Goal: Task Accomplishment & Management: Complete application form

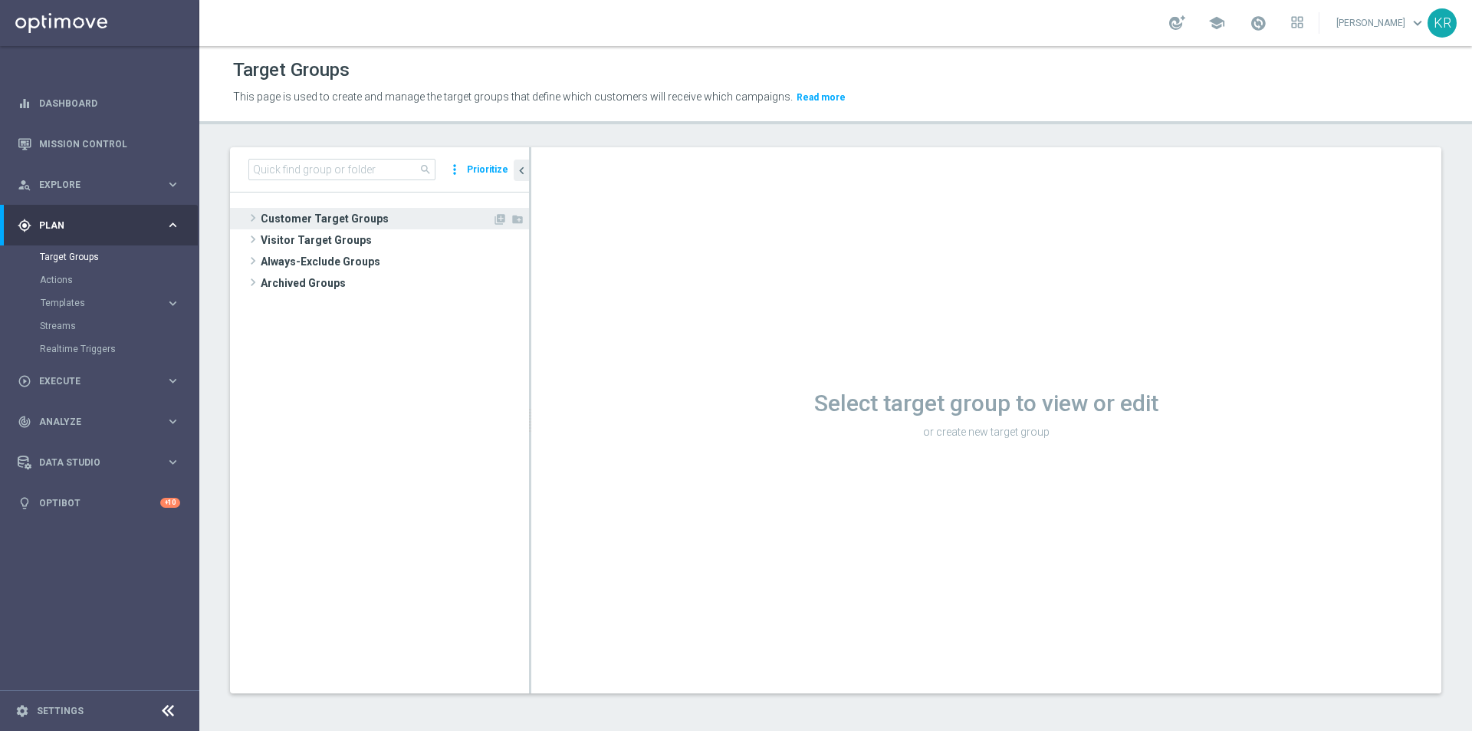
click at [291, 221] on span "Customer Target Groups" at bounding box center [377, 218] width 232 height 21
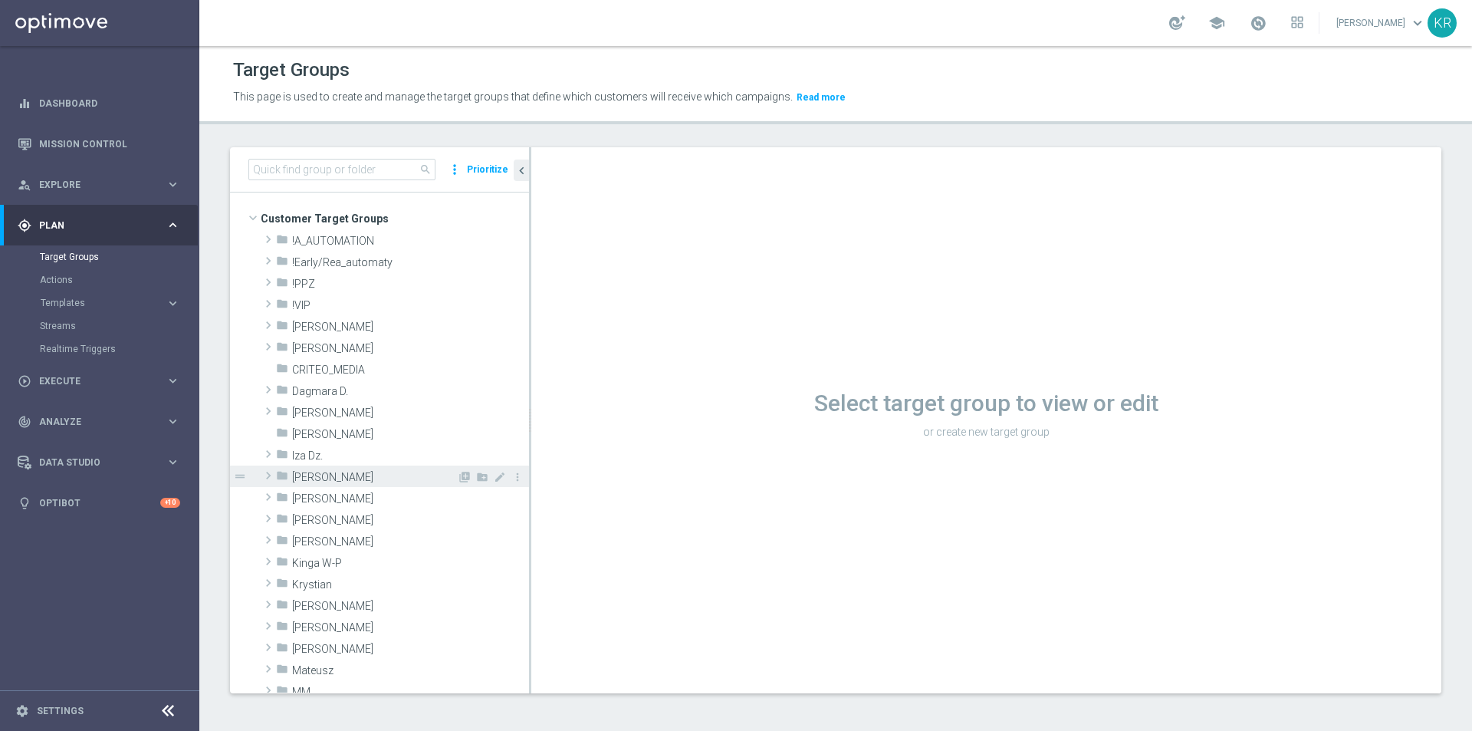
click at [364, 477] on span "Justyna B." at bounding box center [374, 477] width 165 height 13
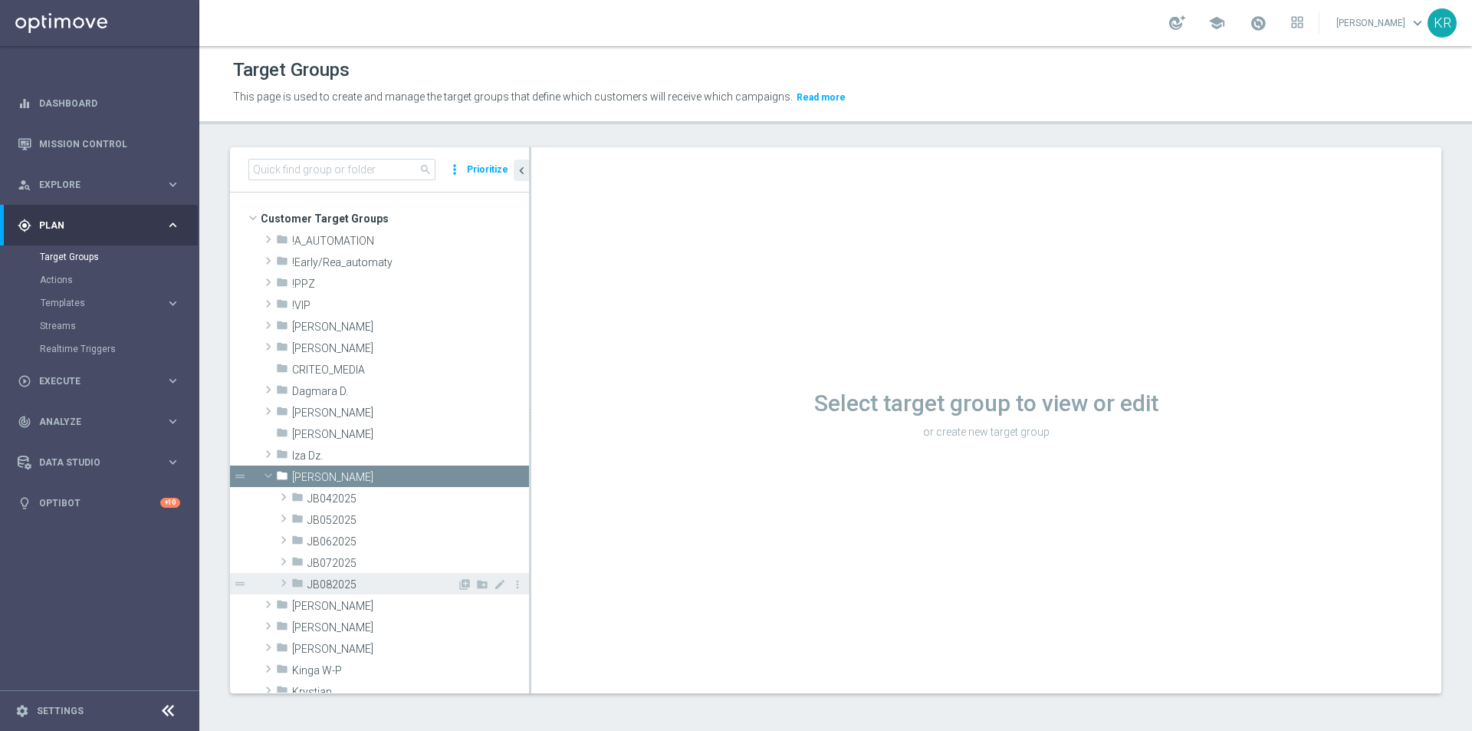
click at [362, 579] on span "JB082025" at bounding box center [382, 584] width 150 height 13
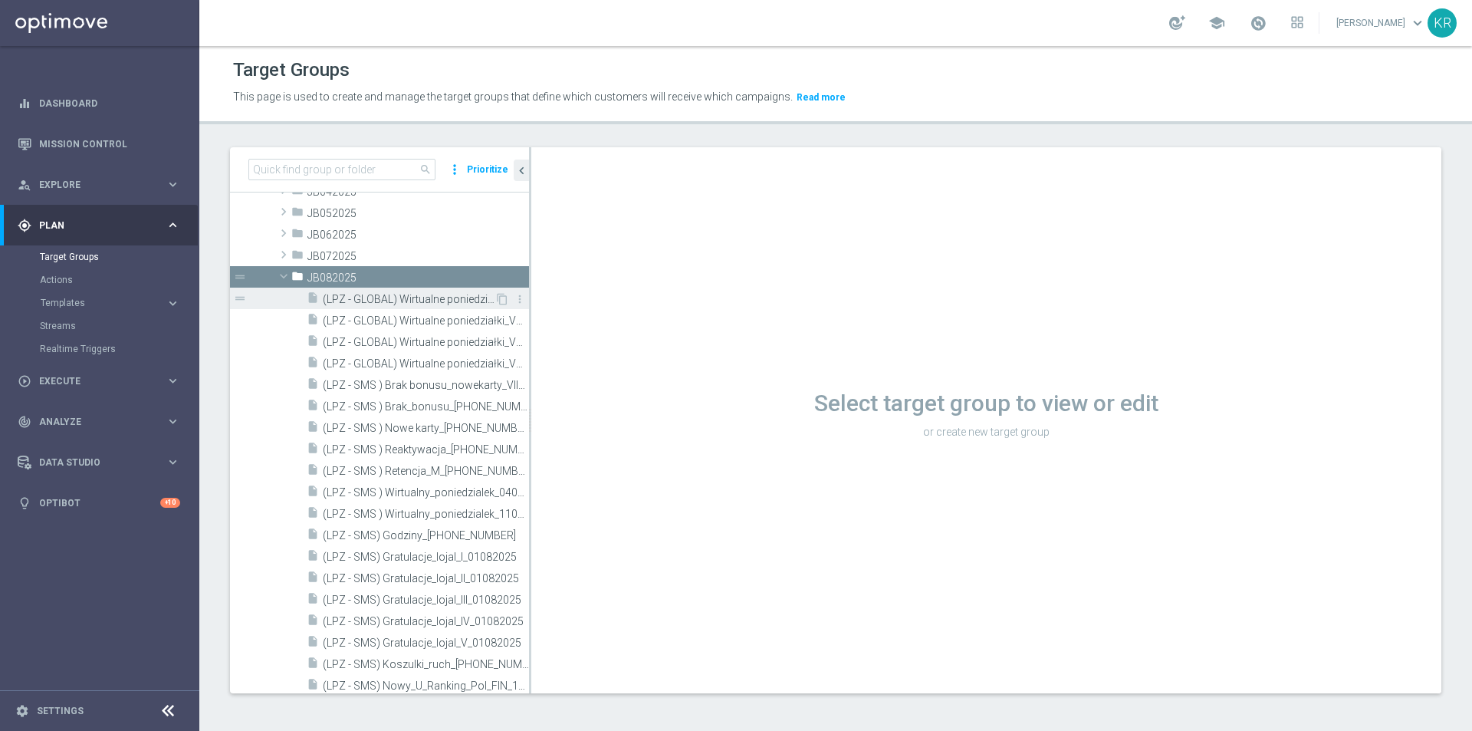
scroll to position [460, 0]
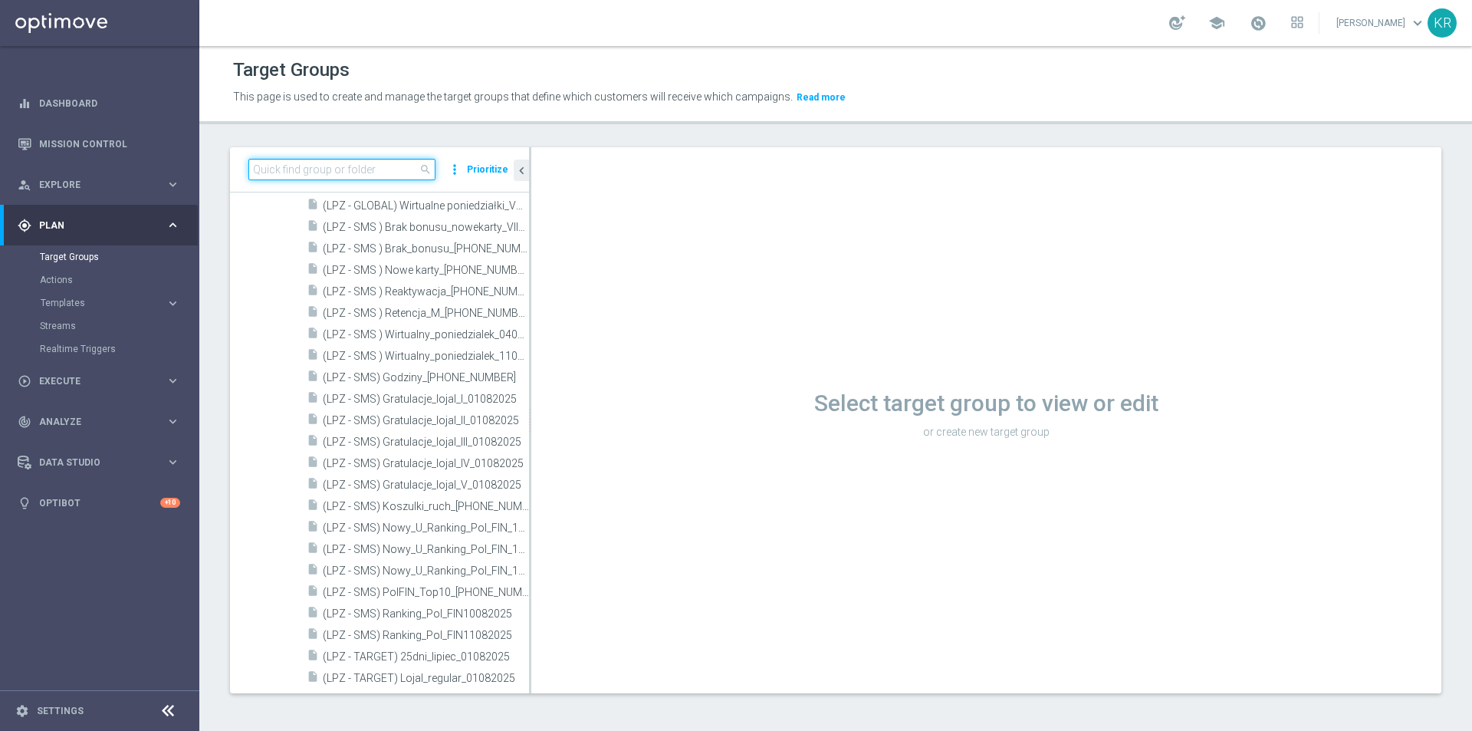
click at [382, 173] on input at bounding box center [341, 169] width 187 height 21
paste input "(LPZ - SMS ) Retencja_M_15082025"
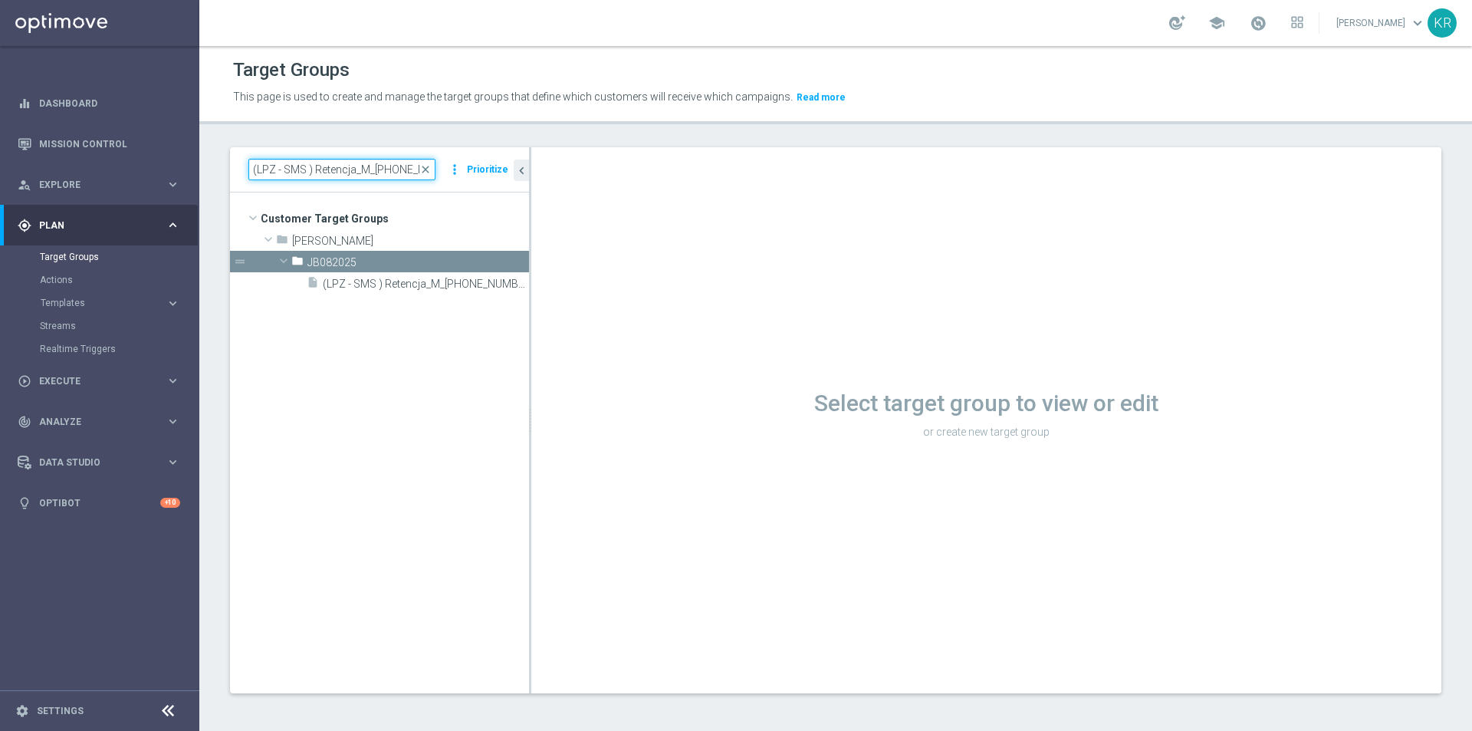
scroll to position [0, 0]
type input "(LPZ - SMS ) Retencja_M_15082025"
click at [403, 284] on span "(LPZ - SMS ) Retencja_M_15082025" at bounding box center [409, 284] width 172 height 13
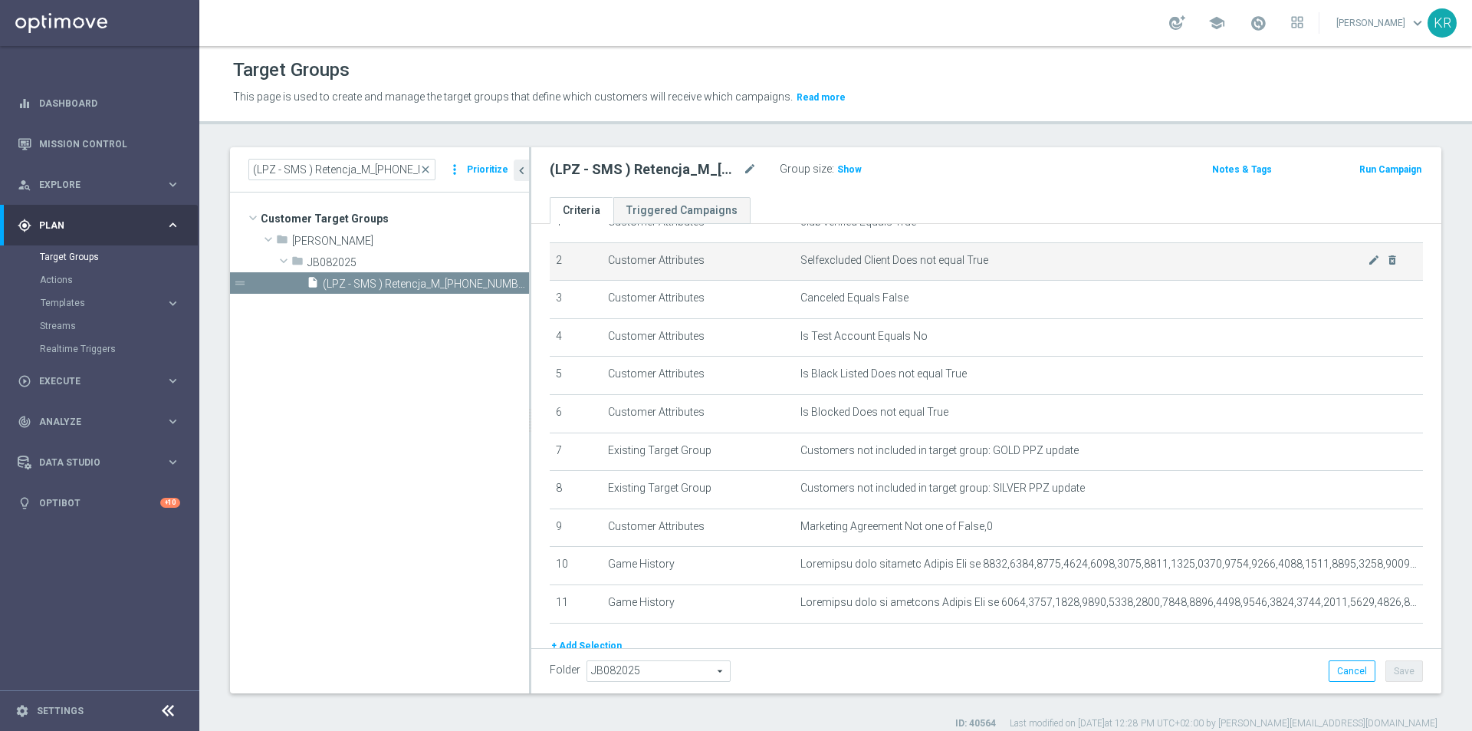
scroll to position [143, 0]
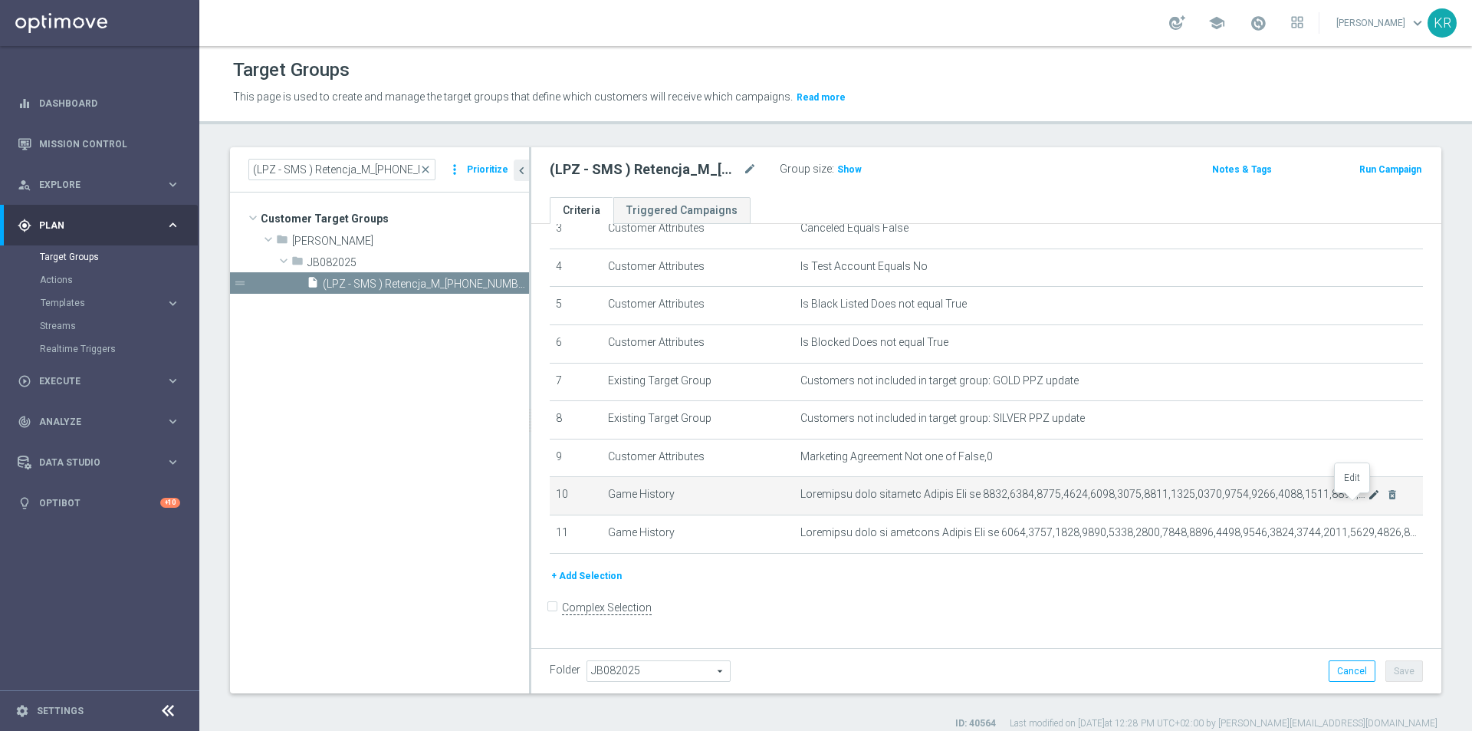
click at [1368, 501] on icon "mode_edit" at bounding box center [1374, 494] width 12 height 12
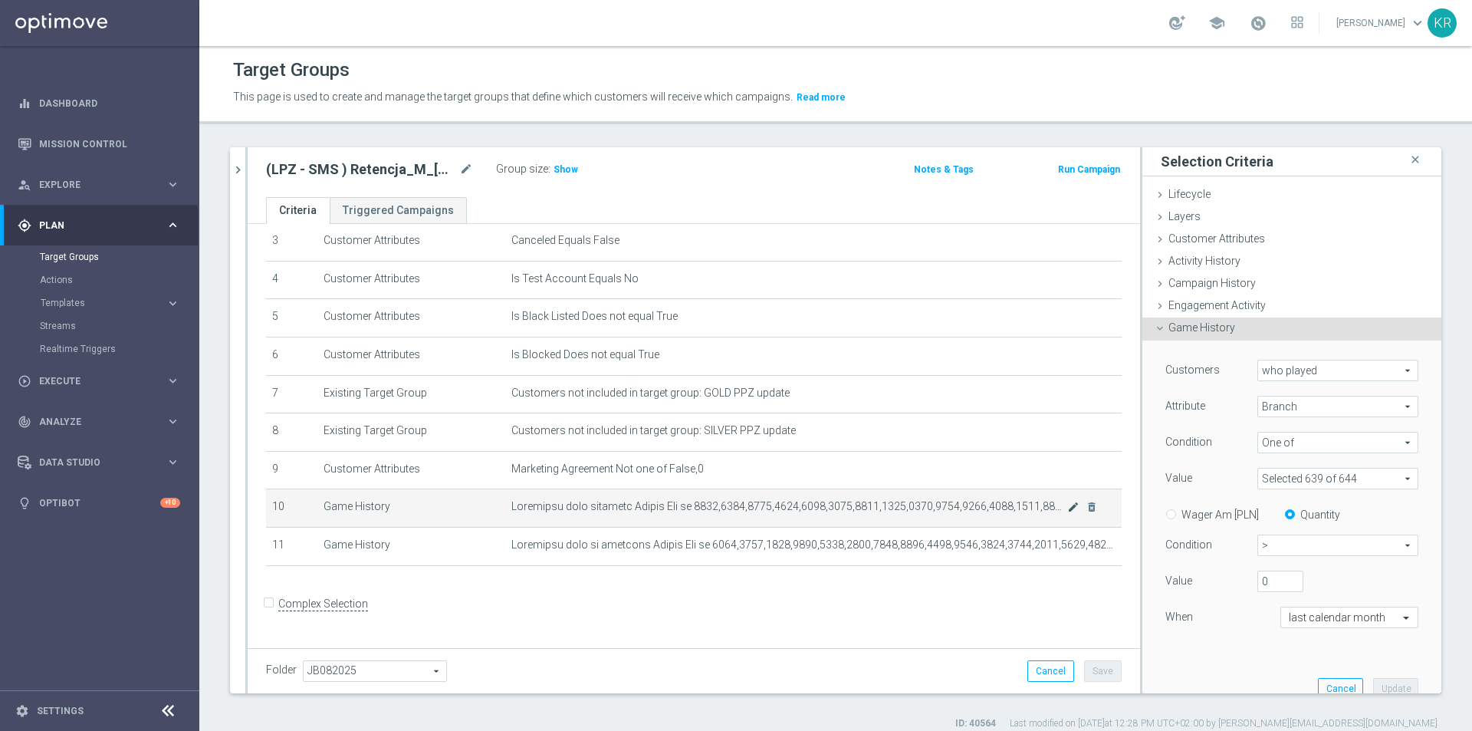
scroll to position [127, 0]
click at [1340, 481] on span at bounding box center [1337, 478] width 159 height 20
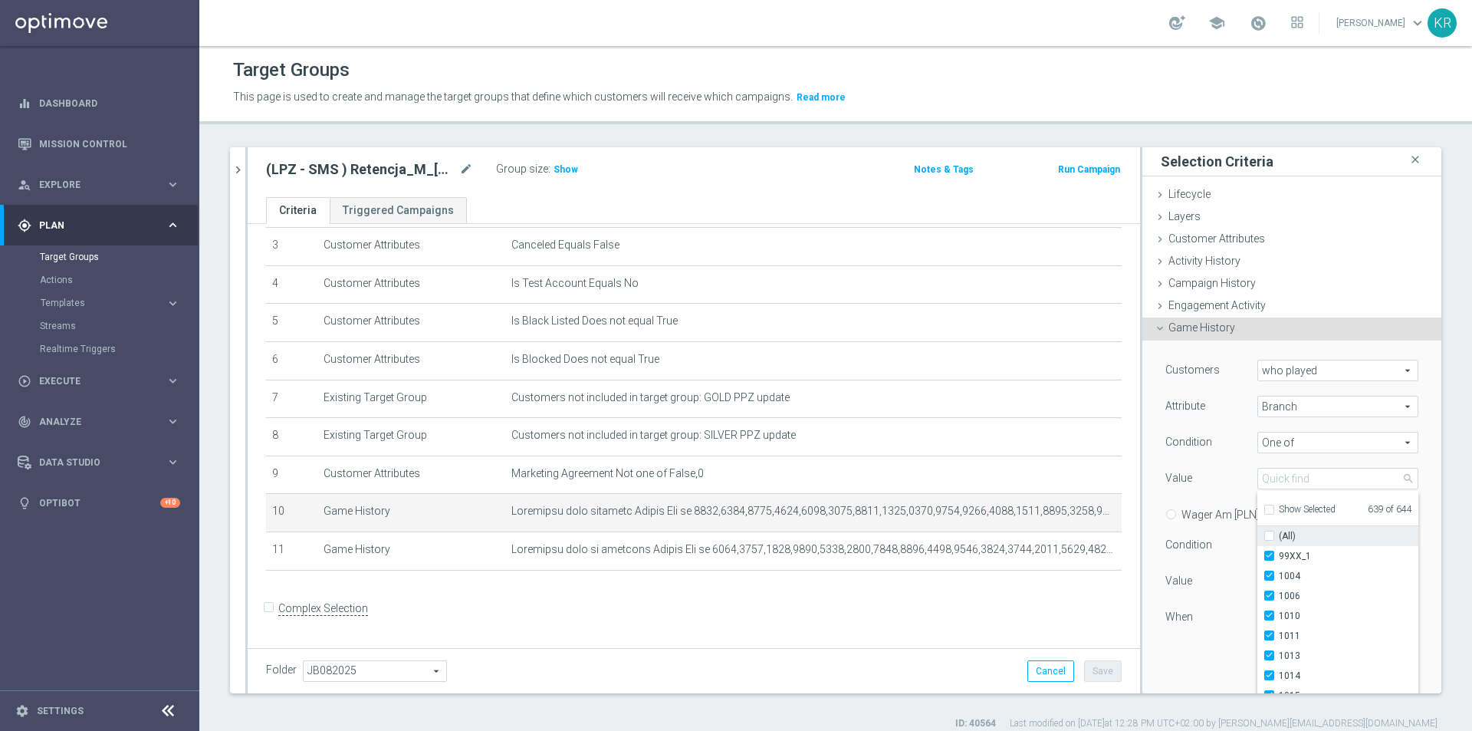
click at [1279, 537] on span "(All)" at bounding box center [1287, 536] width 17 height 12
click at [1279, 535] on label "(All)" at bounding box center [1349, 536] width 140 height 20
click at [1269, 535] on input "(All)" at bounding box center [1274, 536] width 10 height 10
checkbox input "true"
type input "Selected 644 of 644"
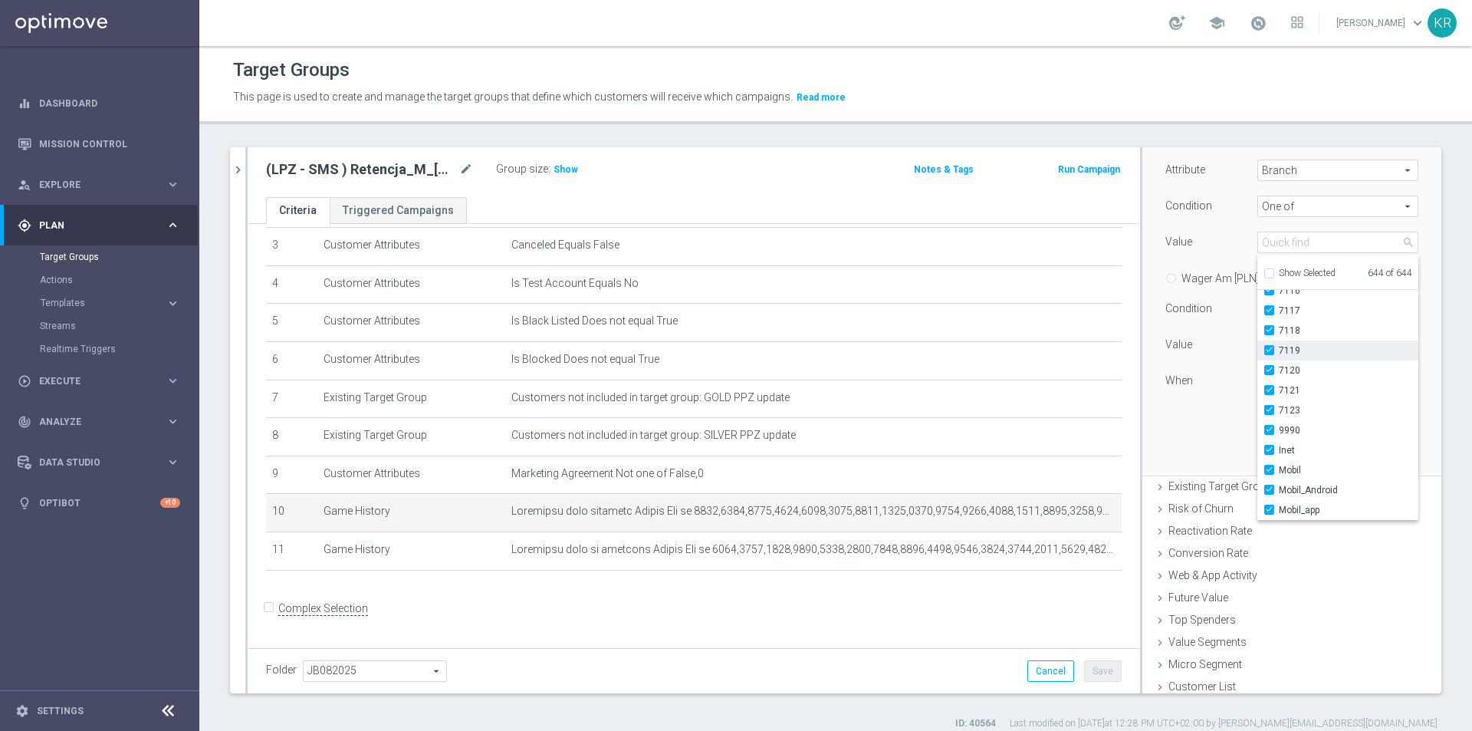
scroll to position [242, 0]
click at [1294, 508] on span "Mobil_app" at bounding box center [1349, 504] width 140 height 12
click at [1279, 508] on input "Mobil_app" at bounding box center [1274, 504] width 10 height 10
checkbox input "false"
type input "Selected 643 of 644"
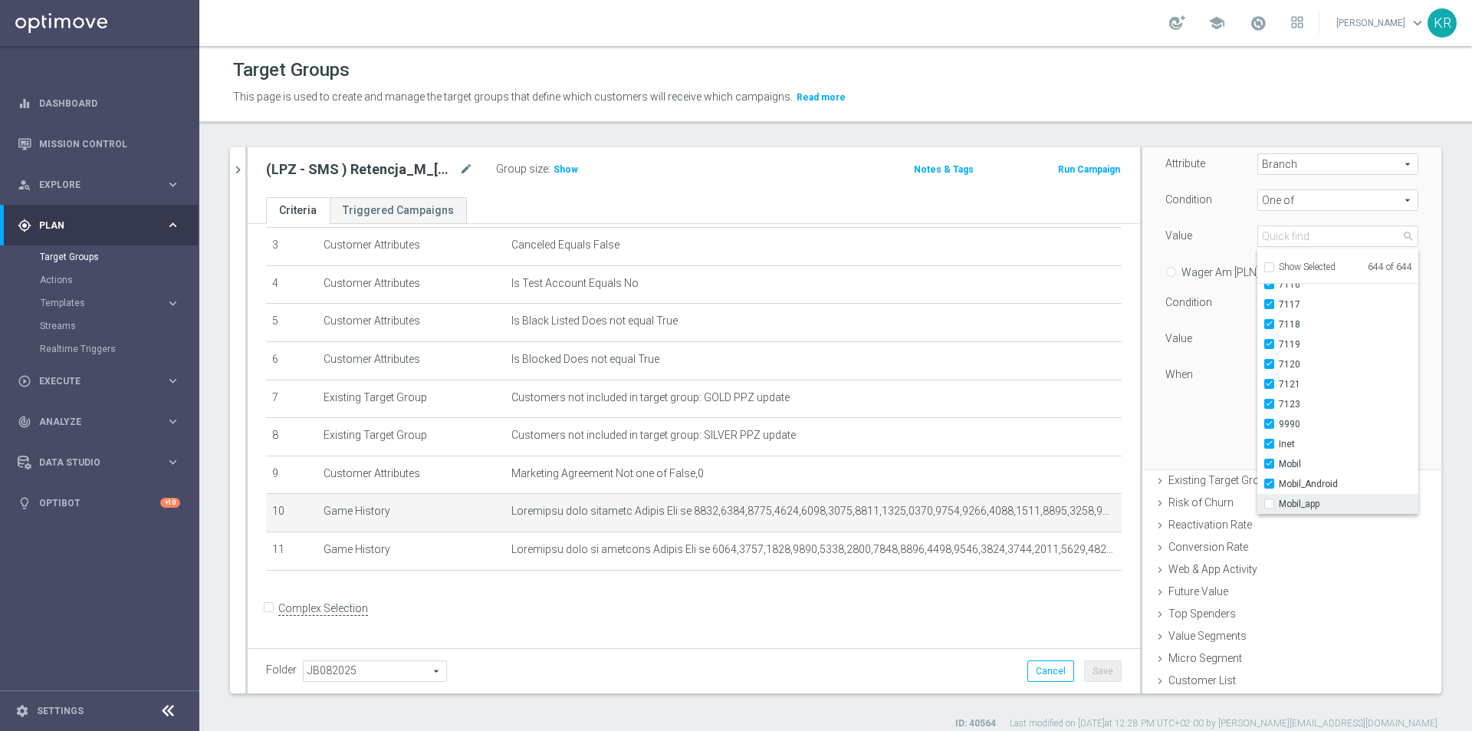
checkbox input "false"
click at [1293, 488] on span "Mobil_Android" at bounding box center [1349, 484] width 140 height 12
click at [1279, 488] on input "Mobil_Android" at bounding box center [1274, 484] width 10 height 10
checkbox input "false"
type input "Selected 642 of 644"
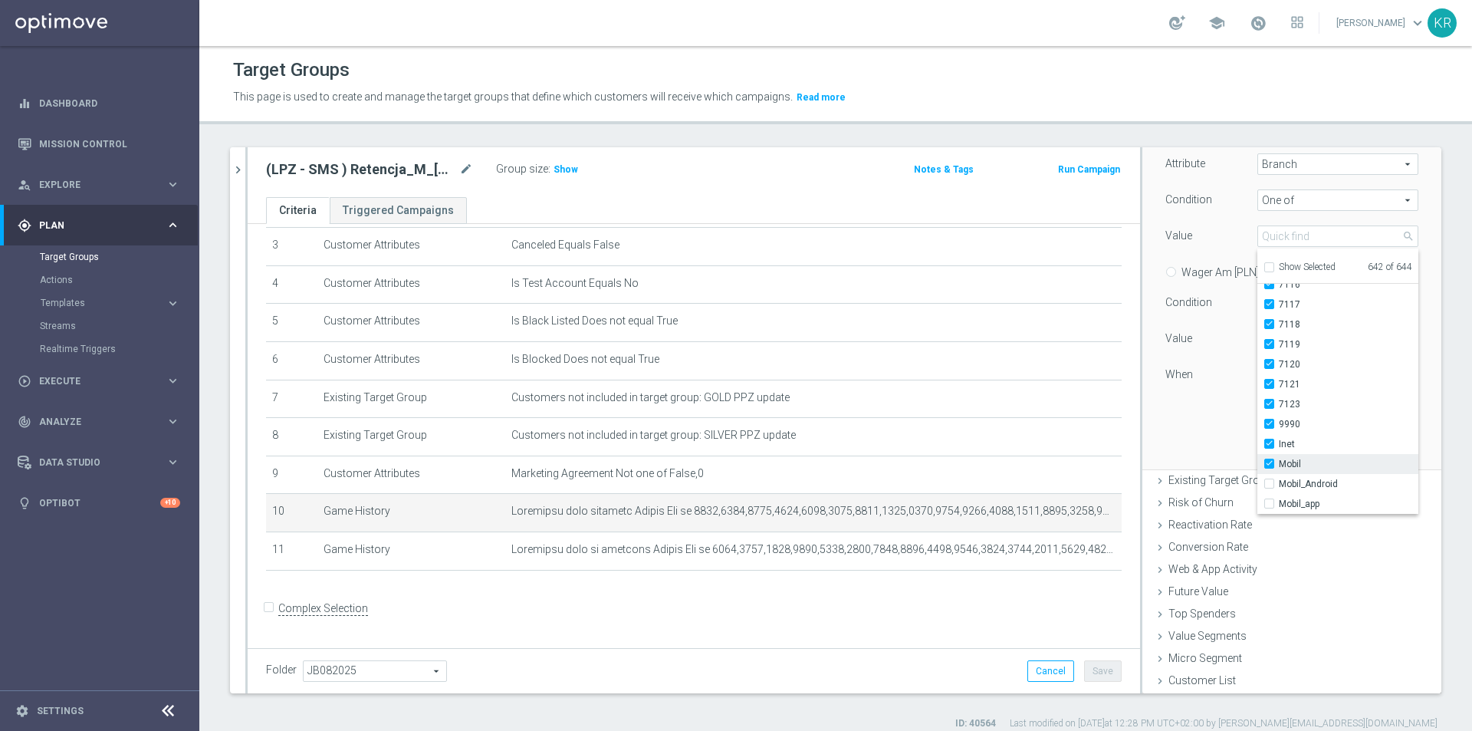
click at [1280, 464] on span "Mobil" at bounding box center [1349, 464] width 140 height 12
click at [1279, 464] on input "Mobil" at bounding box center [1274, 464] width 10 height 10
checkbox input "false"
type input "Selected 641 of 644"
click at [1279, 443] on span "Inet" at bounding box center [1349, 444] width 140 height 12
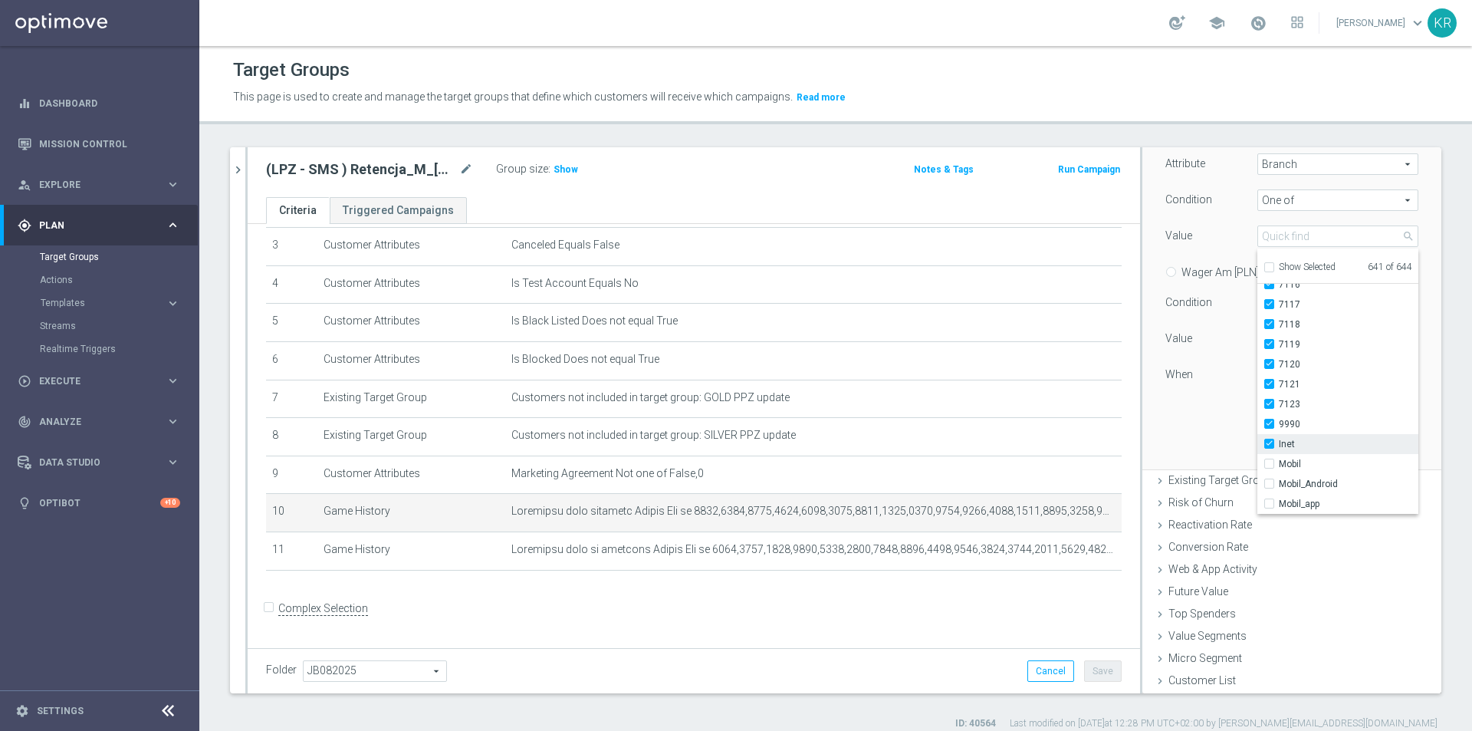
click at [1273, 443] on input "Inet" at bounding box center [1274, 444] width 10 height 10
checkbox input "false"
type input "Selected 640 of 644"
click at [1279, 443] on span "Inet" at bounding box center [1349, 444] width 140 height 12
click at [1273, 443] on input "Inet" at bounding box center [1274, 444] width 10 height 10
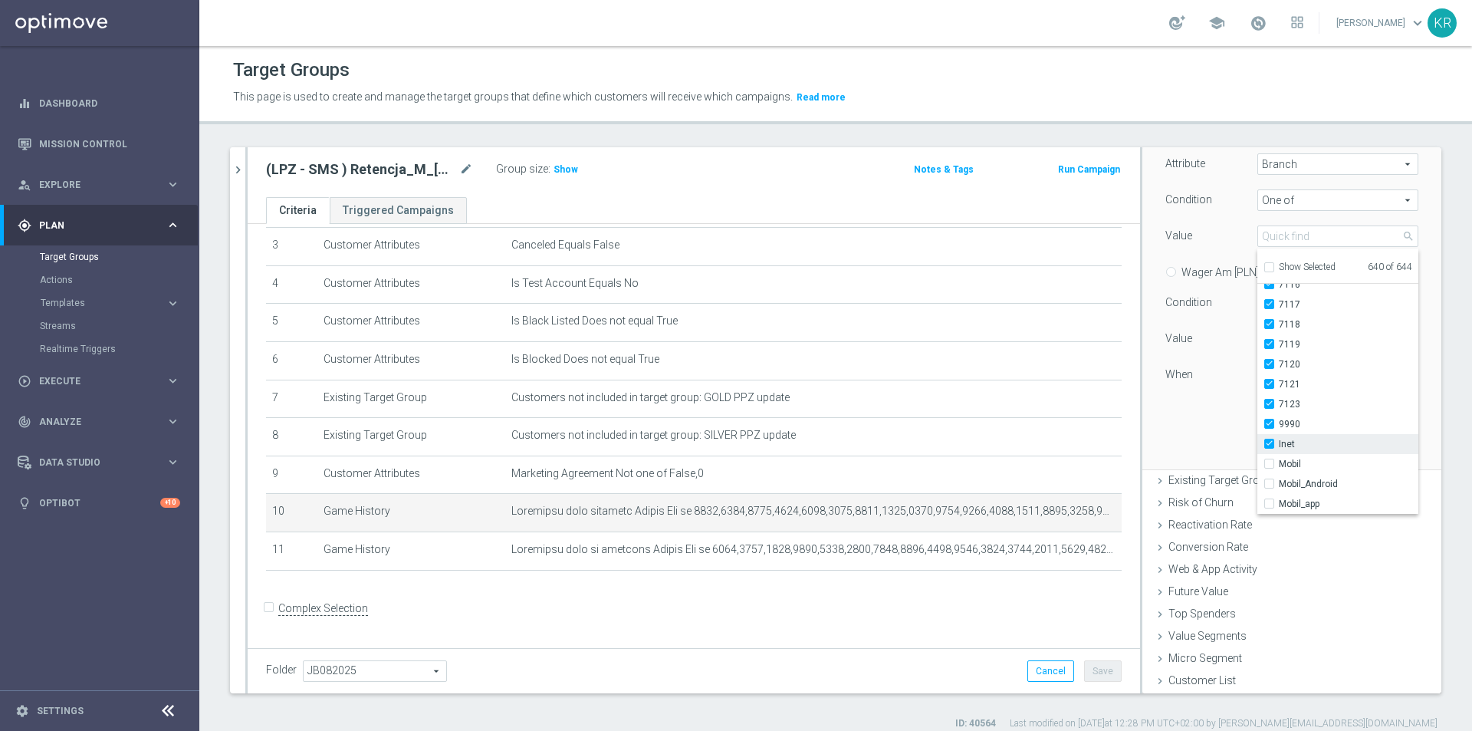
checkbox input "true"
type input "Selected 641 of 644"
click at [1279, 464] on span "Mobil" at bounding box center [1349, 464] width 140 height 12
click at [1278, 464] on input "Mobil" at bounding box center [1274, 464] width 10 height 10
checkbox input "true"
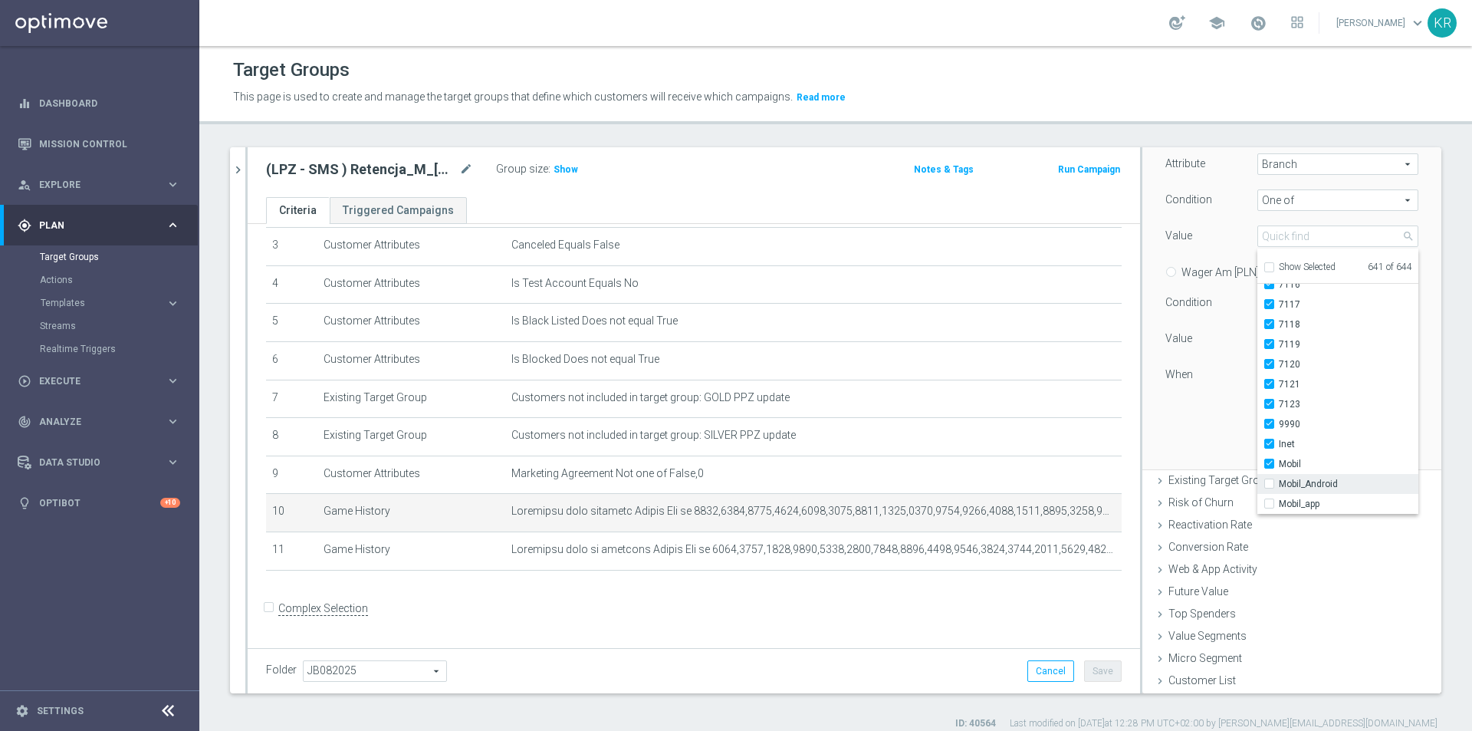
type input "Selected 642 of 644"
click at [1287, 482] on span "Mobil_Android" at bounding box center [1349, 484] width 140 height 12
click at [1279, 482] on input "Mobil_Android" at bounding box center [1274, 484] width 10 height 10
checkbox input "true"
type input "Selected 643 of 644"
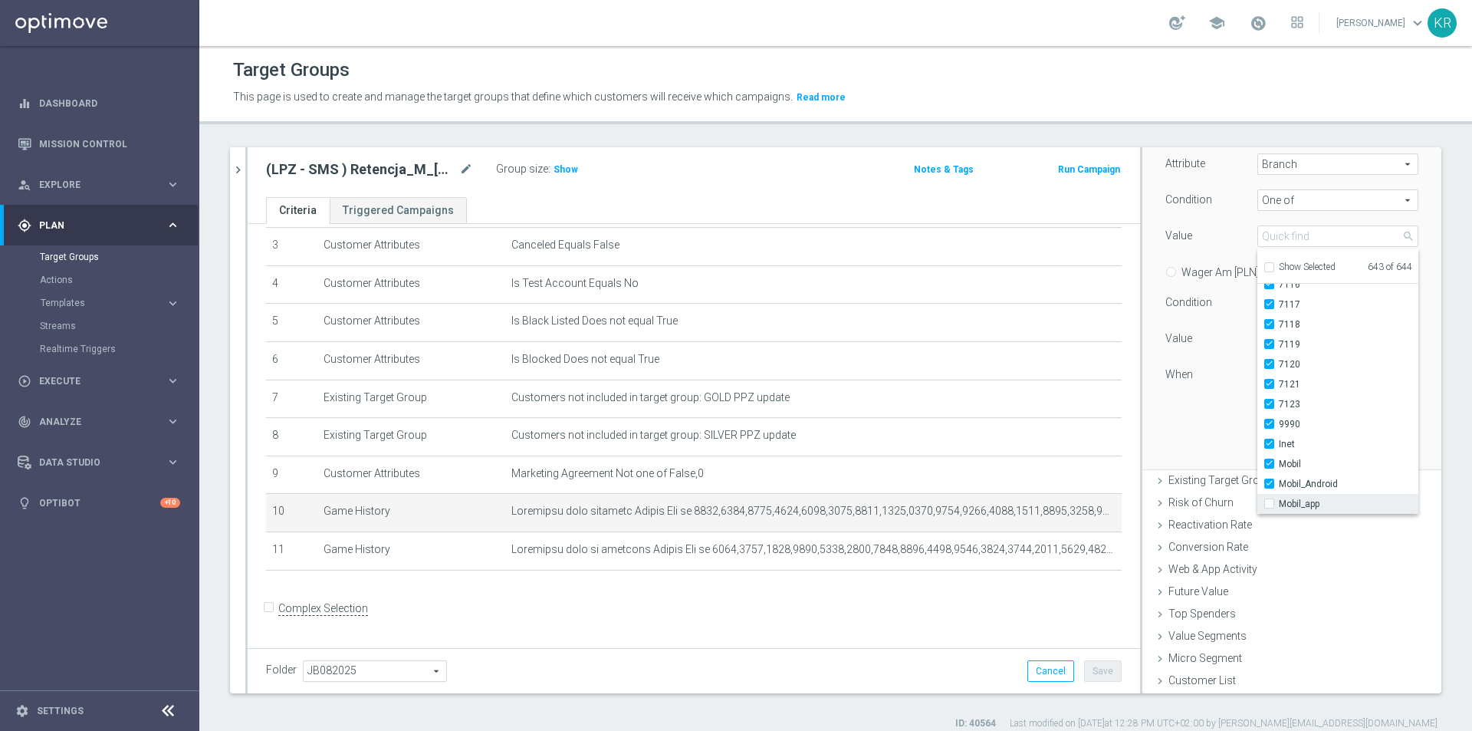
click at [1287, 499] on span "Mobil_app" at bounding box center [1349, 504] width 140 height 12
click at [1279, 499] on input "Mobil_app" at bounding box center [1274, 504] width 10 height 10
checkbox input "true"
type input "Selected 644 of 644"
checkbox input "true"
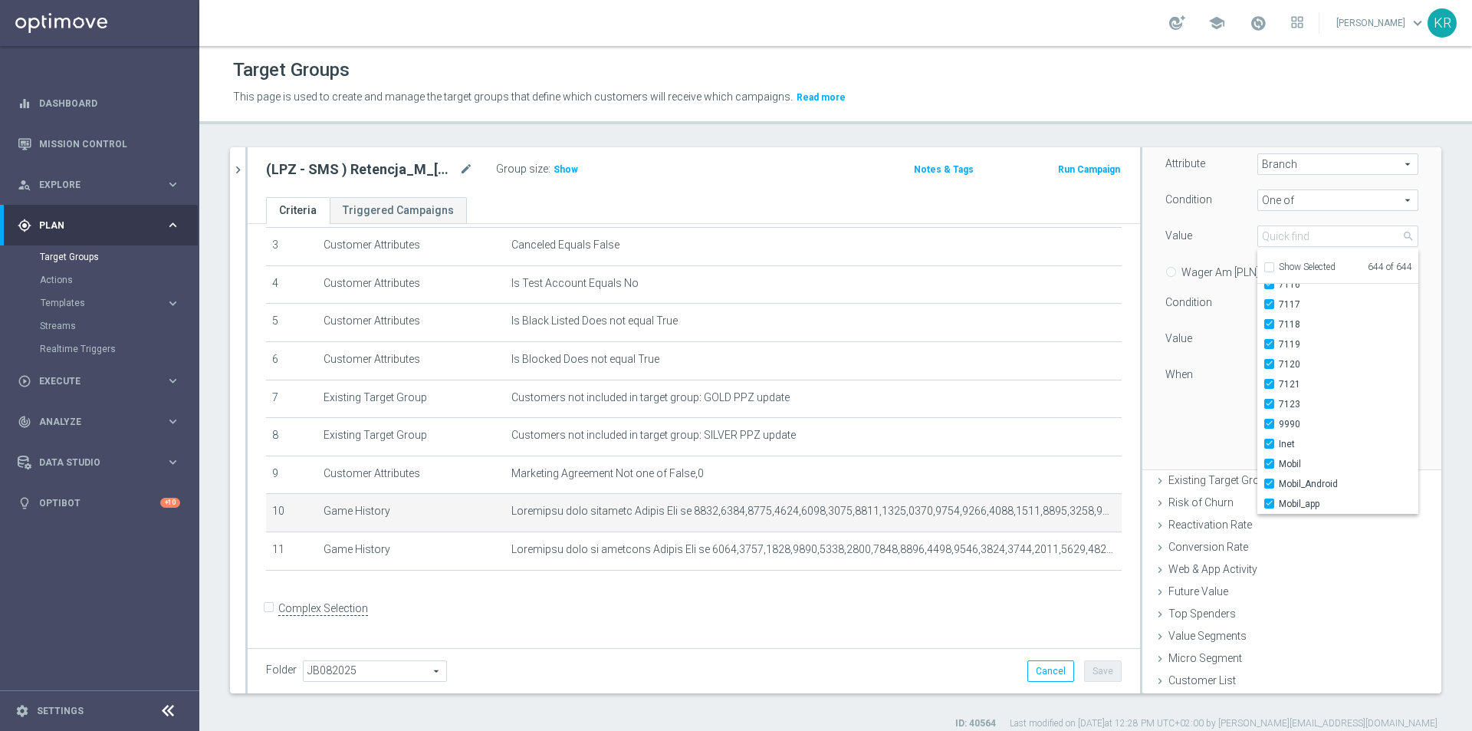
click at [1195, 416] on div "Customers who played who played arrow_drop_down search Attribute Branch Branch …" at bounding box center [1292, 283] width 276 height 370
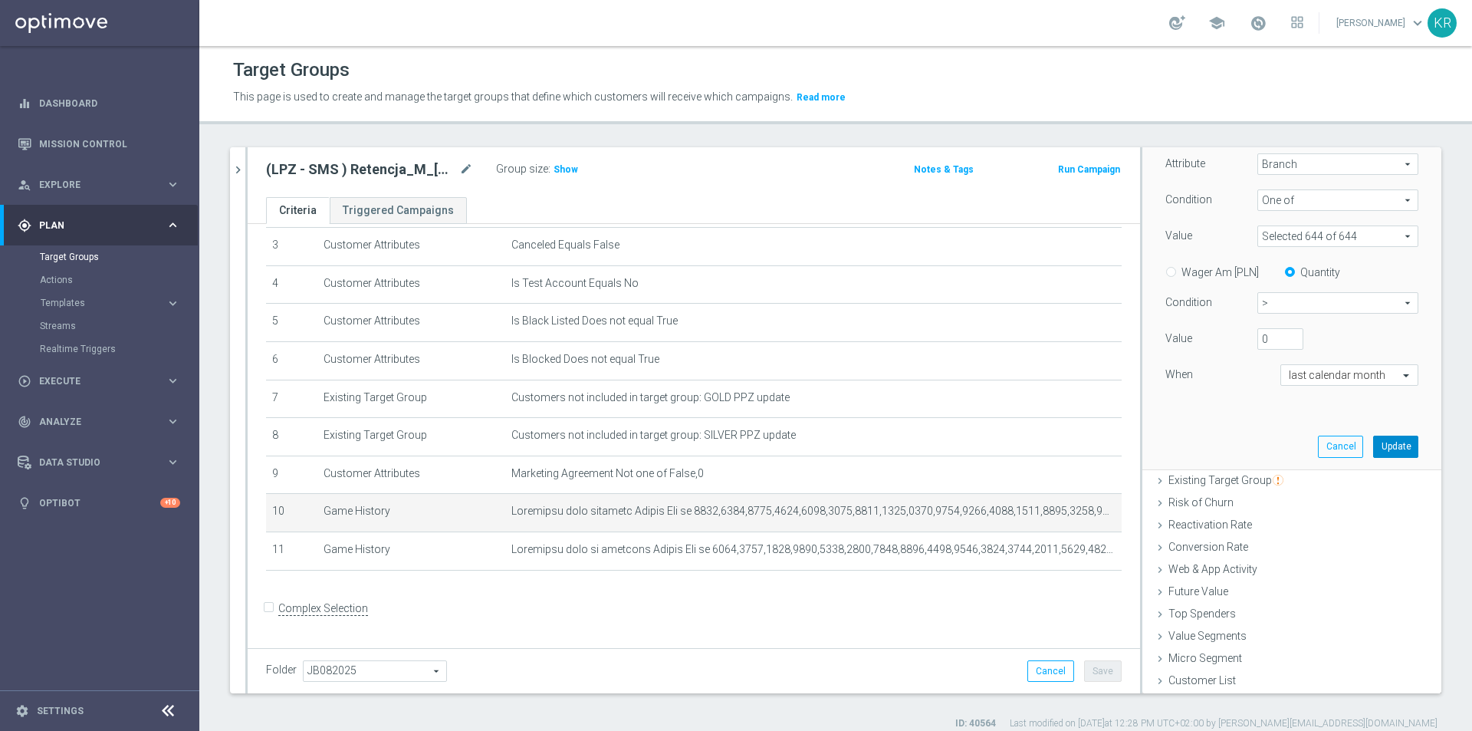
click at [1373, 448] on button "Update" at bounding box center [1395, 445] width 45 height 21
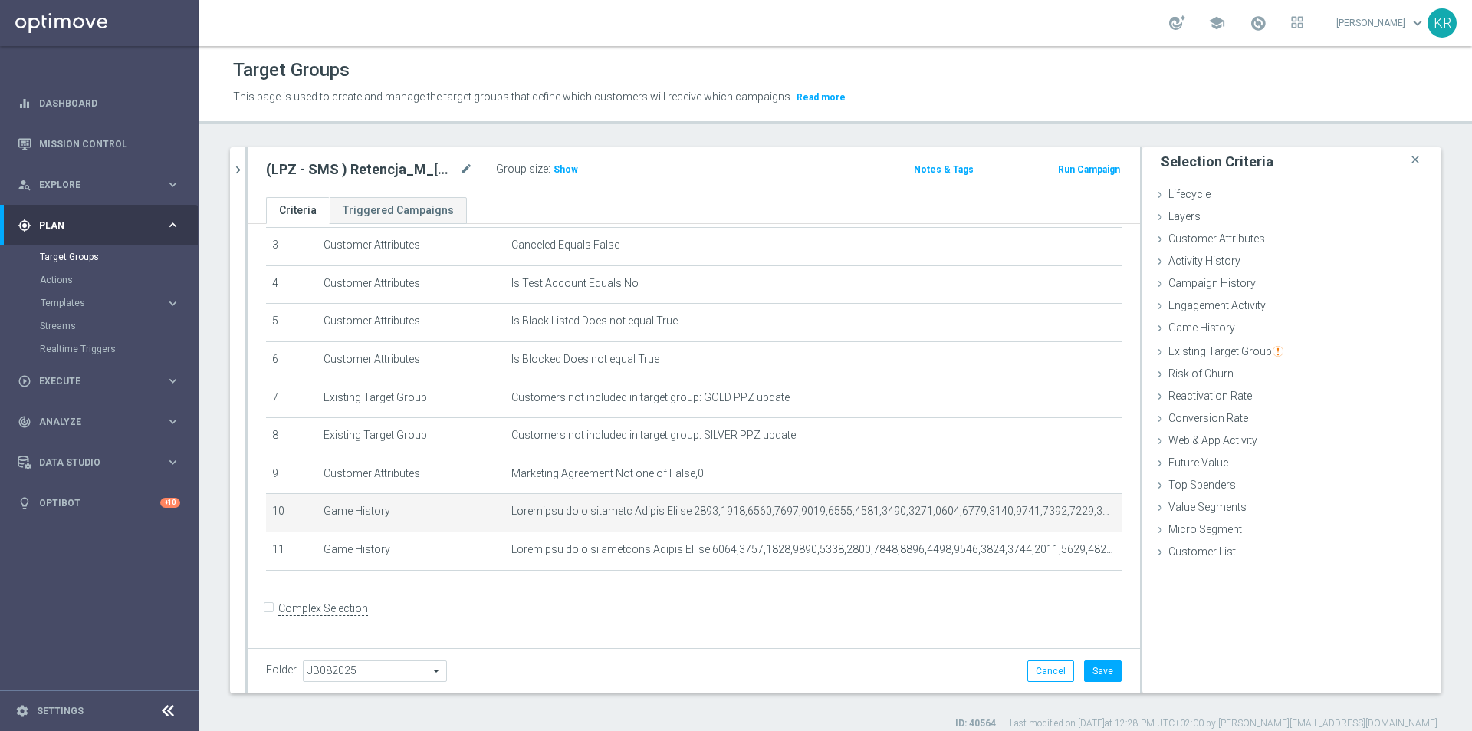
scroll to position [0, 0]
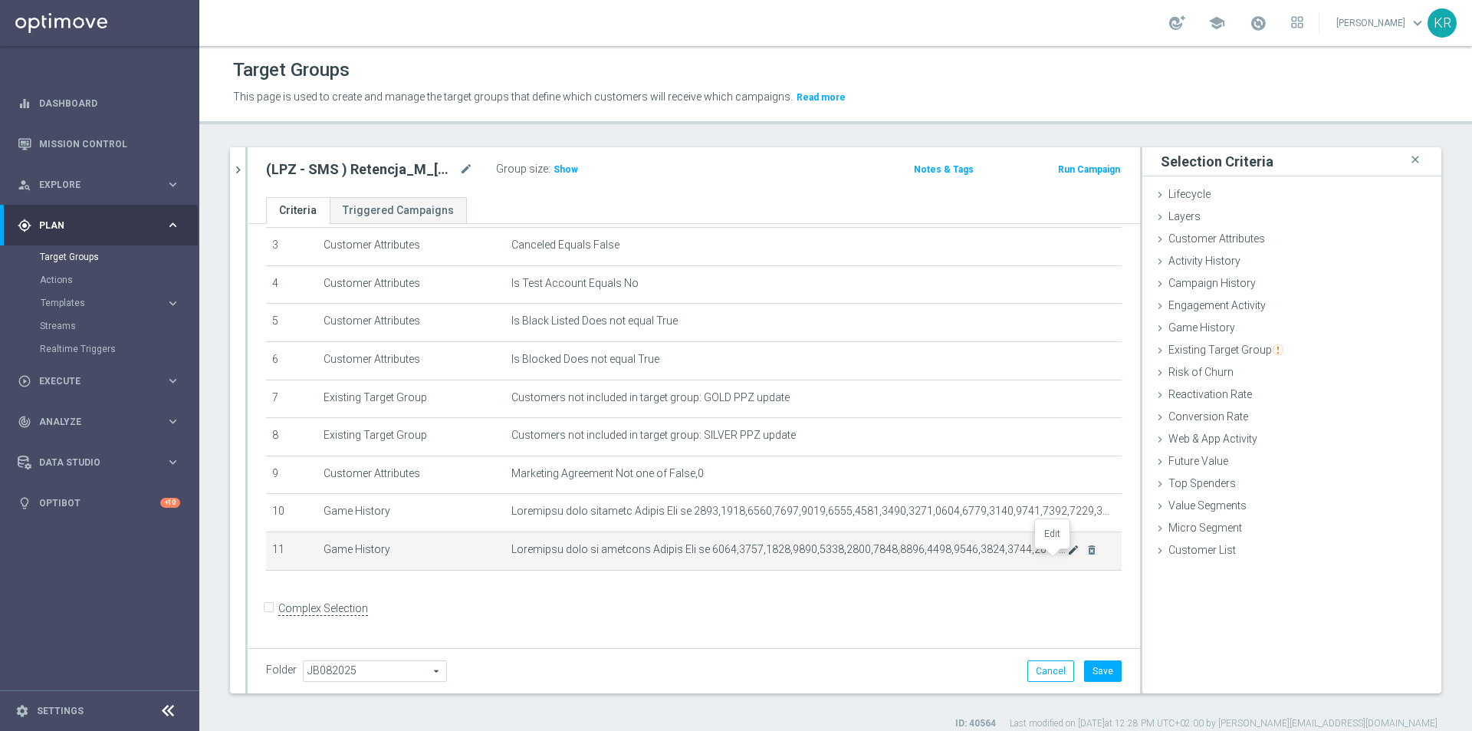
click at [1067, 556] on icon "mode_edit" at bounding box center [1073, 550] width 12 height 12
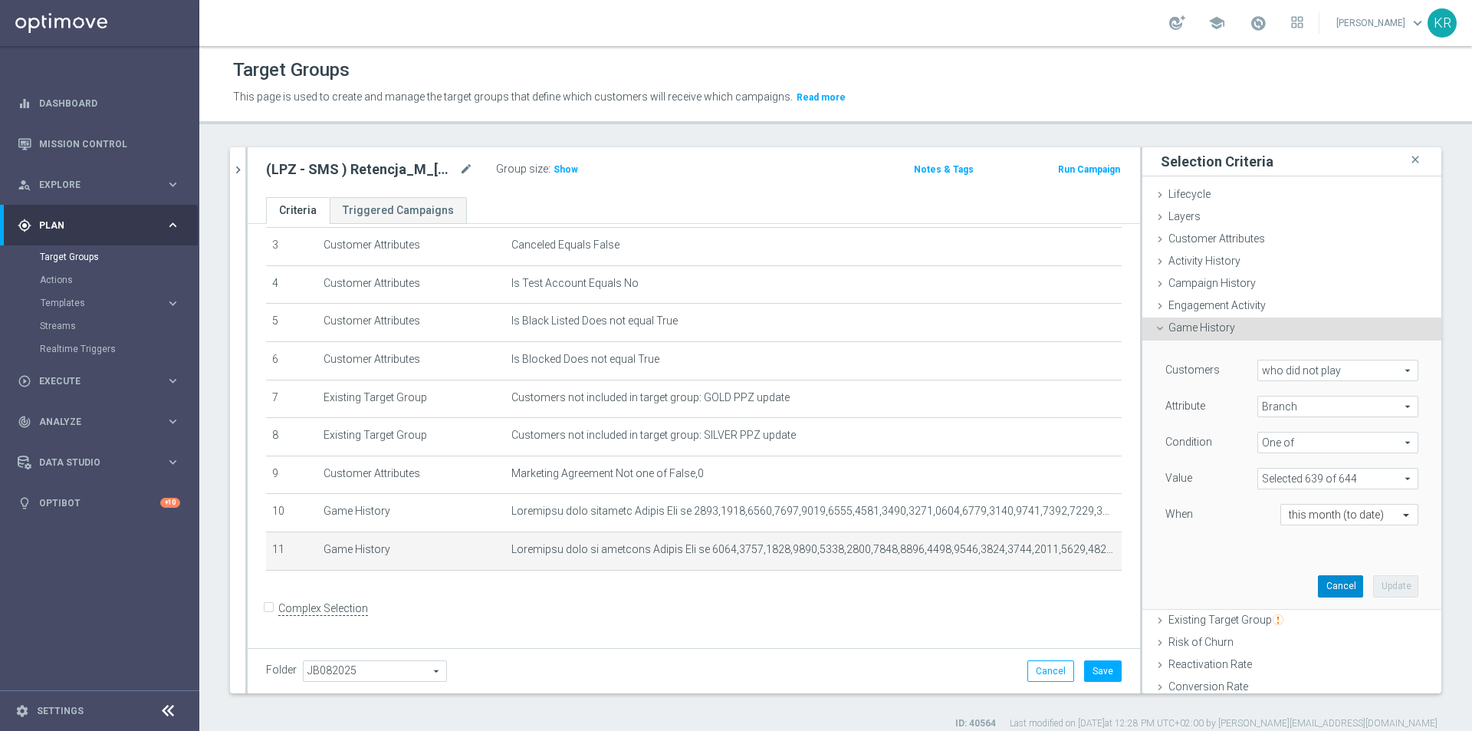
click at [1318, 582] on button "Cancel" at bounding box center [1340, 585] width 45 height 21
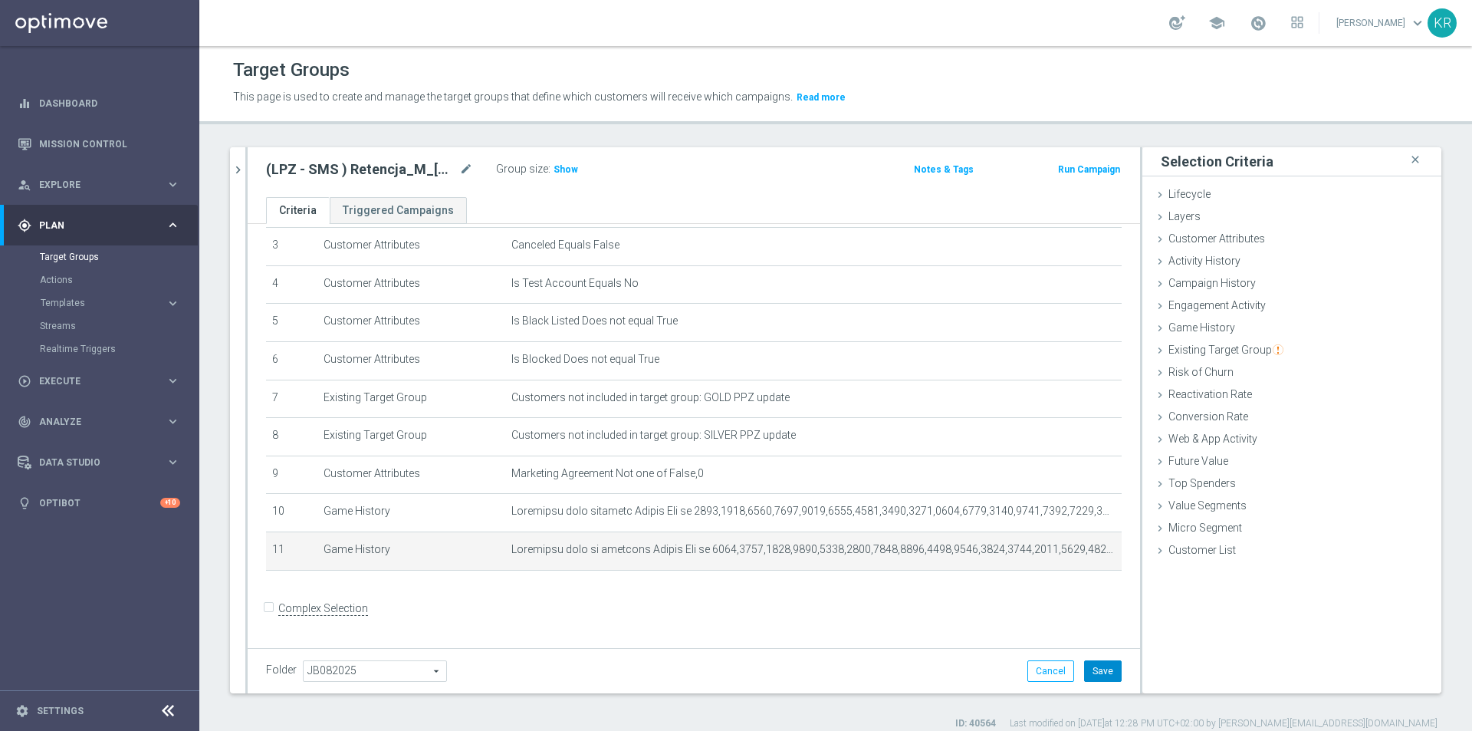
click at [1084, 670] on button "Save" at bounding box center [1103, 670] width 38 height 21
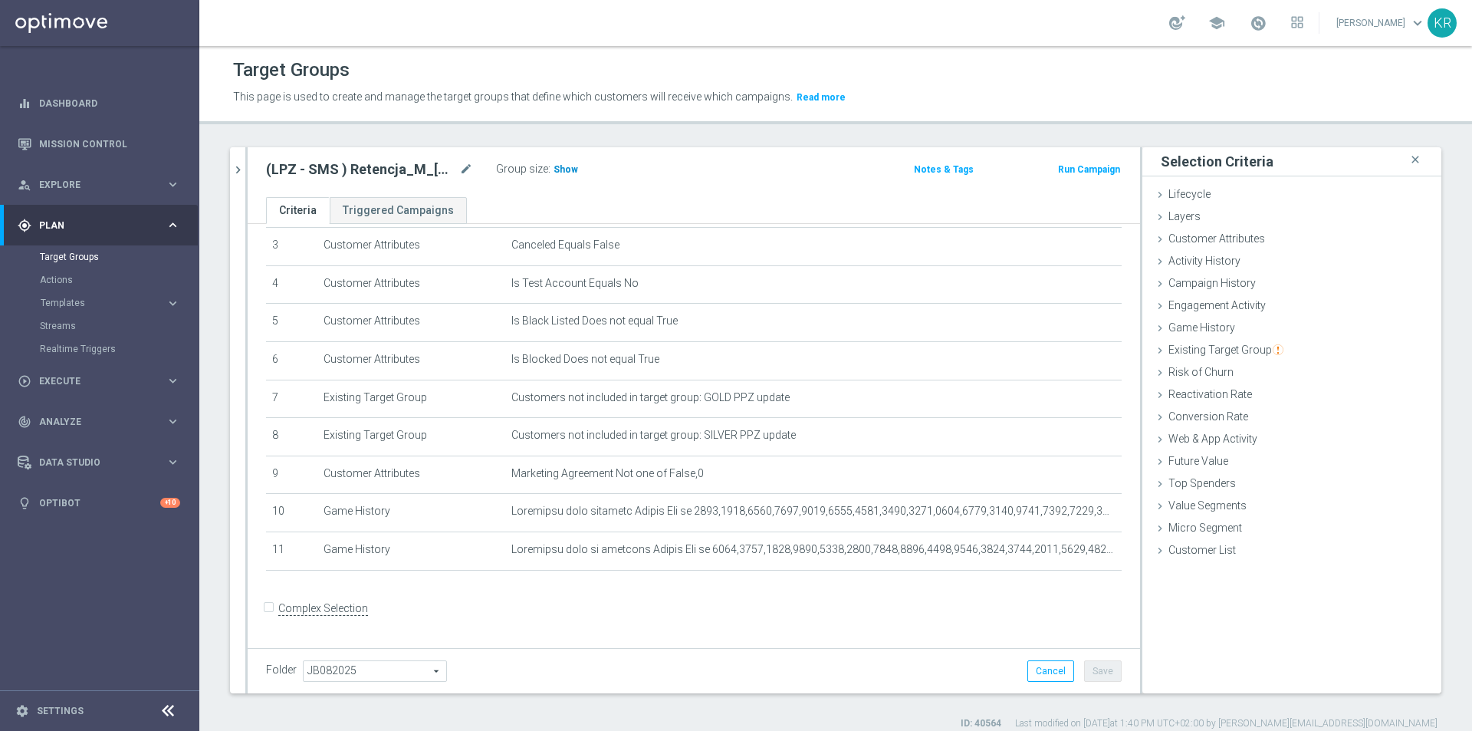
click at [564, 165] on span "Show" at bounding box center [566, 169] width 25 height 11
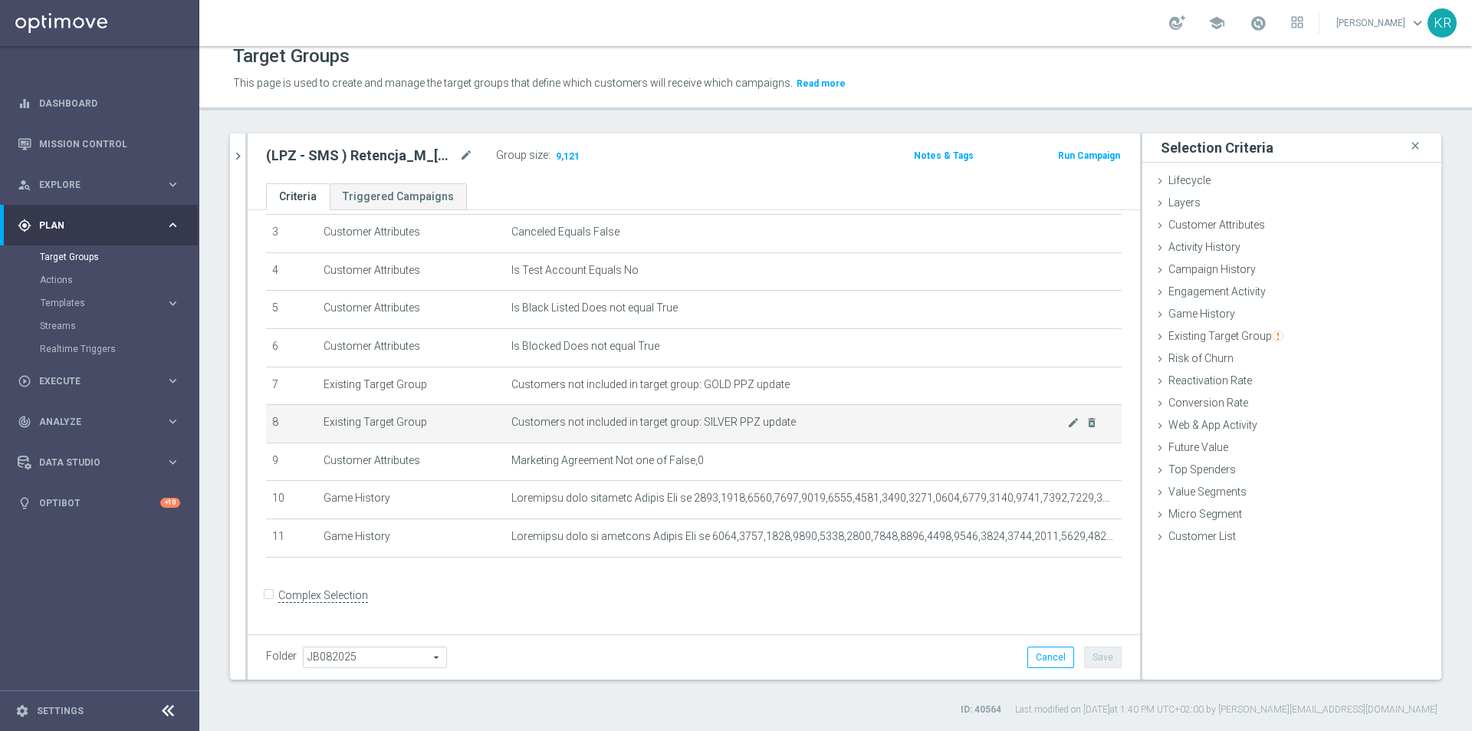
scroll to position [127, 0]
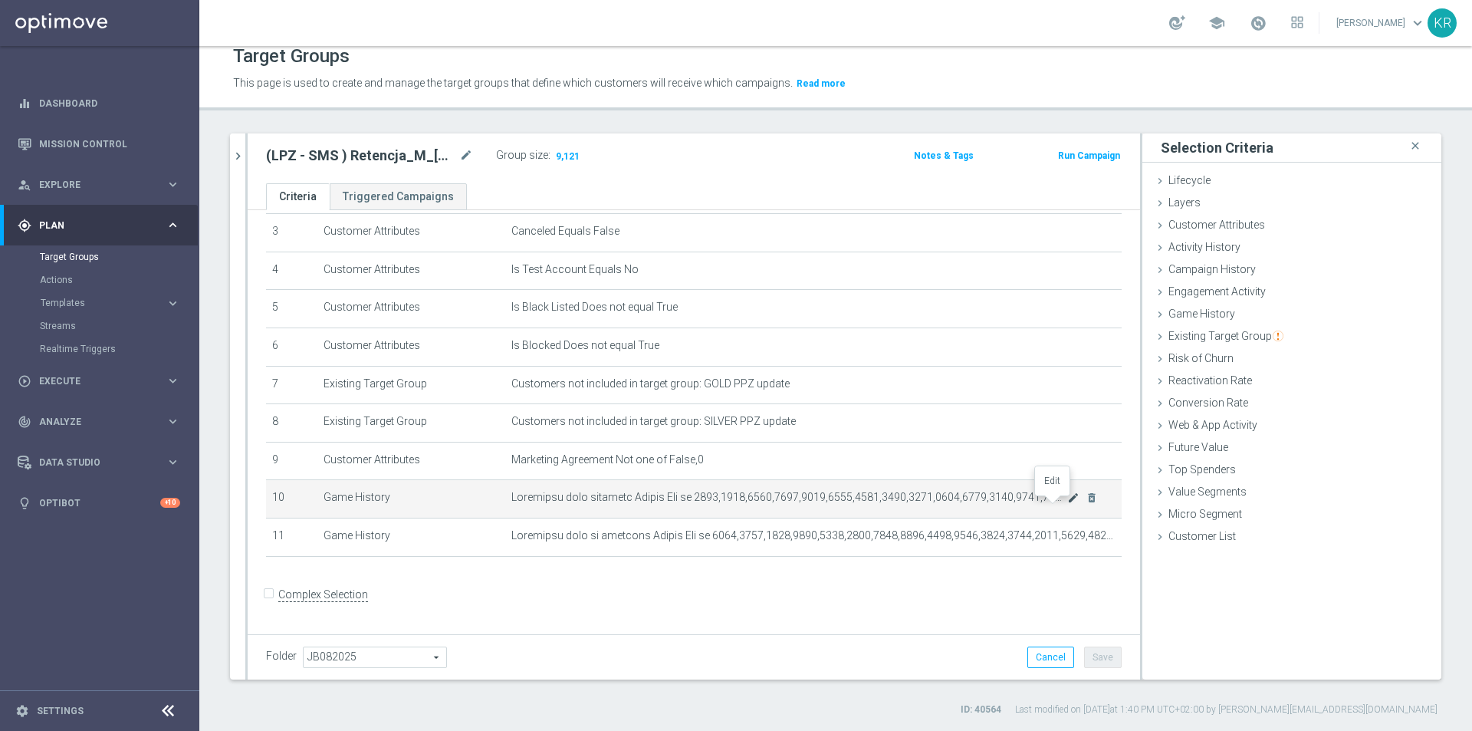
click at [1067, 504] on icon "mode_edit" at bounding box center [1073, 497] width 12 height 12
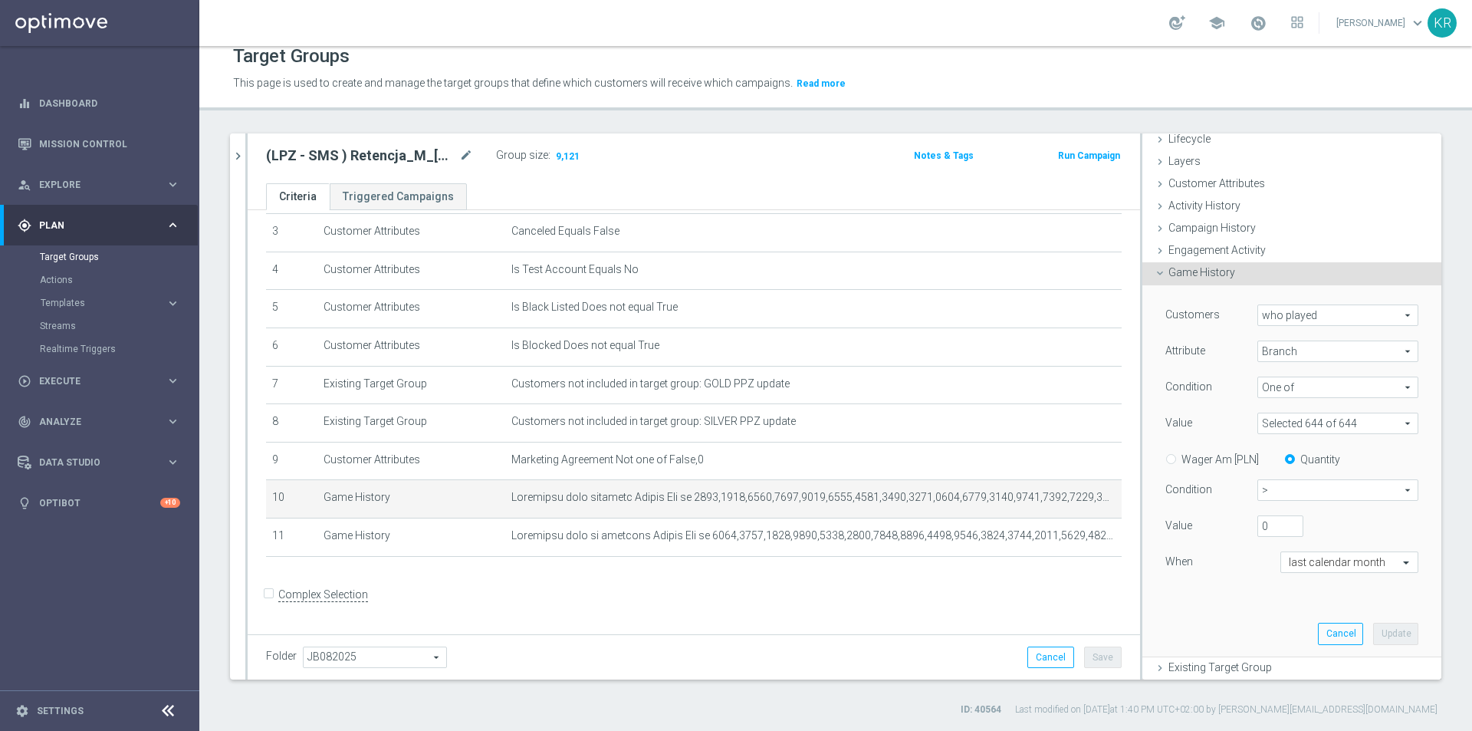
scroll to position [77, 0]
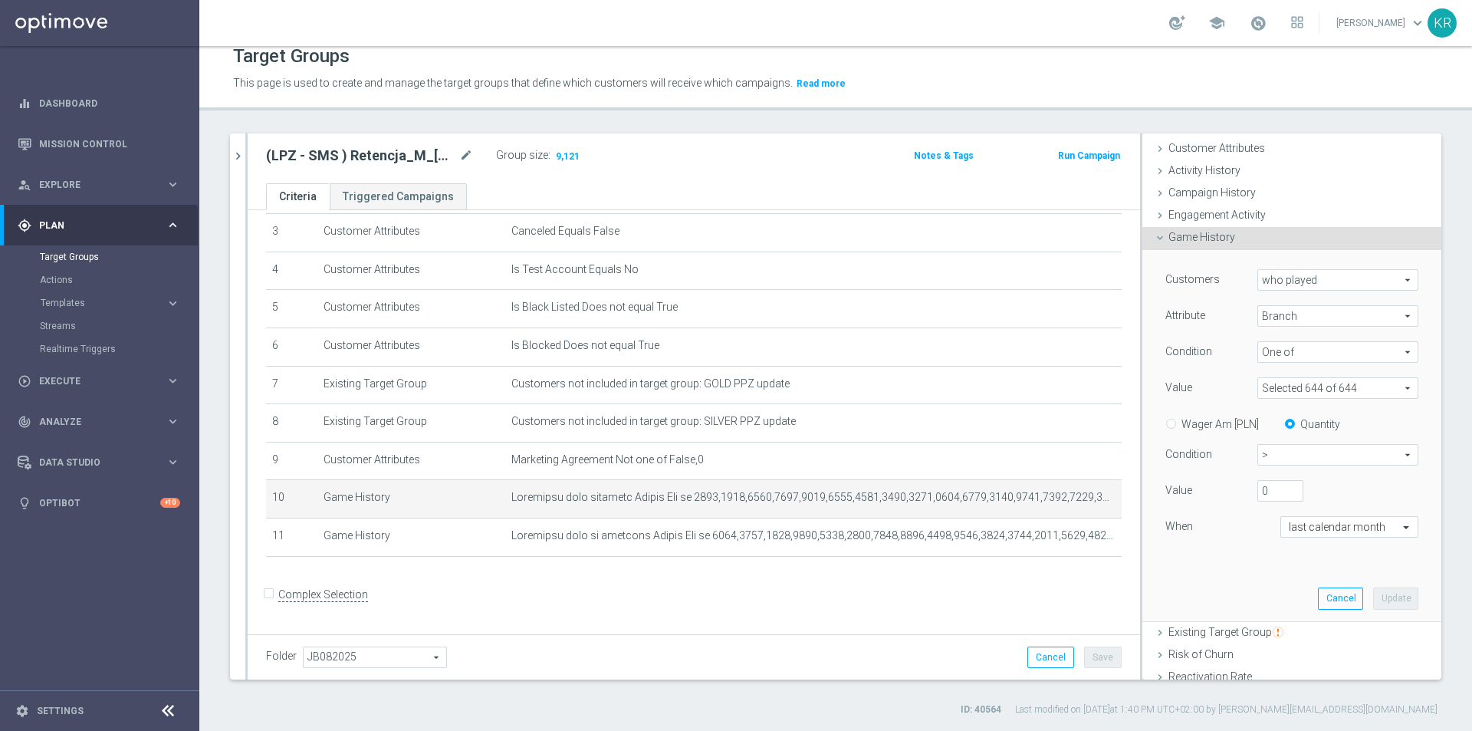
click at [1375, 390] on span at bounding box center [1337, 388] width 159 height 20
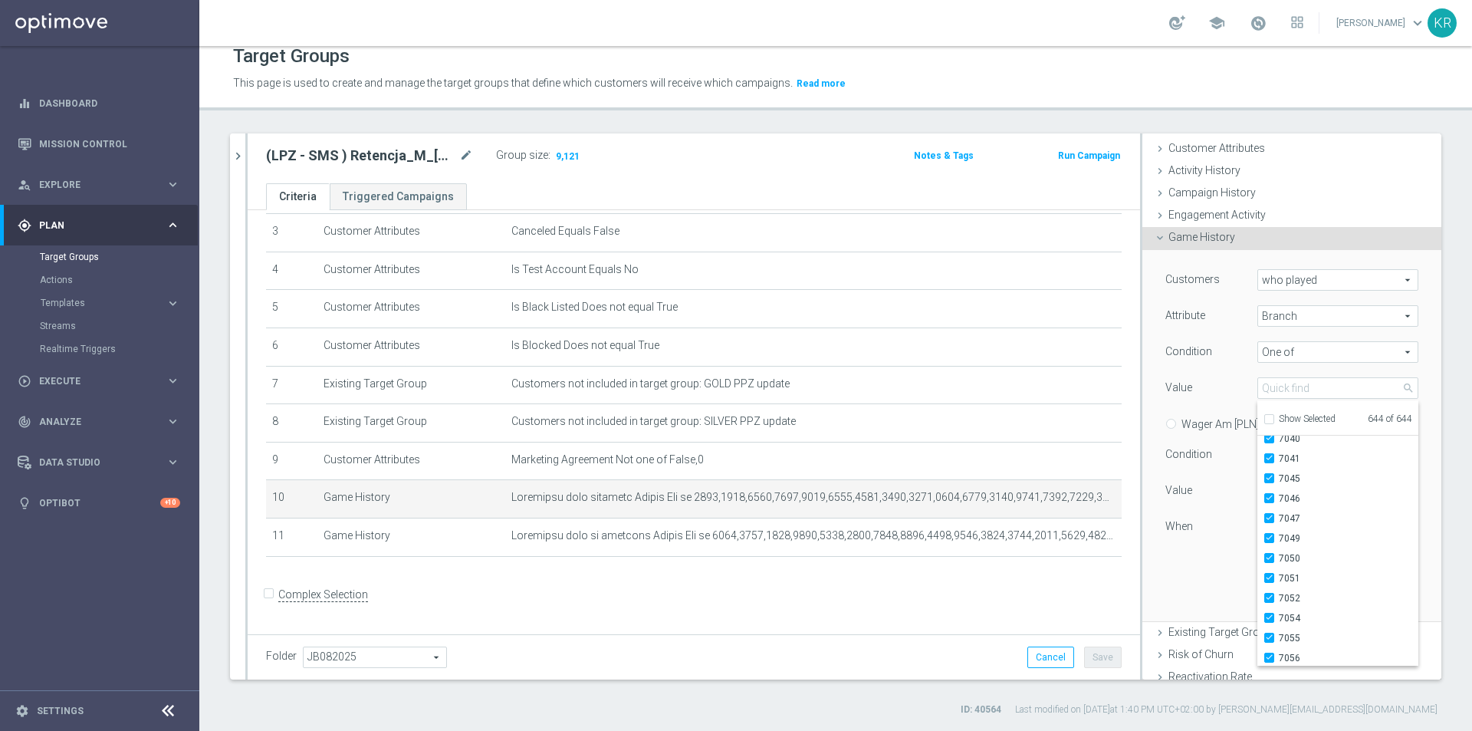
scroll to position [12628, 0]
click at [1283, 596] on span "Inet" at bounding box center [1349, 596] width 140 height 12
click at [1279, 596] on input "Inet" at bounding box center [1274, 596] width 10 height 10
checkbox input "false"
type input "Selected 643 of 644"
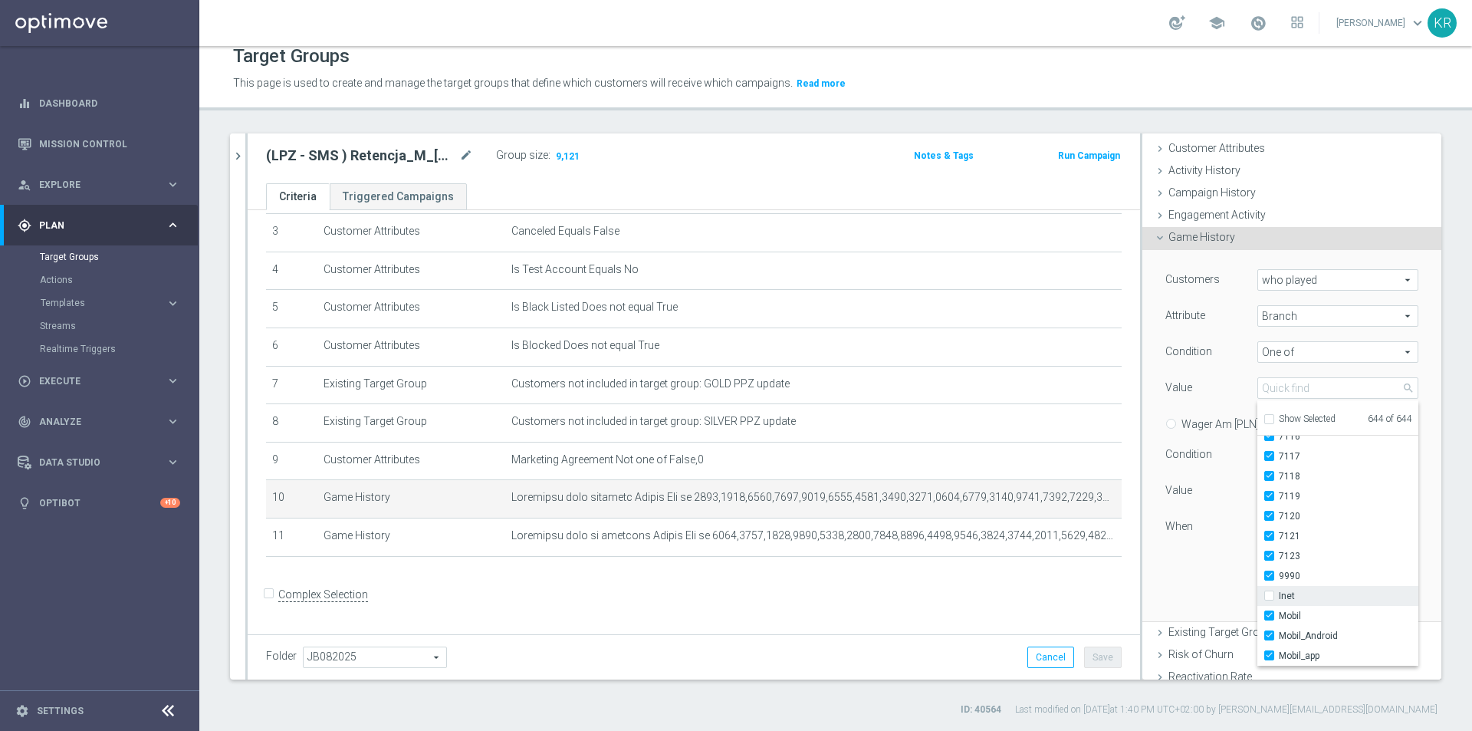
checkbox input "false"
click at [1294, 613] on span "Mobil" at bounding box center [1349, 616] width 140 height 12
click at [1279, 613] on input "Mobil" at bounding box center [1274, 616] width 10 height 10
checkbox input "false"
type input "Selected 642 of 644"
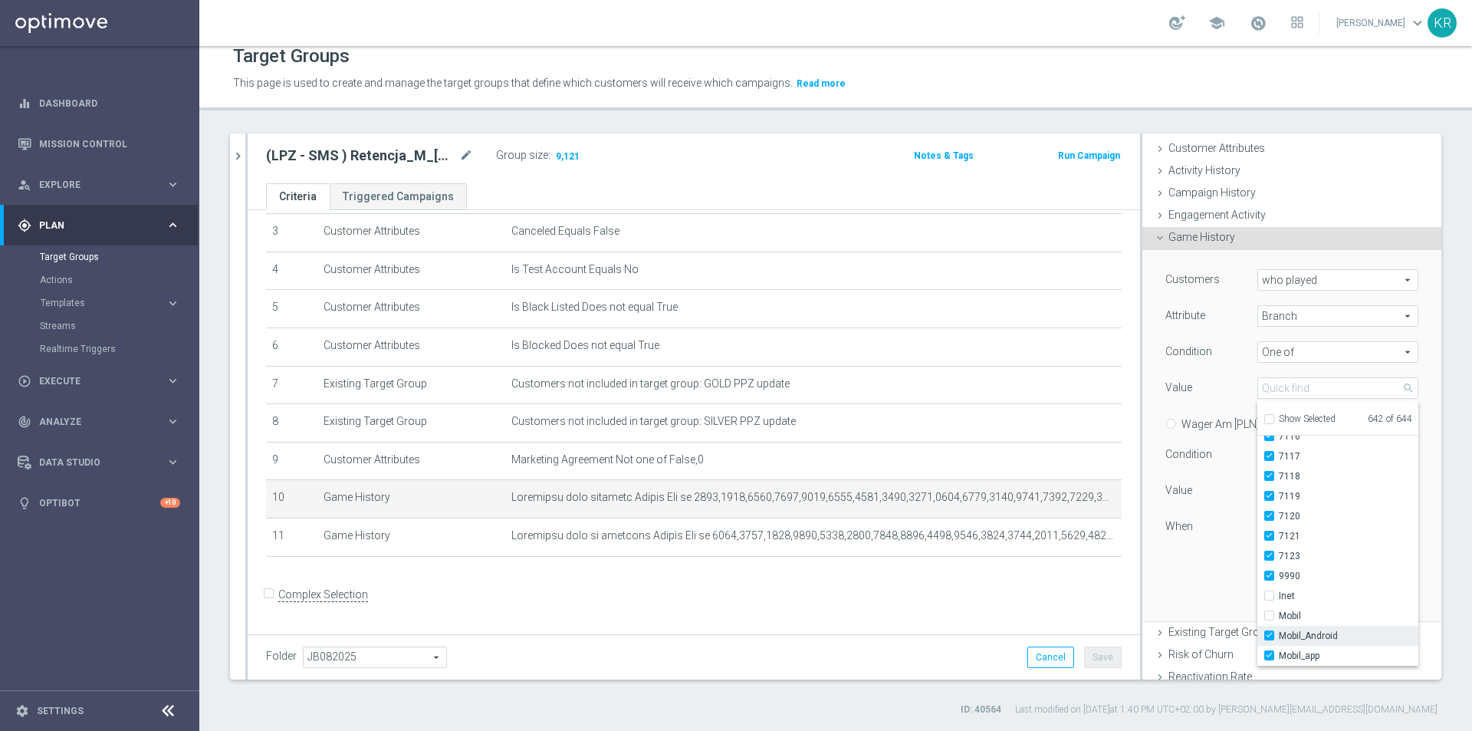
click at [1303, 628] on label "Mobil_Android" at bounding box center [1349, 636] width 140 height 20
click at [1279, 631] on input "Mobil_Android" at bounding box center [1274, 636] width 10 height 10
checkbox input "false"
type input "Selected 641 of 644"
click at [1304, 655] on span "Mobil_app" at bounding box center [1349, 655] width 140 height 12
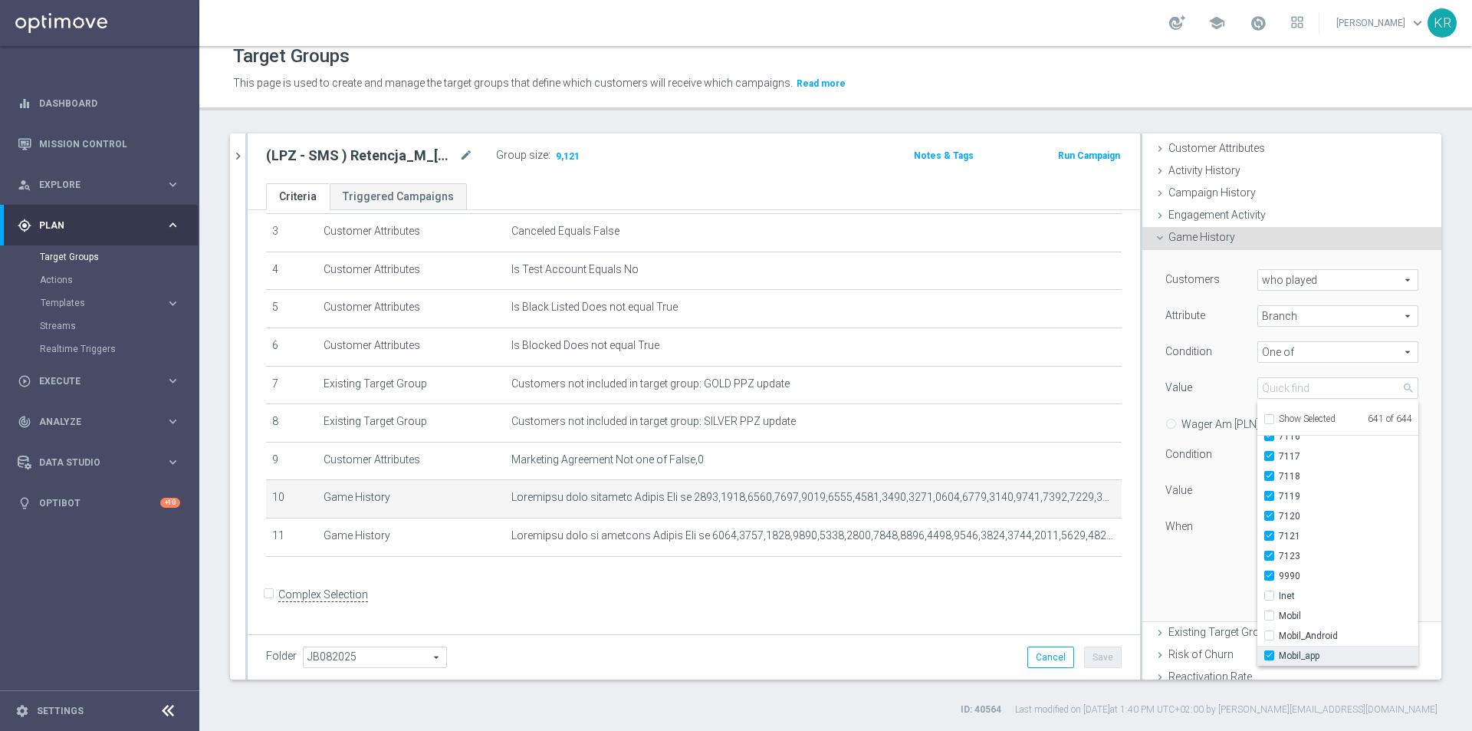
click at [1279, 655] on input "Mobil_app" at bounding box center [1274, 656] width 10 height 10
checkbox input "false"
type input "Selected 640 of 644"
click at [1202, 593] on div "Customers who played who played arrow_drop_down search Attribute Branch Branch …" at bounding box center [1292, 435] width 276 height 370
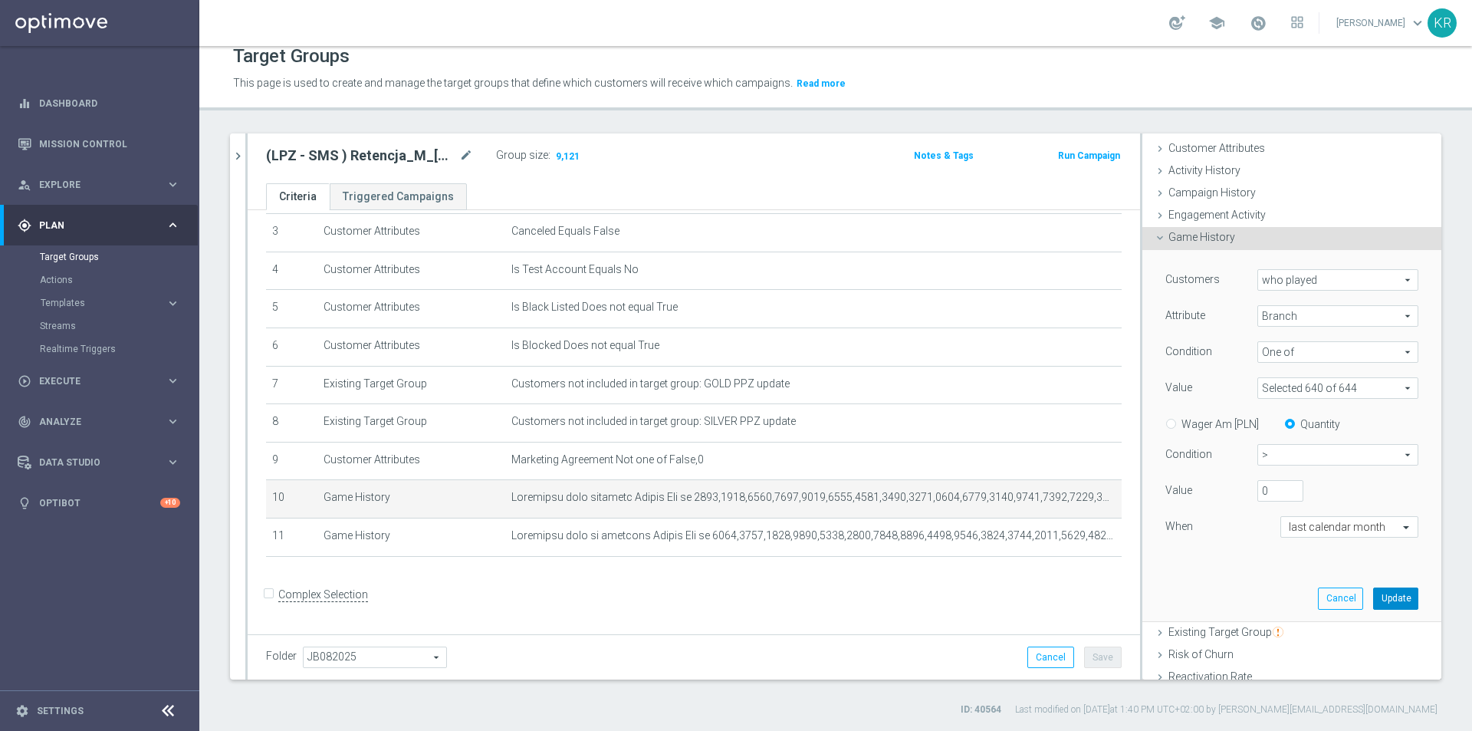
click at [1379, 599] on button "Update" at bounding box center [1395, 597] width 45 height 21
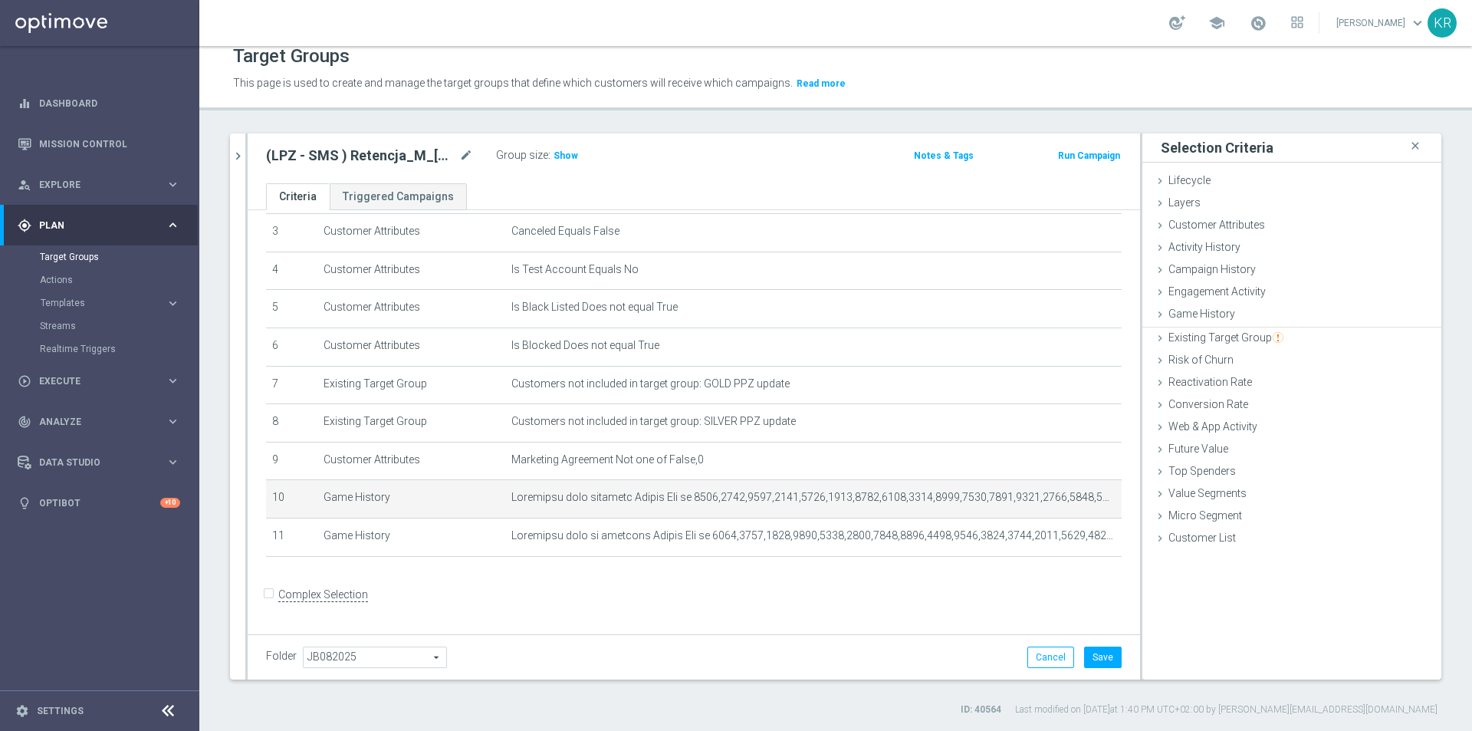
scroll to position [0, 0]
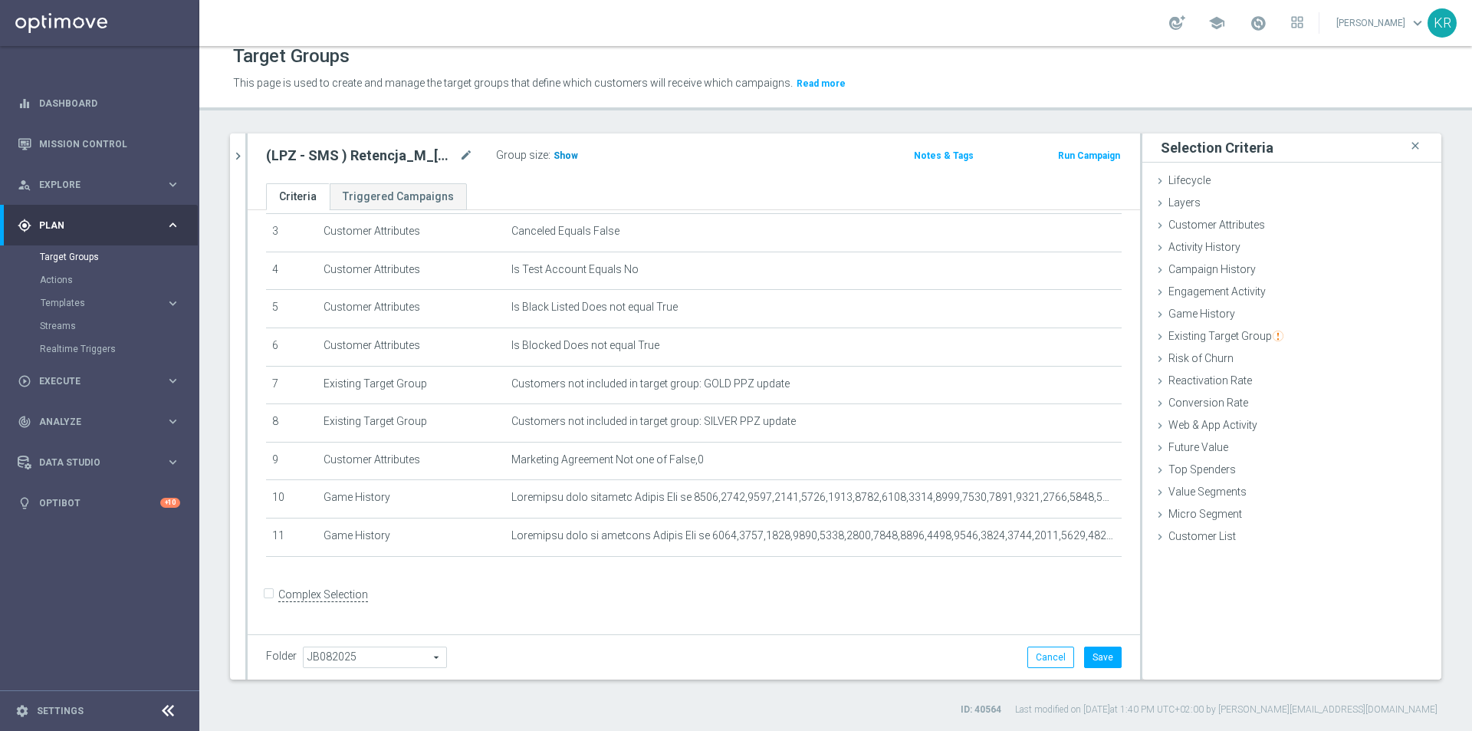
click at [560, 154] on span "Show" at bounding box center [566, 155] width 25 height 11
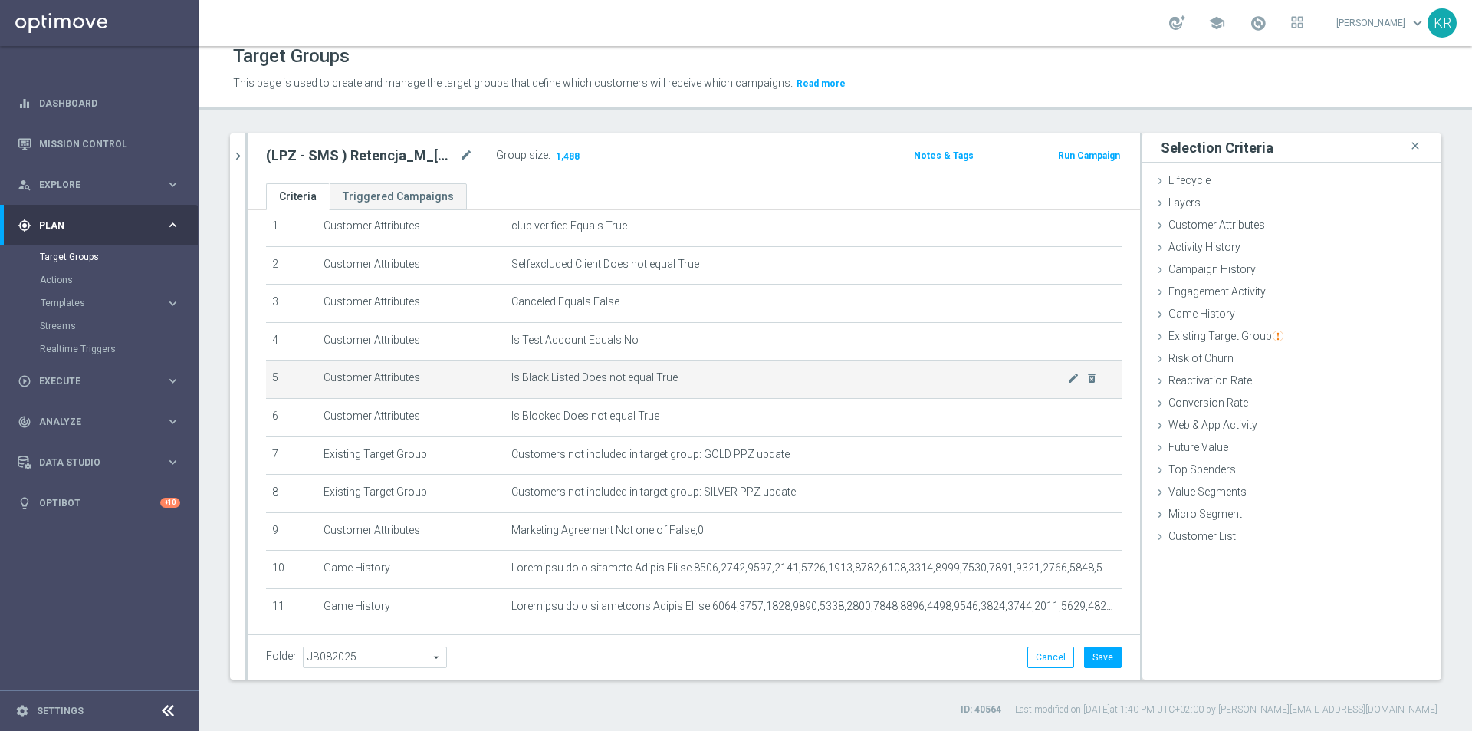
scroll to position [127, 0]
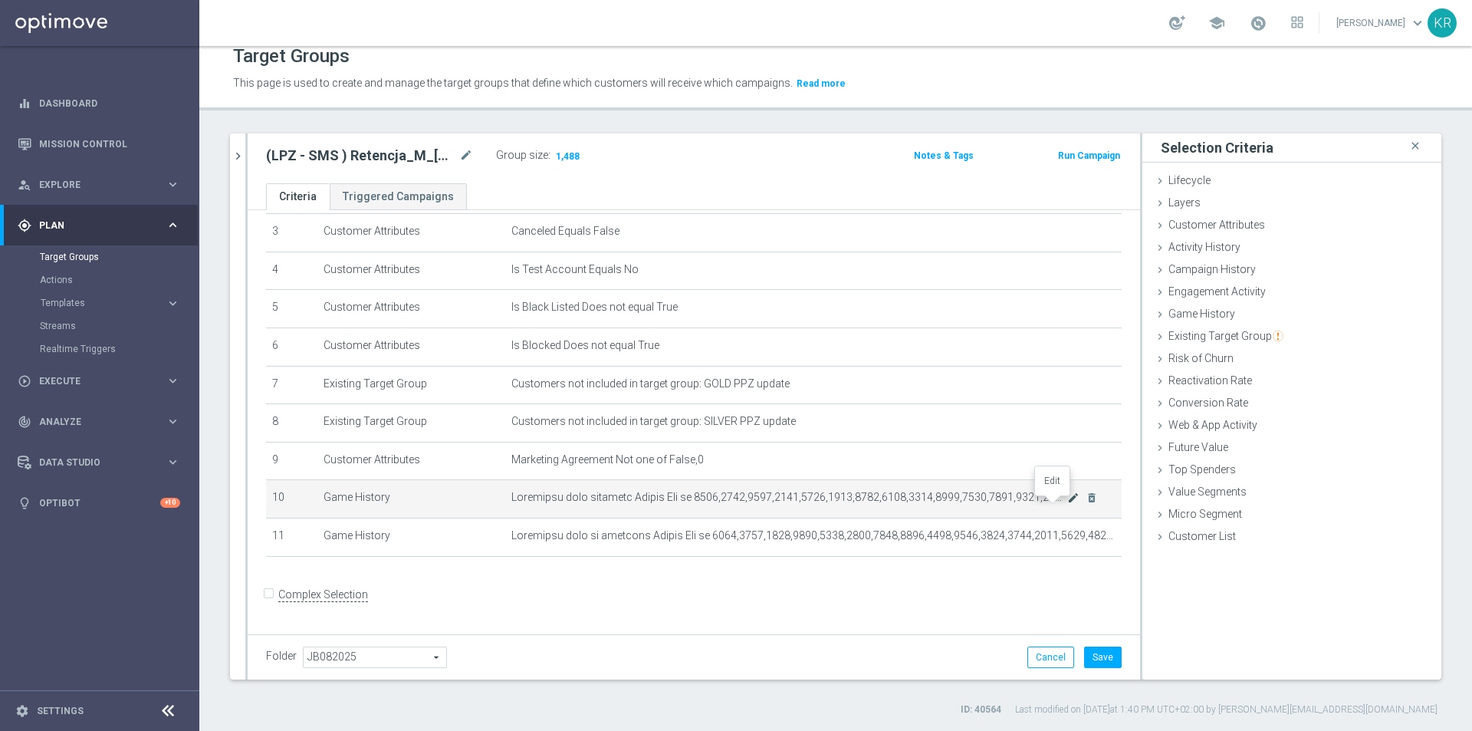
click at [1067, 502] on icon "mode_edit" at bounding box center [1073, 497] width 12 height 12
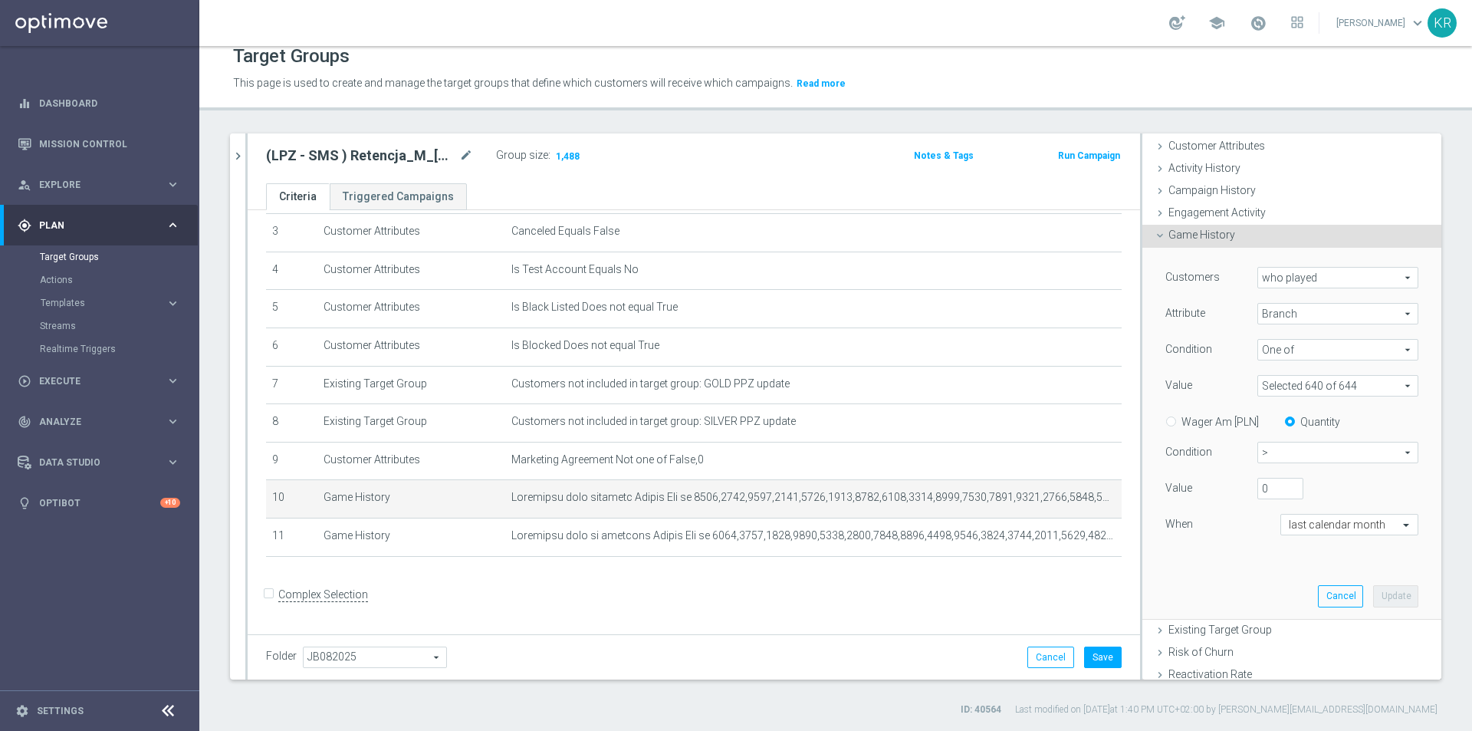
scroll to position [153, 0]
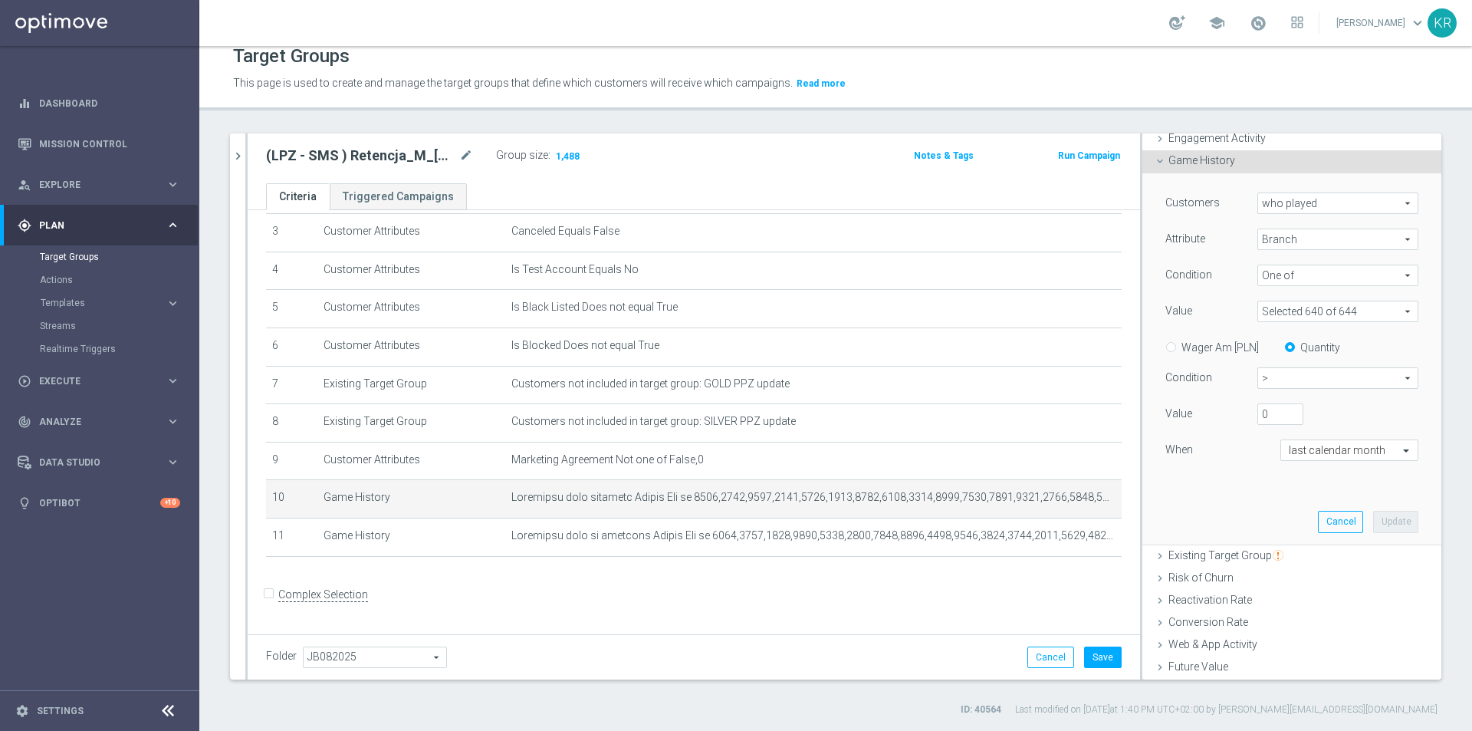
click at [1345, 318] on span at bounding box center [1337, 311] width 159 height 20
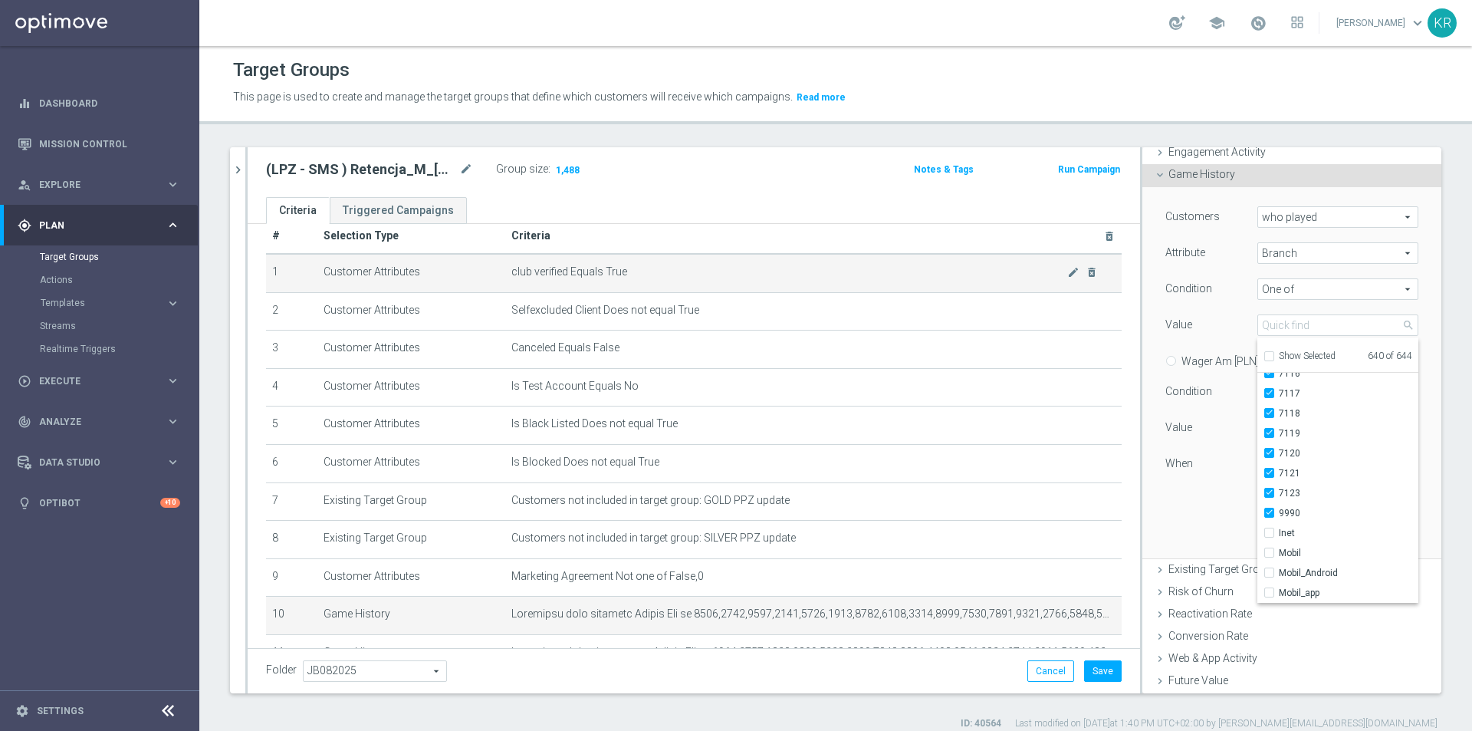
scroll to position [0, 0]
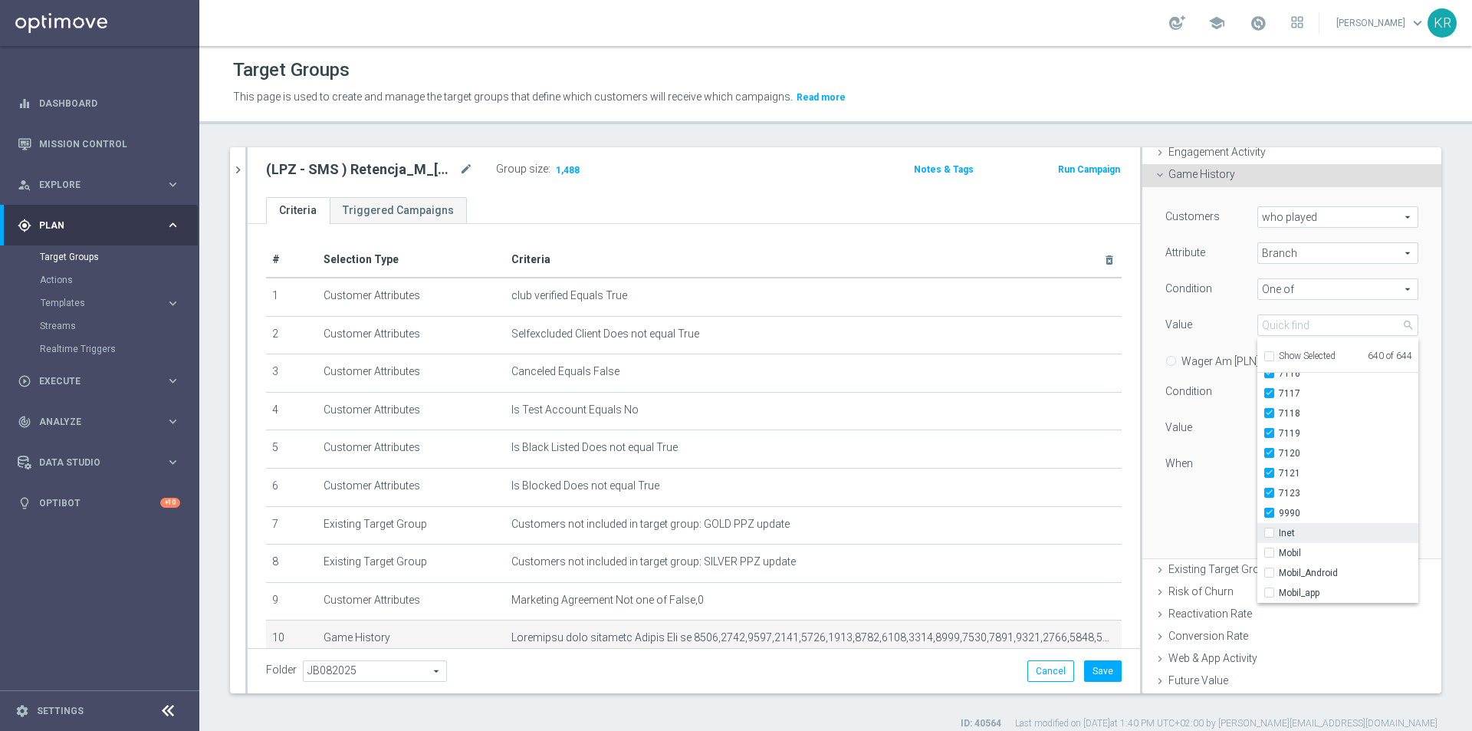
click at [1297, 534] on span "Inet" at bounding box center [1349, 533] width 140 height 12
click at [1279, 534] on input "Inet" at bounding box center [1274, 533] width 10 height 10
checkbox input "true"
type input "Selected 641 of 644"
click at [1300, 552] on span "Mobil" at bounding box center [1349, 553] width 140 height 12
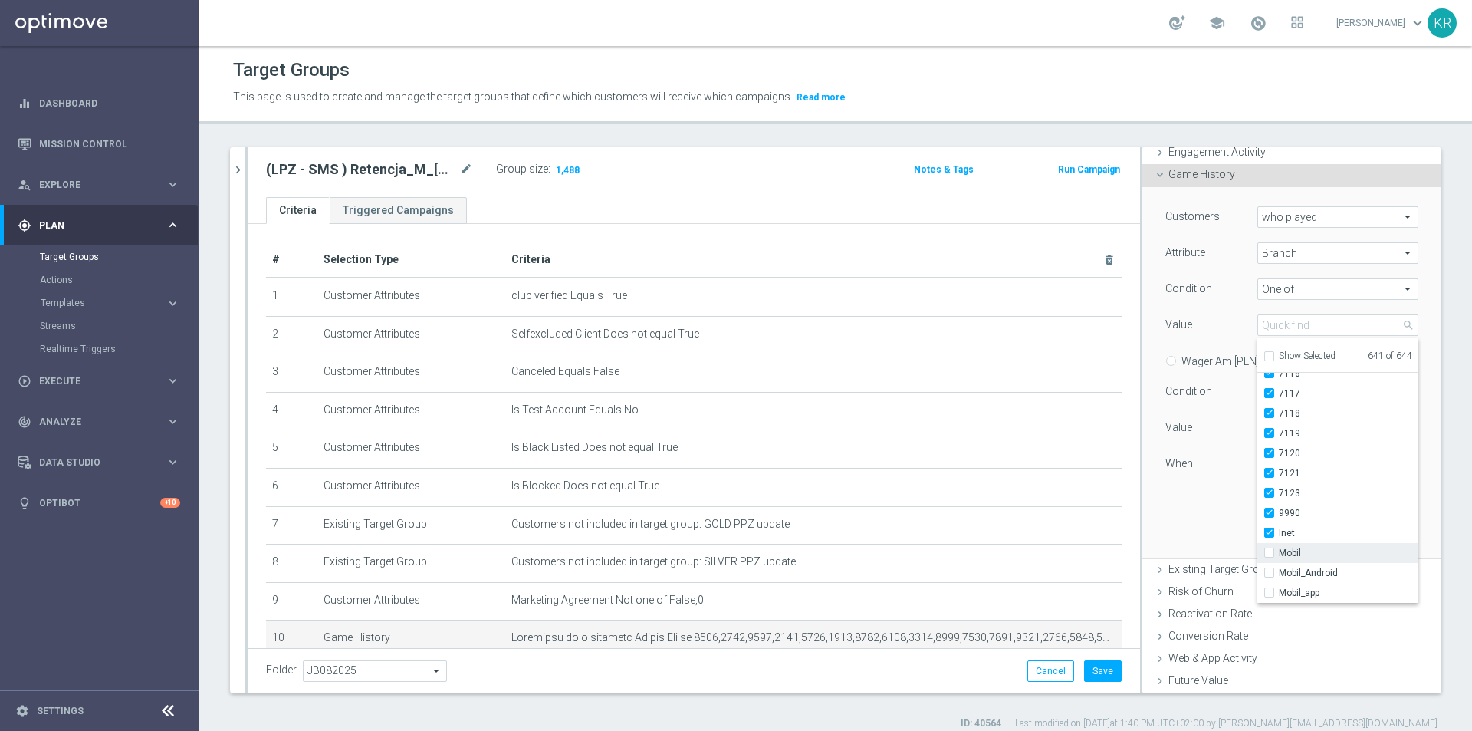
click at [1279, 552] on input "Mobil" at bounding box center [1274, 553] width 10 height 10
checkbox input "true"
type input "Selected 642 of 644"
click at [1316, 572] on span "Mobil_Android" at bounding box center [1349, 573] width 140 height 12
click at [1279, 572] on input "Mobil_Android" at bounding box center [1274, 573] width 10 height 10
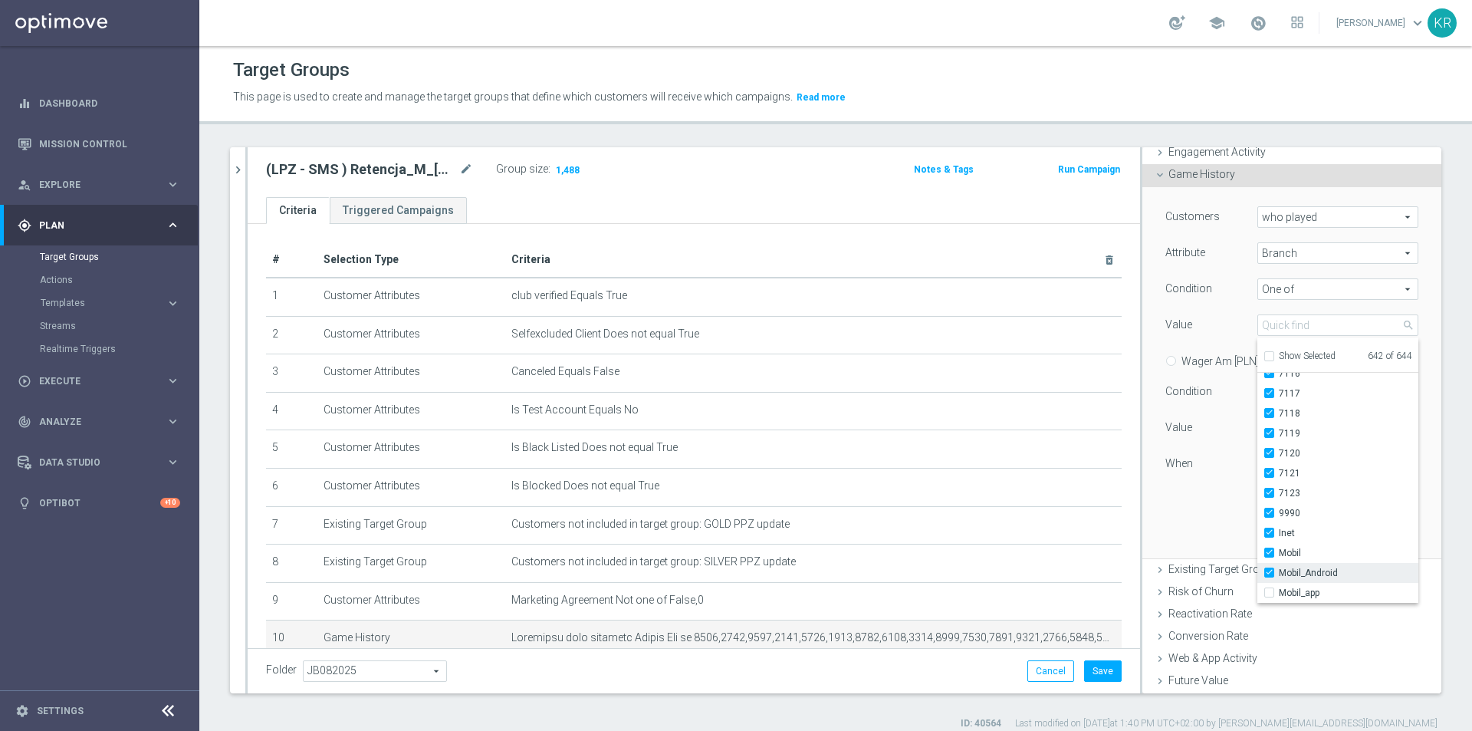
checkbox input "true"
type input "Selected 643 of 644"
click at [1318, 587] on span "Mobil_app" at bounding box center [1349, 593] width 140 height 12
click at [1279, 588] on input "Mobil_app" at bounding box center [1274, 593] width 10 height 10
checkbox input "true"
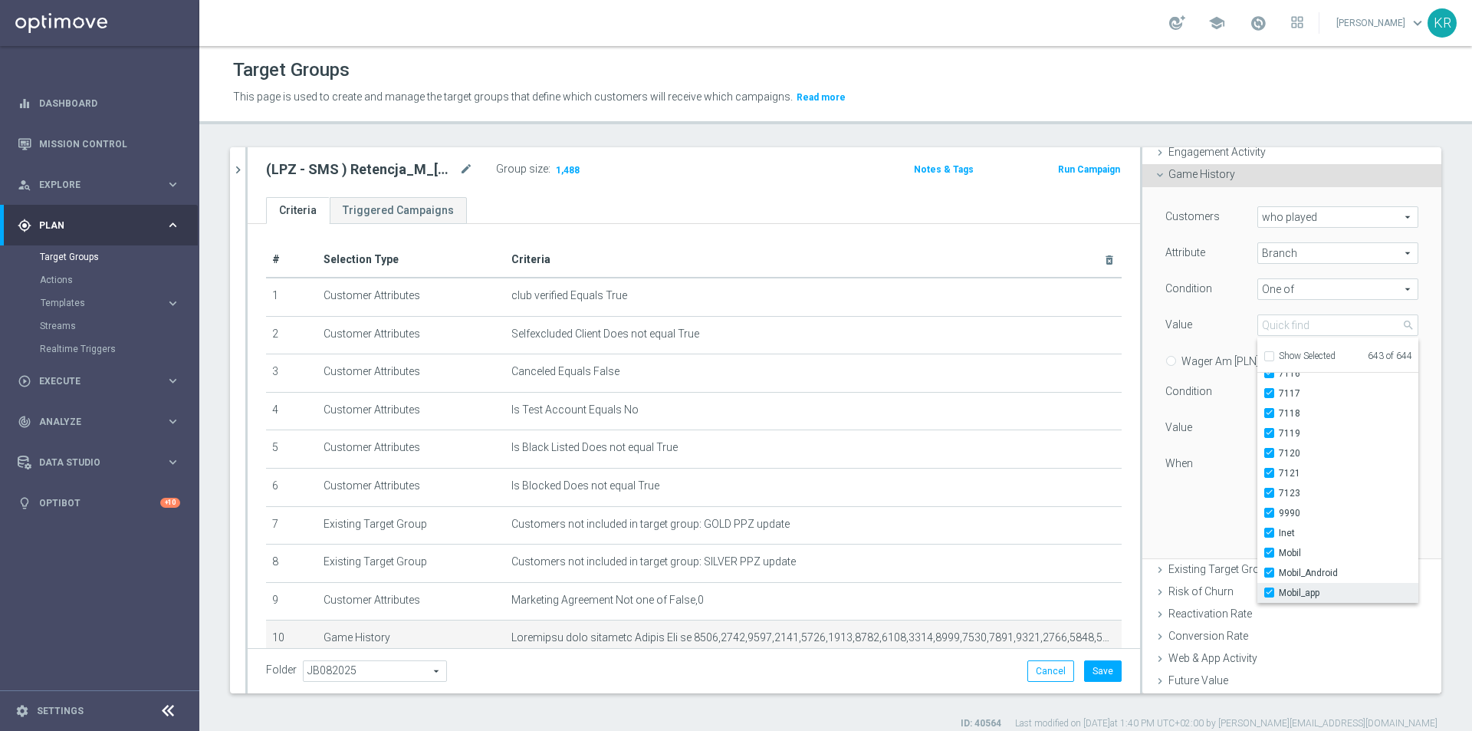
type input "Selected 644 of 644"
checkbox input "true"
click at [1172, 510] on div "Customers who played who played arrow_drop_down search Attribute Branch Branch …" at bounding box center [1292, 372] width 276 height 370
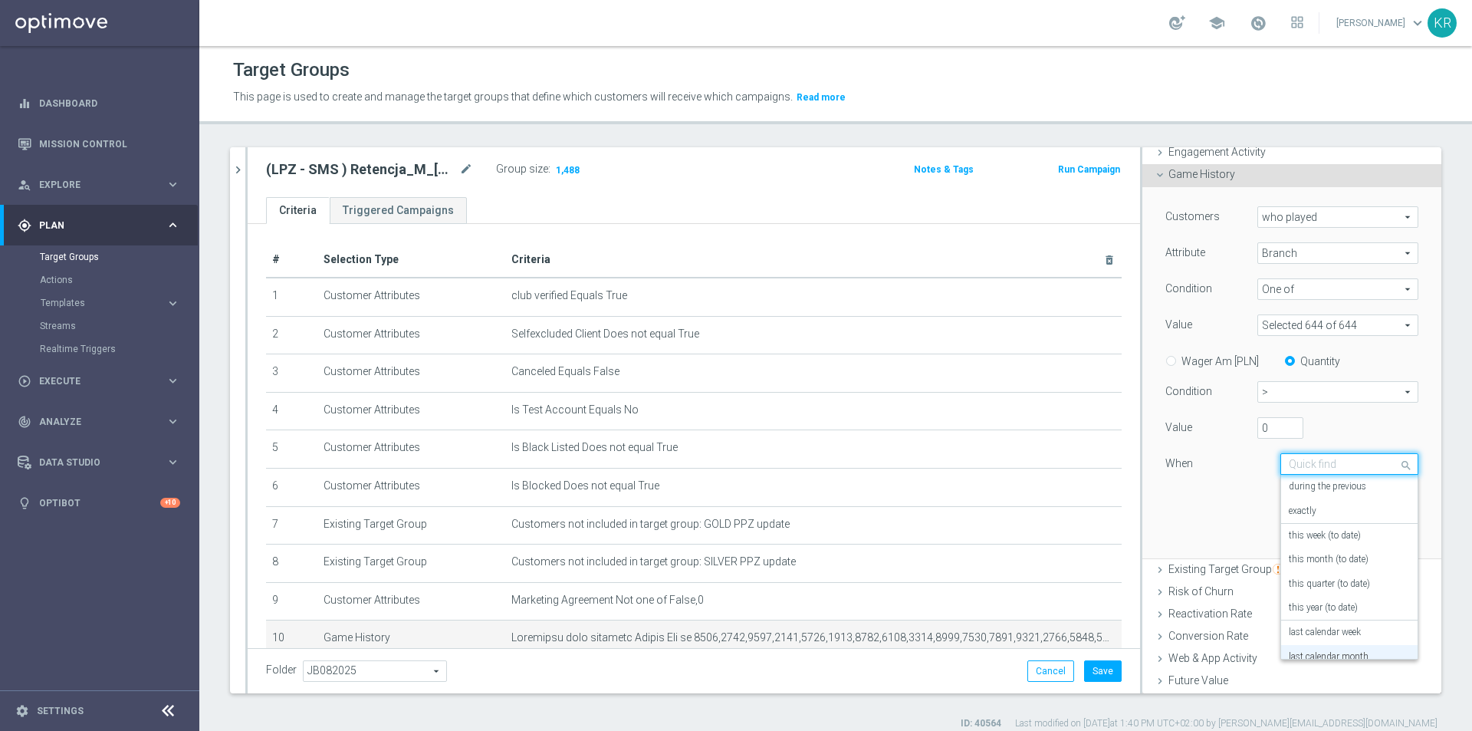
click at [1330, 467] on input "text" at bounding box center [1334, 465] width 90 height 14
click at [1215, 484] on div "Customers who played who played arrow_drop_down search Attribute Branch Branch …" at bounding box center [1291, 353] width 253 height 295
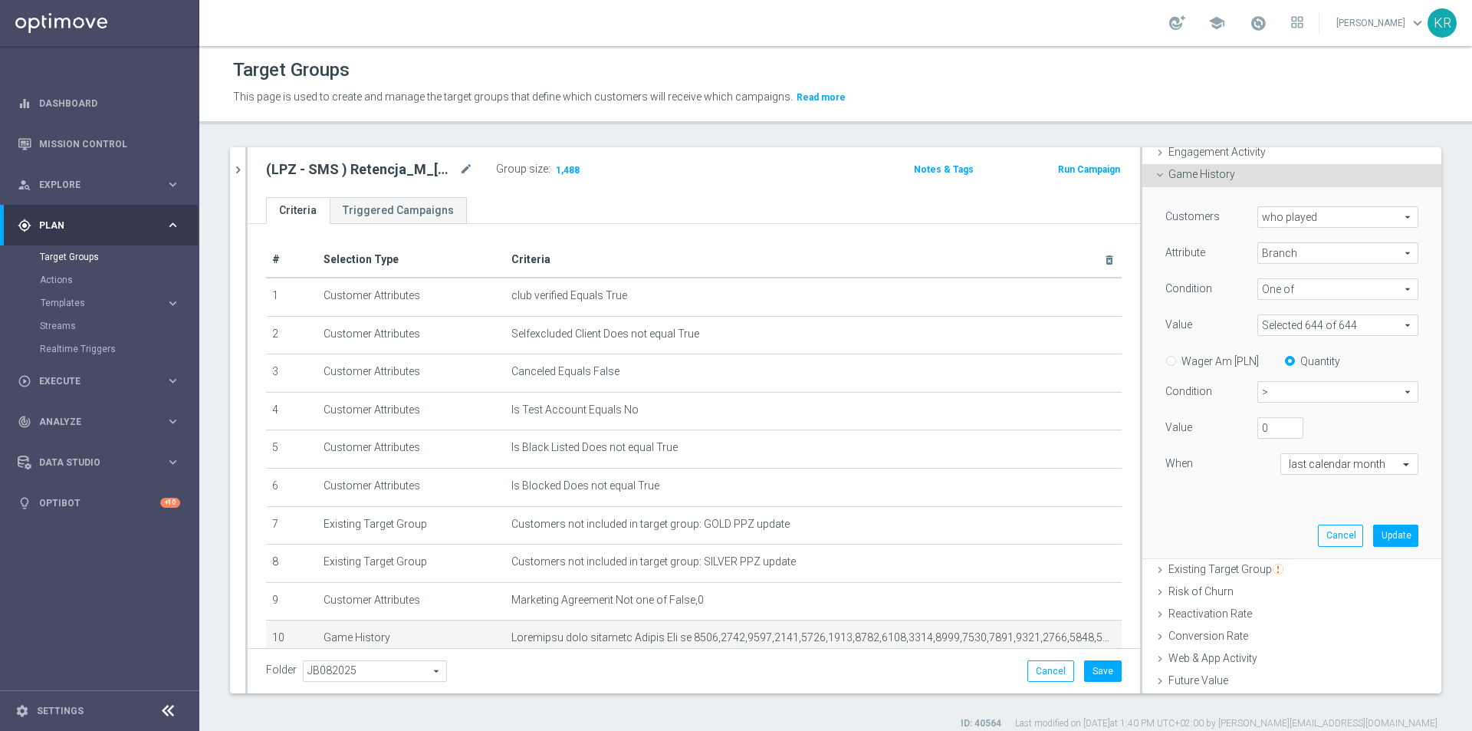
click at [1274, 328] on span at bounding box center [1337, 325] width 159 height 20
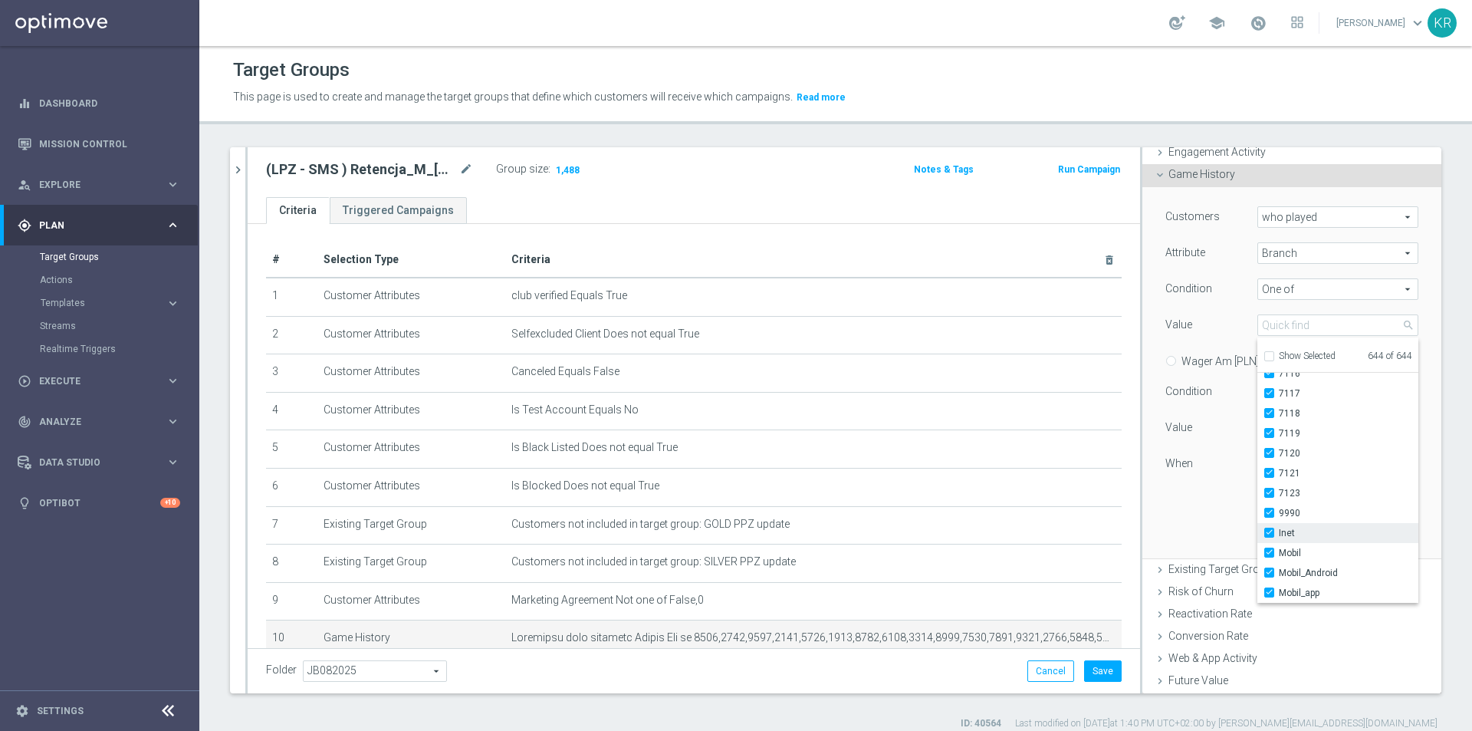
click at [1293, 538] on span "Inet" at bounding box center [1349, 533] width 140 height 12
click at [1279, 538] on input "Inet" at bounding box center [1274, 533] width 10 height 10
checkbox input "false"
type input "Selected 643 of 644"
checkbox input "false"
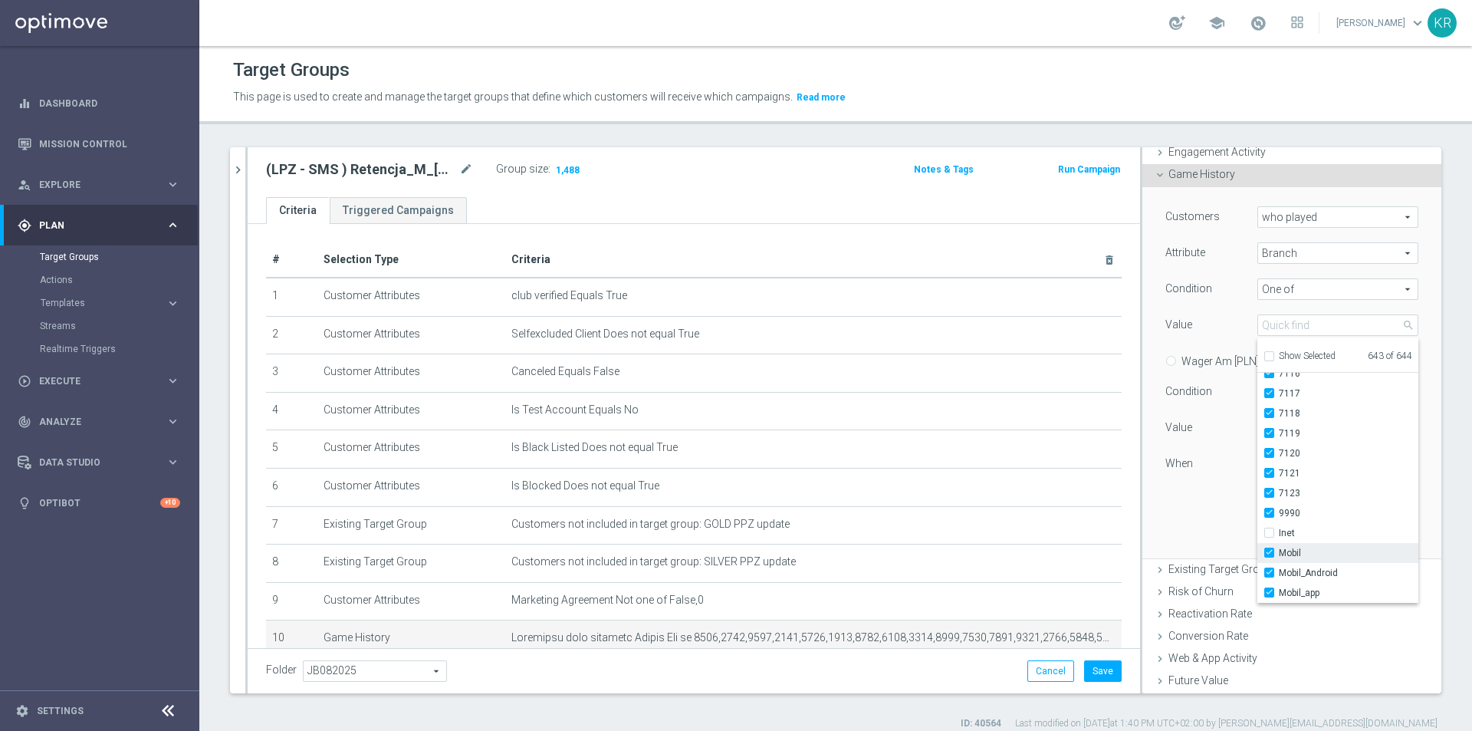
click at [1308, 552] on span "Mobil" at bounding box center [1349, 553] width 140 height 12
click at [1279, 552] on input "Mobil" at bounding box center [1274, 553] width 10 height 10
checkbox input "false"
type input "Selected 642 of 644"
click at [1323, 566] on label "Mobil_Android" at bounding box center [1349, 573] width 140 height 20
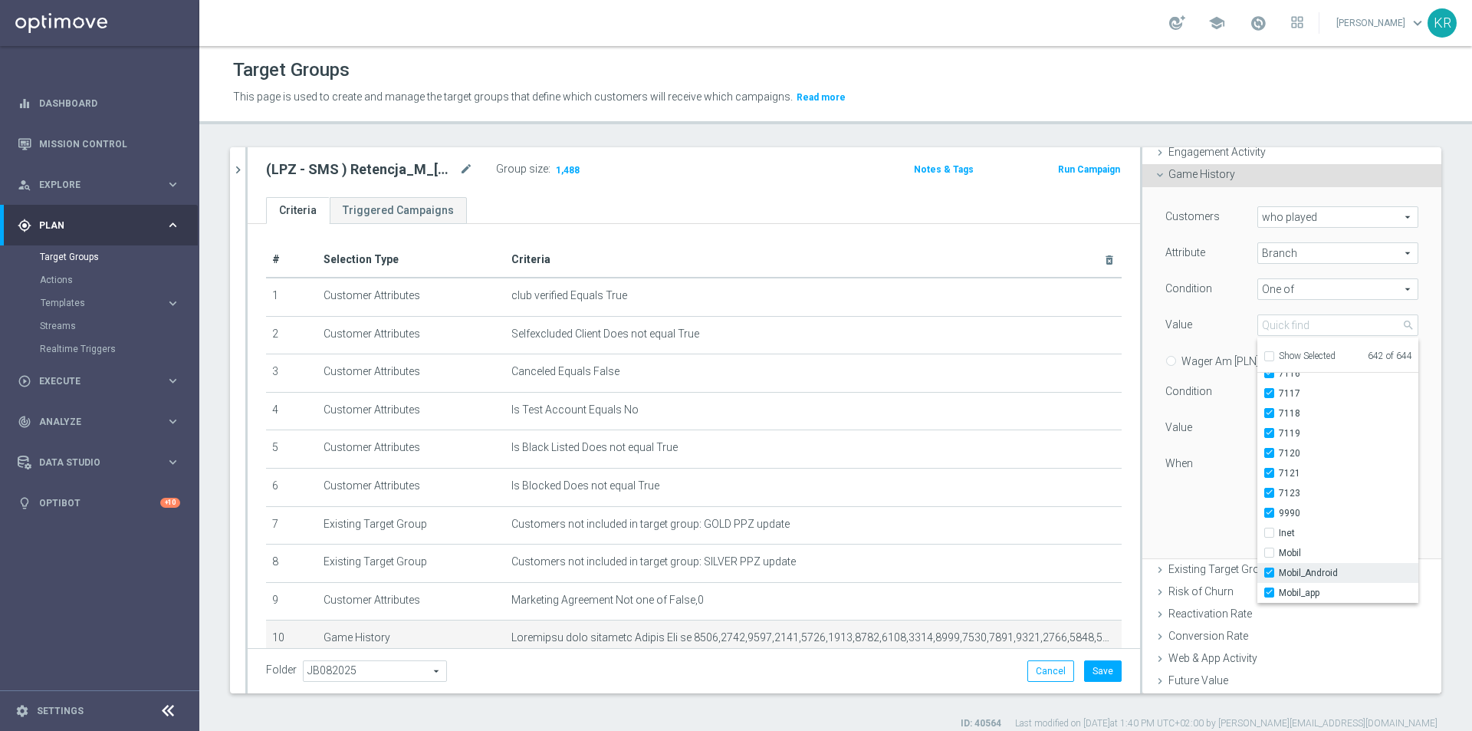
click at [1279, 568] on input "Mobil_Android" at bounding box center [1274, 573] width 10 height 10
checkbox input "false"
type input "Selected 641 of 644"
click at [1333, 589] on span "Mobil_app" at bounding box center [1349, 593] width 140 height 12
click at [1279, 589] on input "Mobil_app" at bounding box center [1274, 593] width 10 height 10
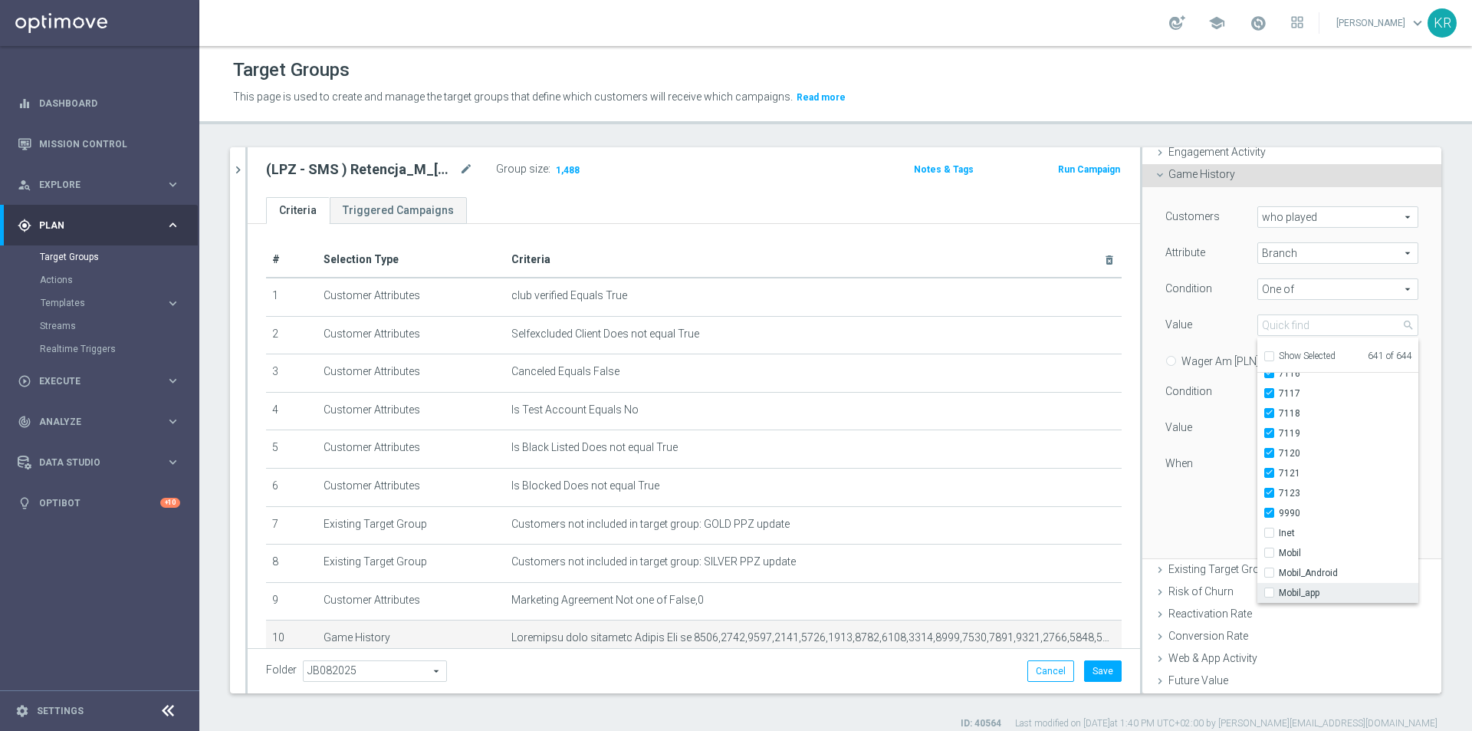
checkbox input "false"
type input "Selected 640 of 644"
click at [1201, 508] on div "Customers who played who played arrow_drop_down search Attribute Branch Branch …" at bounding box center [1292, 372] width 276 height 370
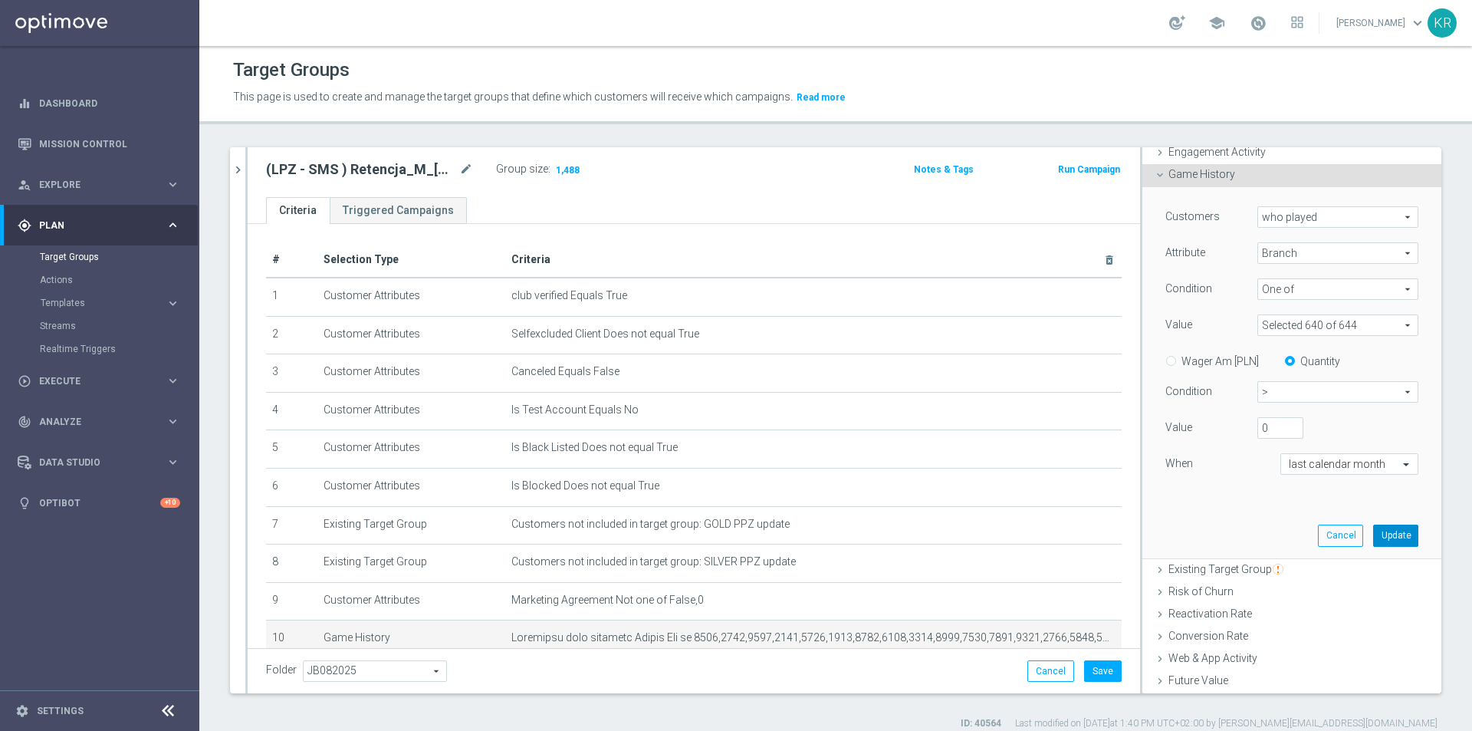
click at [1373, 531] on button "Update" at bounding box center [1395, 534] width 45 height 21
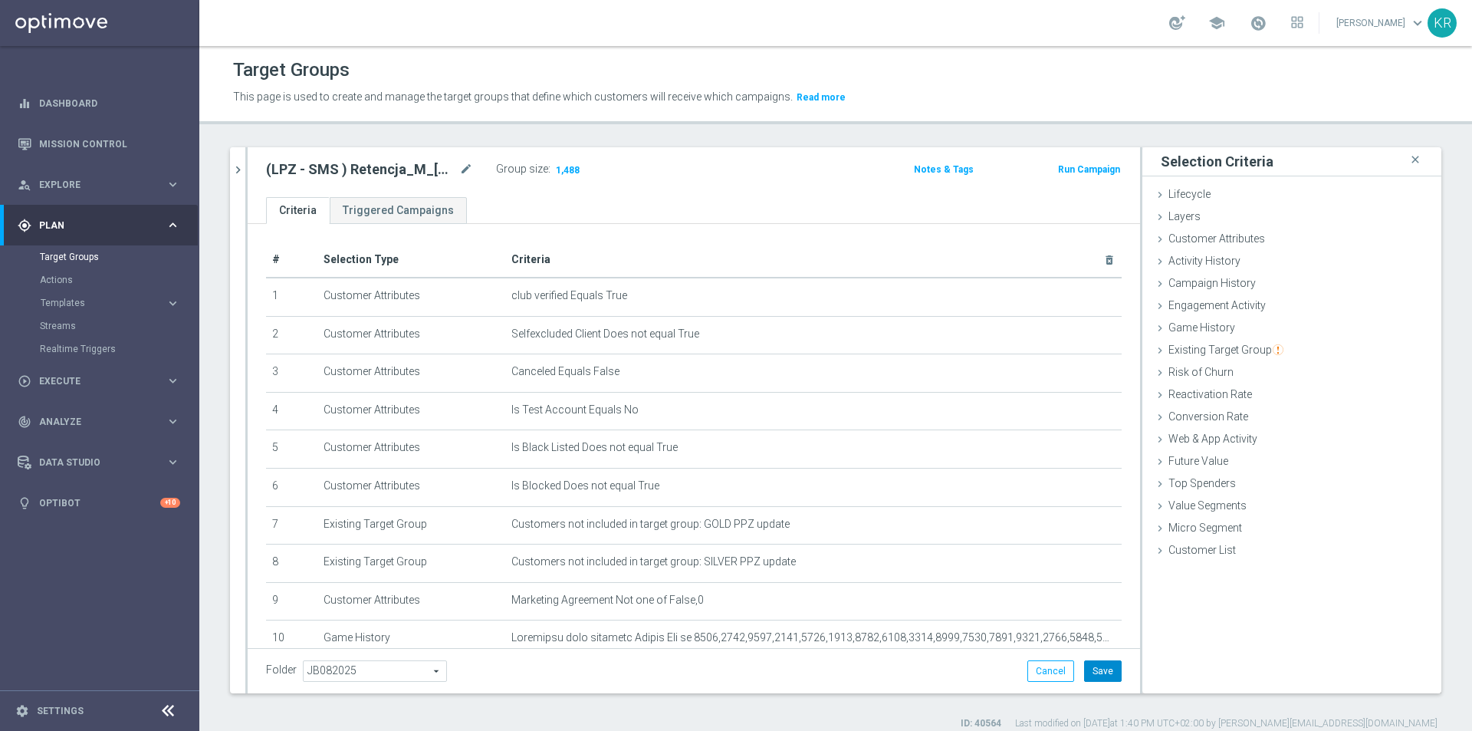
click at [1098, 669] on button "Save" at bounding box center [1103, 670] width 38 height 21
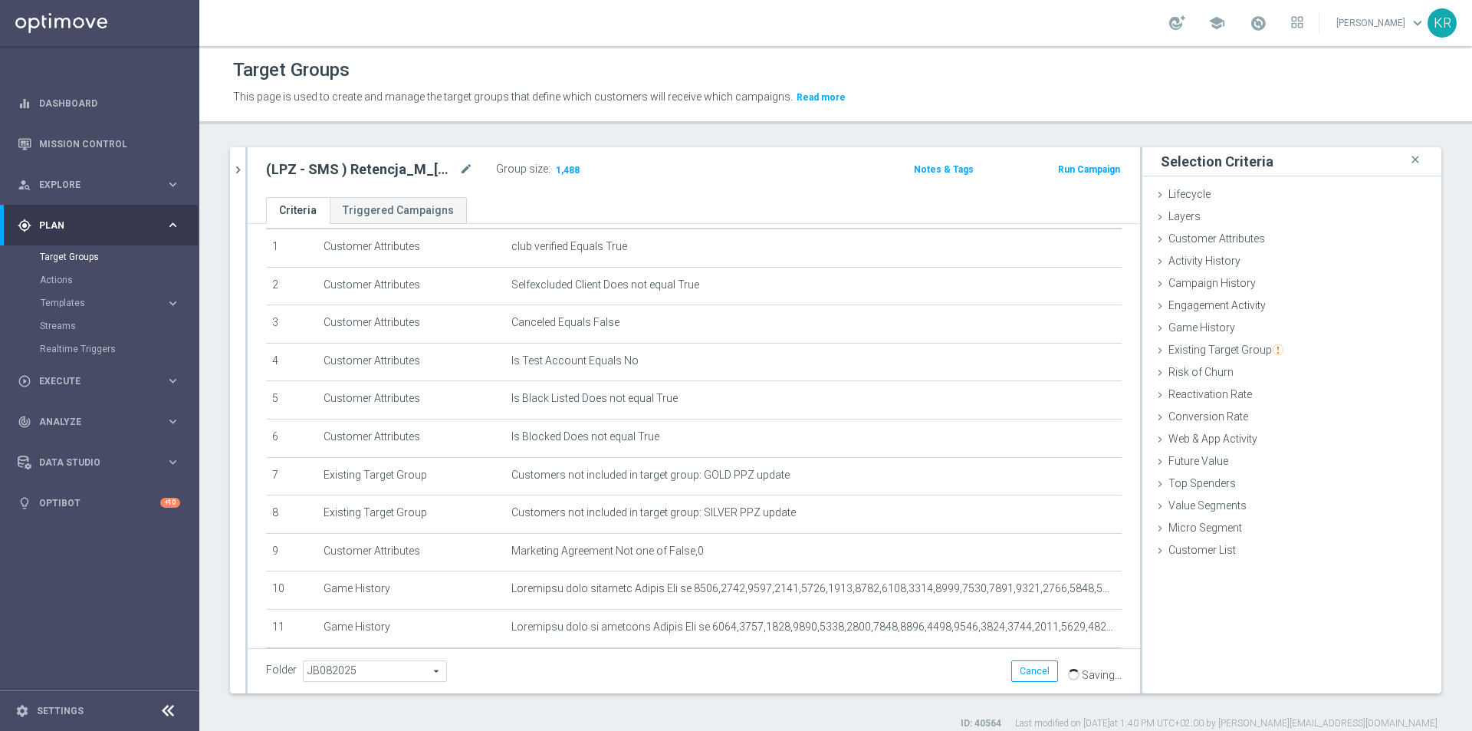
scroll to position [77, 0]
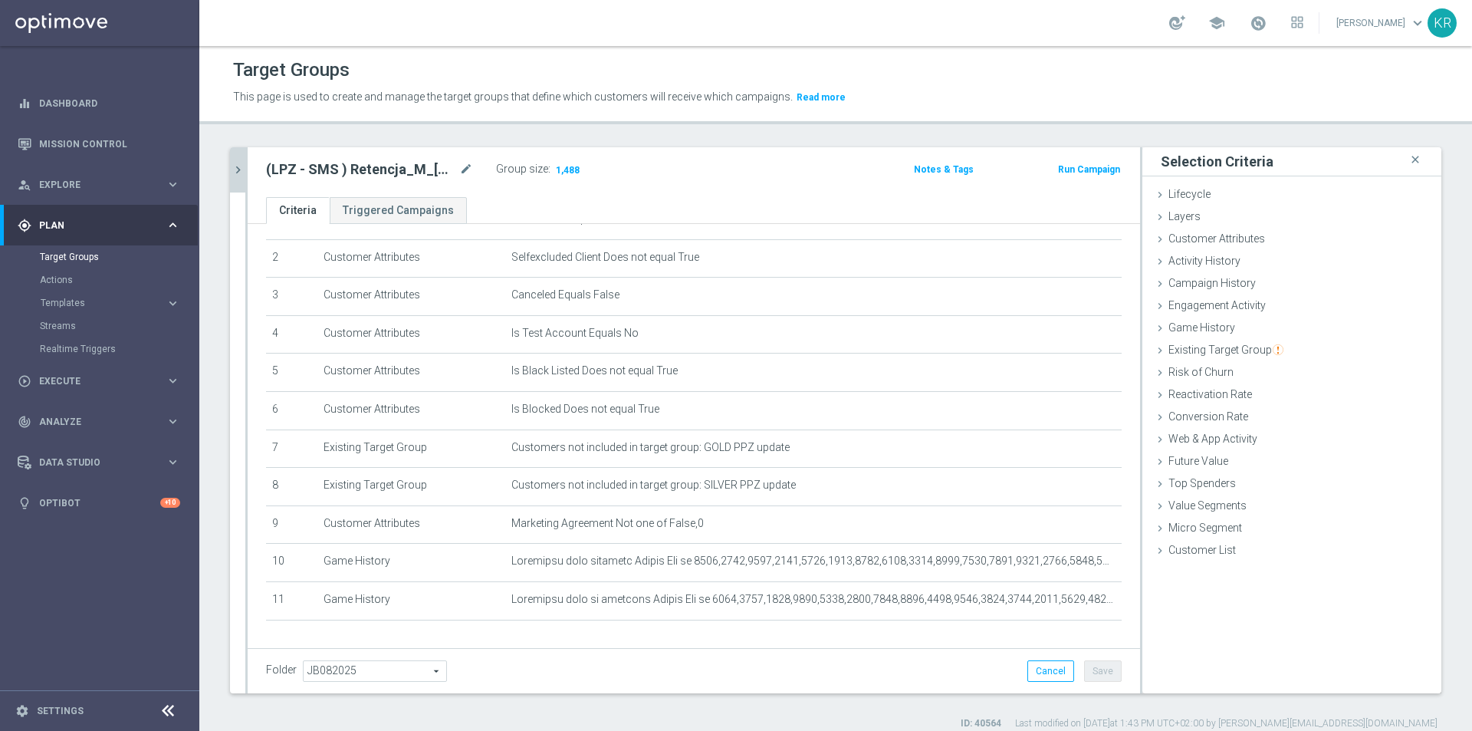
click at [238, 169] on icon "chevron_right" at bounding box center [238, 170] width 15 height 15
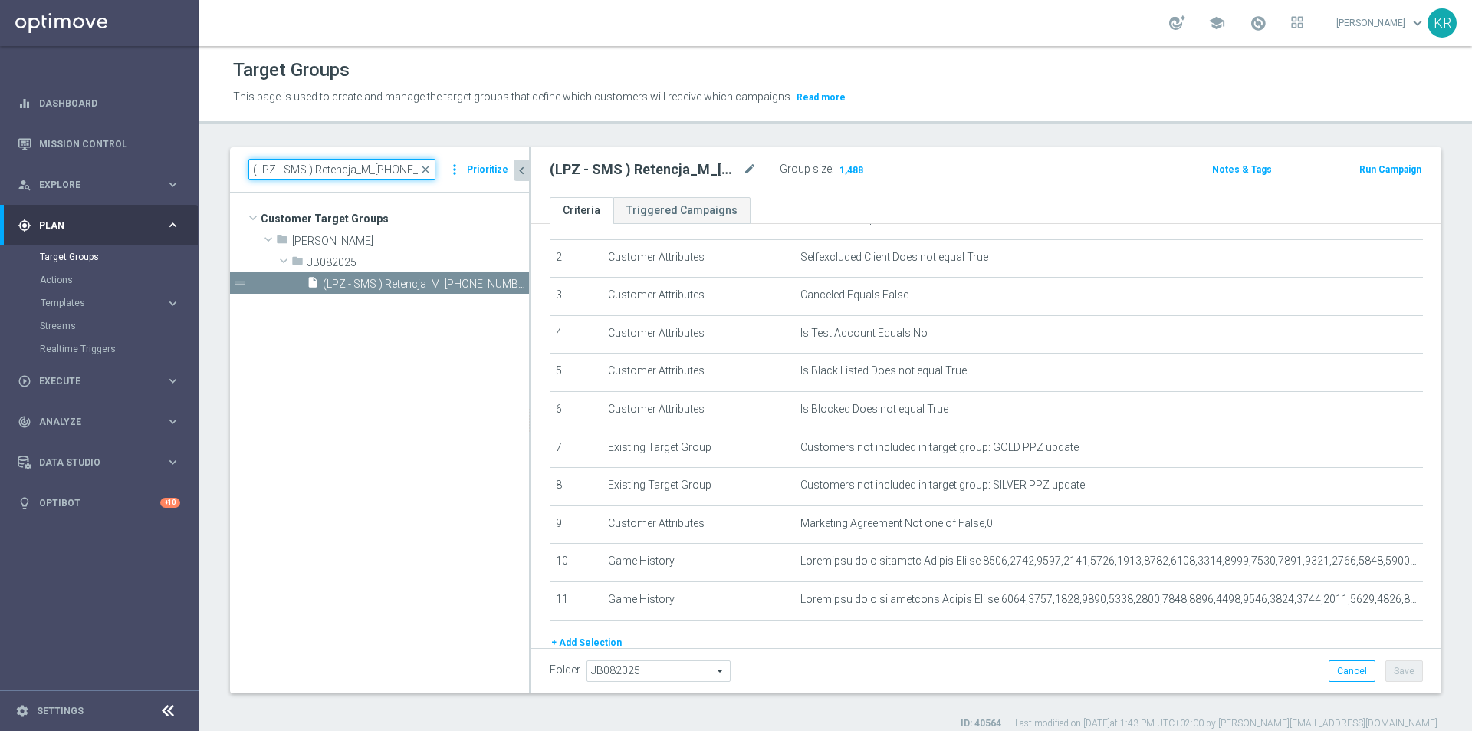
click at [342, 176] on input "(LPZ - SMS ) Retencja_M_15082025" at bounding box center [341, 169] width 187 height 21
paste input "aktywacja"
type input "(LPZ - SMS ) Reaktywacja_15082025"
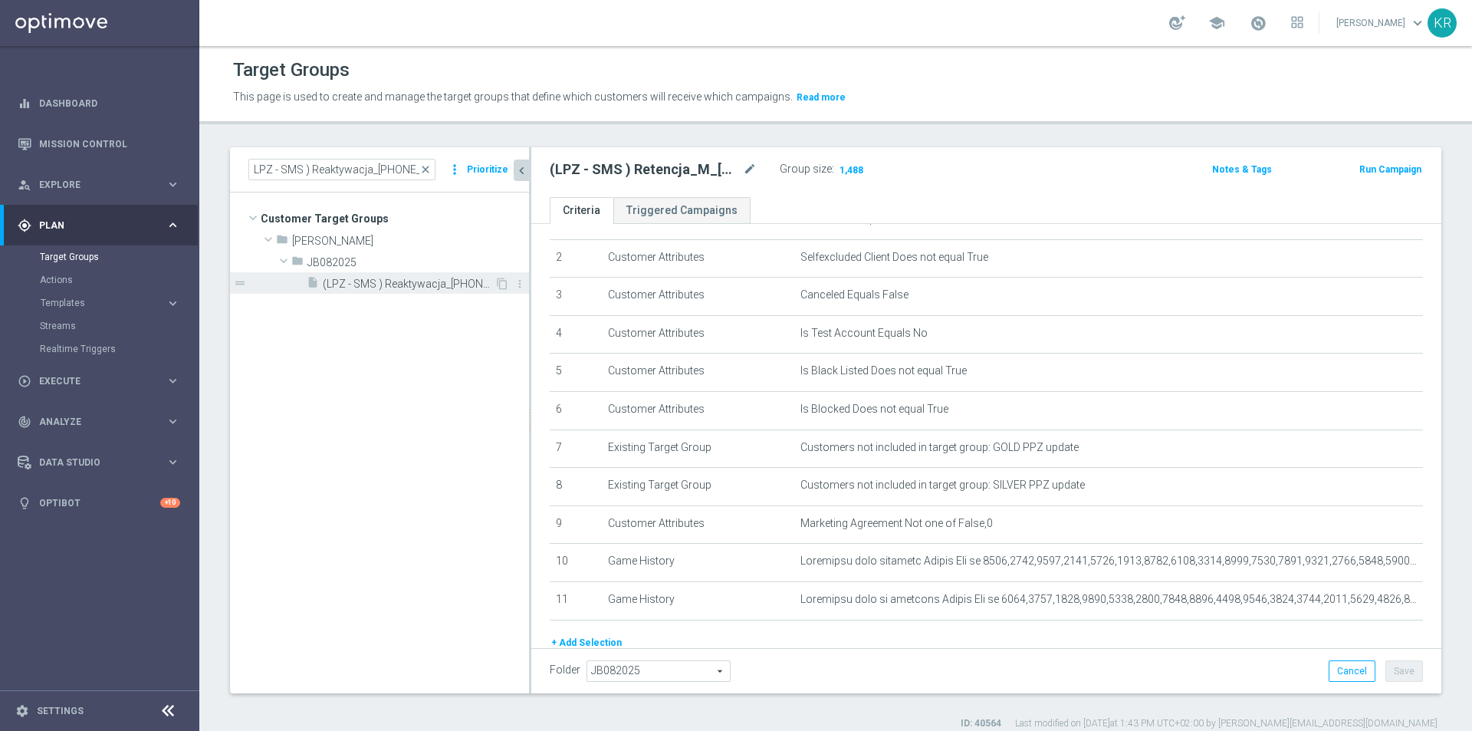
click at [476, 289] on span "(LPZ - SMS ) Reaktywacja_15082025" at bounding box center [409, 284] width 172 height 13
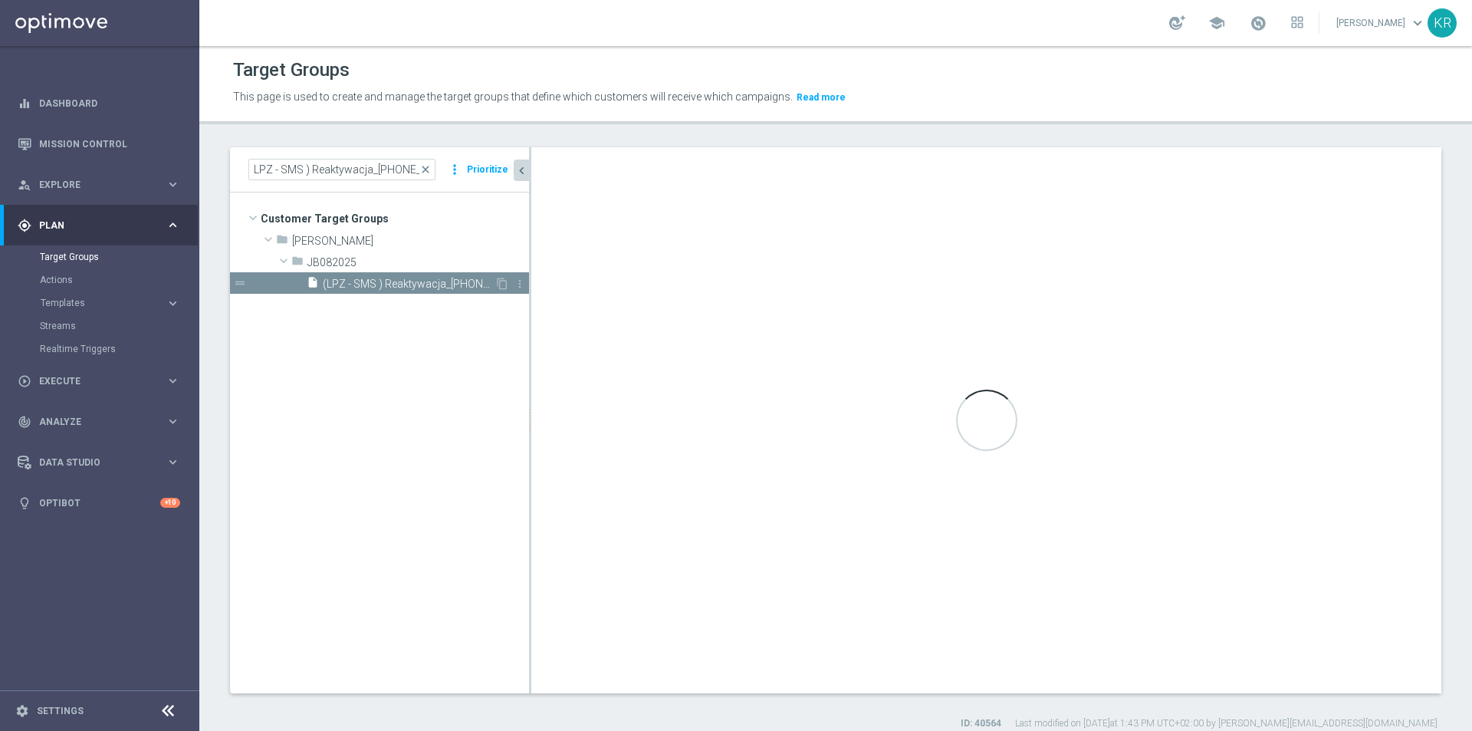
scroll to position [0, 0]
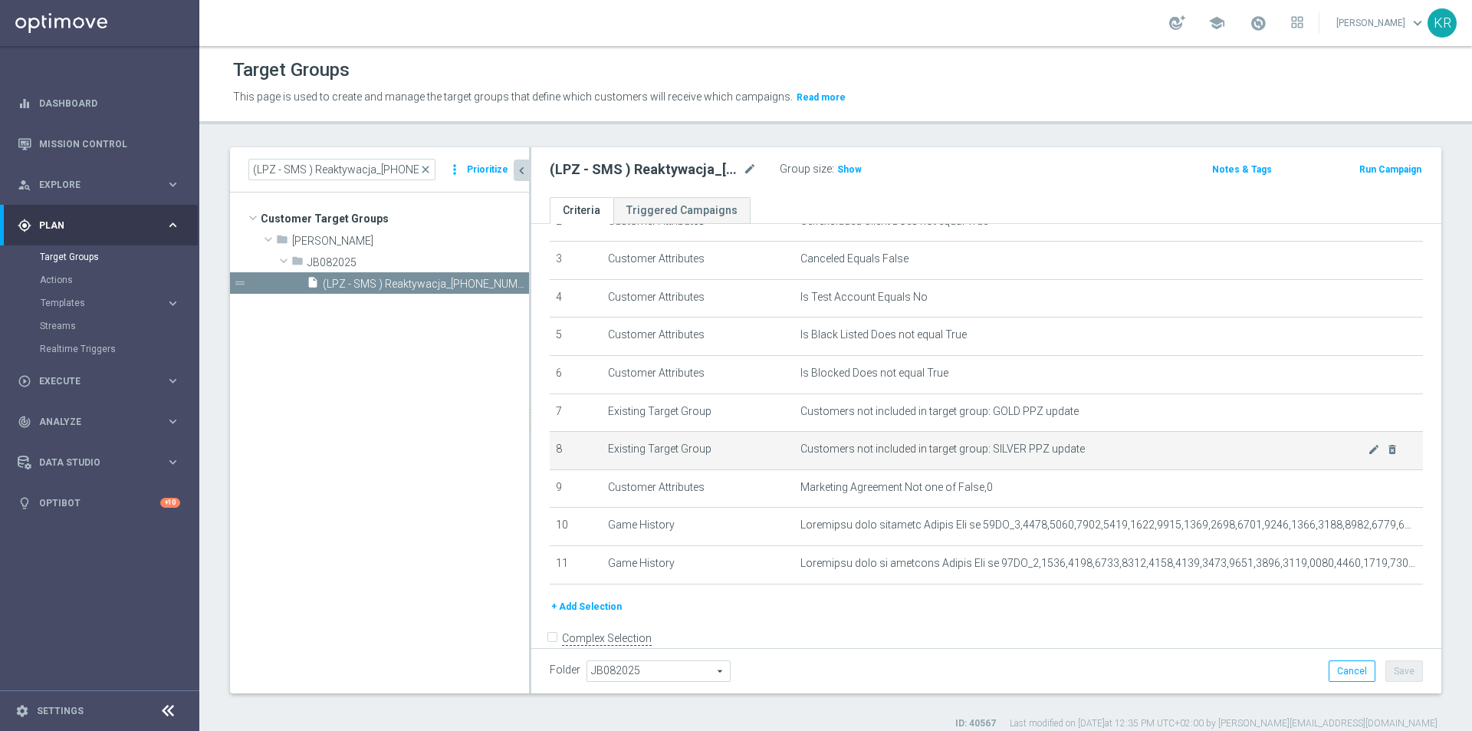
scroll to position [143, 0]
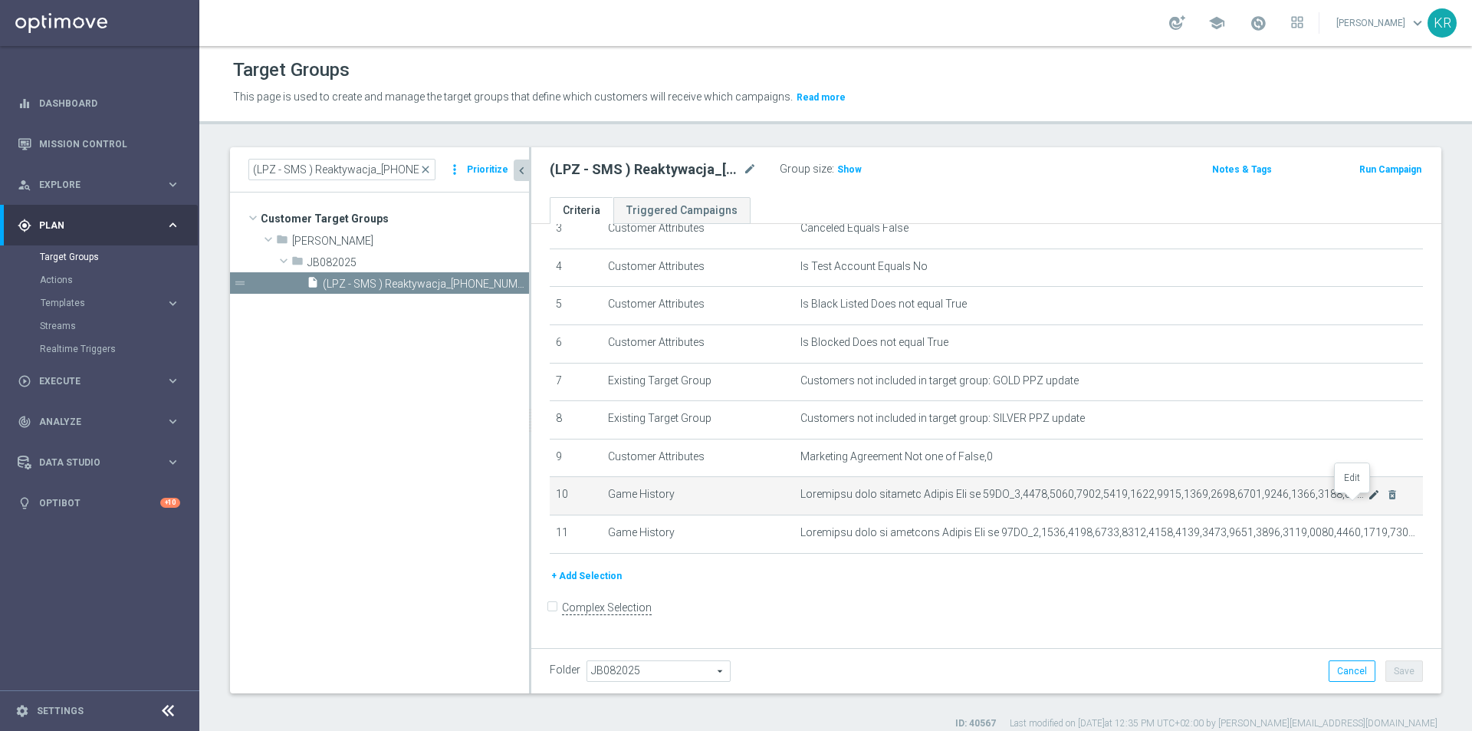
click at [1368, 501] on icon "mode_edit" at bounding box center [1374, 494] width 12 height 12
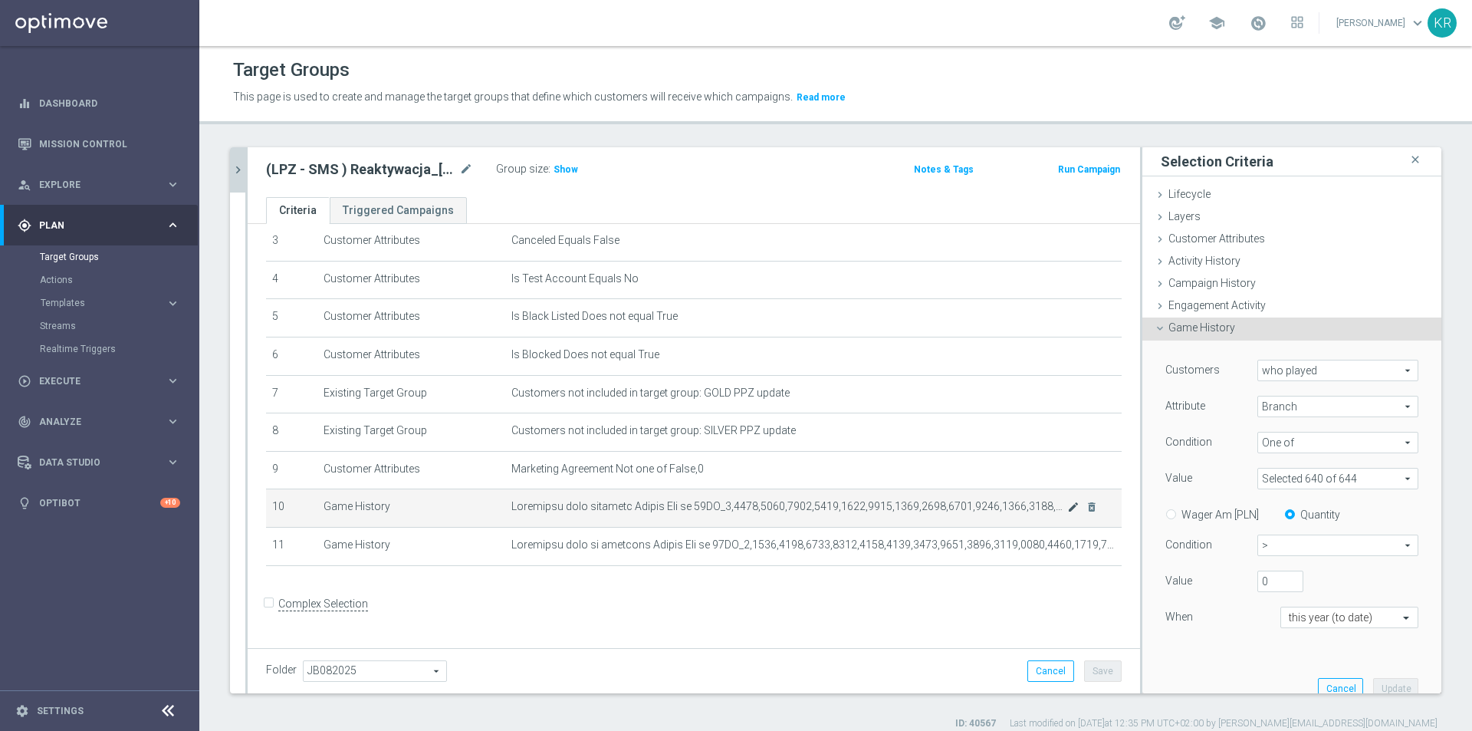
scroll to position [127, 0]
click at [1319, 614] on input "text" at bounding box center [1334, 618] width 90 height 14
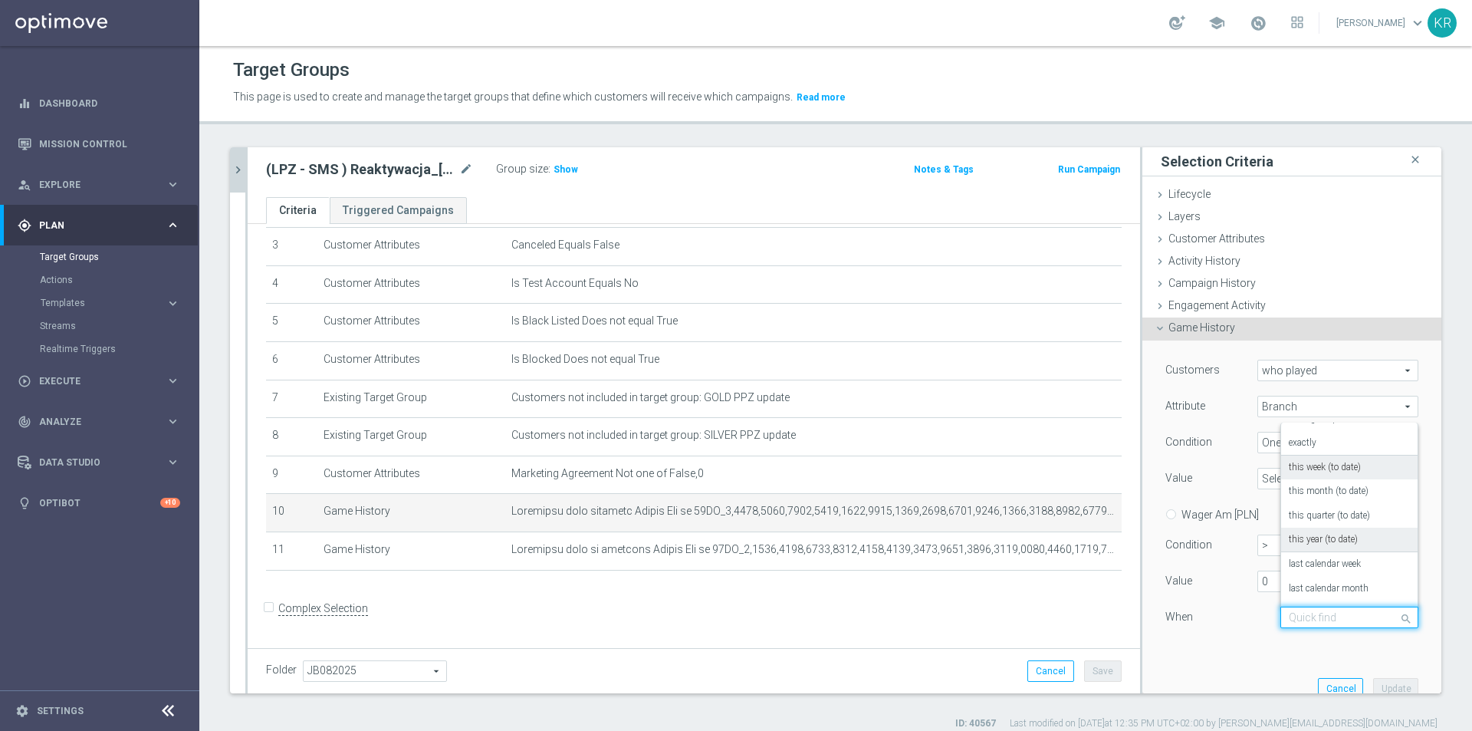
scroll to position [0, 0]
click at [1347, 430] on label "during the previous" at bounding box center [1327, 435] width 77 height 12
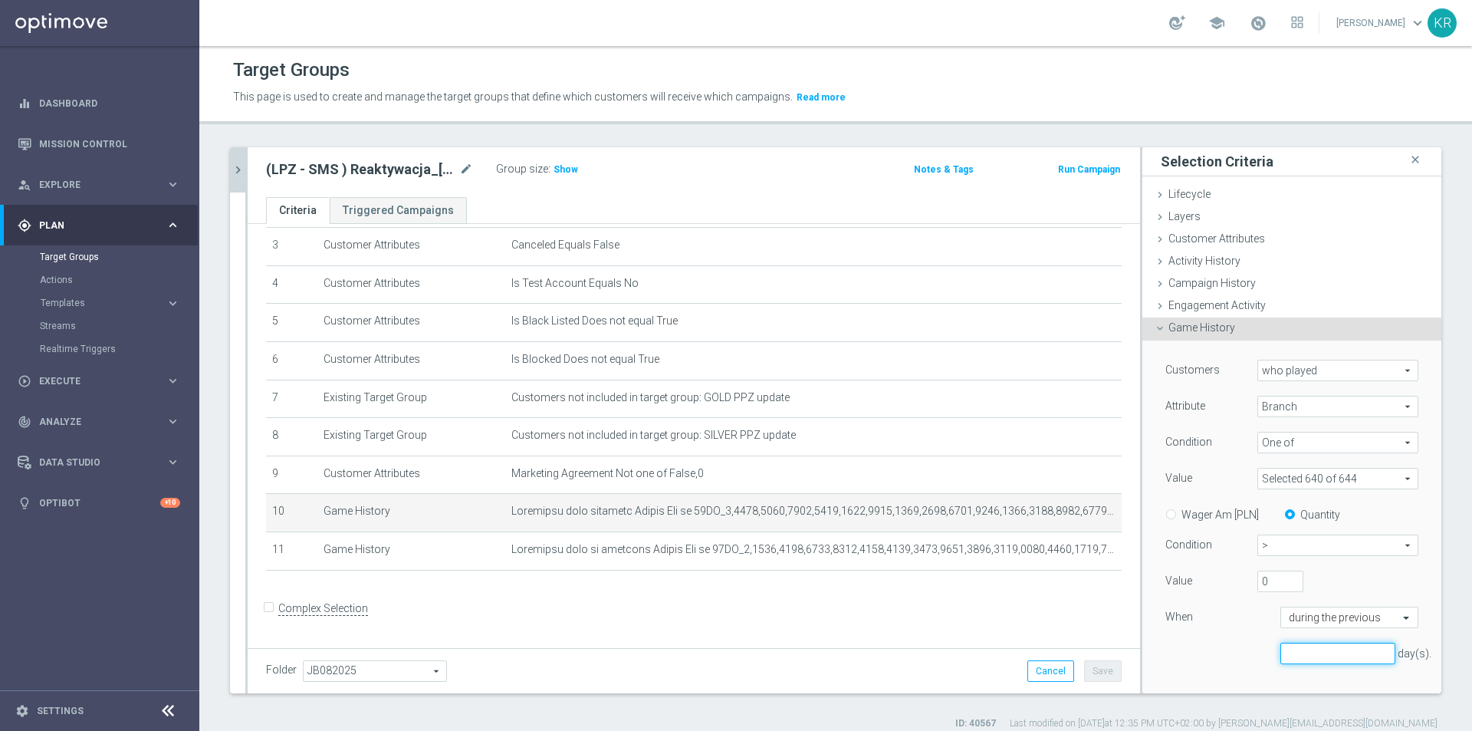
click at [1301, 652] on input "number" at bounding box center [1337, 653] width 115 height 21
type input "9"
type input "800"
click at [1231, 656] on div "800 day(s)." at bounding box center [1292, 654] width 276 height 22
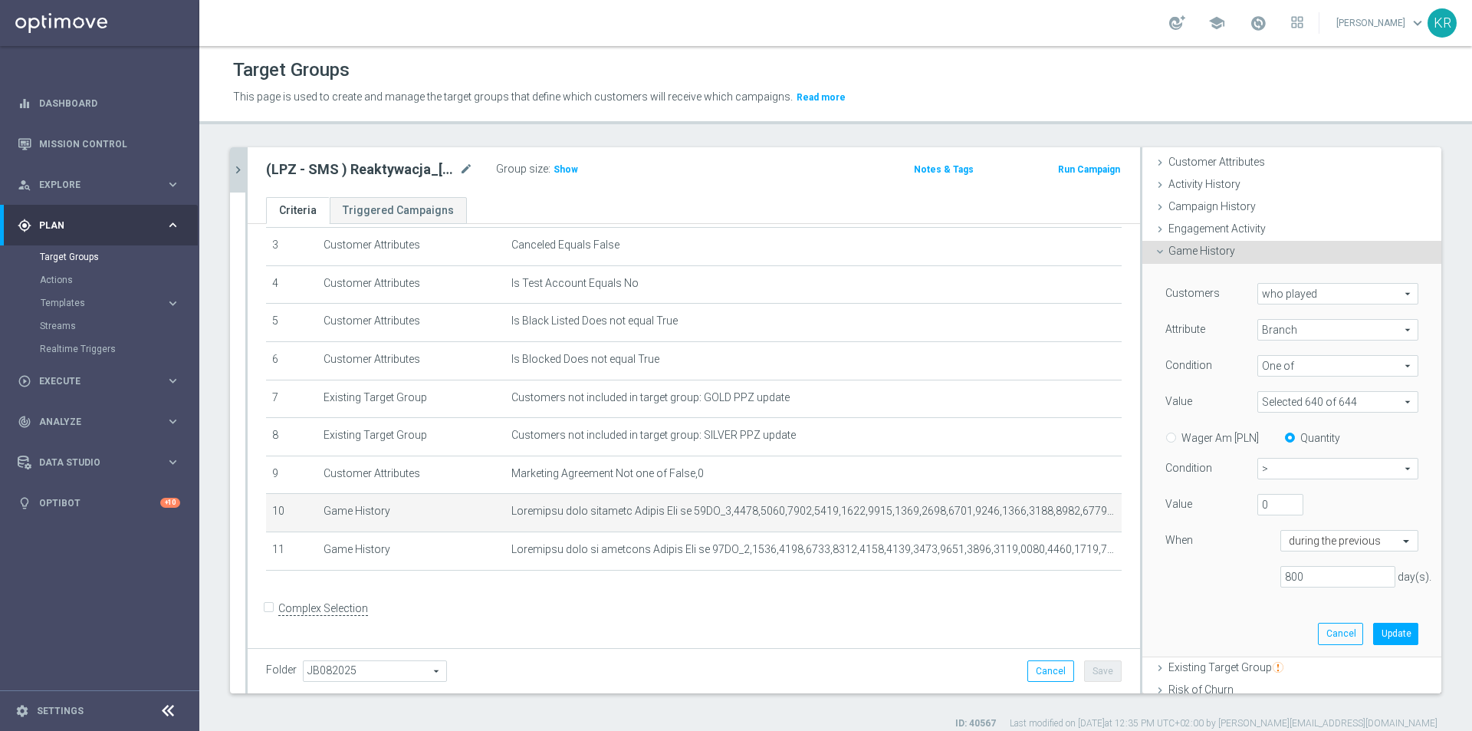
click at [1336, 403] on span at bounding box center [1337, 402] width 159 height 20
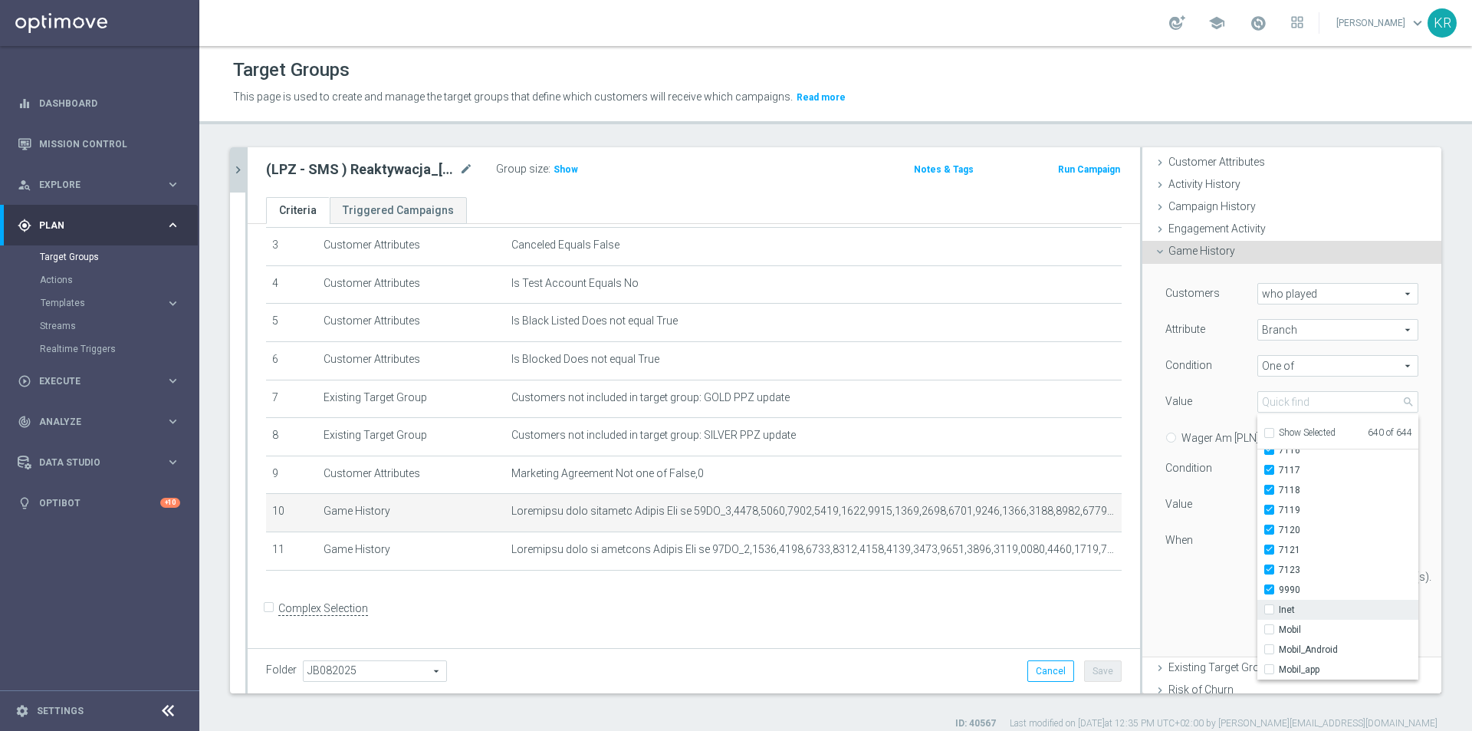
click at [1269, 611] on input "Inet" at bounding box center [1274, 610] width 10 height 10
checkbox input "true"
type input "Selected 641 of 644"
drag, startPoint x: 1277, startPoint y: 626, endPoint x: 1287, endPoint y: 643, distance: 19.6
click at [1279, 627] on span "Mobil" at bounding box center [1349, 629] width 140 height 12
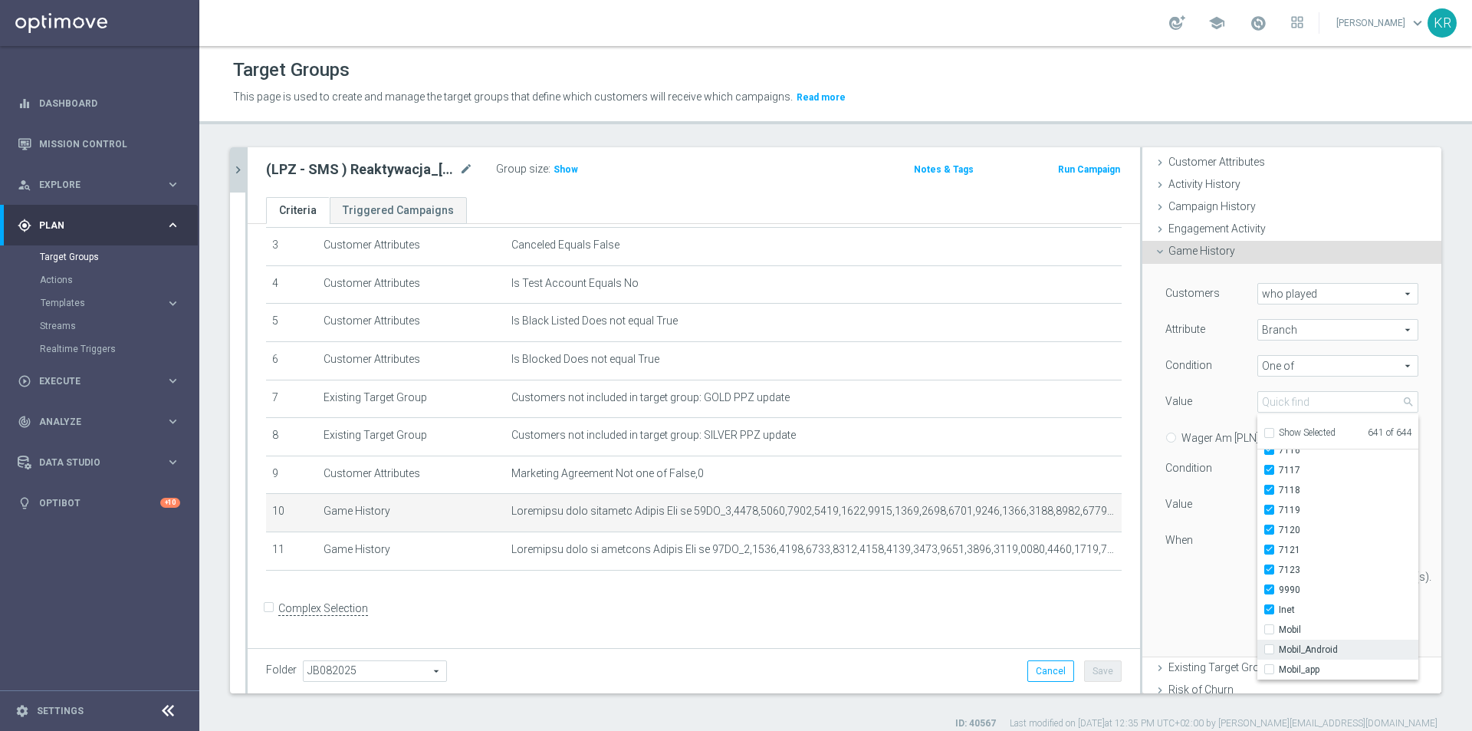
click at [1277, 627] on input "Mobil" at bounding box center [1274, 630] width 10 height 10
checkbox input "true"
type input "Selected 642 of 644"
click at [1287, 645] on span "Mobil_Android" at bounding box center [1349, 649] width 140 height 12
click at [1279, 645] on input "Mobil_Android" at bounding box center [1274, 650] width 10 height 10
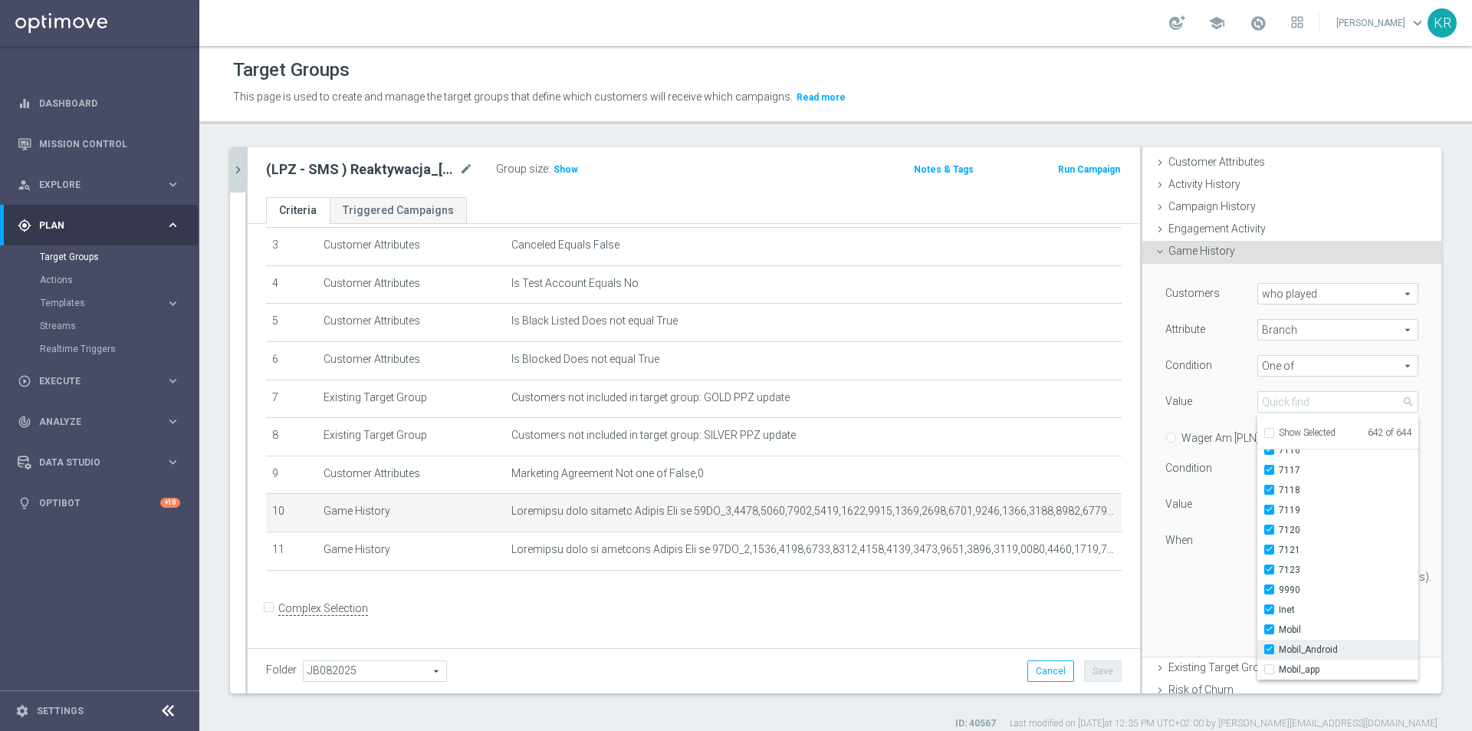
checkbox input "true"
type input "Selected 643 of 644"
click at [1288, 666] on span "Mobil_app" at bounding box center [1349, 669] width 140 height 12
click at [1279, 666] on input "Mobil_app" at bounding box center [1274, 670] width 10 height 10
checkbox input "true"
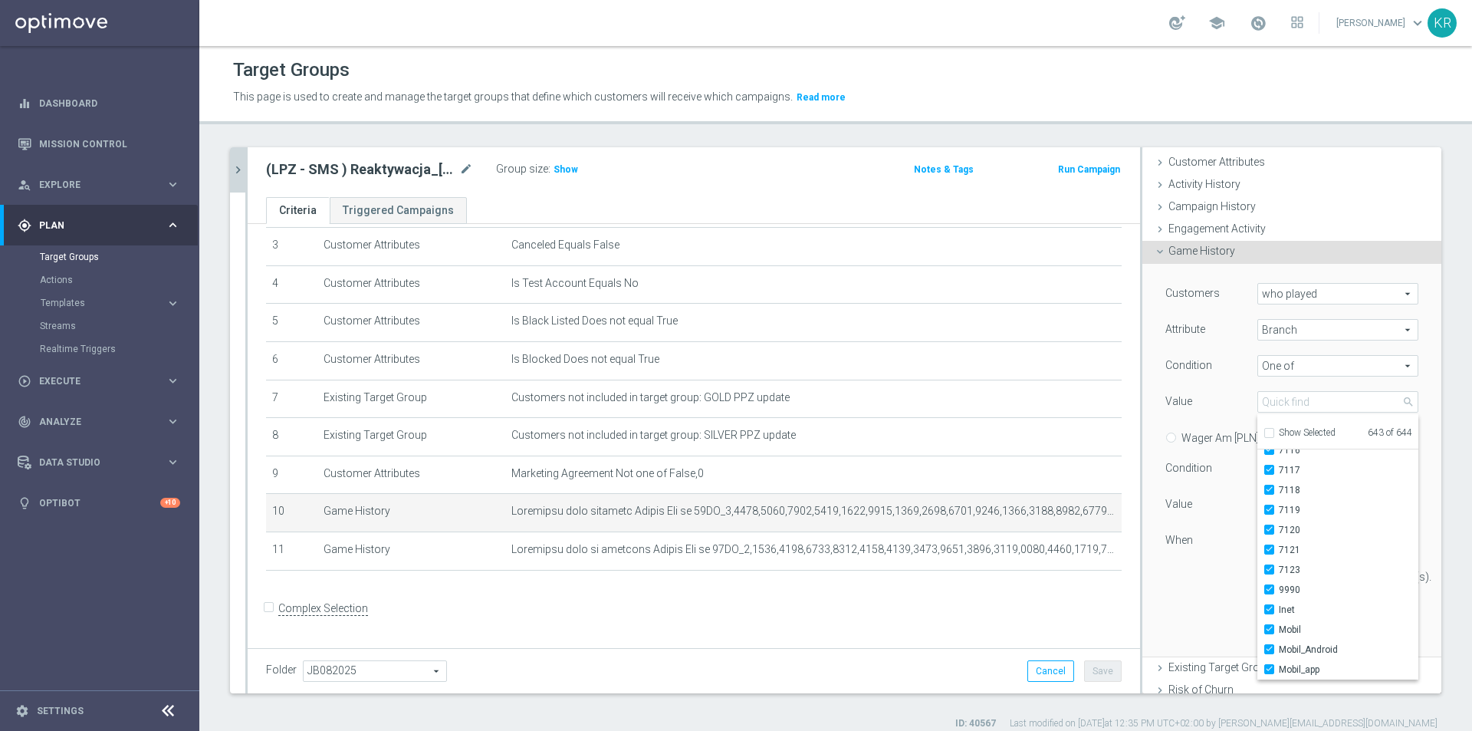
type input "Selected 644 of 644"
checkbox input "true"
click at [1189, 613] on div "Customers who played who played arrow_drop_down search Attribute Branch Branch …" at bounding box center [1292, 460] width 276 height 392
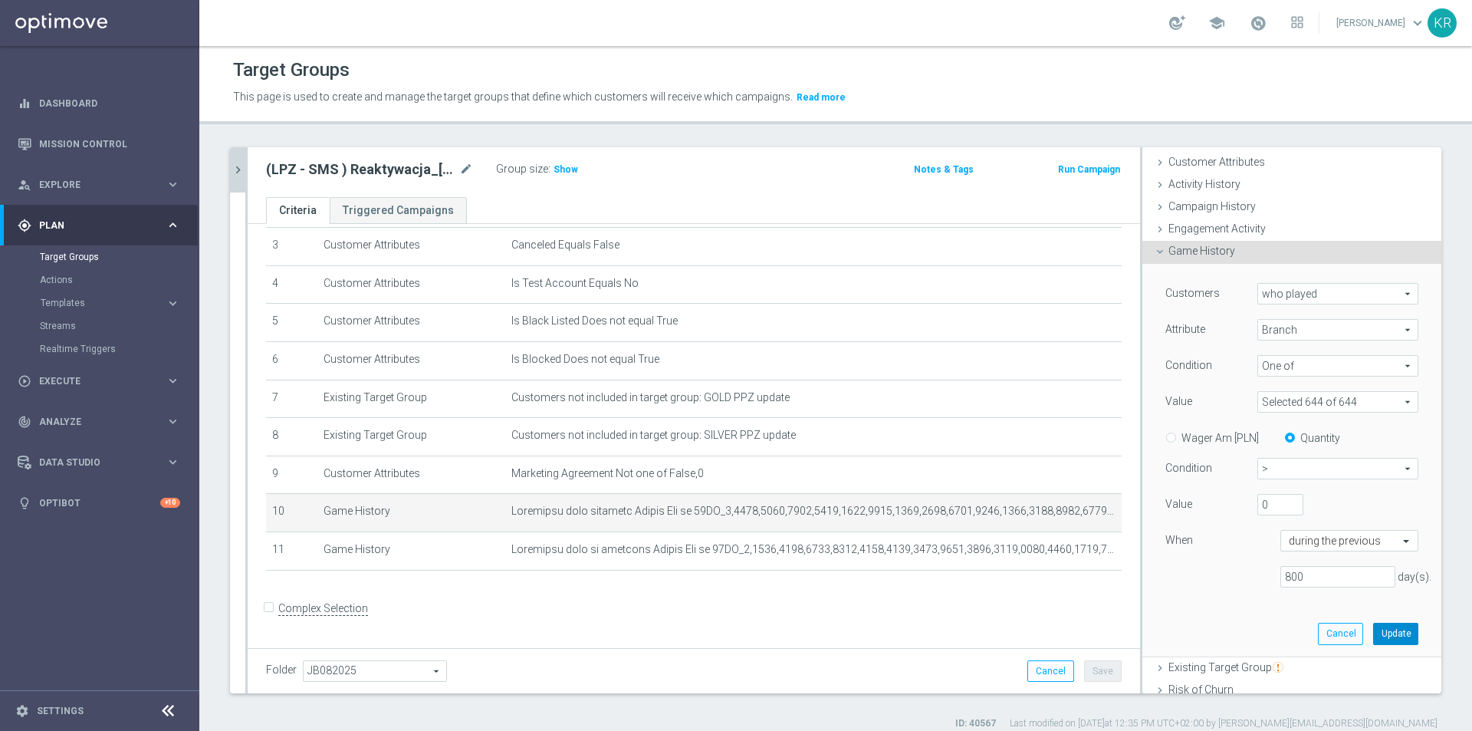
click at [1381, 635] on button "Update" at bounding box center [1395, 633] width 45 height 21
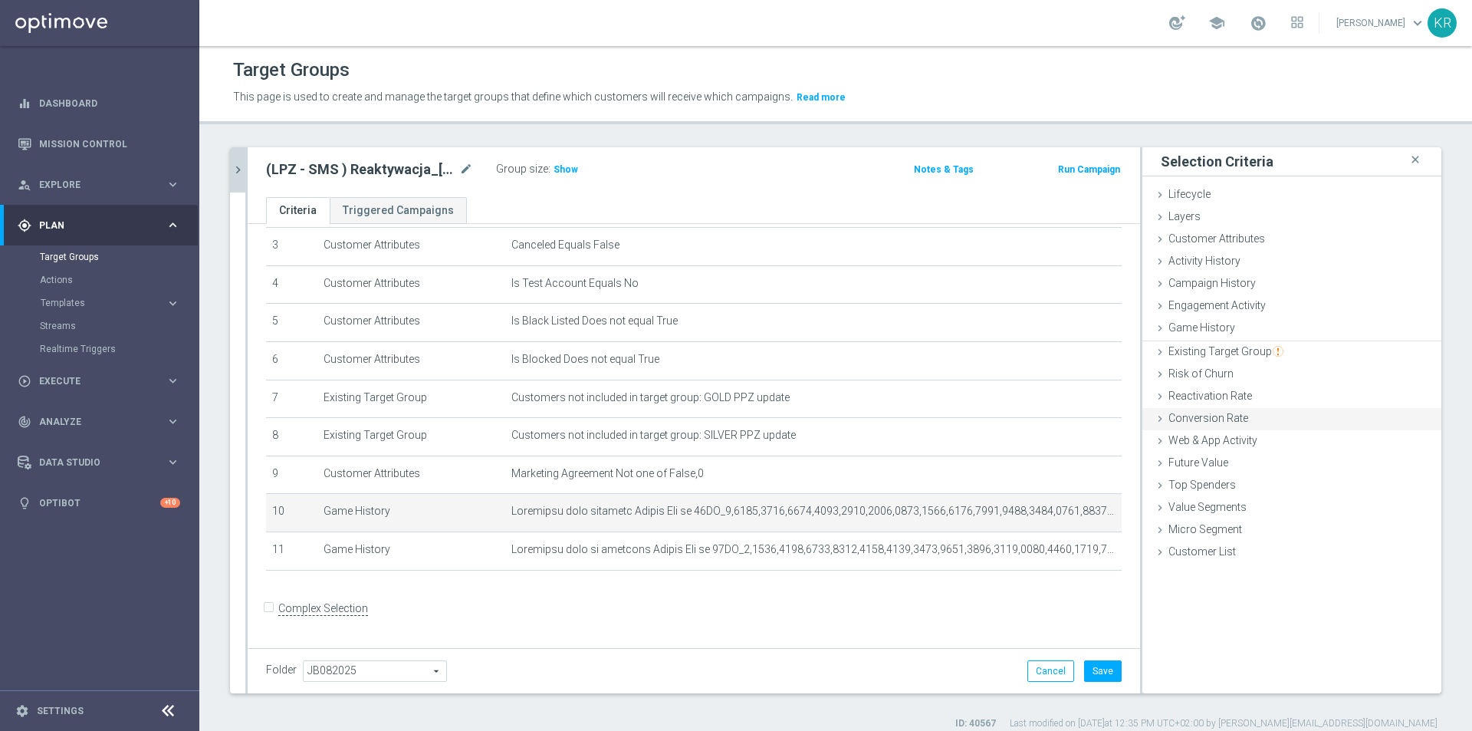
scroll to position [0, 0]
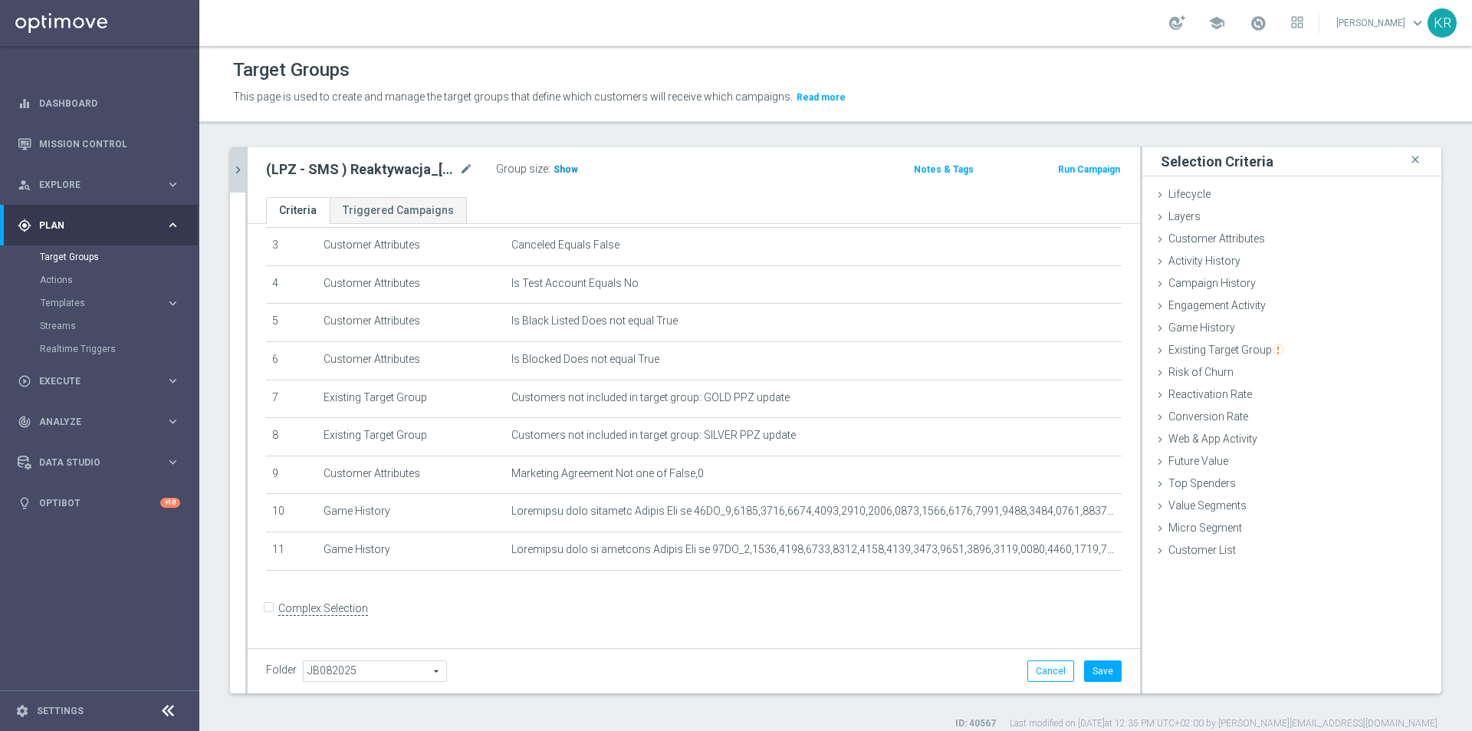
click at [566, 168] on span "Show" at bounding box center [566, 169] width 25 height 11
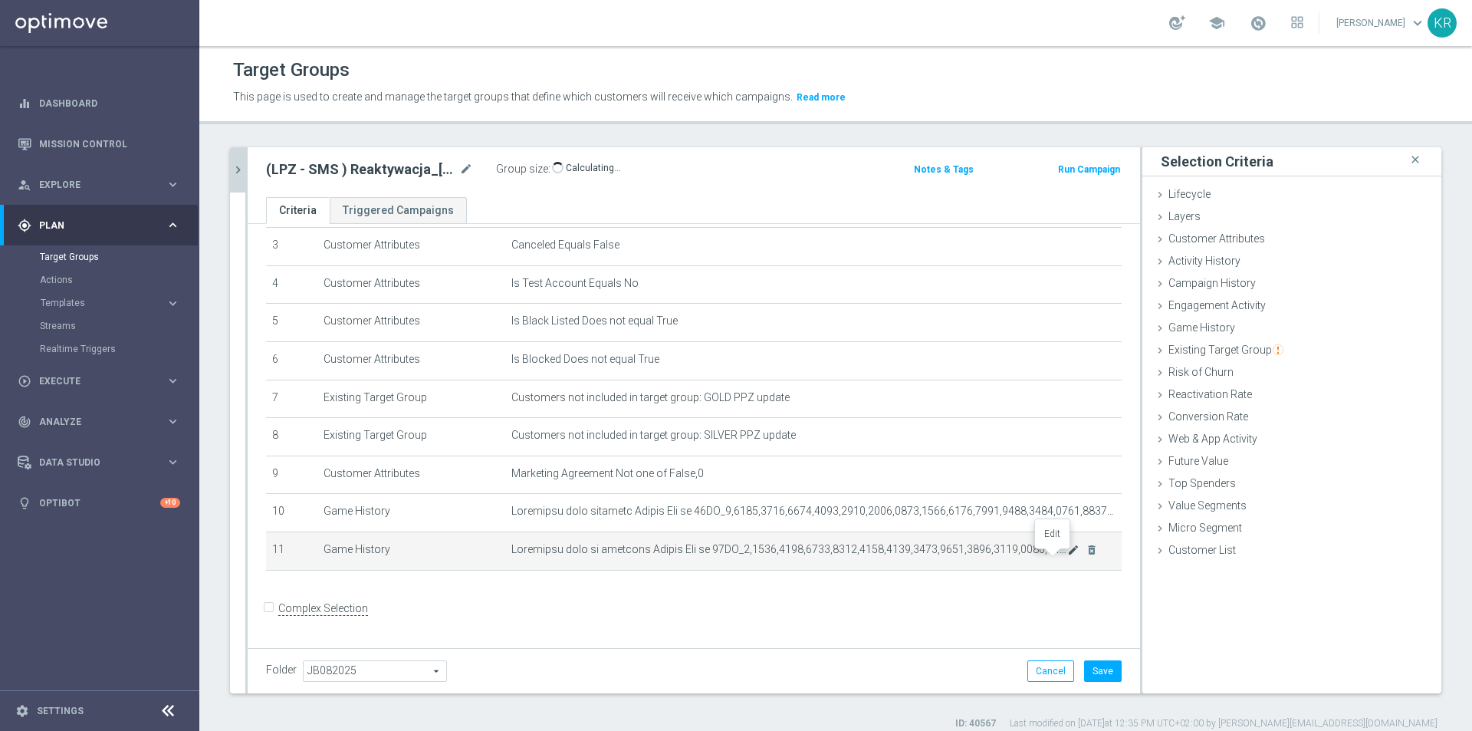
click at [1067, 556] on icon "mode_edit" at bounding box center [1073, 550] width 12 height 12
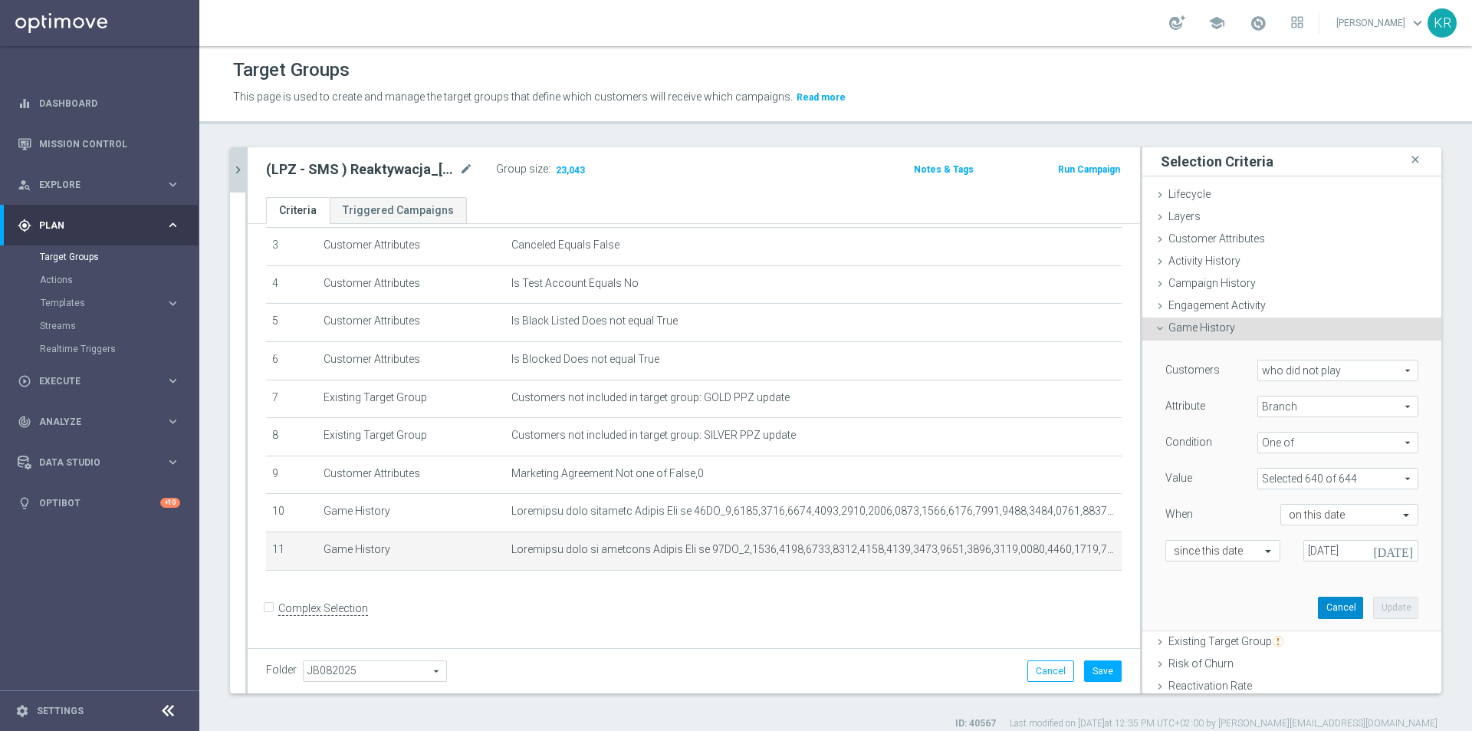
click at [1328, 614] on button "Cancel" at bounding box center [1340, 606] width 45 height 21
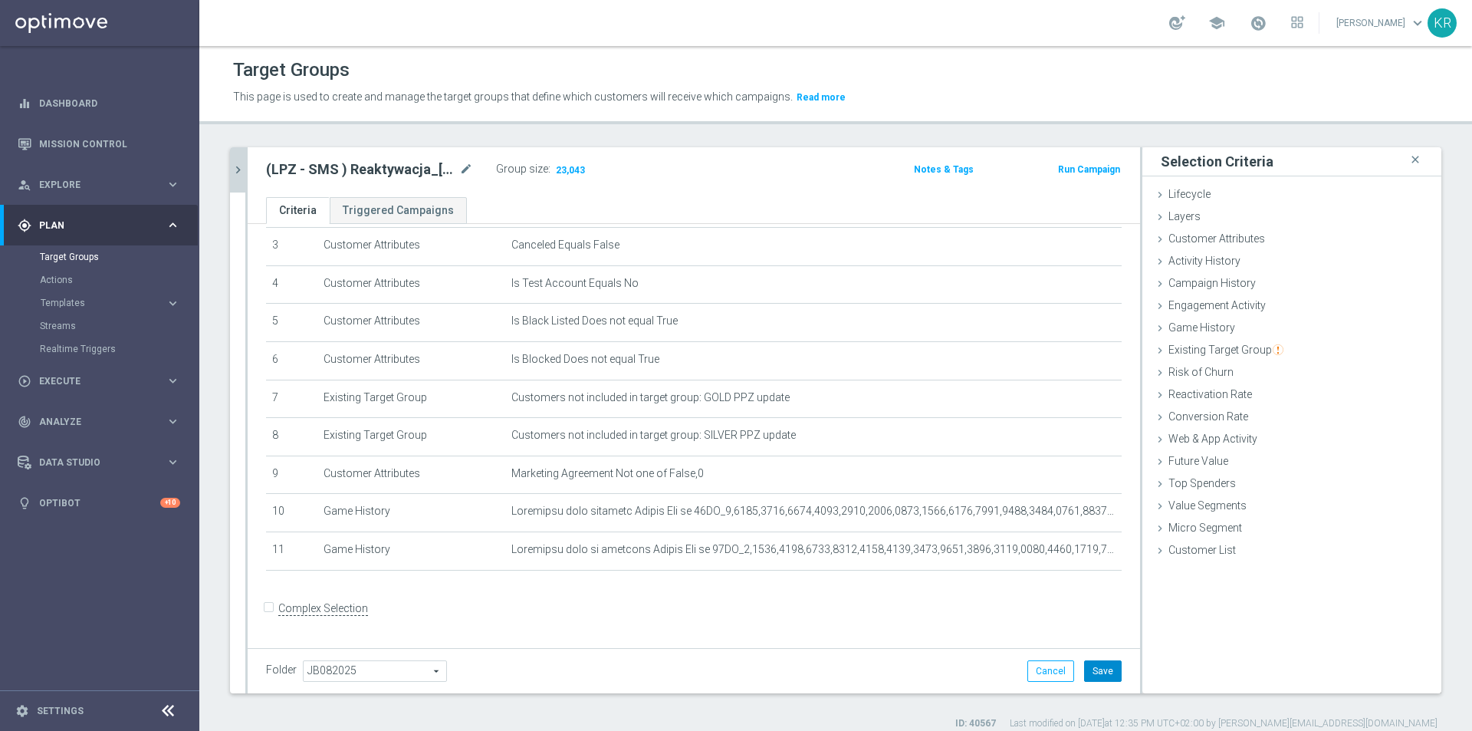
click at [1099, 672] on button "Save" at bounding box center [1103, 670] width 38 height 21
click at [245, 169] on div at bounding box center [246, 420] width 2 height 546
click at [244, 169] on icon "chevron_right" at bounding box center [238, 170] width 15 height 15
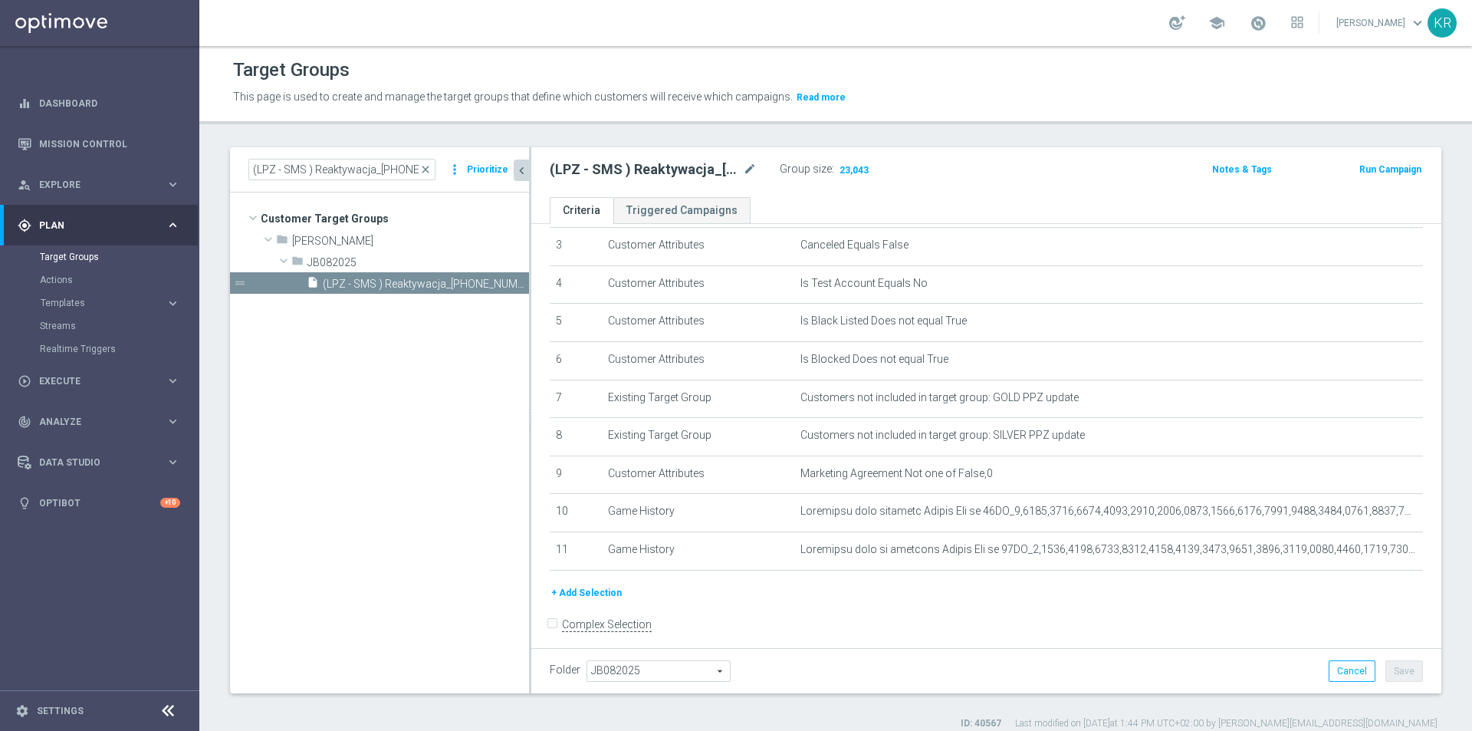
scroll to position [143, 0]
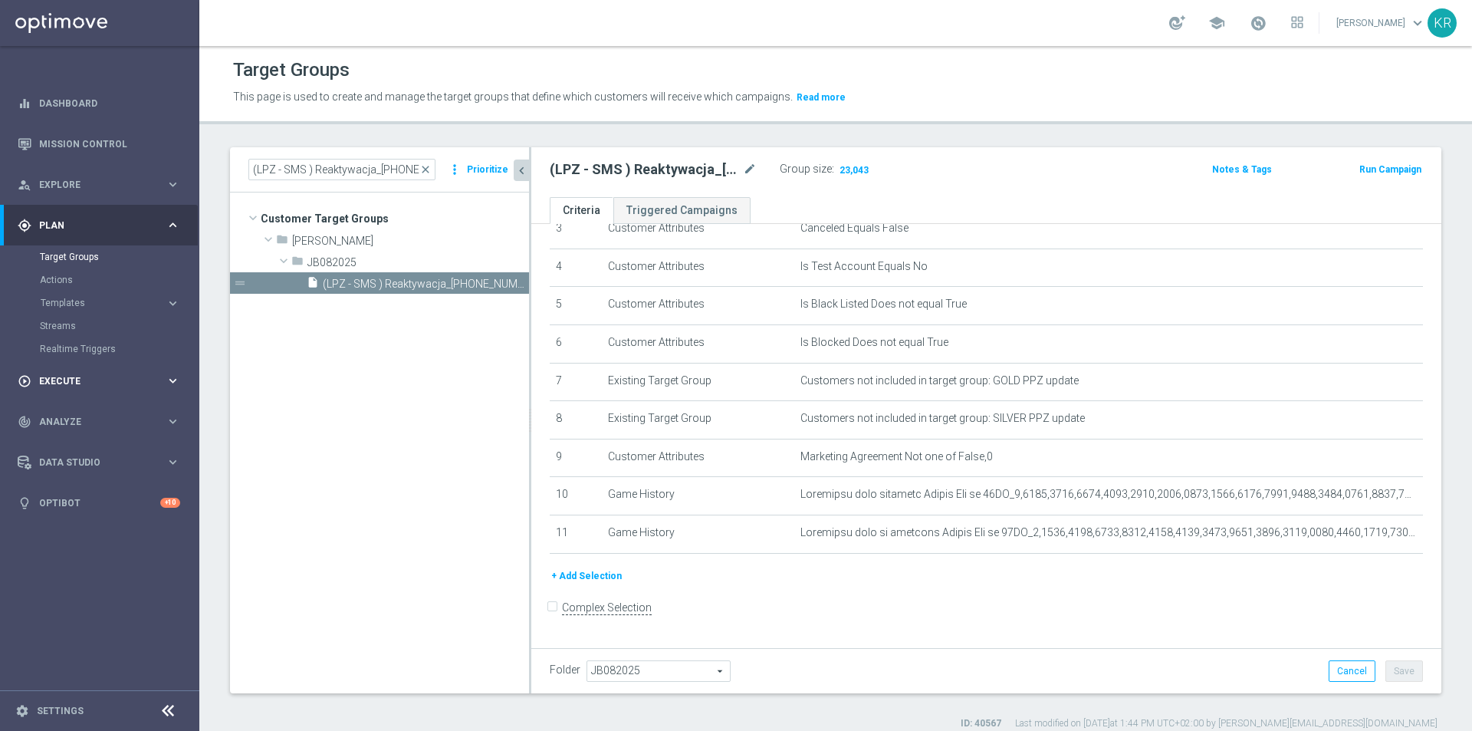
click at [80, 392] on div "play_circle_outline Execute keyboard_arrow_right" at bounding box center [99, 380] width 198 height 41
click at [73, 299] on link "Campaign Builder" at bounding box center [100, 297] width 120 height 12
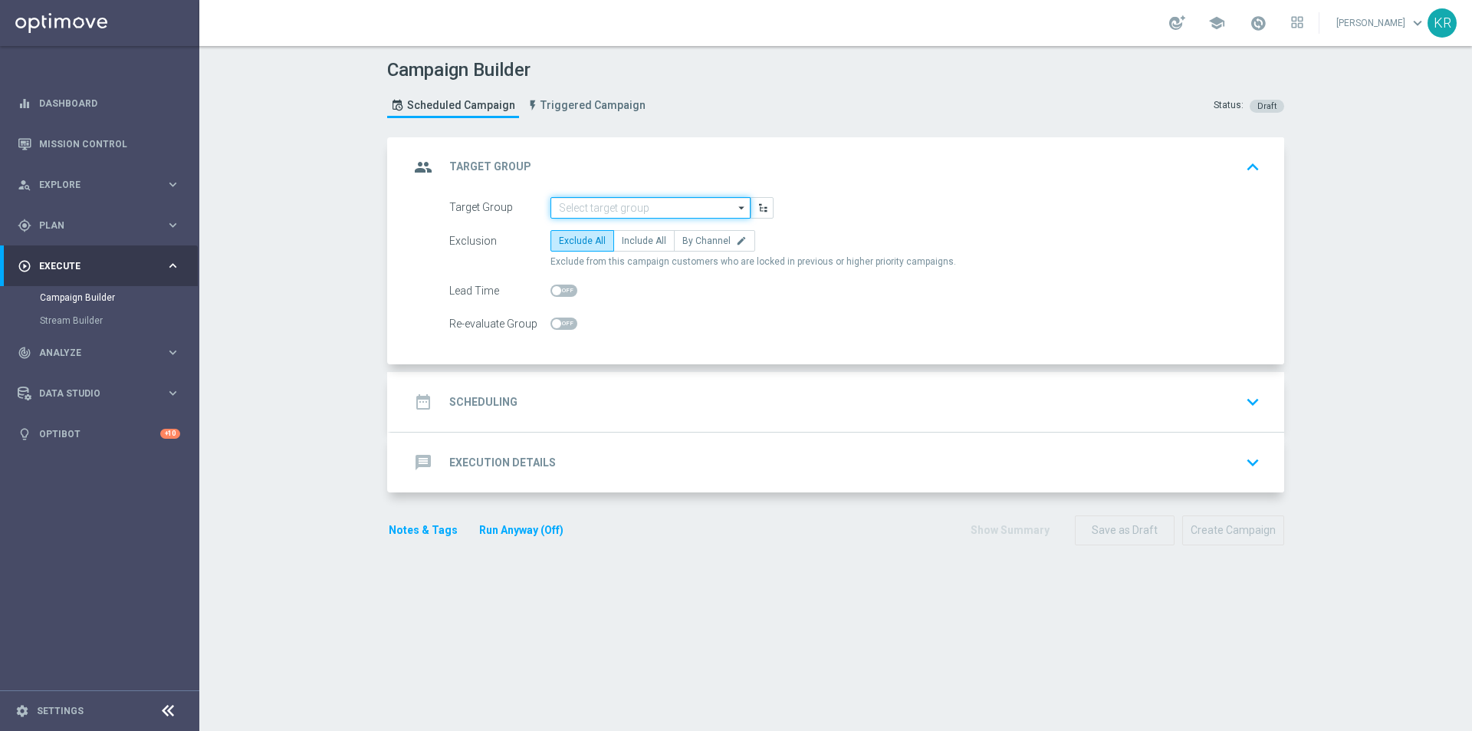
click at [620, 211] on input at bounding box center [650, 207] width 200 height 21
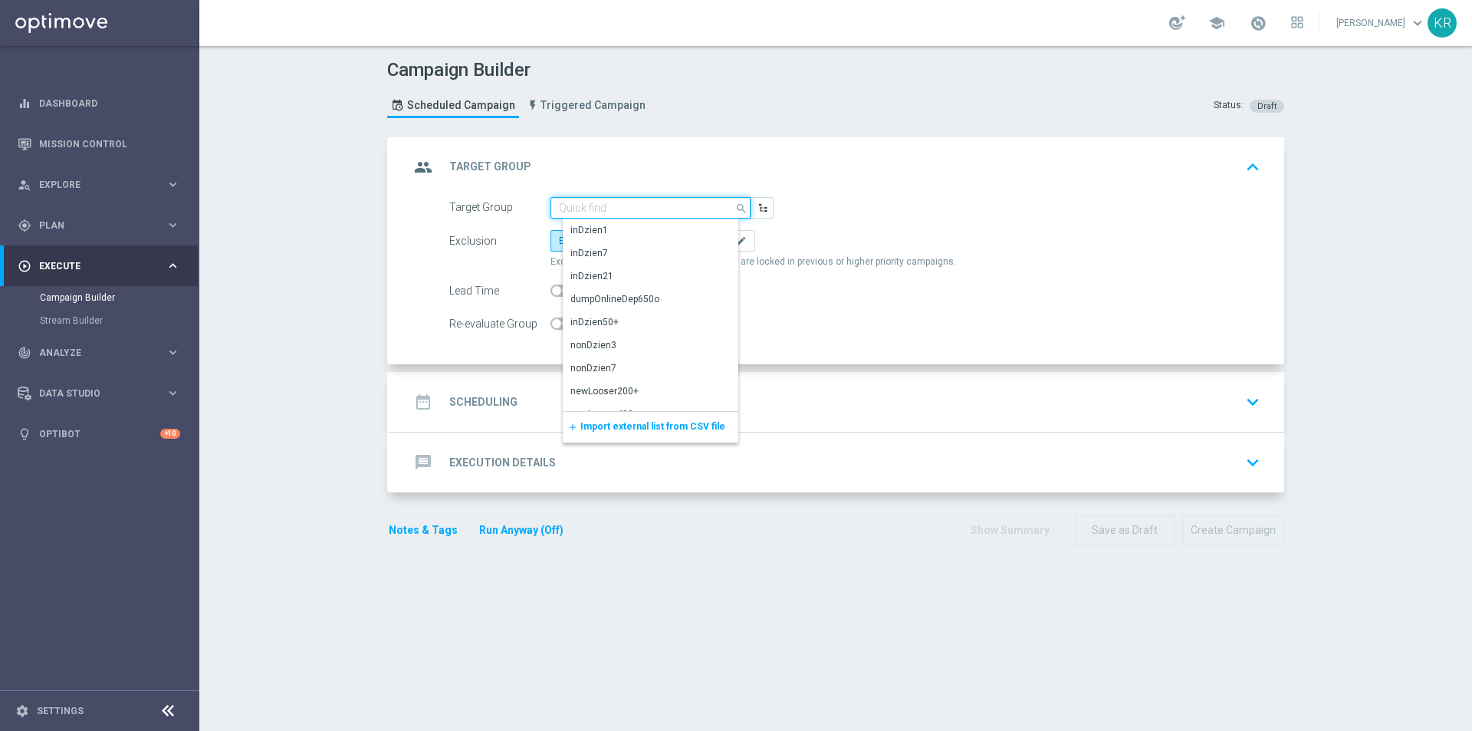
paste input "(LPZ - SMS ) Reaktywacja_15082025"
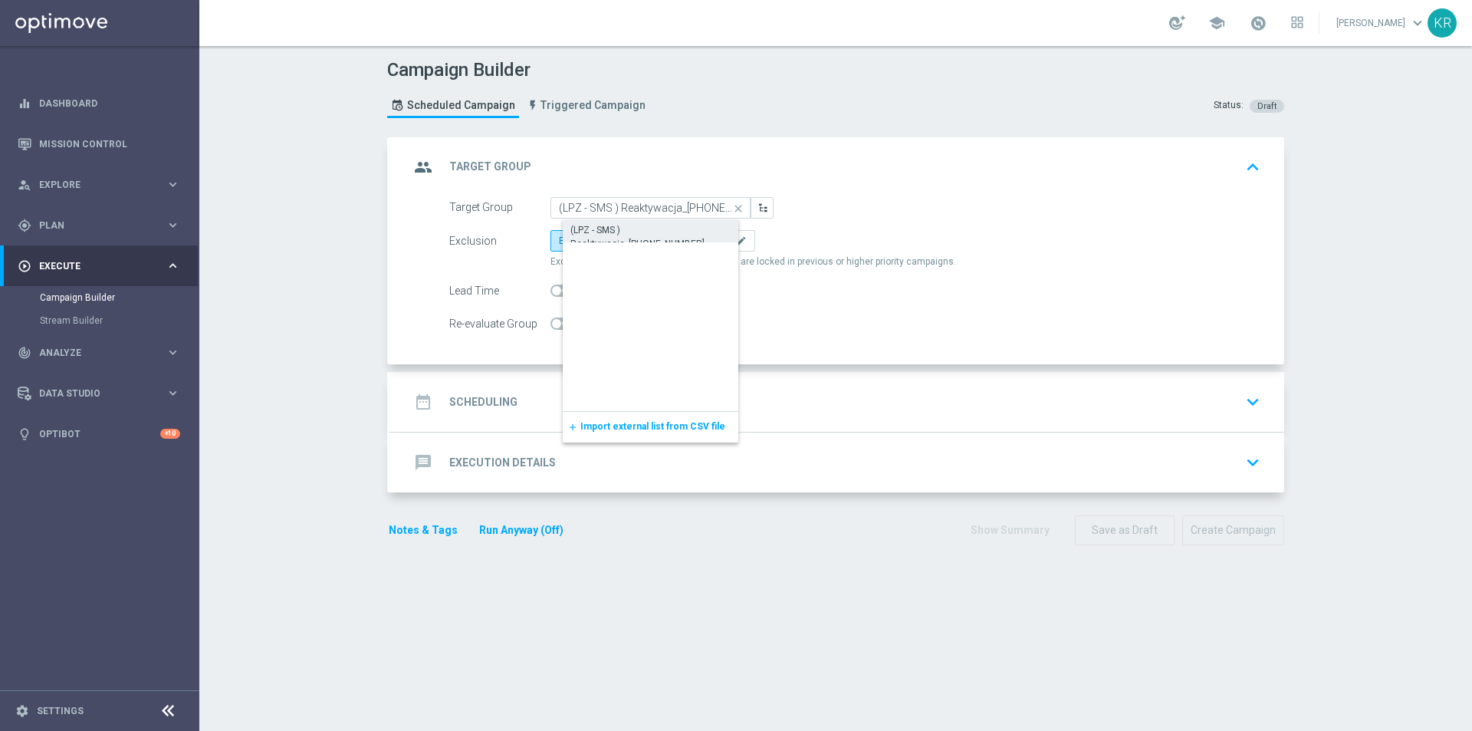
click at [647, 230] on div "(LPZ - SMS ) Reaktywacja_15082025" at bounding box center [662, 237] width 185 height 28
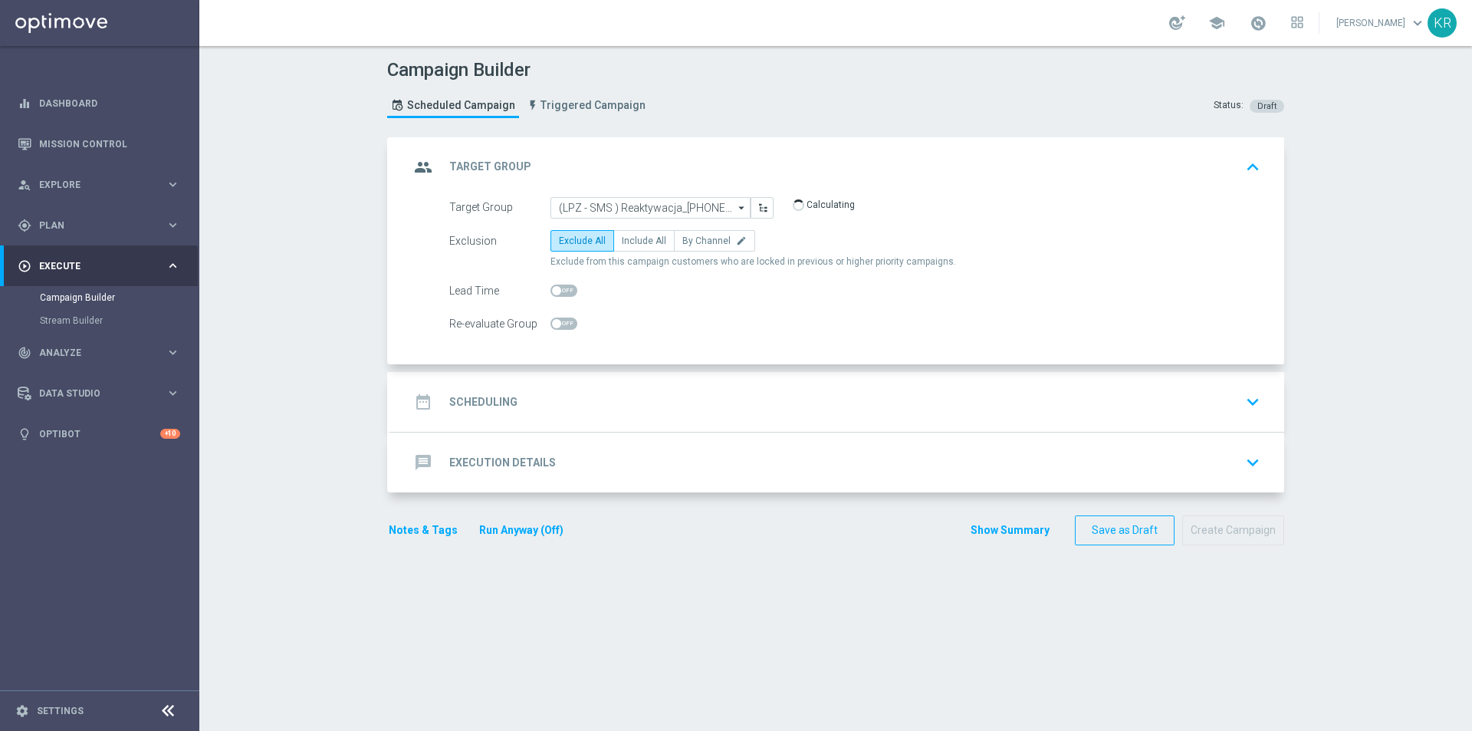
type input "(LPZ - SMS ) Reaktywacja_15082025"
click at [713, 237] on span "By Channel" at bounding box center [706, 240] width 48 height 11
click at [692, 238] on input "By Channel edit" at bounding box center [687, 243] width 10 height 10
radio input "true"
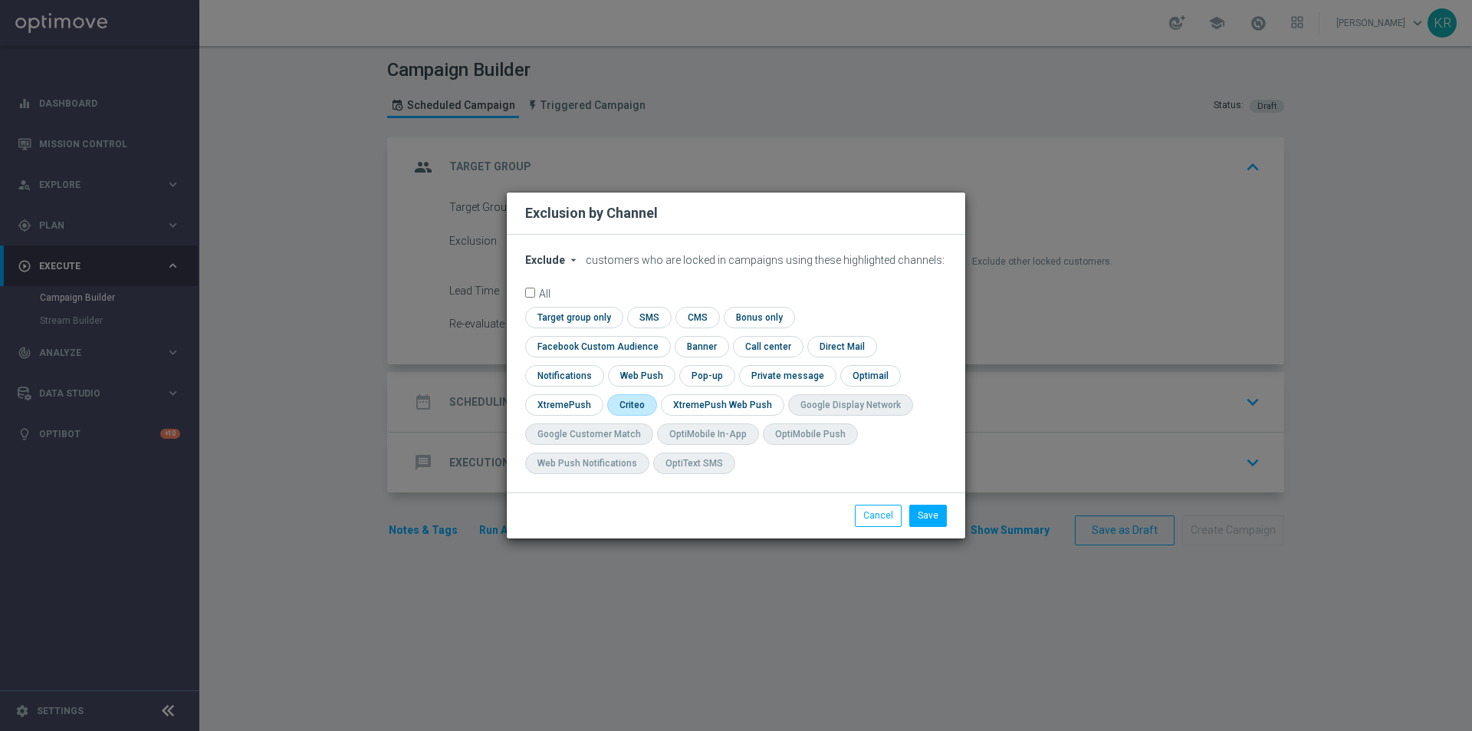
click at [655, 394] on input "checkbox" at bounding box center [631, 404] width 48 height 21
checkbox input "true"
click at [664, 338] on input "checkbox" at bounding box center [594, 346] width 139 height 21
checkbox input "true"
click at [928, 517] on button "Save" at bounding box center [928, 514] width 38 height 21
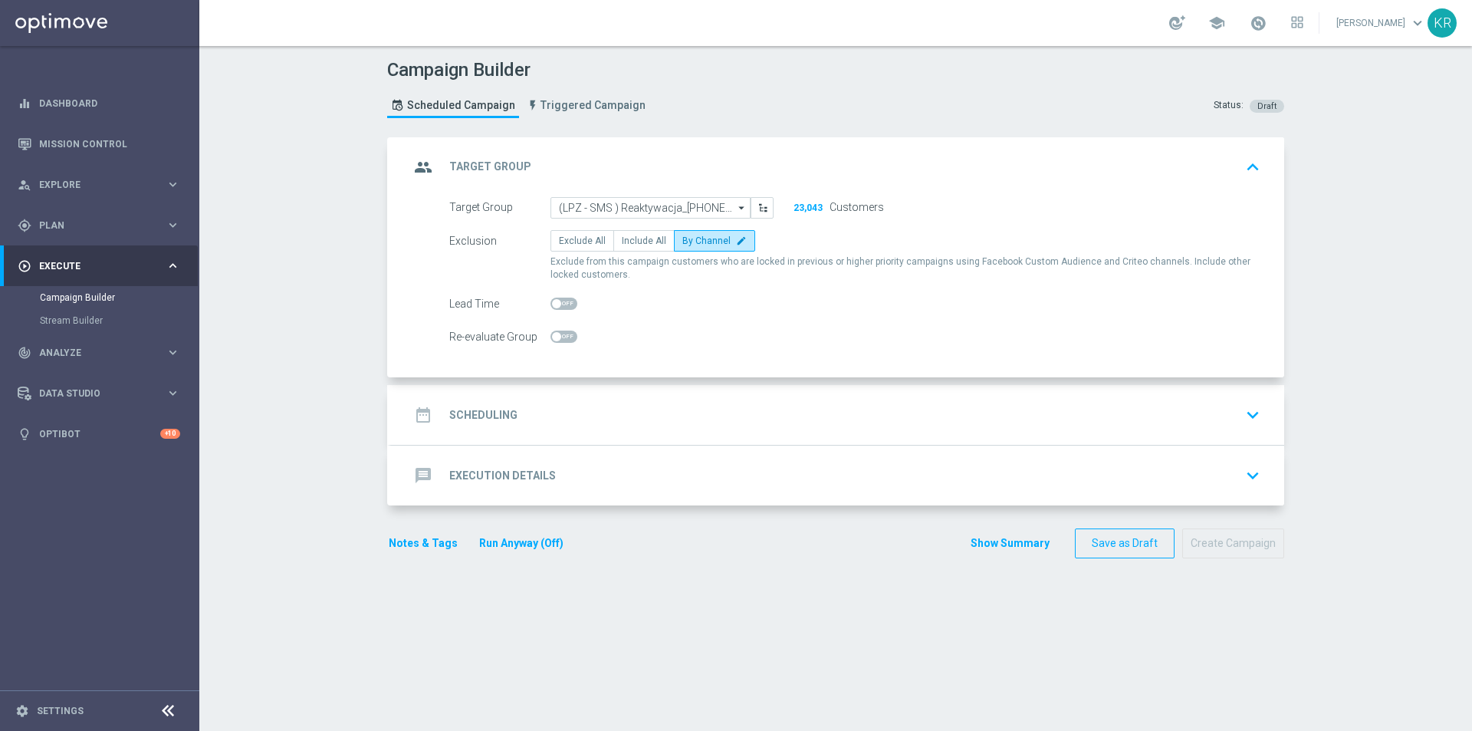
click at [568, 304] on span at bounding box center [563, 303] width 27 height 12
click at [568, 304] on input "checkbox" at bounding box center [563, 303] width 27 height 12
checkbox input "true"
click at [630, 412] on div "date_range Scheduling keyboard_arrow_down" at bounding box center [837, 414] width 856 height 29
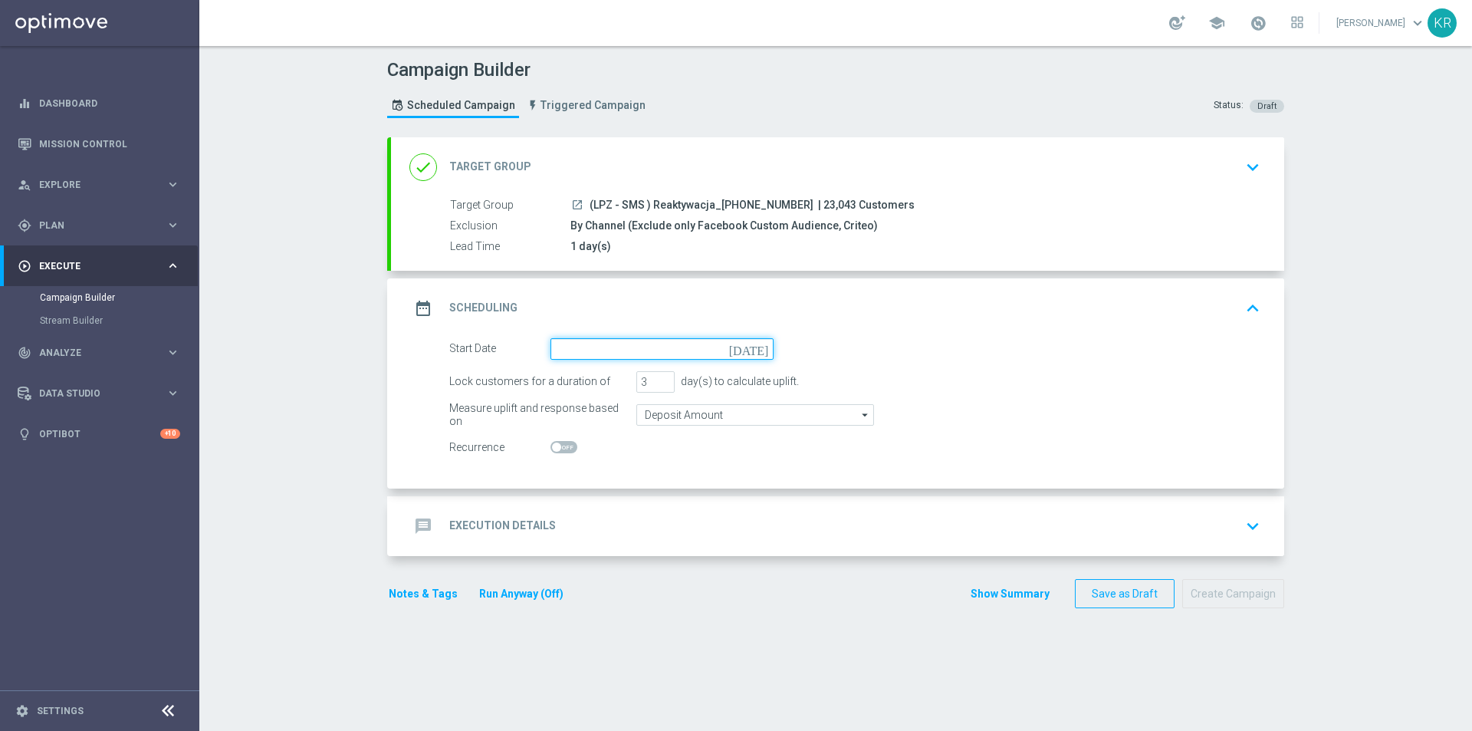
click at [578, 353] on input at bounding box center [661, 348] width 223 height 21
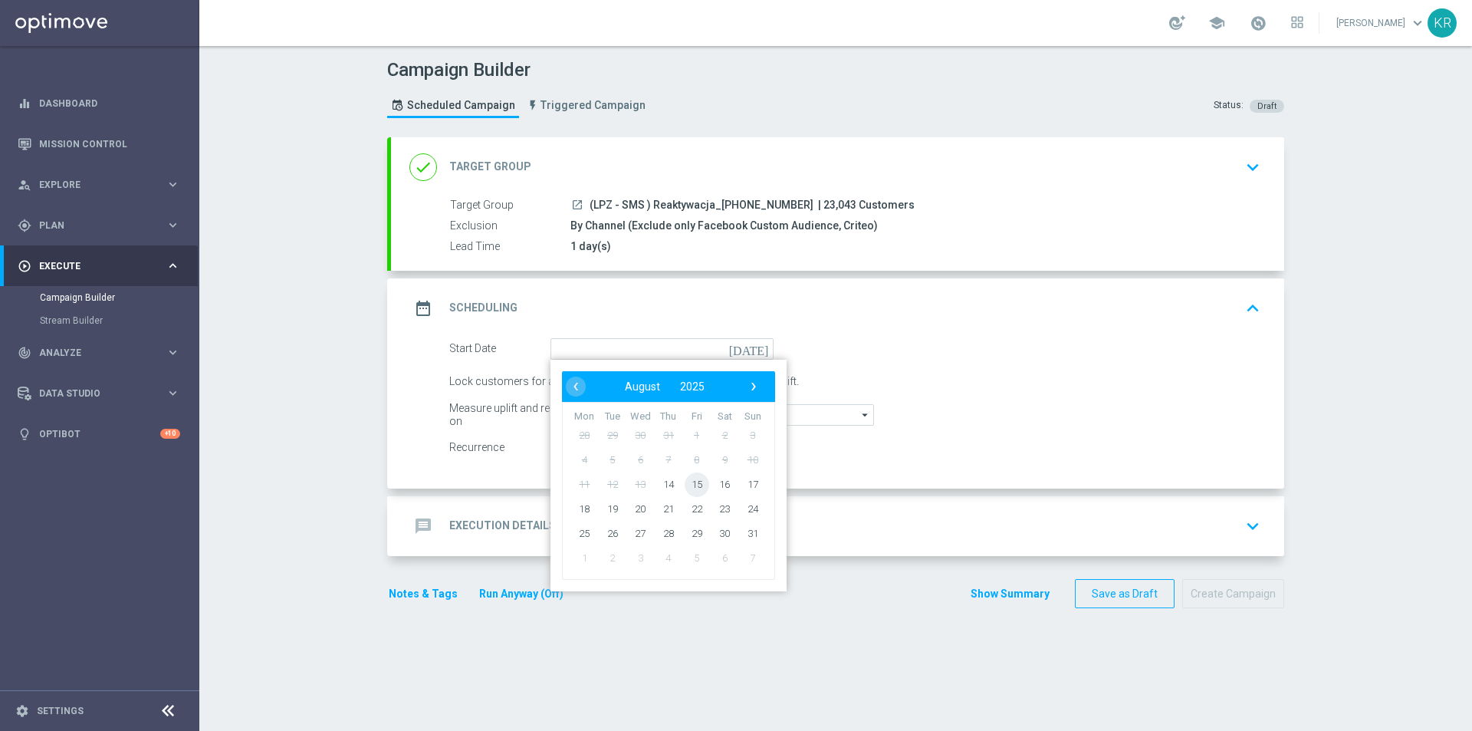
click at [689, 484] on span "15" at bounding box center [697, 484] width 25 height 25
type input "15 Aug 2025"
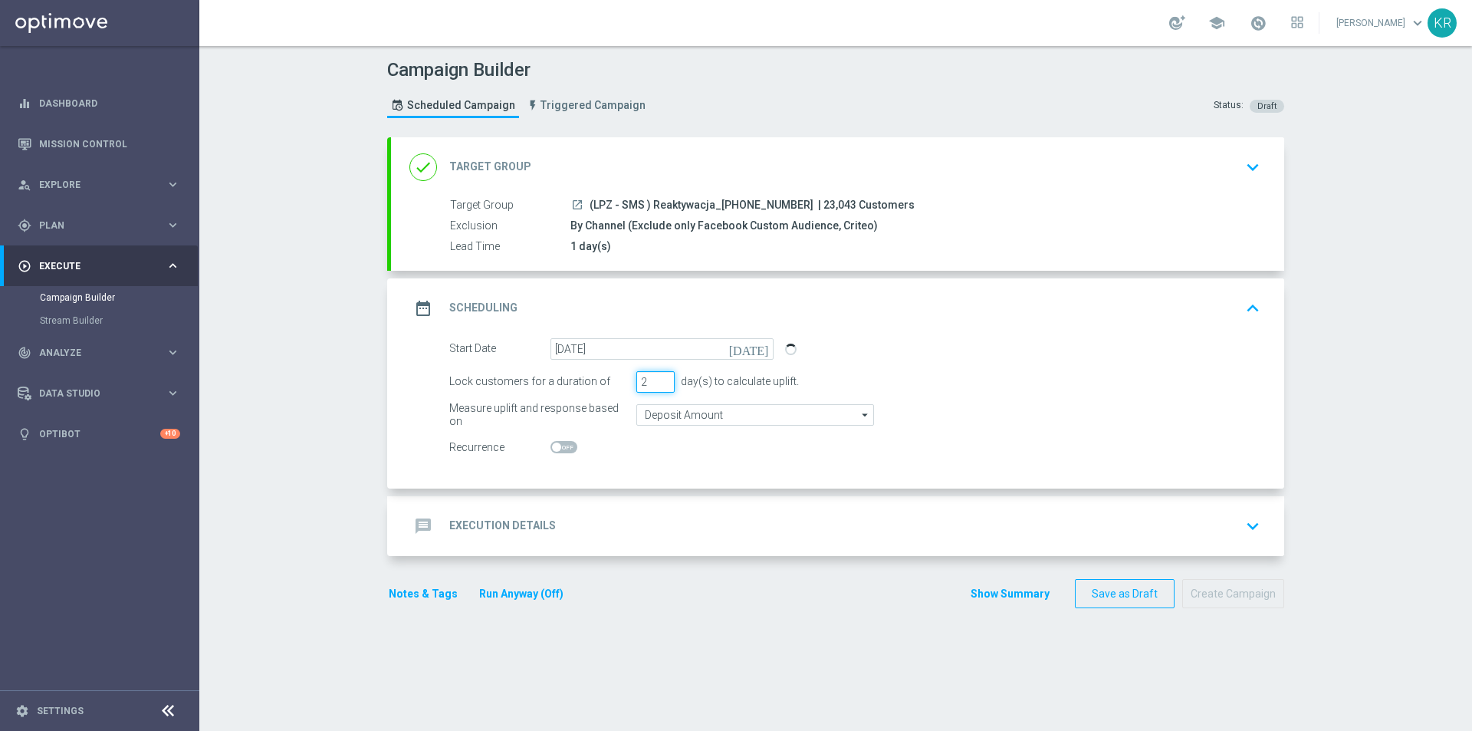
type input "2"
click at [660, 386] on input "2" at bounding box center [655, 381] width 38 height 21
click at [665, 522] on div "message Execution Details keyboard_arrow_down" at bounding box center [837, 525] width 856 height 29
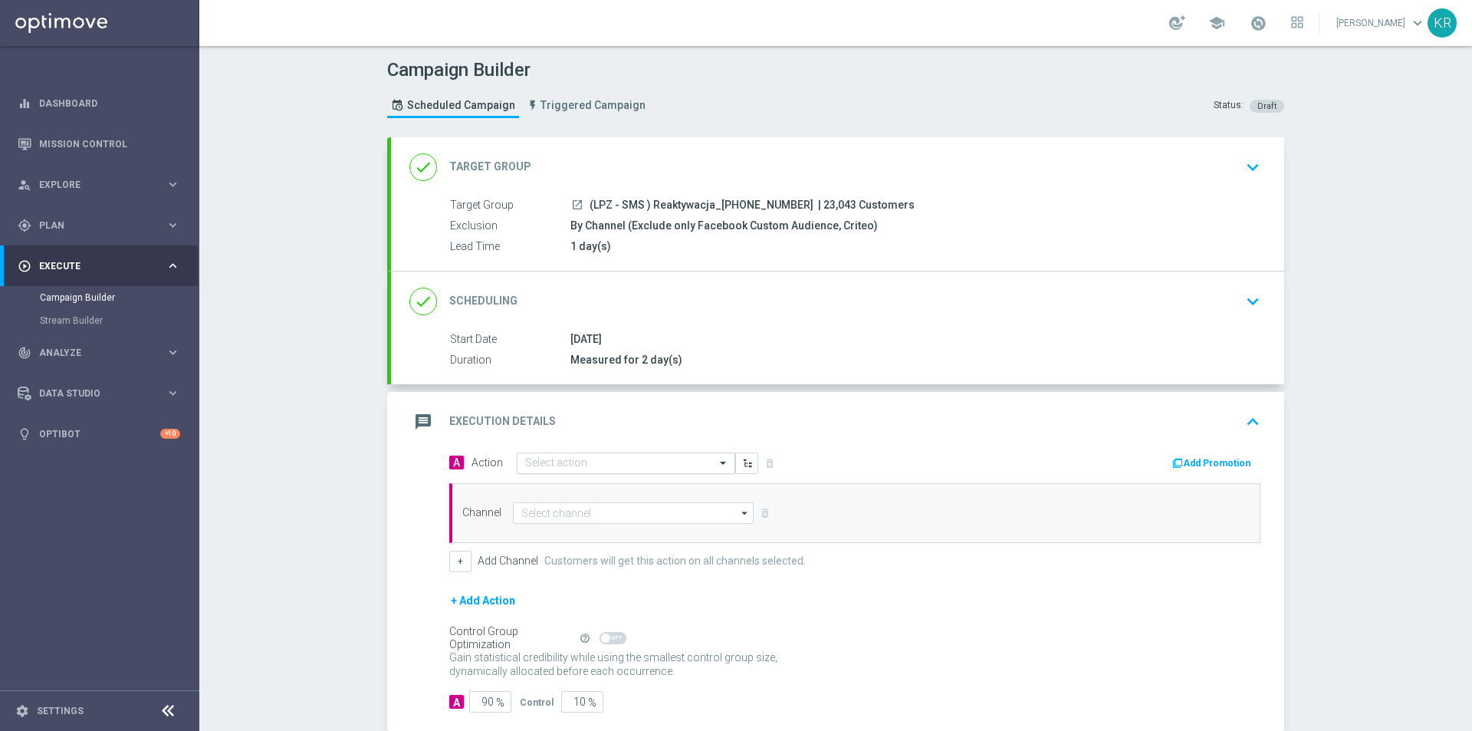
click at [570, 464] on input "text" at bounding box center [610, 463] width 171 height 13
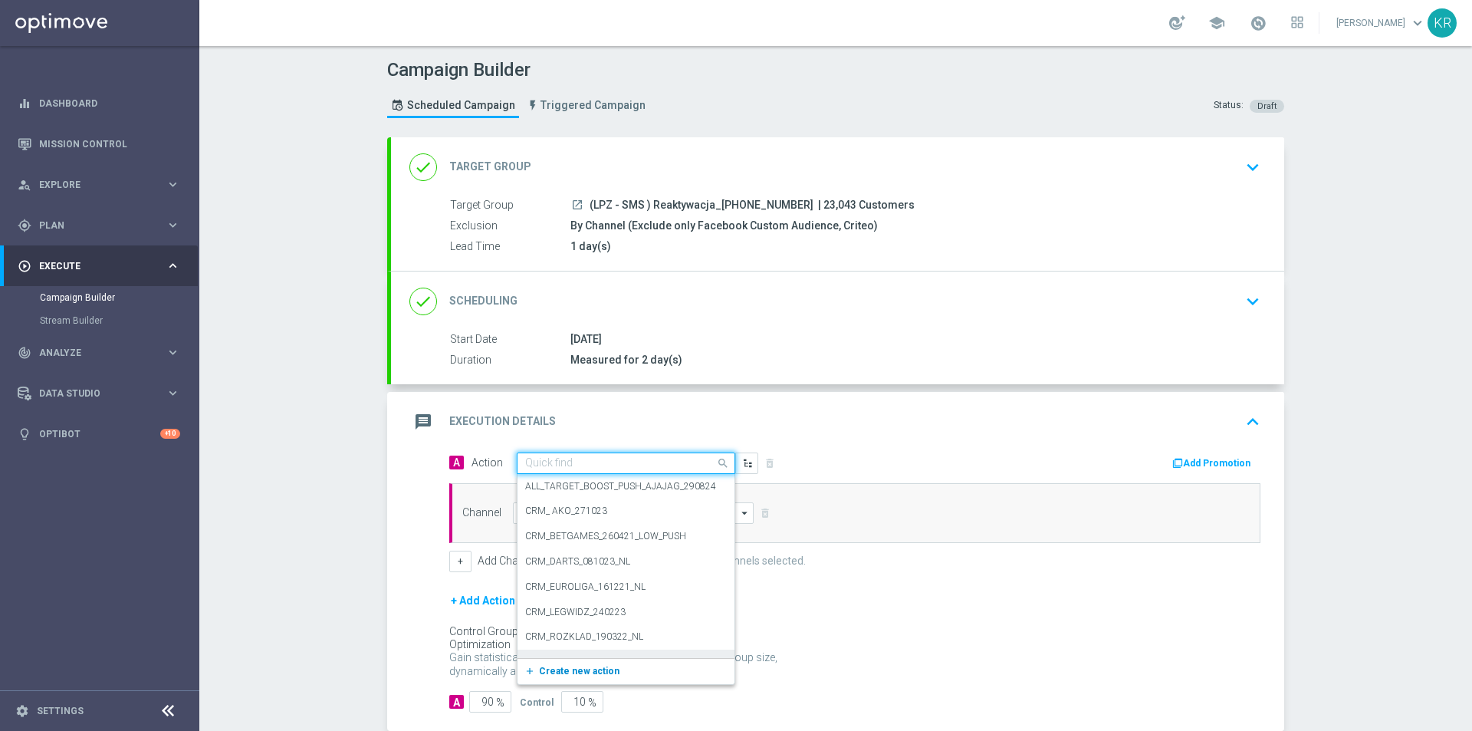
click at [580, 674] on span "Create new action" at bounding box center [579, 671] width 81 height 11
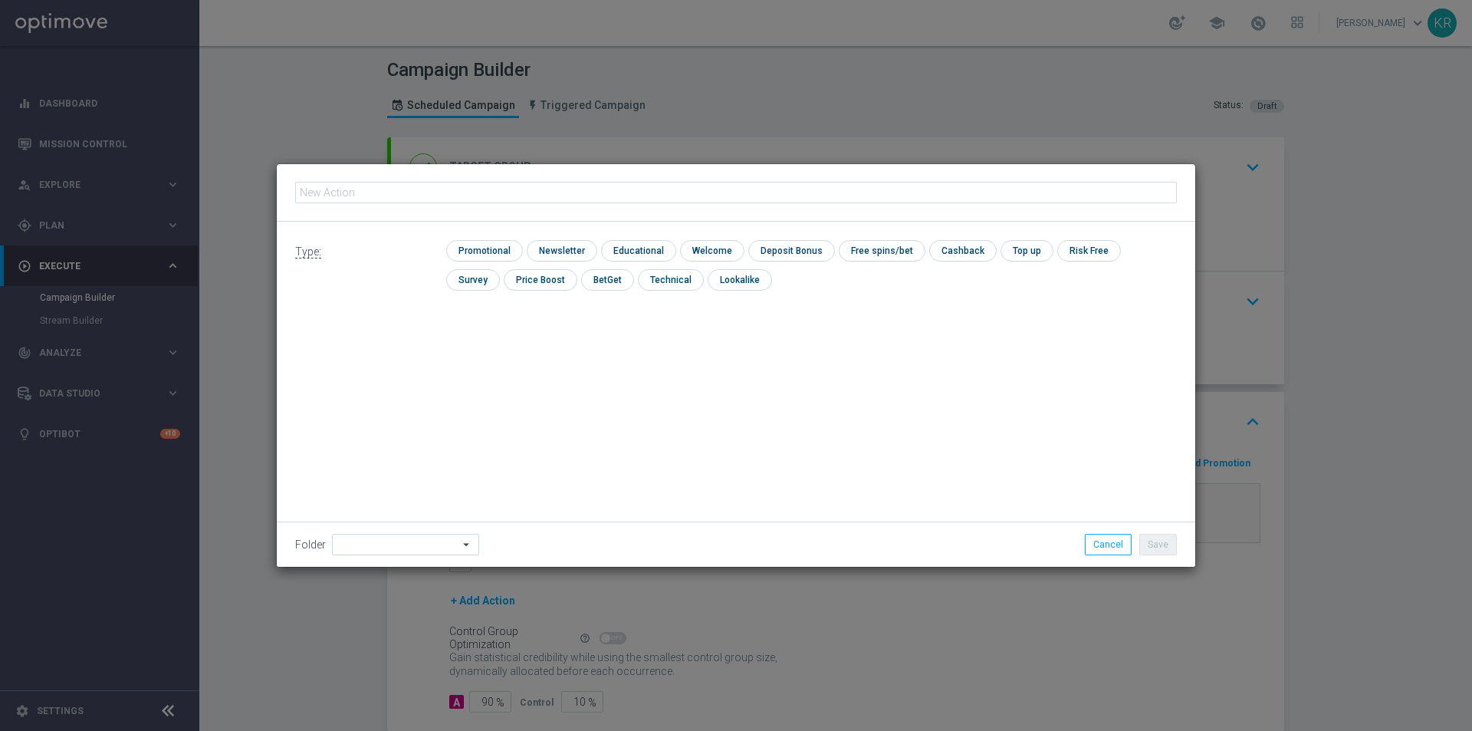
type input "(LPZ - SMS ) Reaktywacja_15082025"
click at [541, 252] on input "checkbox" at bounding box center [560, 250] width 67 height 21
checkbox input "true"
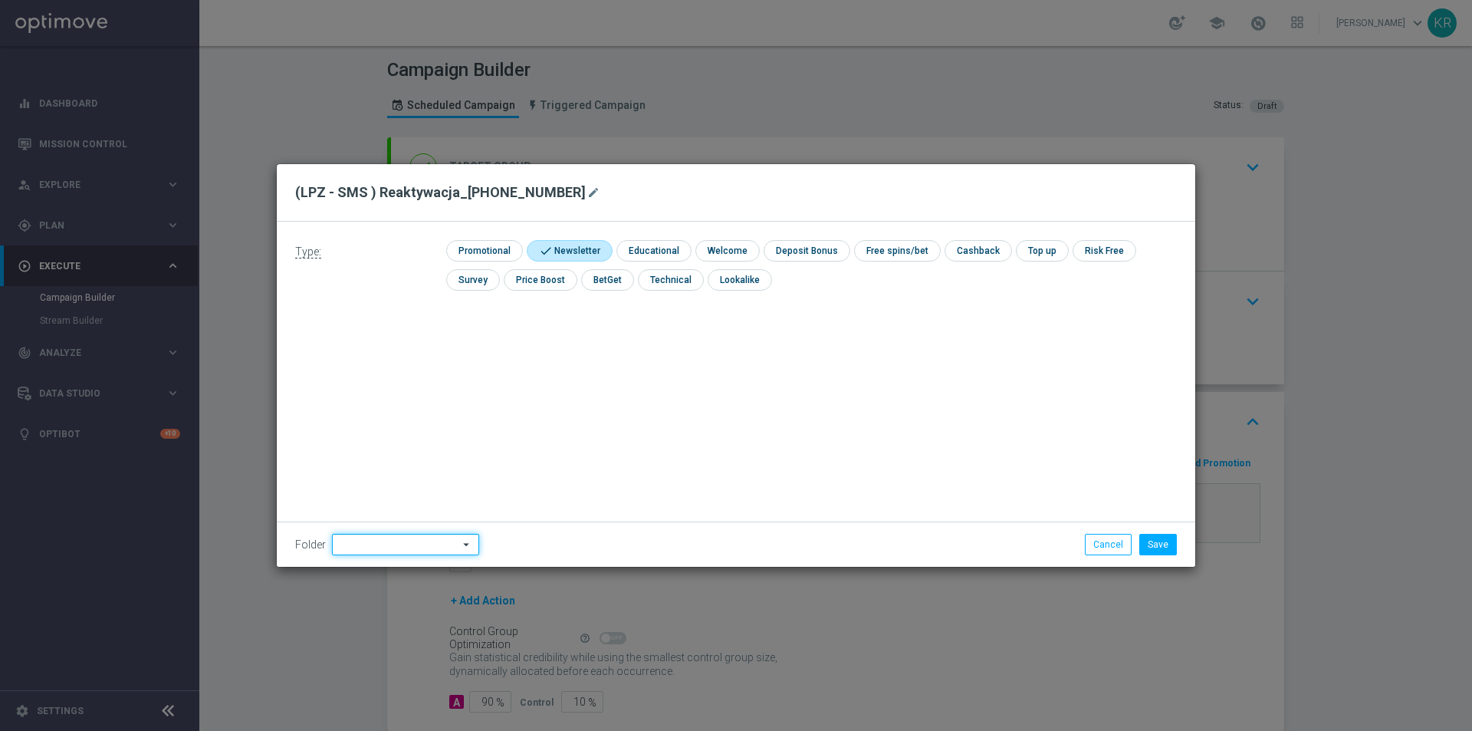
click at [402, 541] on input at bounding box center [405, 544] width 147 height 21
click at [381, 402] on div "Kamil R." at bounding box center [386, 398] width 69 height 14
type input "Kamil R."
click at [1153, 549] on button "Save" at bounding box center [1158, 544] width 38 height 21
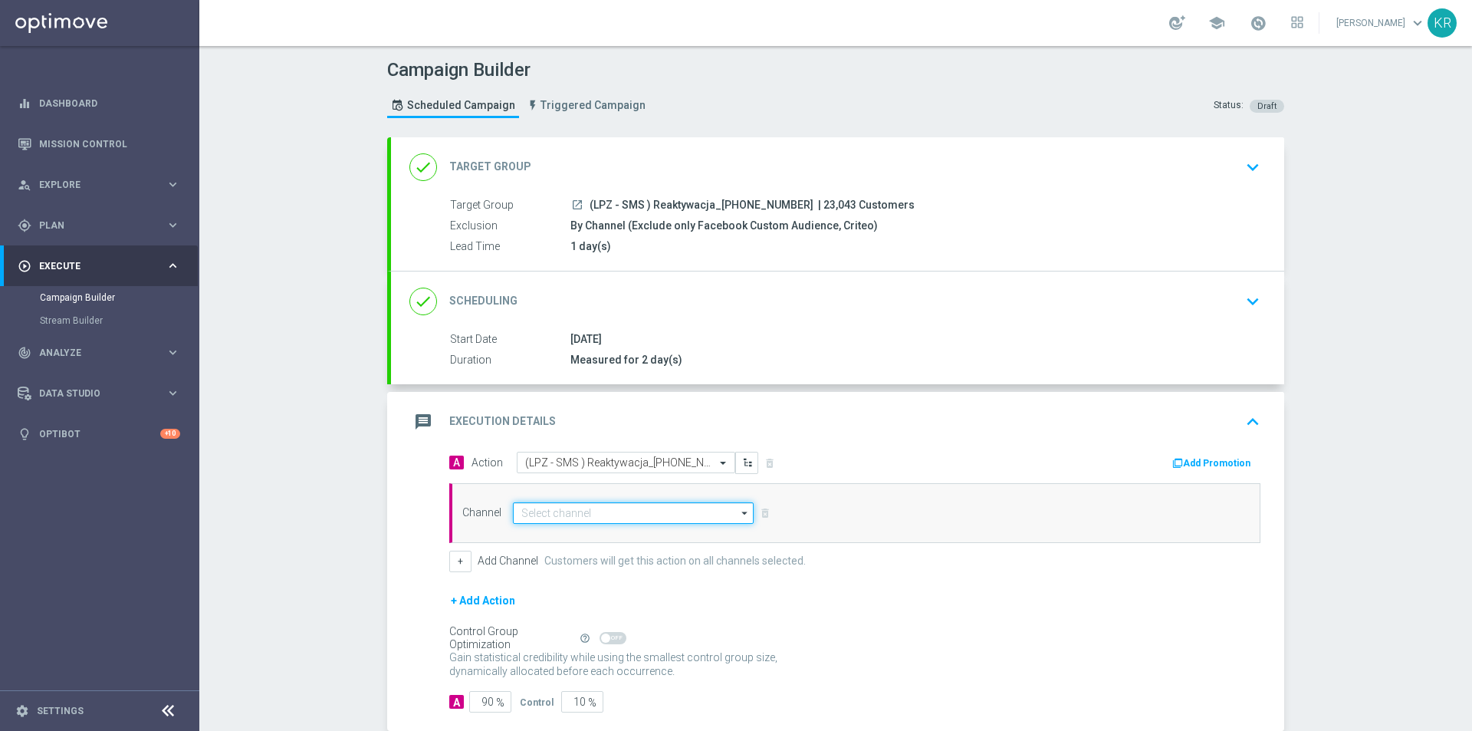
click at [537, 510] on input at bounding box center [633, 512] width 241 height 21
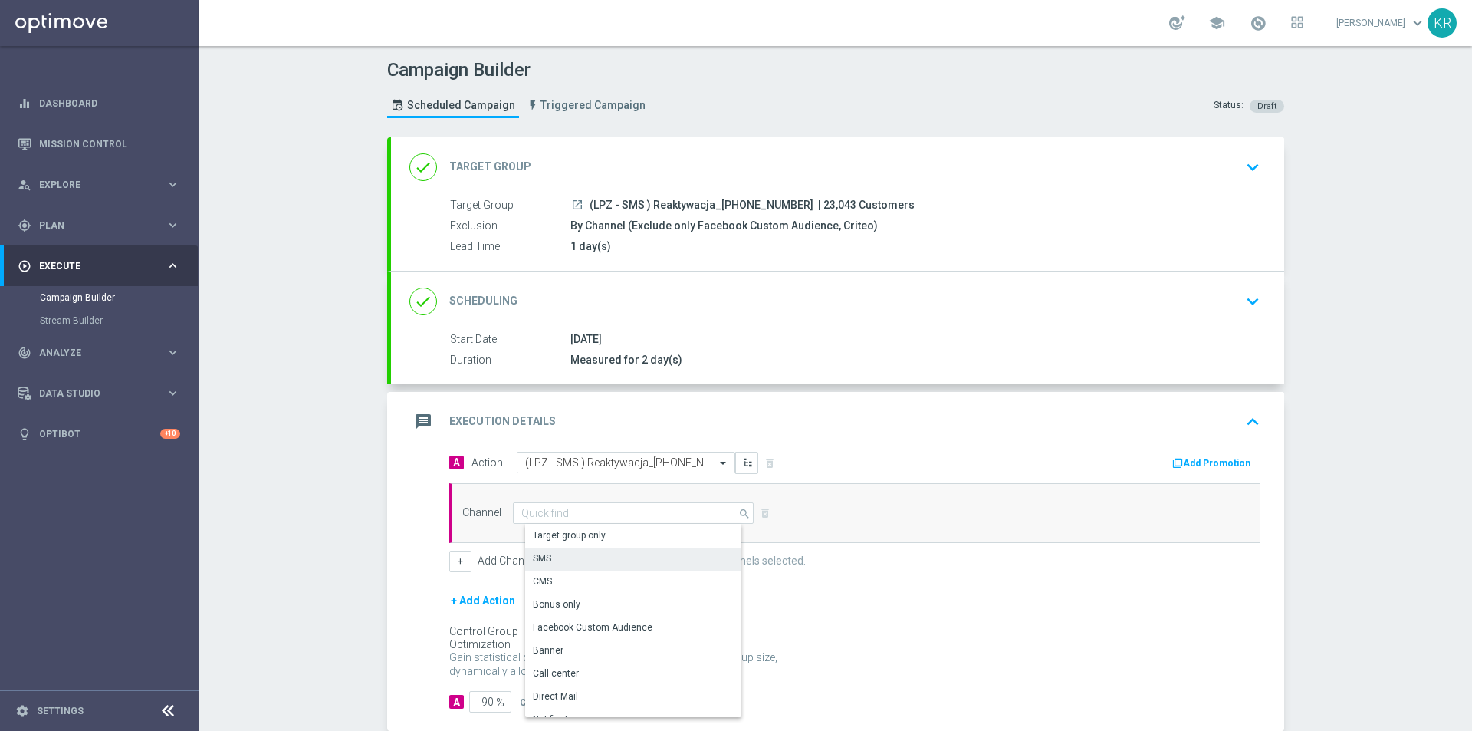
click at [567, 552] on div "SMS" at bounding box center [639, 557] width 228 height 21
type input "SMS"
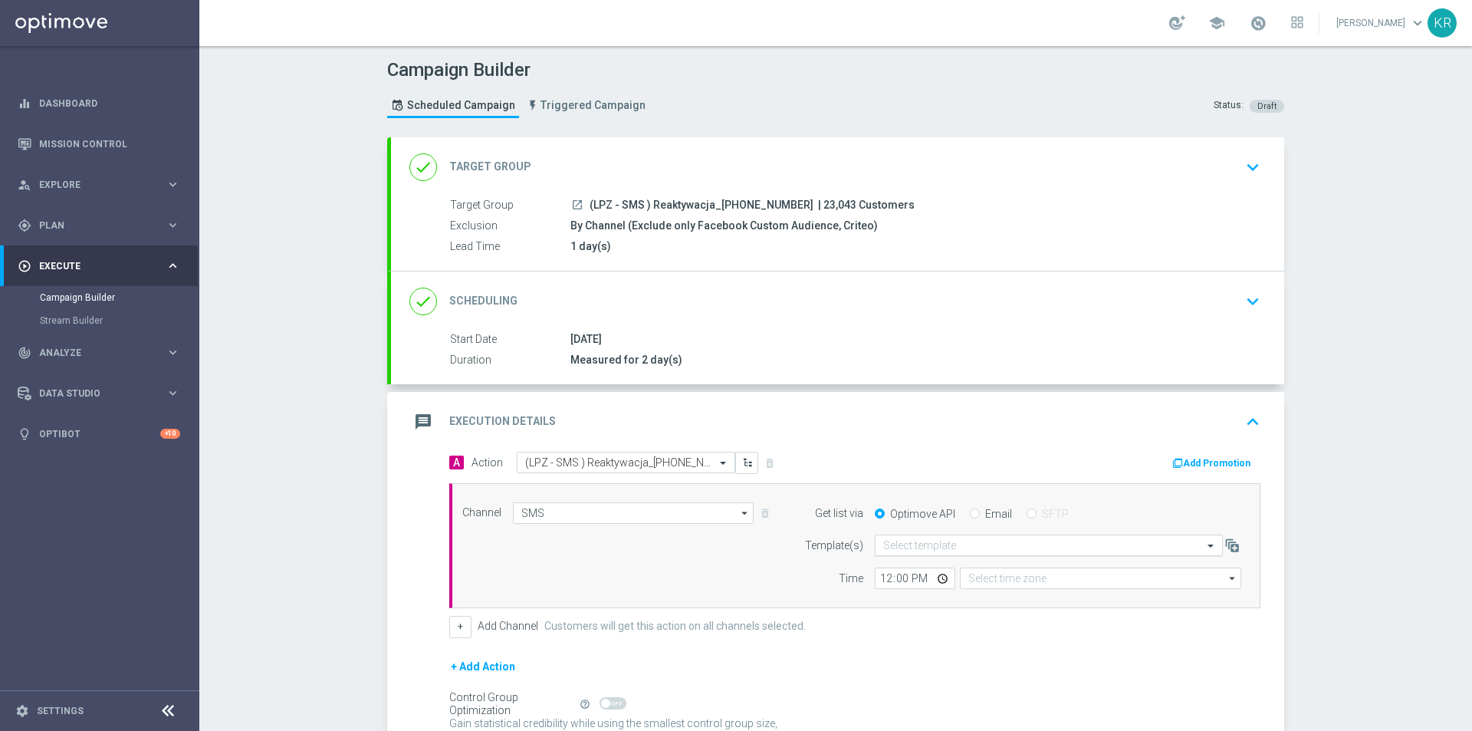
type input "Coordinated Universal Time (UTC 00:00)"
click at [946, 542] on input "text" at bounding box center [1033, 545] width 301 height 13
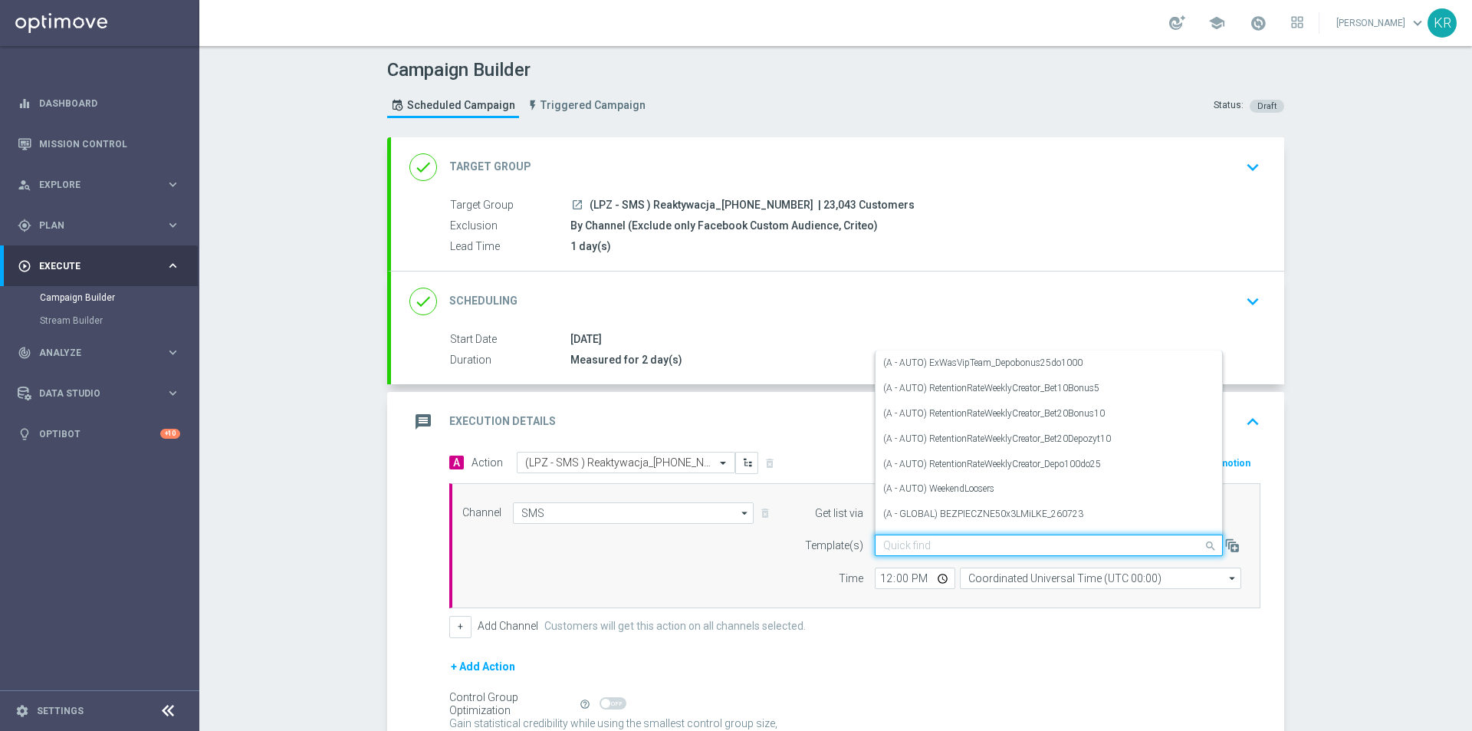
paste input "(LPZ - SMS ) Reaktywacja_15082025"
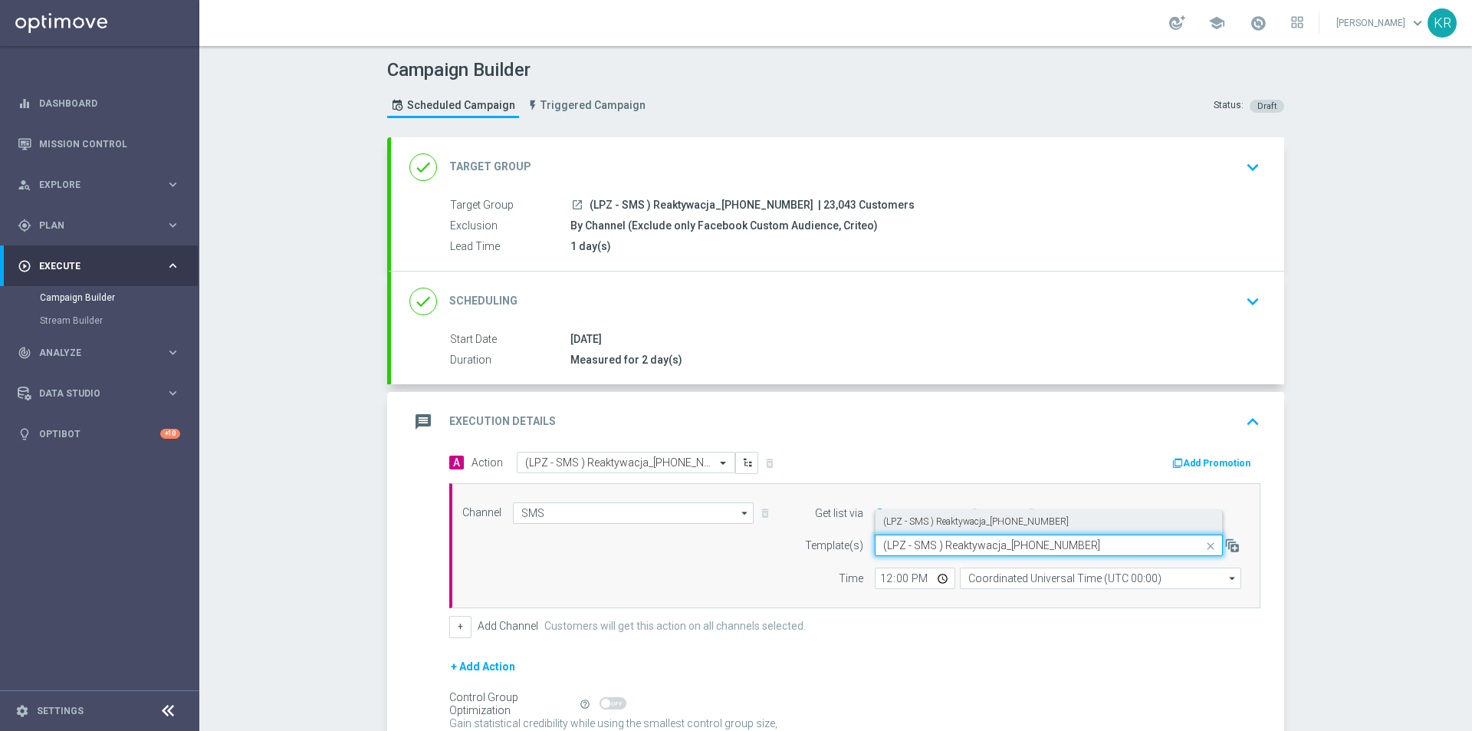
click at [946, 522] on label "(LPZ - SMS ) Reaktywacja_15082025" at bounding box center [976, 521] width 186 height 13
type input "(LPZ - SMS ) Reaktywacja_15082025"
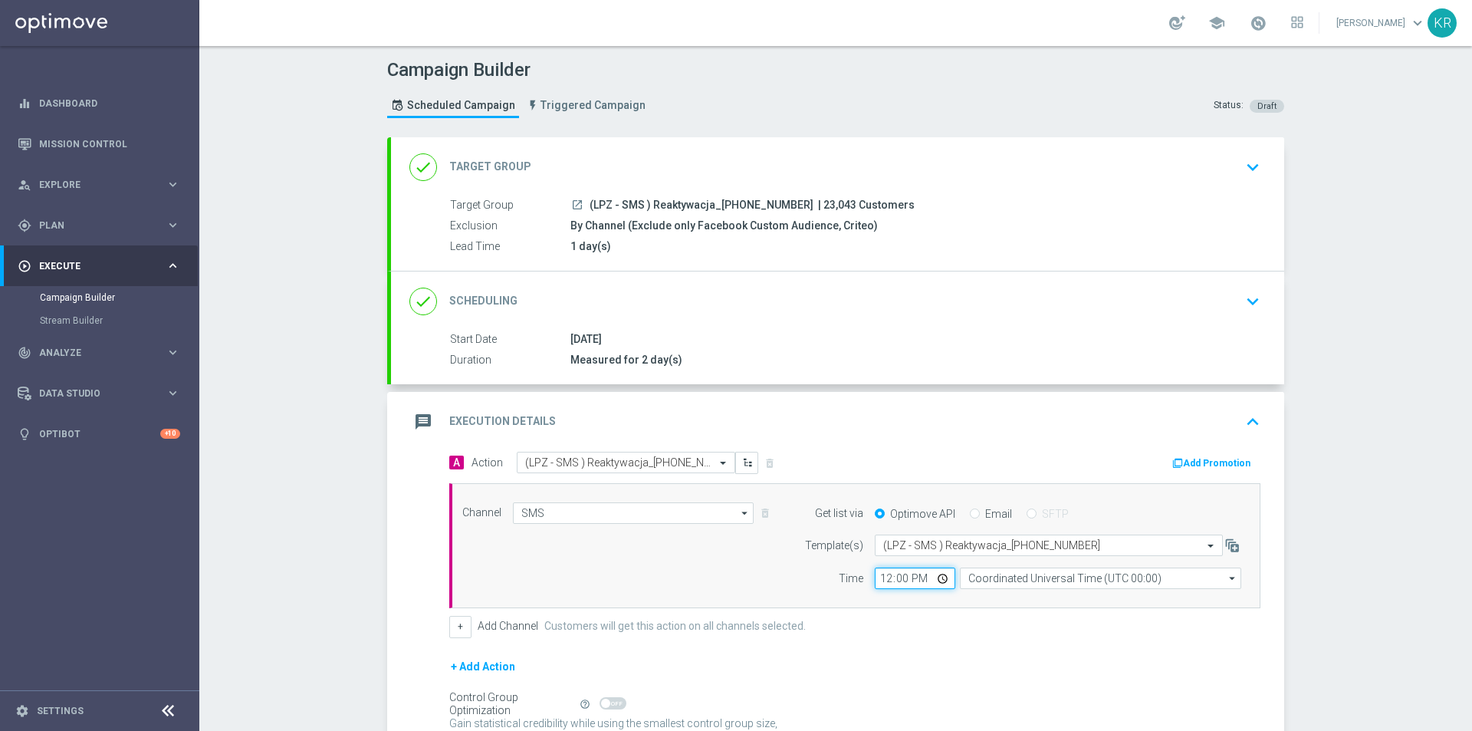
click at [882, 583] on input "12:00" at bounding box center [915, 577] width 81 height 21
type input "09:04"
click at [1014, 580] on input "Coordinated Universal Time (UTC 00:00)" at bounding box center [1100, 577] width 281 height 21
click at [1029, 603] on div "Central European Time (Warsaw) (UTC +02:00)" at bounding box center [1106, 601] width 251 height 14
type input "Central European Time (Warsaw) (UTC +02:00)"
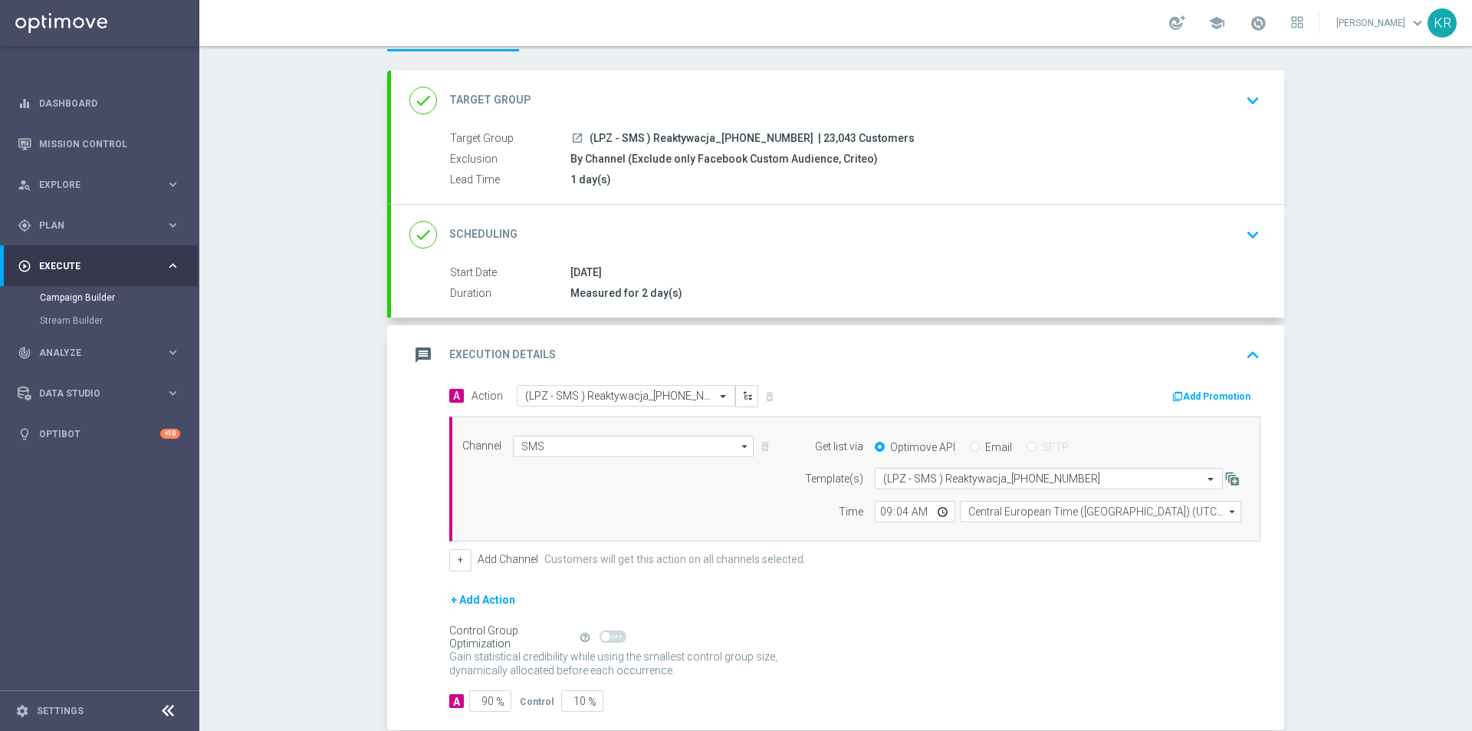
scroll to position [150, 0]
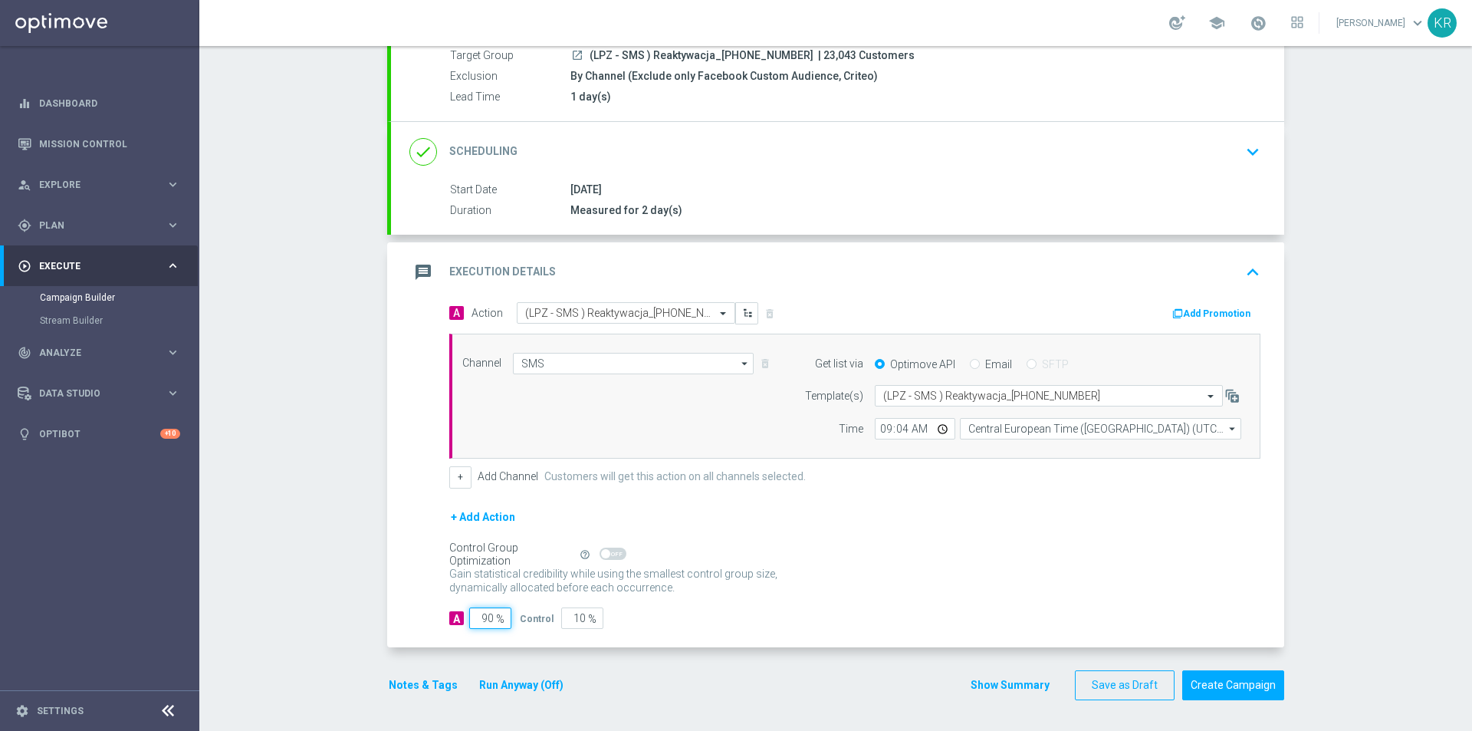
drag, startPoint x: 488, startPoint y: 621, endPoint x: 468, endPoint y: 622, distance: 20.7
click at [469, 622] on input "90" at bounding box center [490, 617] width 42 height 21
type input "1"
type input "99"
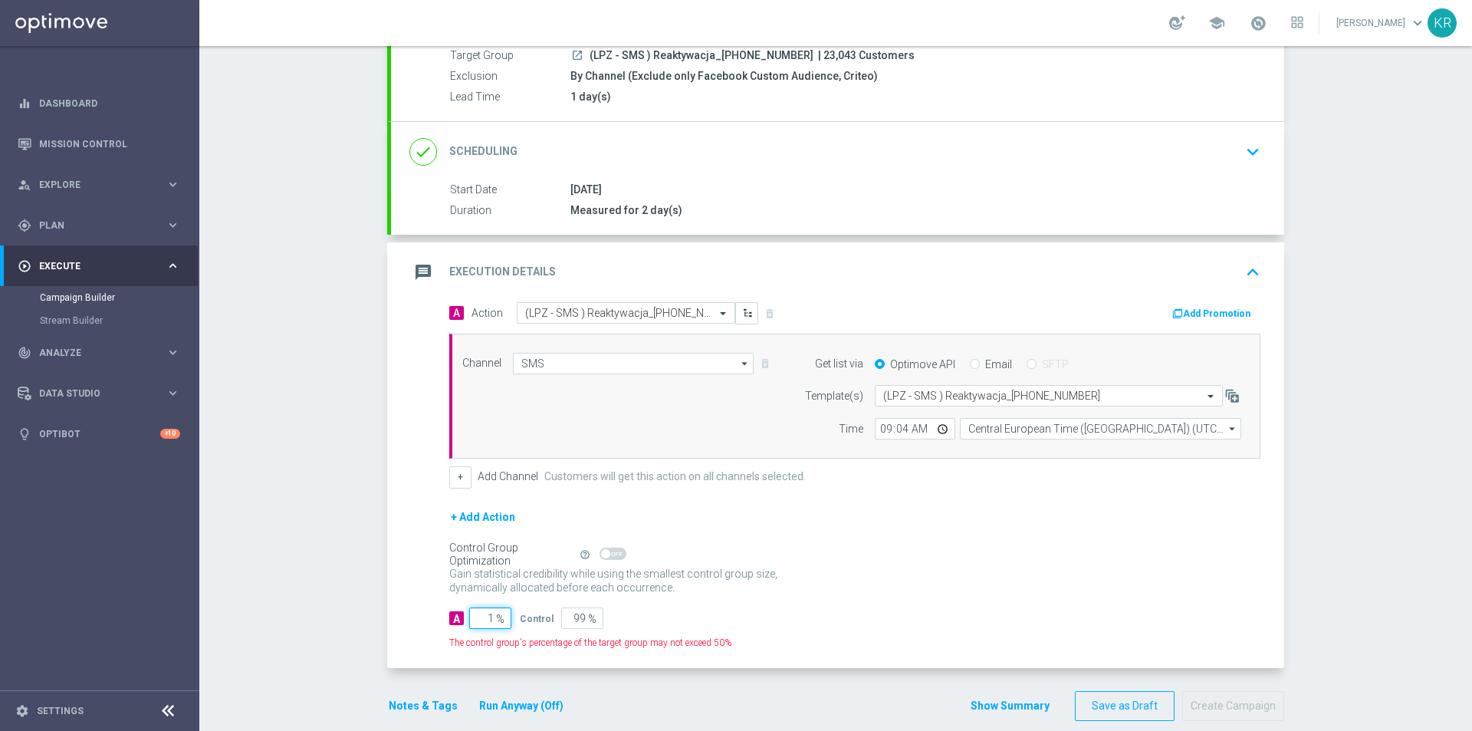
type input "10"
type input "90"
type input "100"
type input "0"
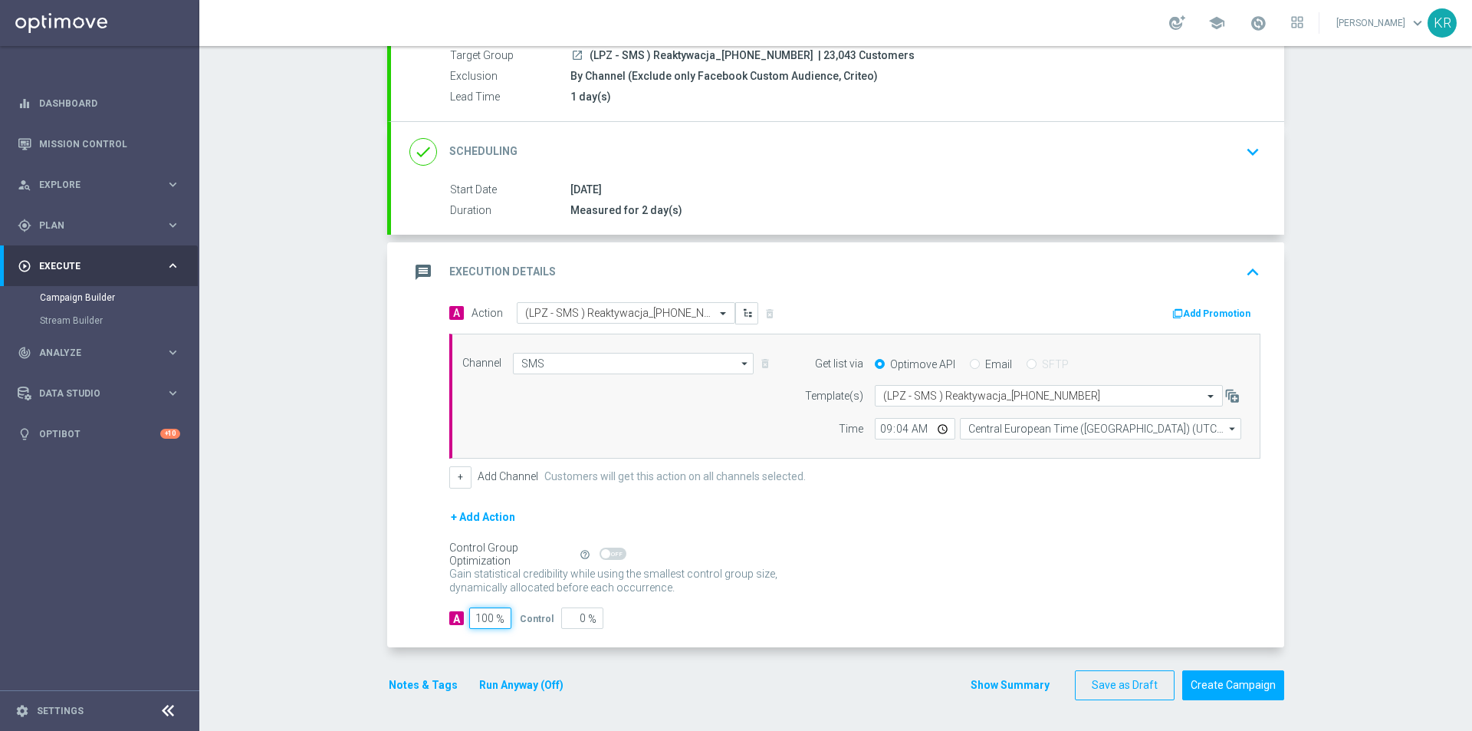
type input "100"
click at [1031, 530] on div "+ Add Action" at bounding box center [854, 527] width 811 height 38
click at [1240, 685] on button "Create Campaign" at bounding box center [1233, 685] width 102 height 30
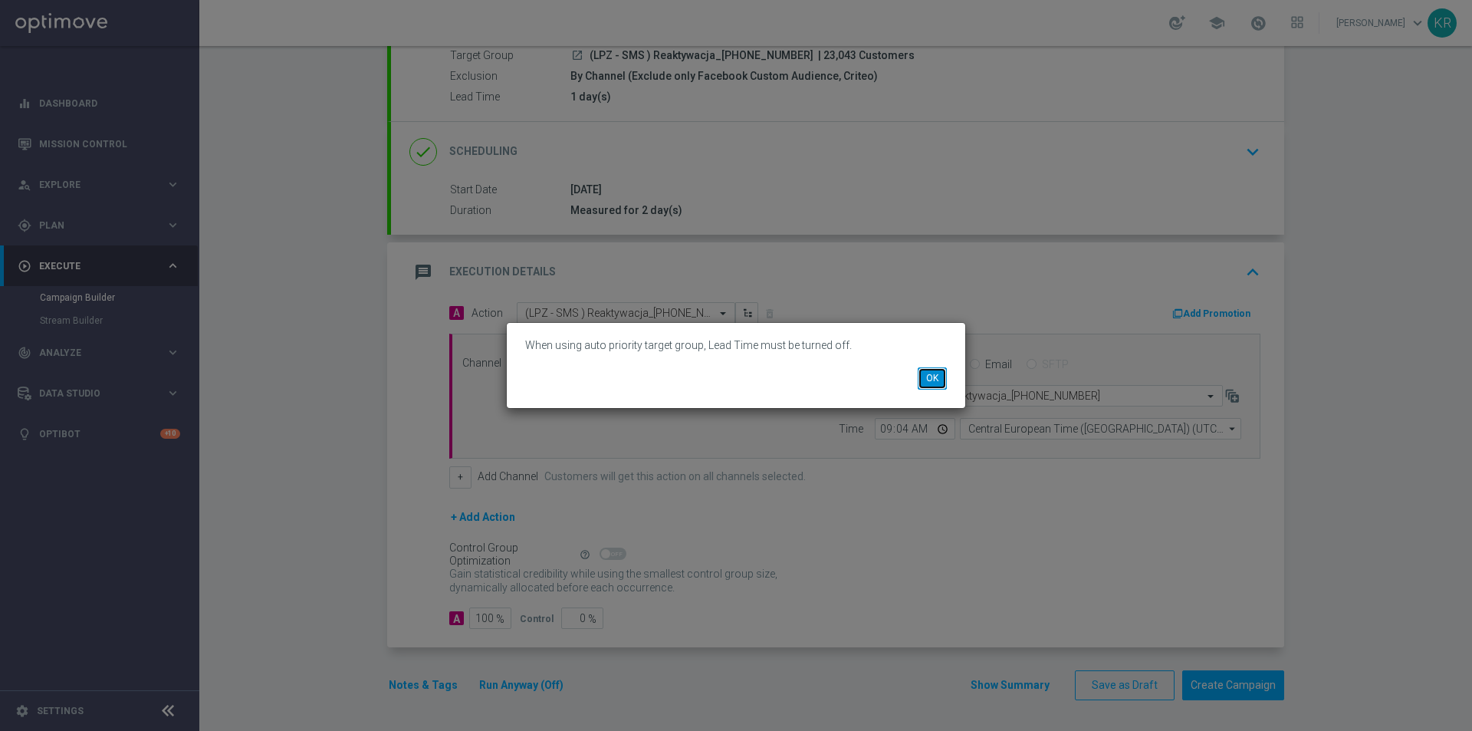
click at [925, 377] on button "OK" at bounding box center [932, 377] width 29 height 21
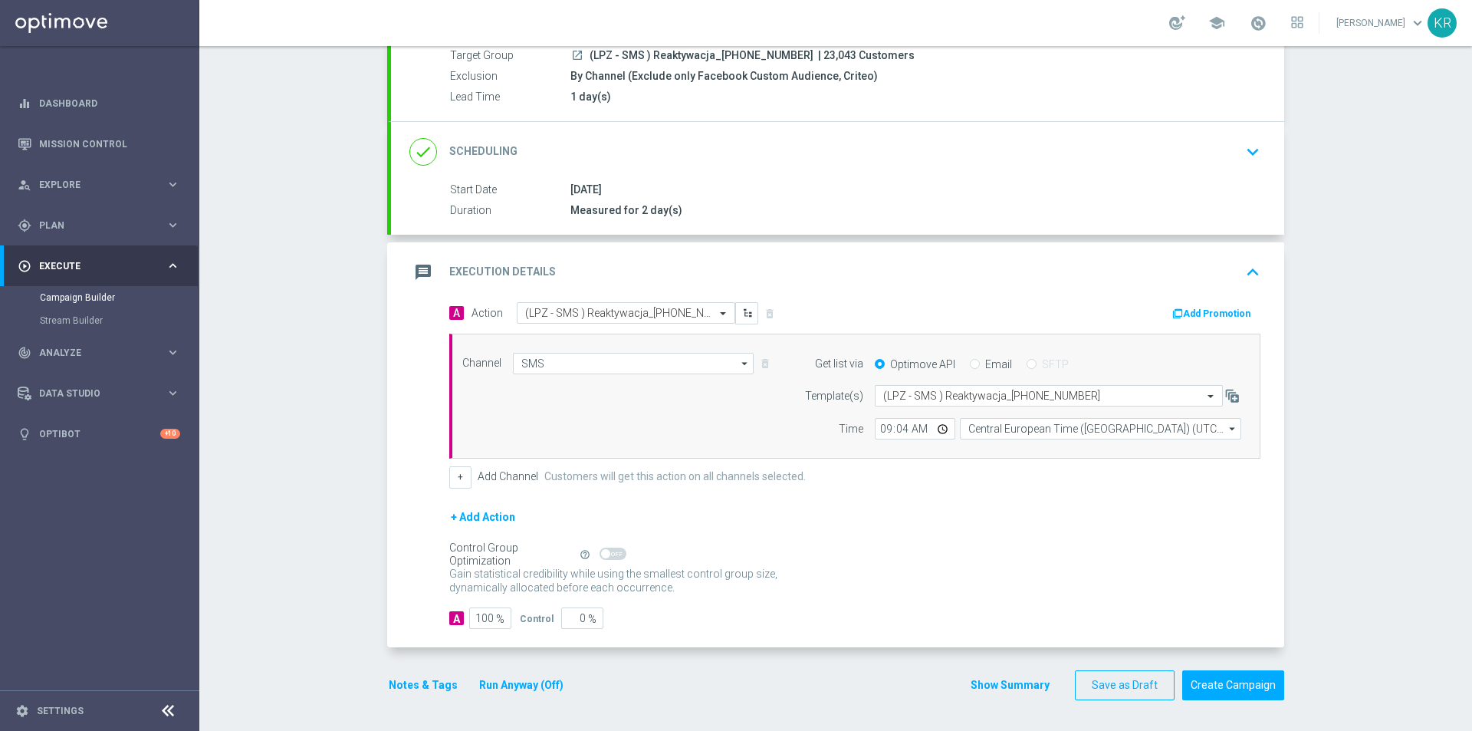
click at [643, 91] on div "1 day(s)" at bounding box center [912, 96] width 684 height 15
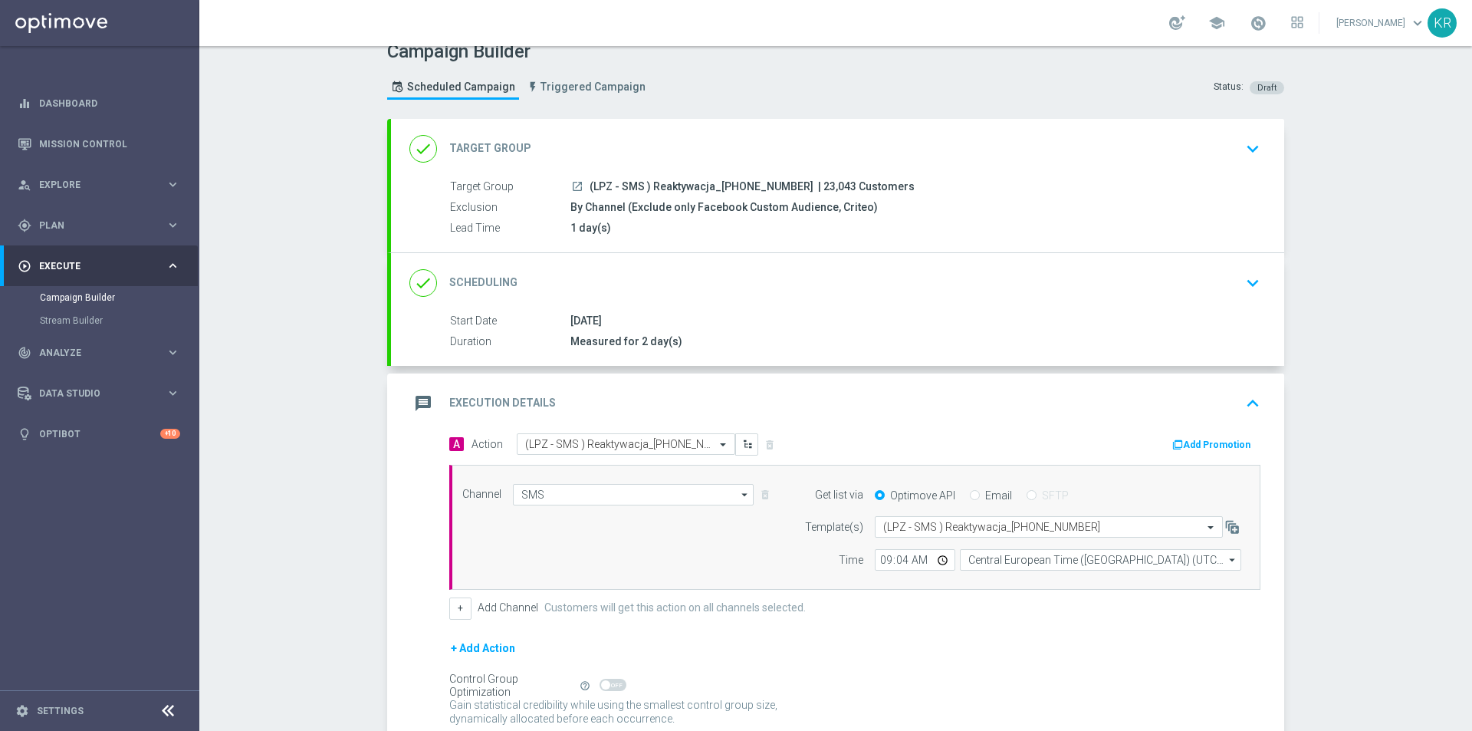
scroll to position [0, 0]
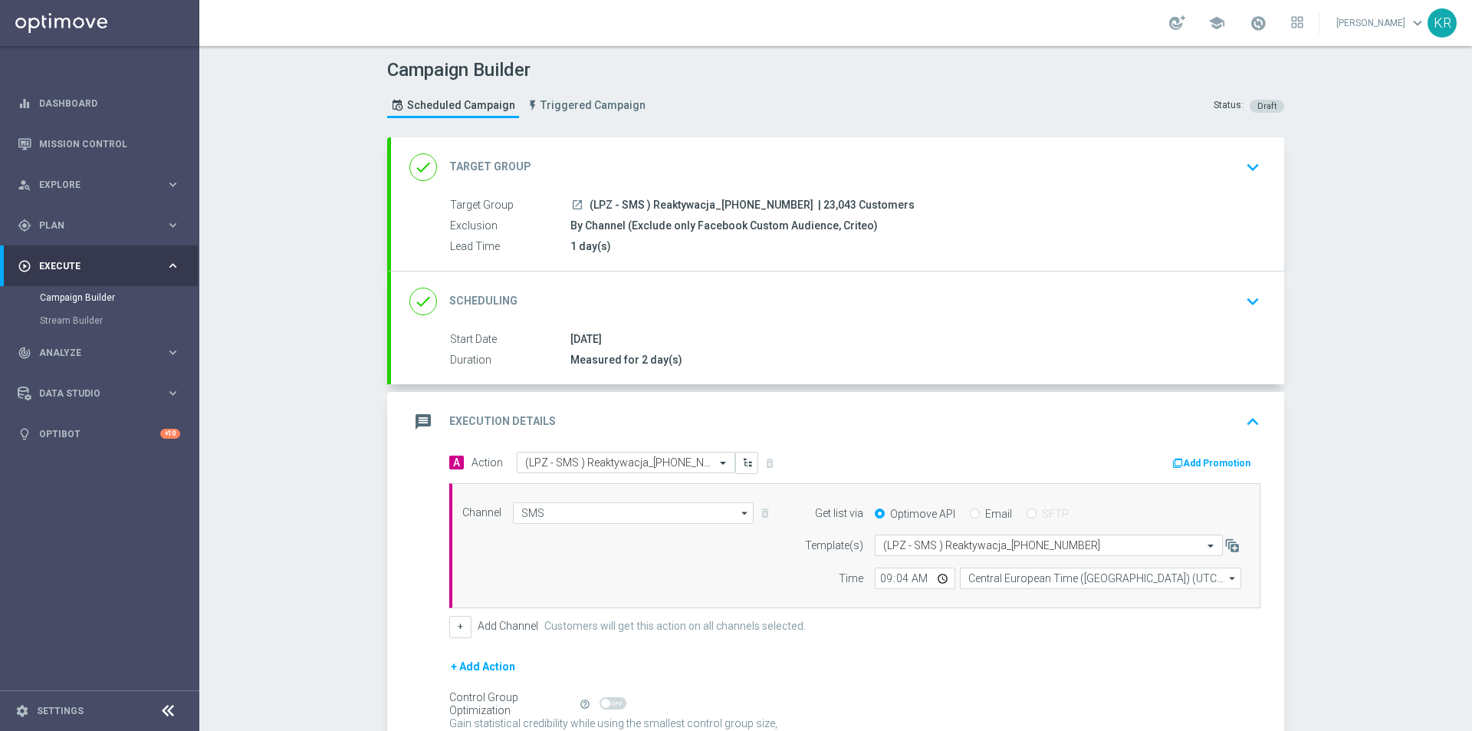
click at [772, 176] on div "done Target Group keyboard_arrow_down" at bounding box center [837, 167] width 856 height 29
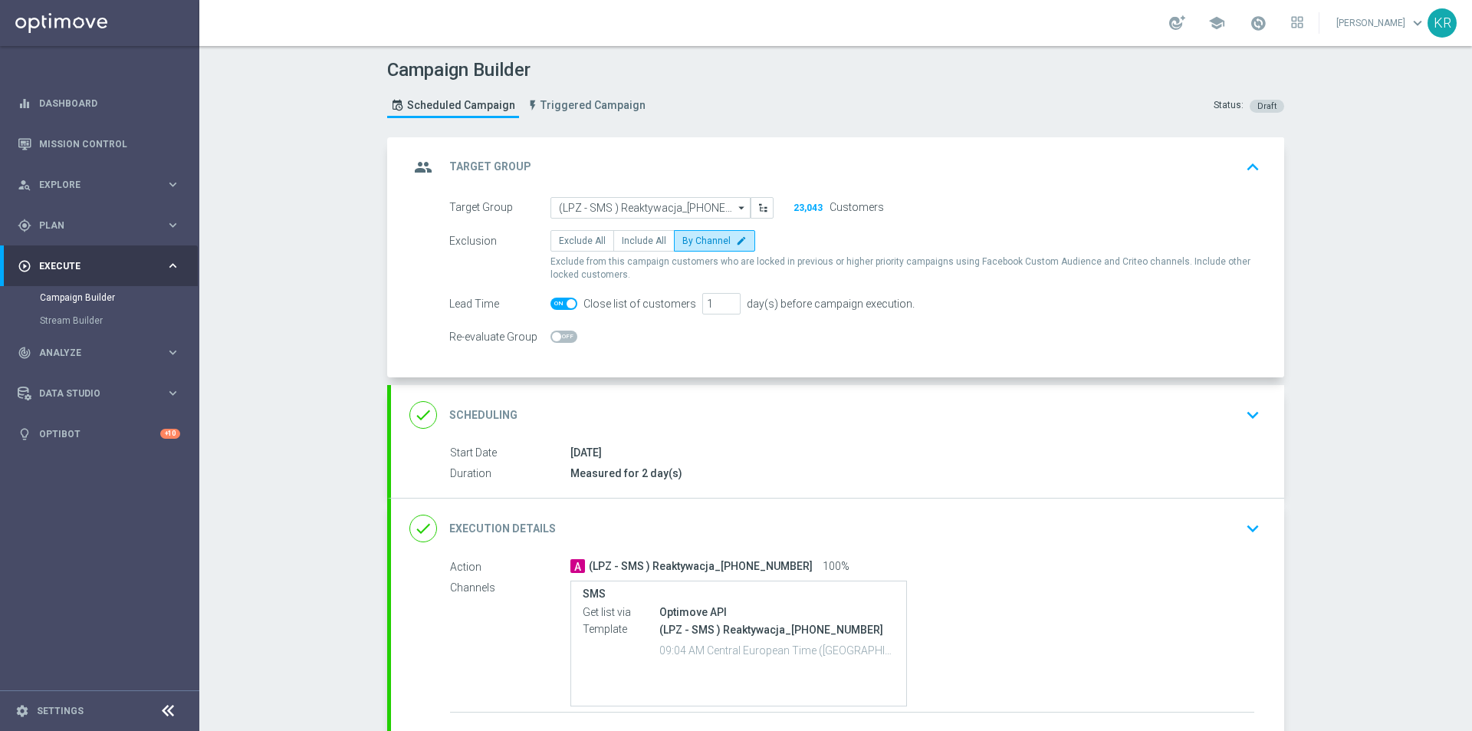
click at [550, 301] on span at bounding box center [563, 303] width 27 height 12
click at [550, 301] on input "checkbox" at bounding box center [563, 303] width 27 height 12
checkbox input "false"
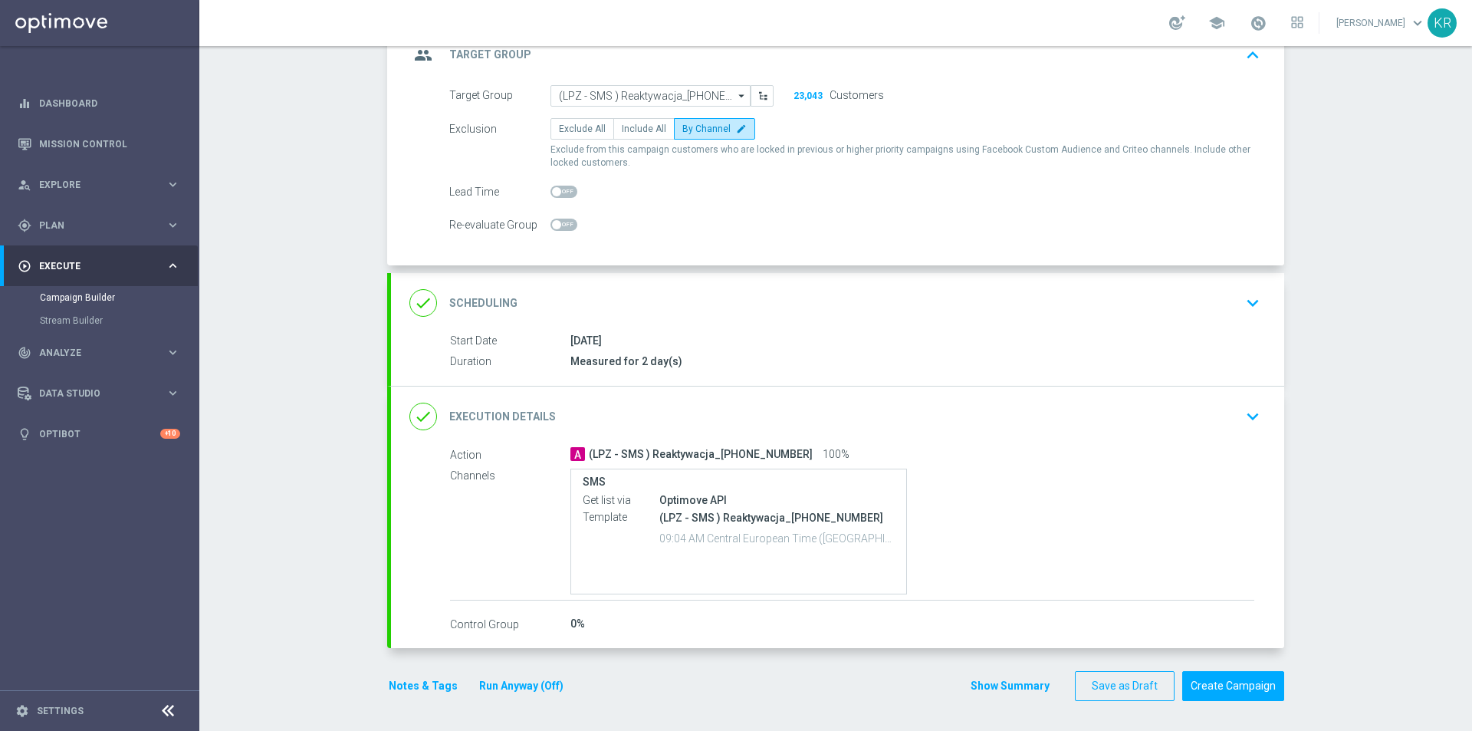
scroll to position [113, 0]
click at [980, 404] on div "done Execution Details keyboard_arrow_down" at bounding box center [837, 415] width 856 height 29
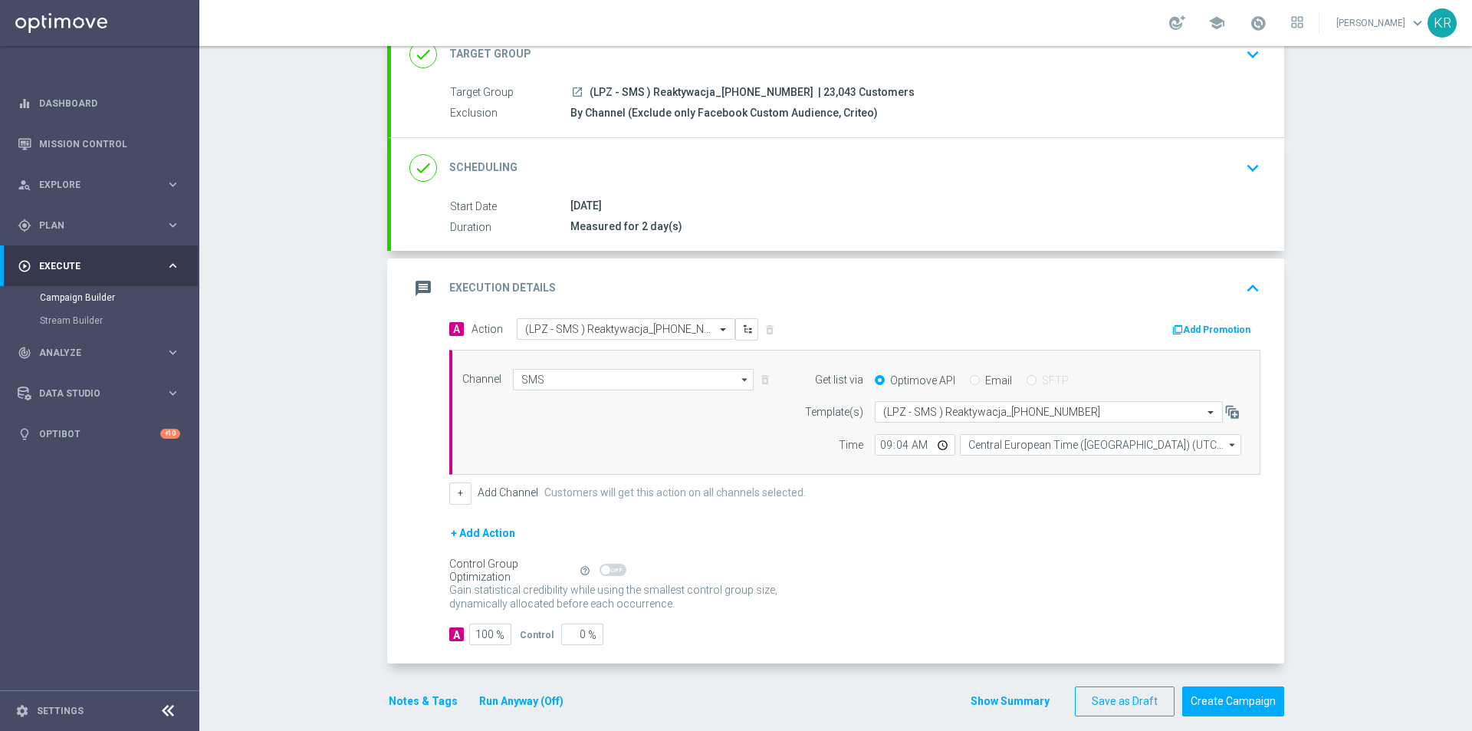
scroll to position [97, 0]
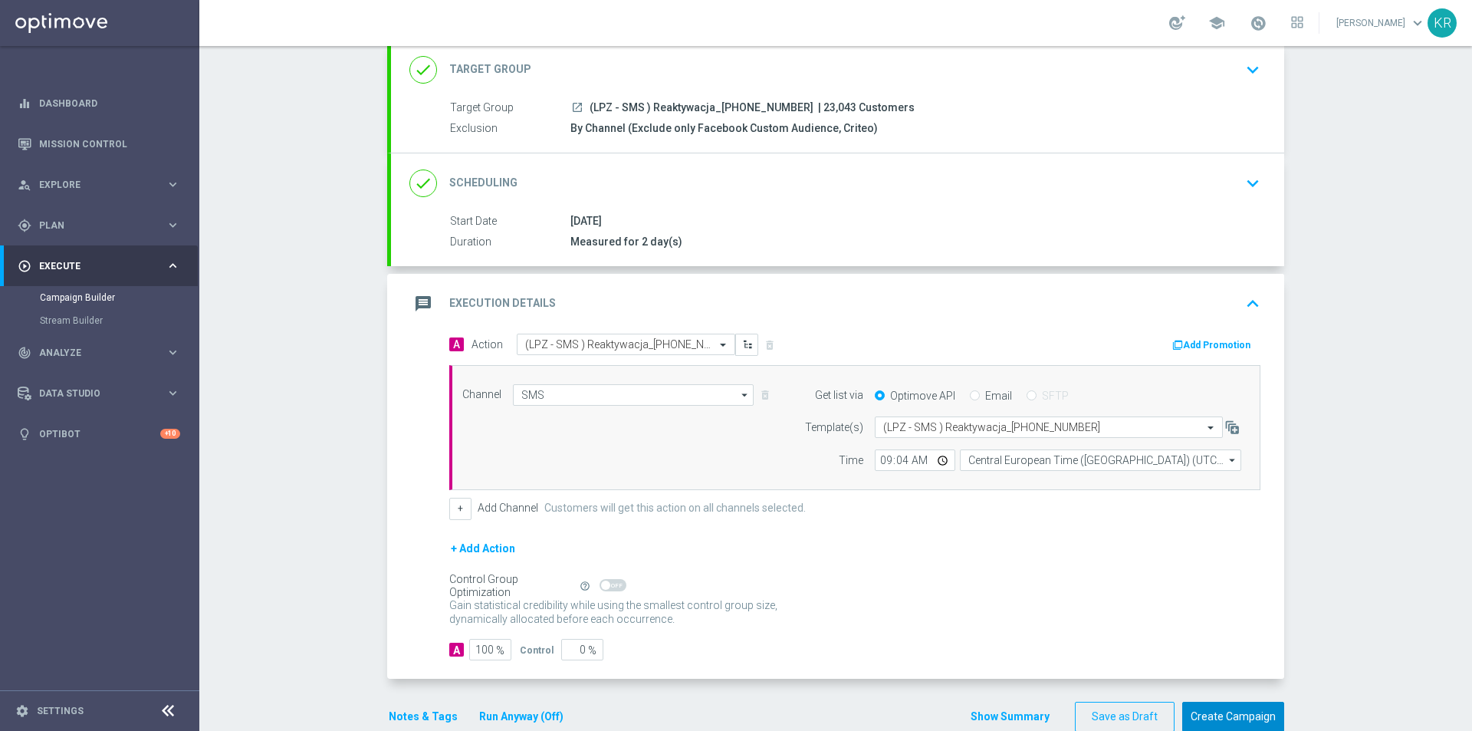
click at [1224, 715] on button "Create Campaign" at bounding box center [1233, 717] width 102 height 30
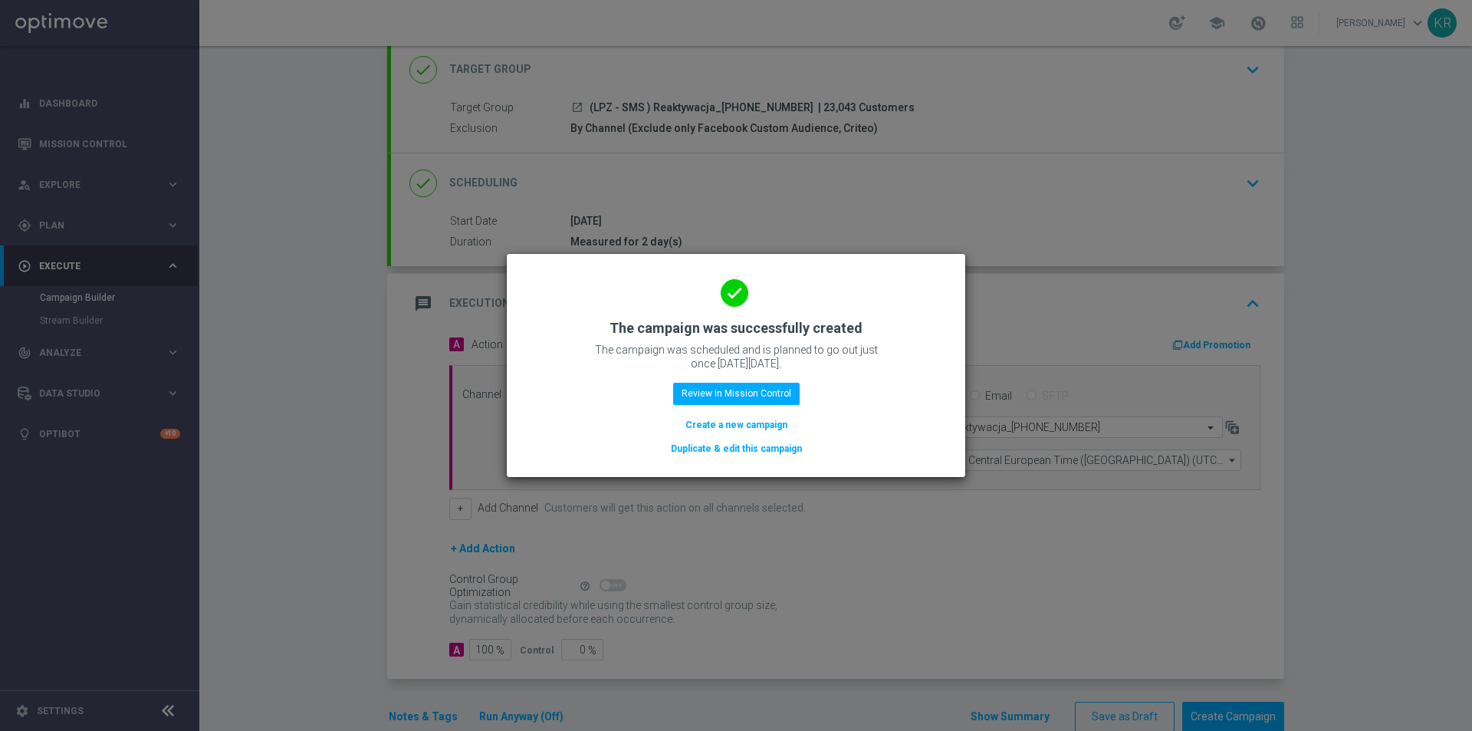
click at [759, 427] on button "Create a new campaign" at bounding box center [736, 424] width 105 height 17
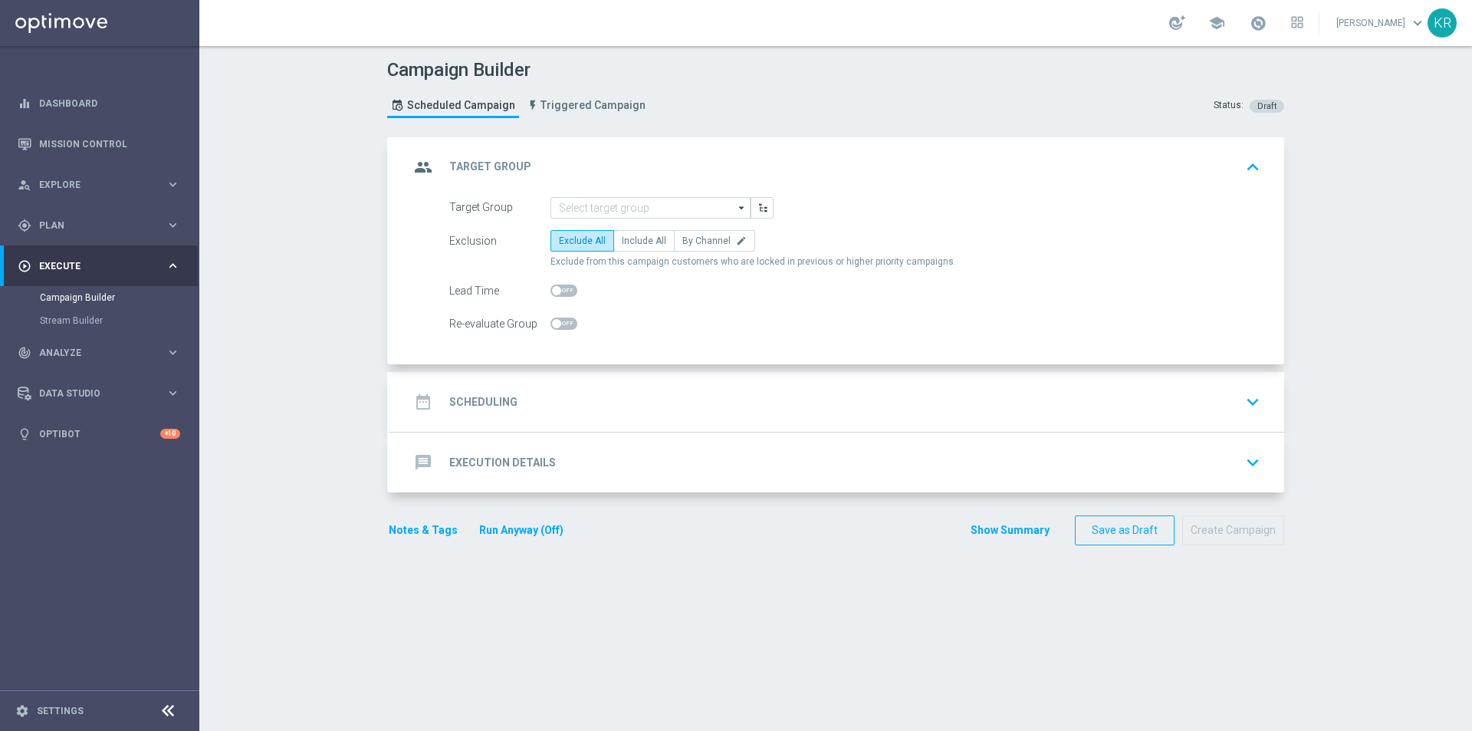
scroll to position [0, 0]
click at [630, 201] on input at bounding box center [650, 207] width 200 height 21
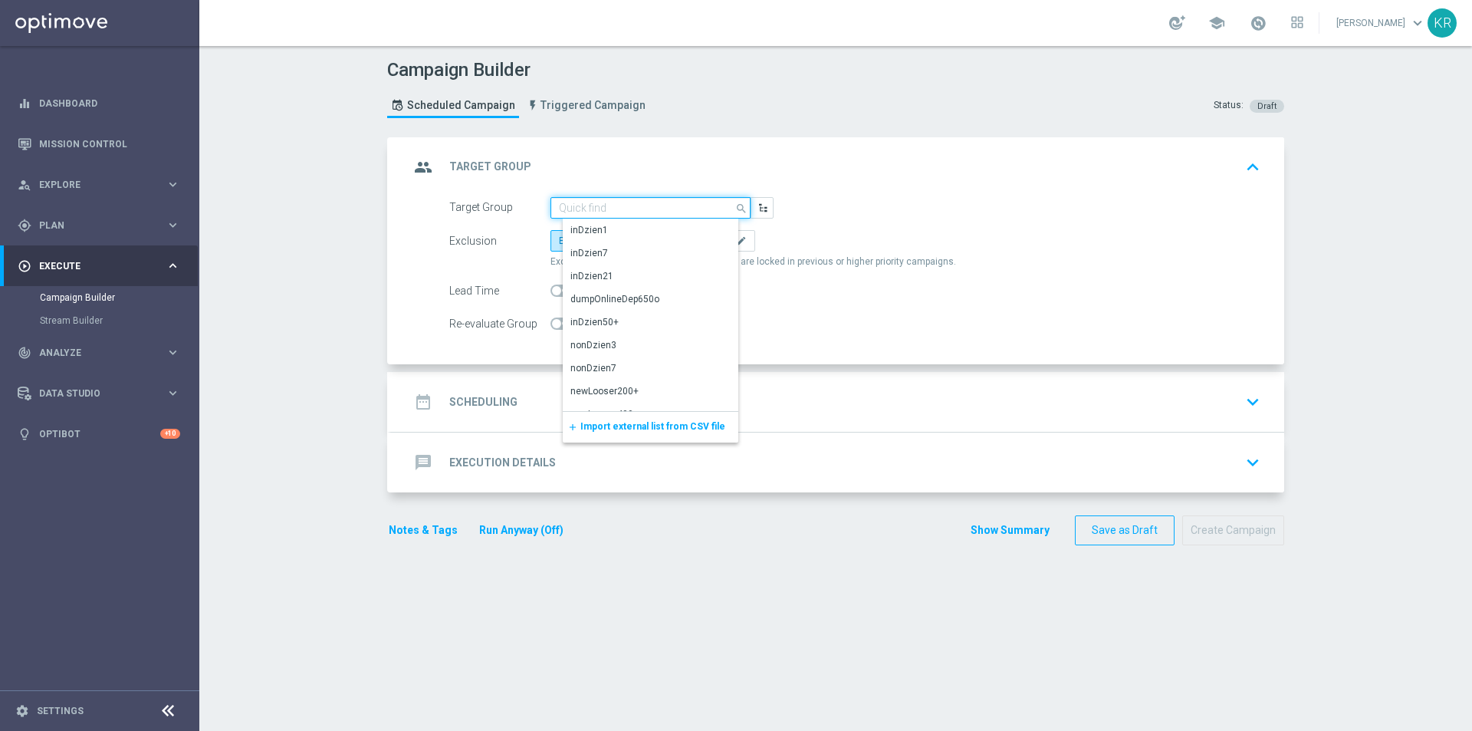
paste input "(LPZ - SMS ) Retencja_M_15082025"
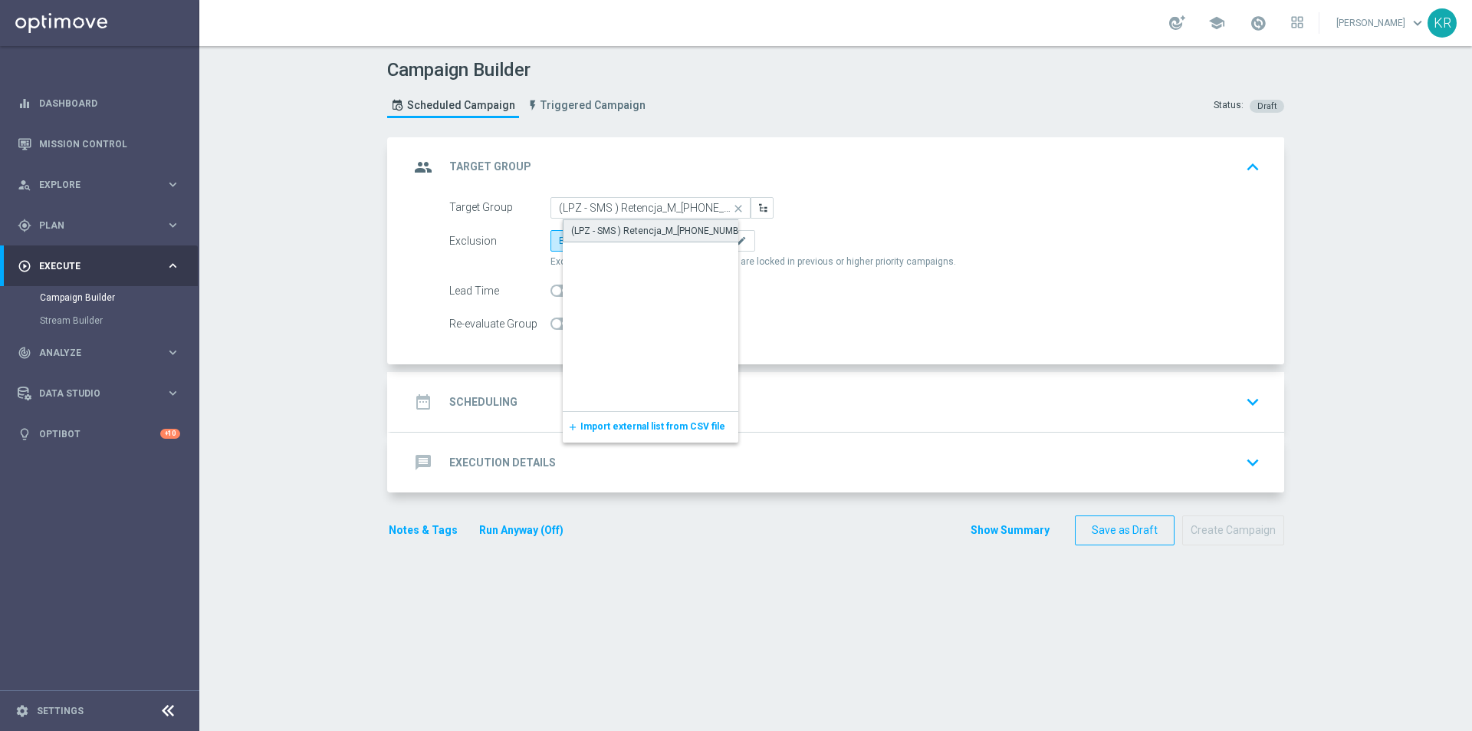
click at [633, 230] on div "(LPZ - SMS ) Retencja_M_15082025" at bounding box center [662, 231] width 182 height 14
type input "(LPZ - SMS ) Retencja_M_15082025"
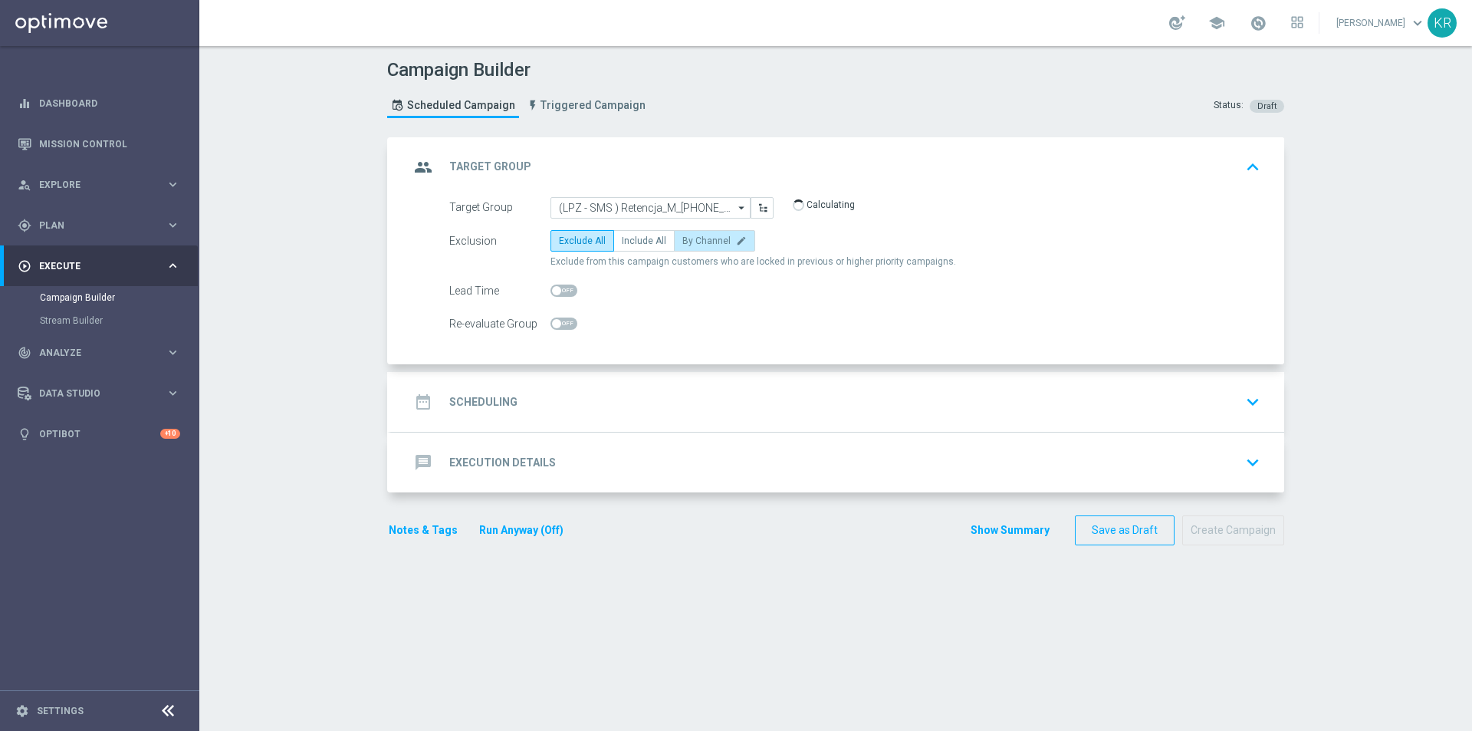
click at [698, 244] on span "By Channel" at bounding box center [706, 240] width 48 height 11
click at [692, 244] on input "By Channel edit" at bounding box center [687, 243] width 10 height 10
radio input "true"
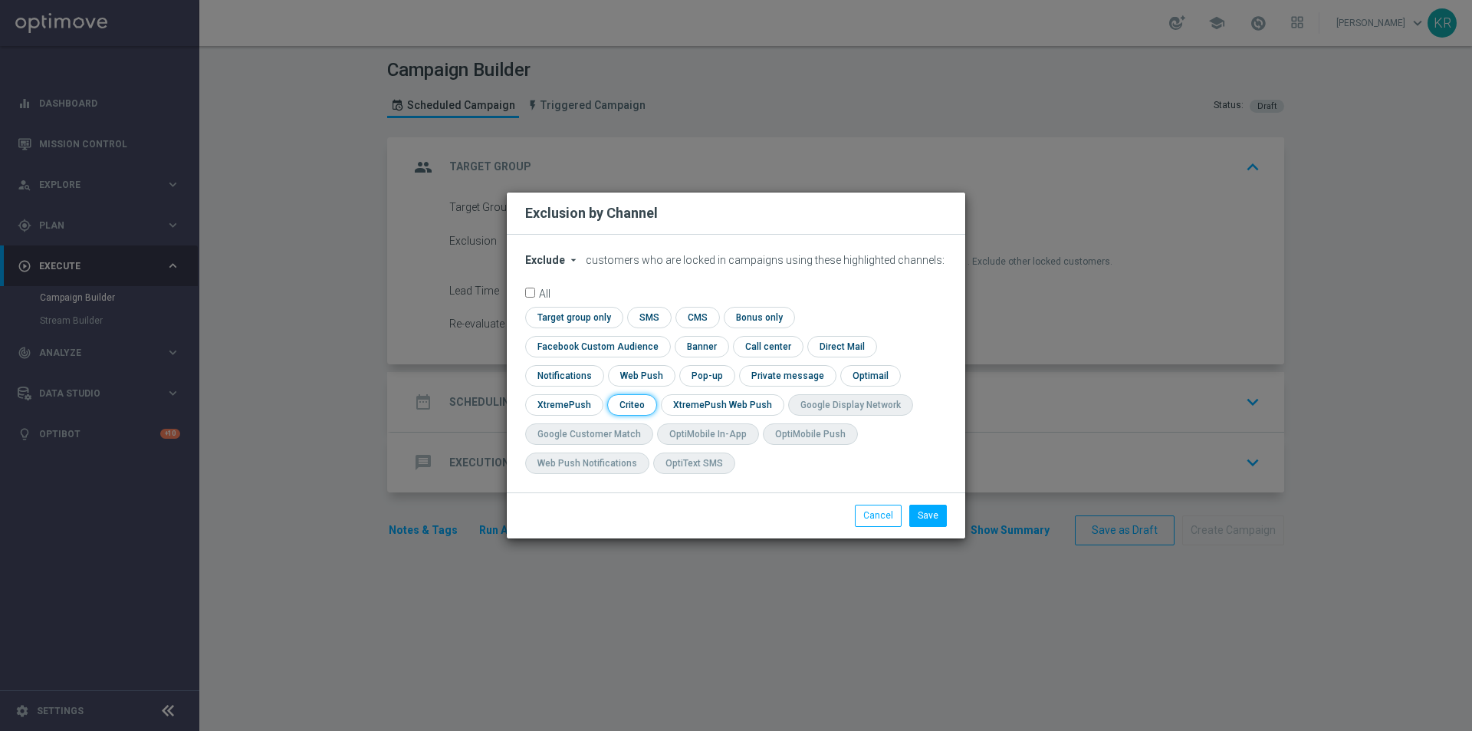
drag, startPoint x: 791, startPoint y: 389, endPoint x: 796, endPoint y: 376, distance: 13.8
click at [655, 394] on input "checkbox" at bounding box center [631, 404] width 48 height 21
checkbox input "true"
click at [664, 340] on input "checkbox" at bounding box center [594, 346] width 139 height 21
checkbox input "true"
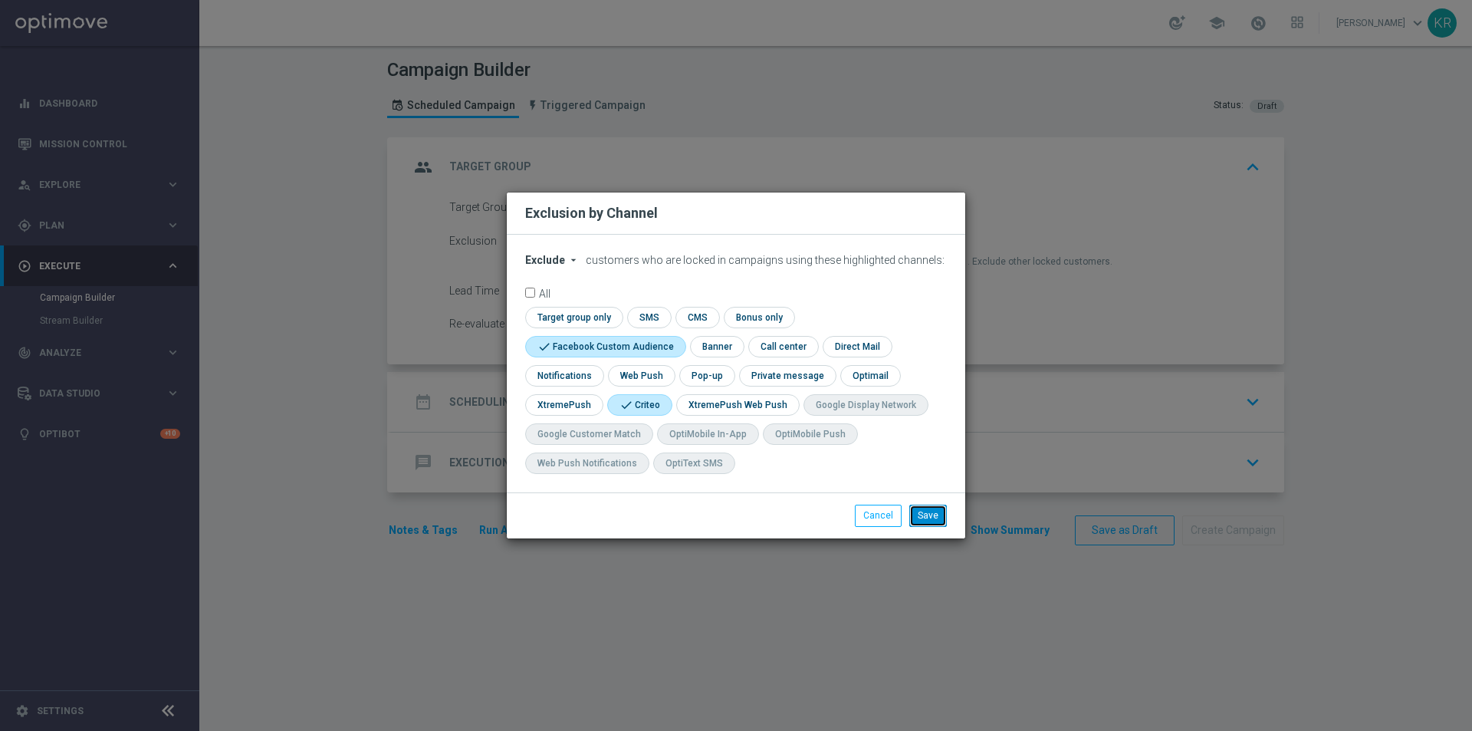
click at [926, 520] on button "Save" at bounding box center [928, 514] width 38 height 21
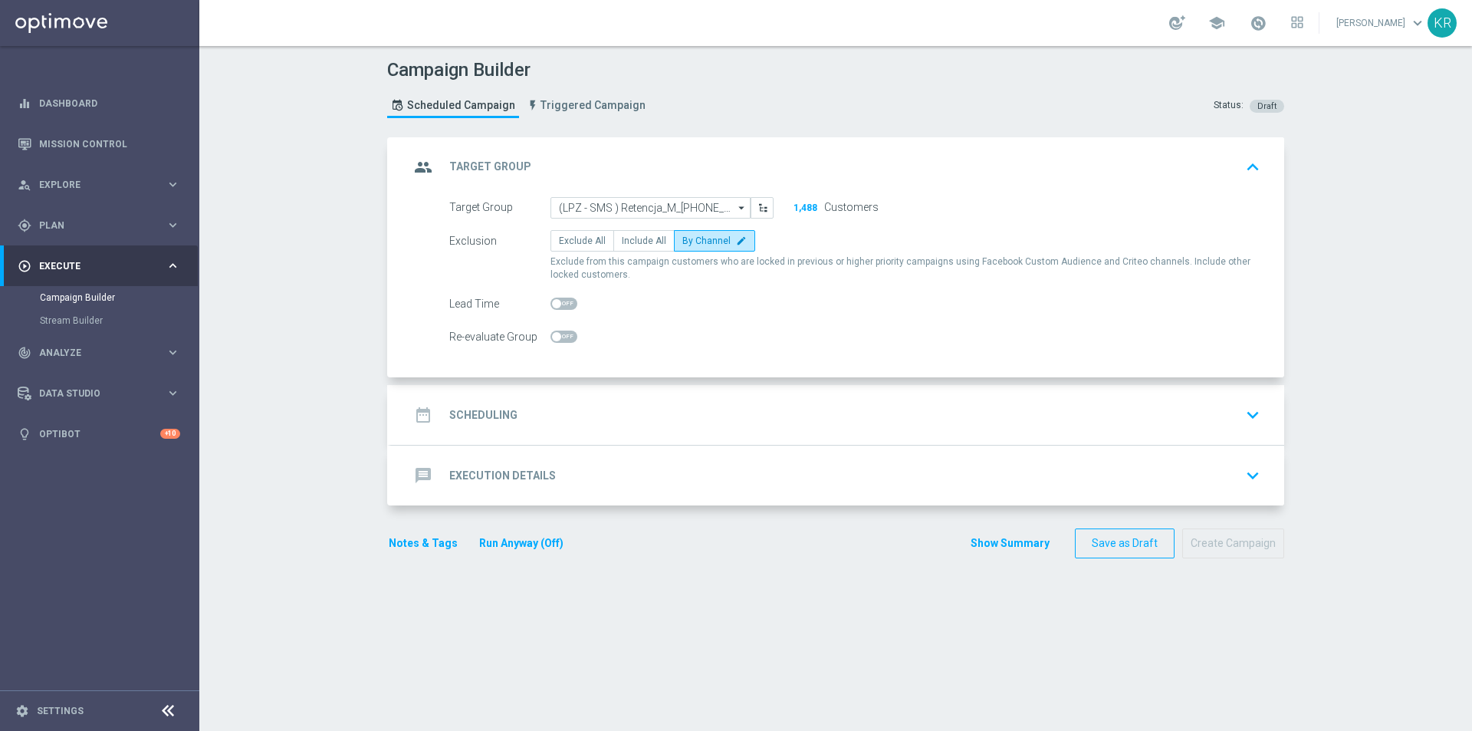
click at [601, 422] on div "date_range Scheduling keyboard_arrow_down" at bounding box center [837, 414] width 856 height 29
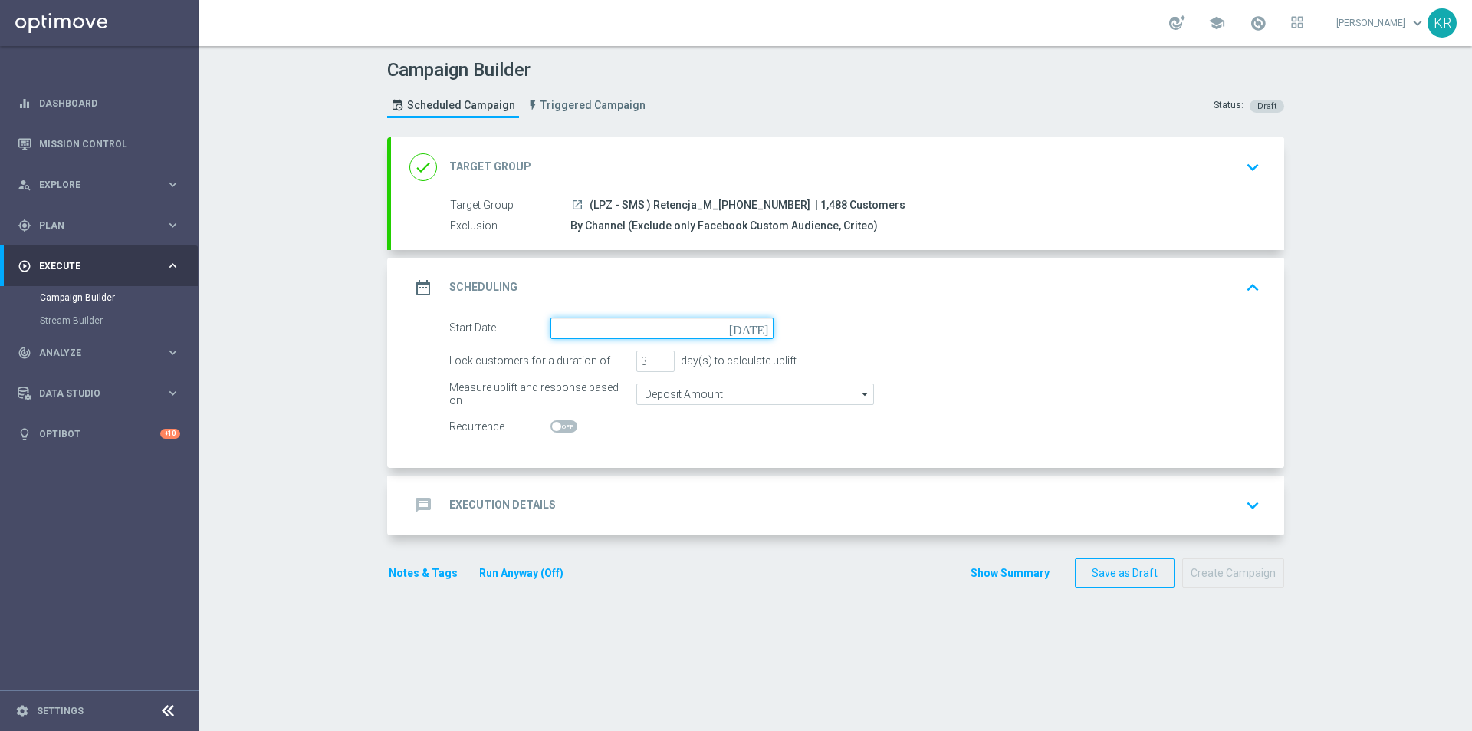
click at [573, 331] on input at bounding box center [661, 327] width 223 height 21
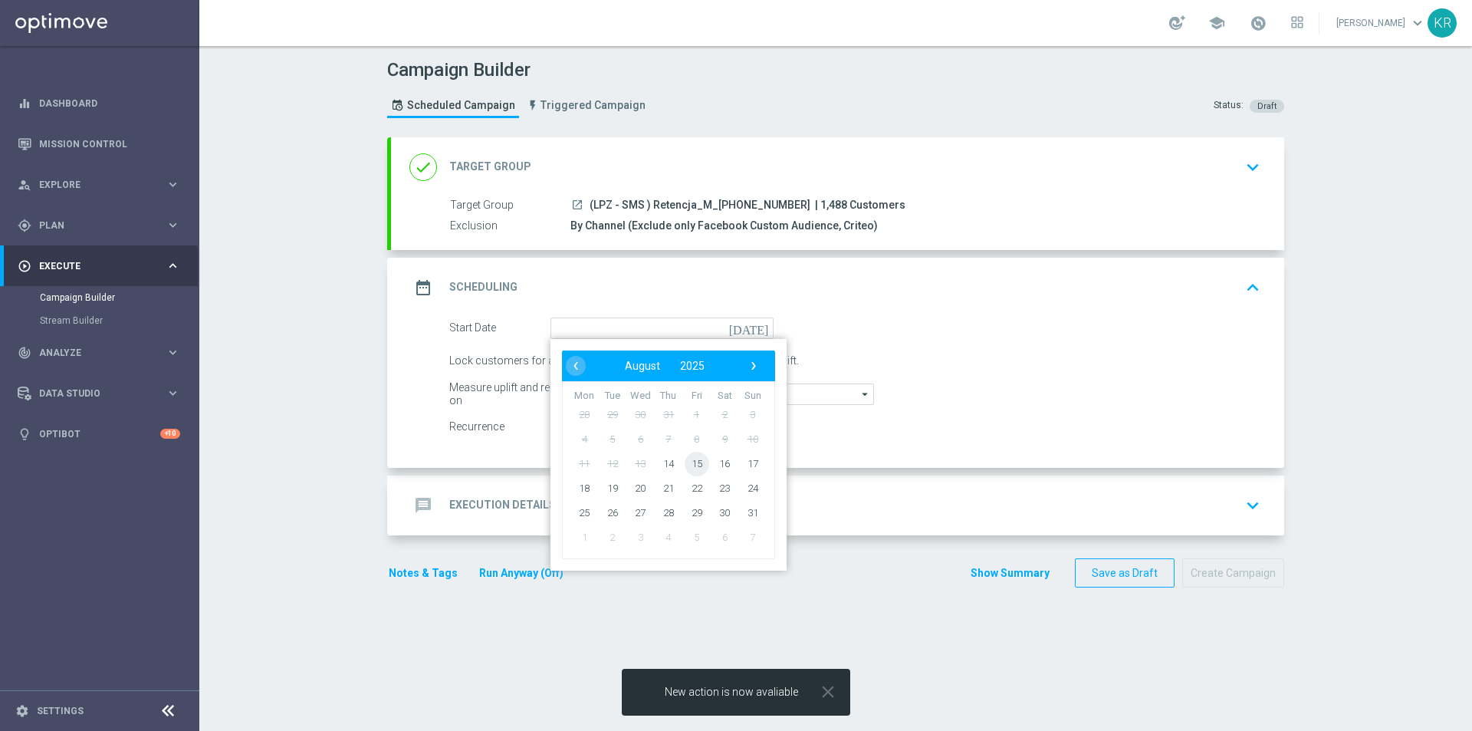
click at [687, 469] on span "15" at bounding box center [697, 463] width 25 height 25
type input "15 Aug 2025"
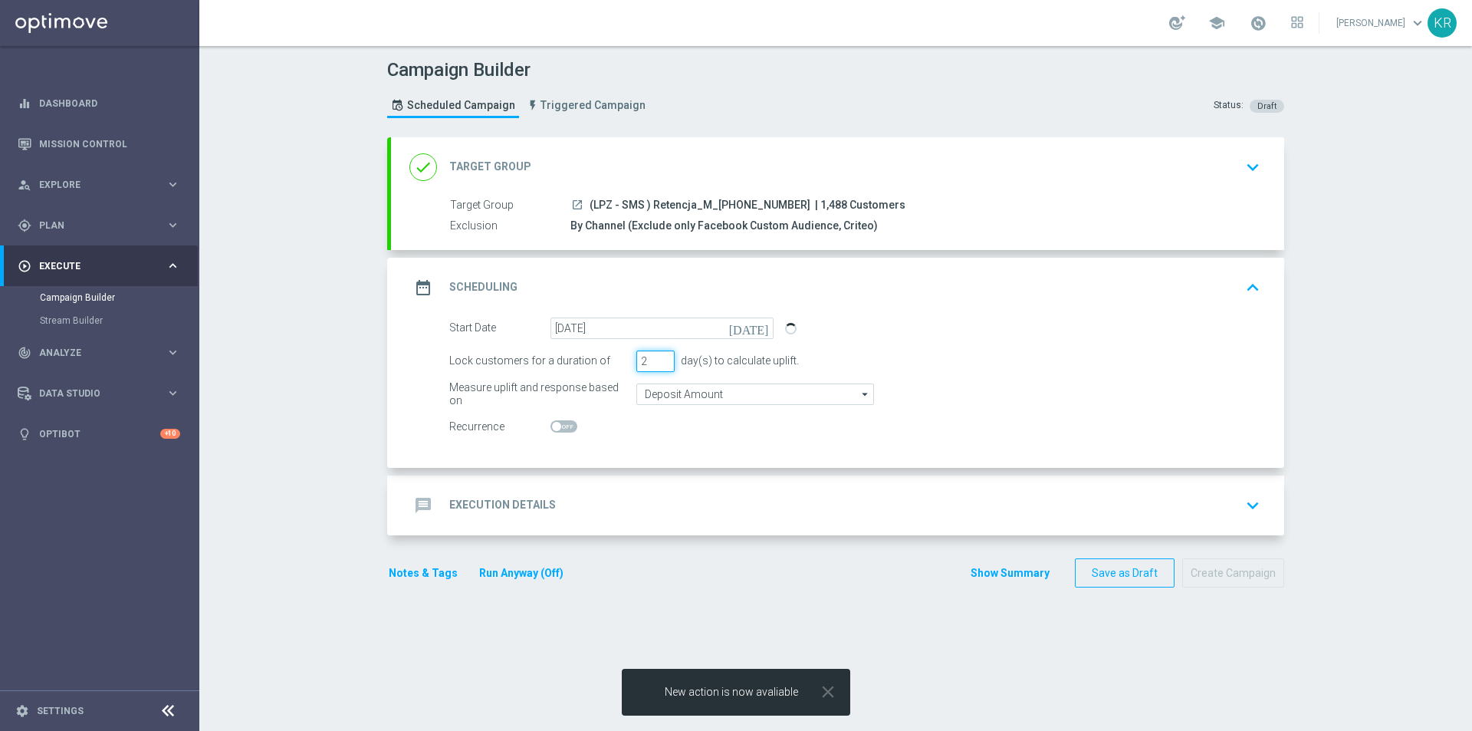
type input "2"
click at [659, 366] on input "2" at bounding box center [655, 360] width 38 height 21
click at [654, 492] on div "message Execution Details keyboard_arrow_down" at bounding box center [837, 505] width 856 height 29
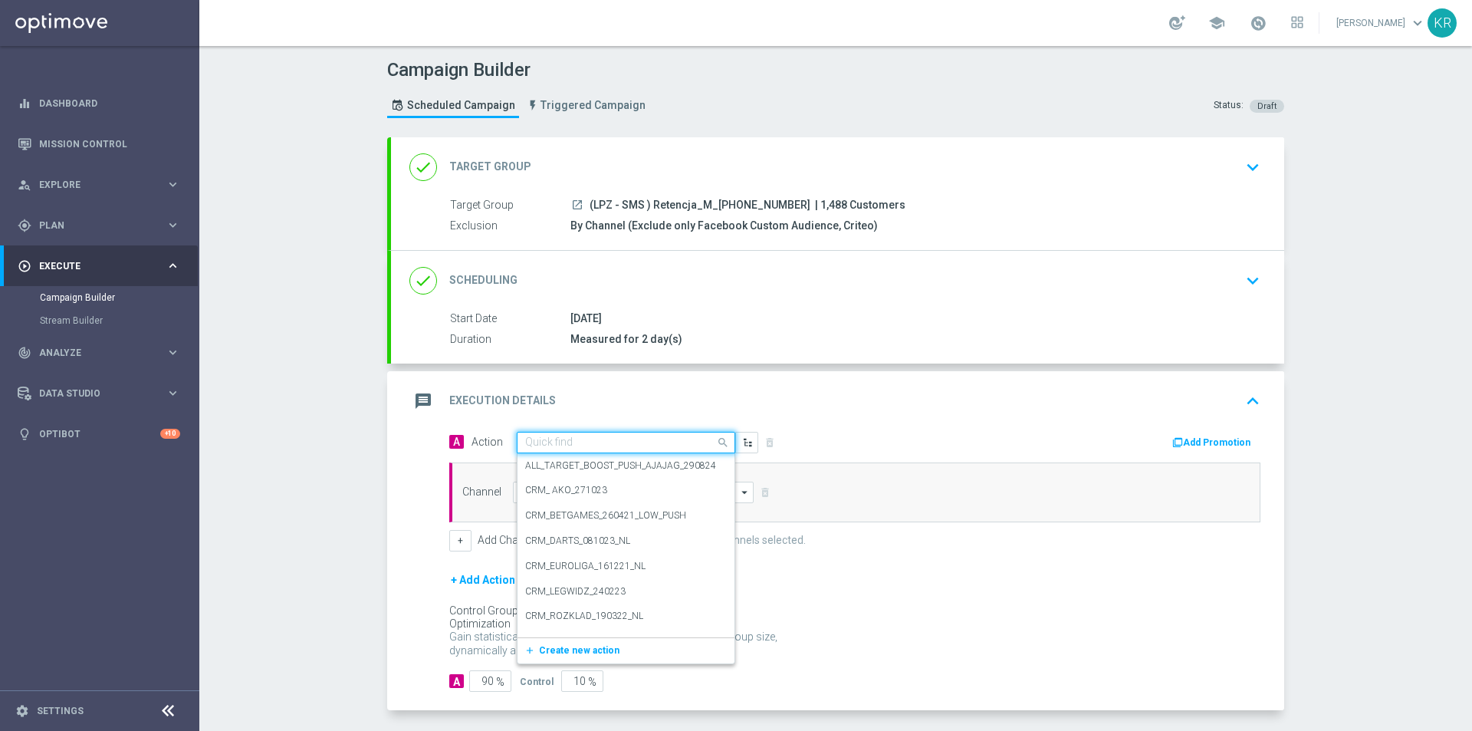
click at [572, 439] on input "text" at bounding box center [610, 442] width 171 height 13
click at [591, 652] on span "Create new action" at bounding box center [579, 650] width 81 height 11
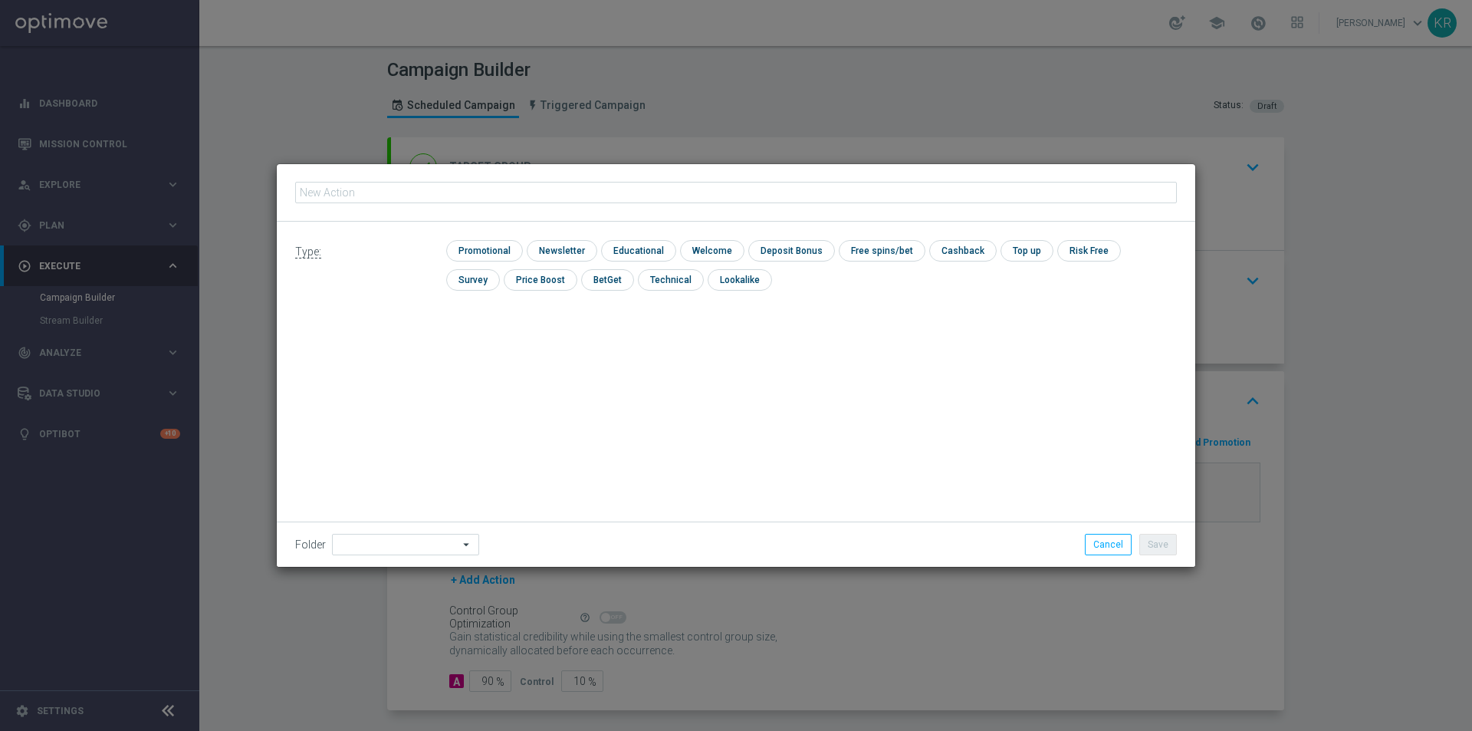
type input "(LPZ - SMS ) Retencja_M_15082025"
click at [553, 251] on input "checkbox" at bounding box center [560, 250] width 67 height 21
checkbox input "true"
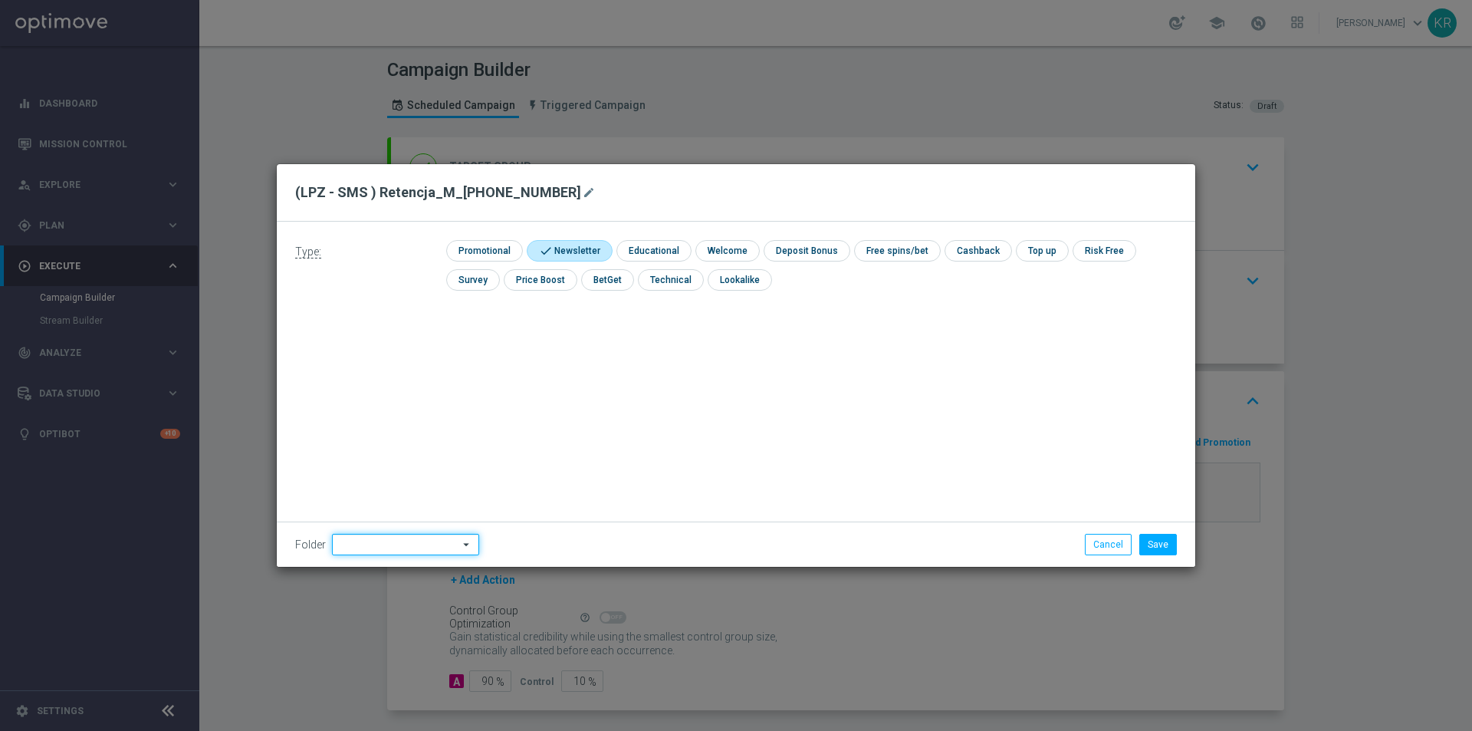
click at [449, 545] on input at bounding box center [405, 544] width 147 height 21
click at [396, 396] on div "Kamil R." at bounding box center [415, 397] width 142 height 21
type input "Kamil R."
click at [1166, 536] on button "Save" at bounding box center [1158, 544] width 38 height 21
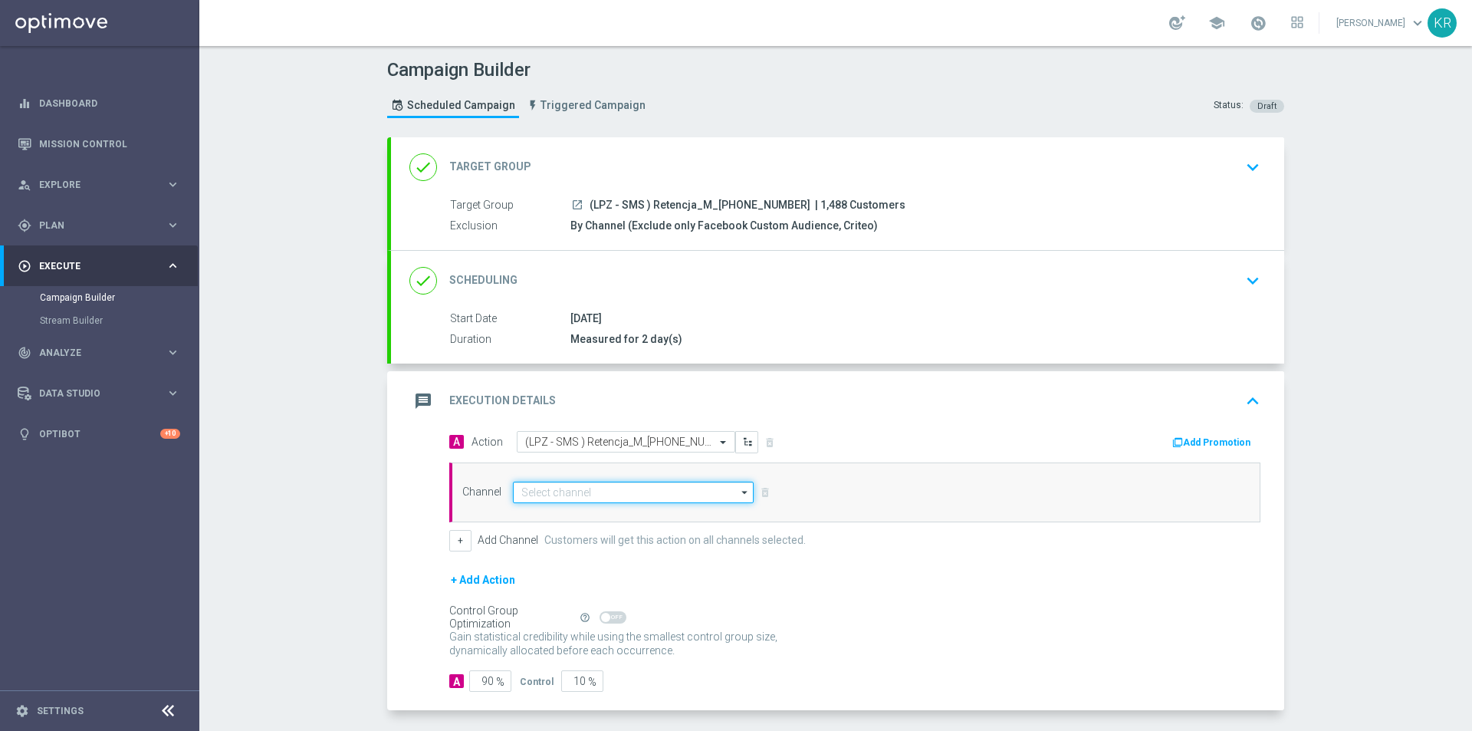
click at [514, 494] on input at bounding box center [633, 491] width 241 height 21
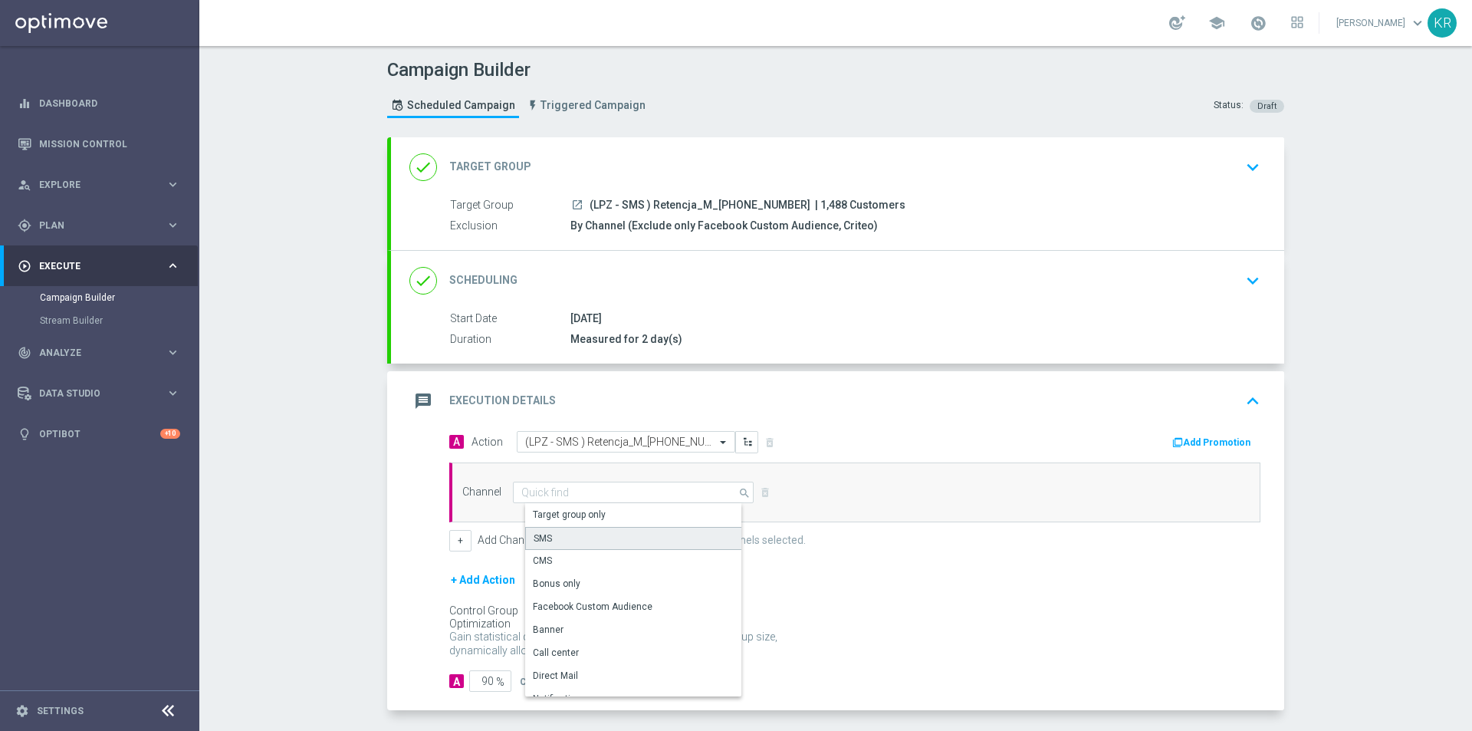
click at [555, 534] on div "SMS" at bounding box center [639, 538] width 228 height 23
type input "SMS"
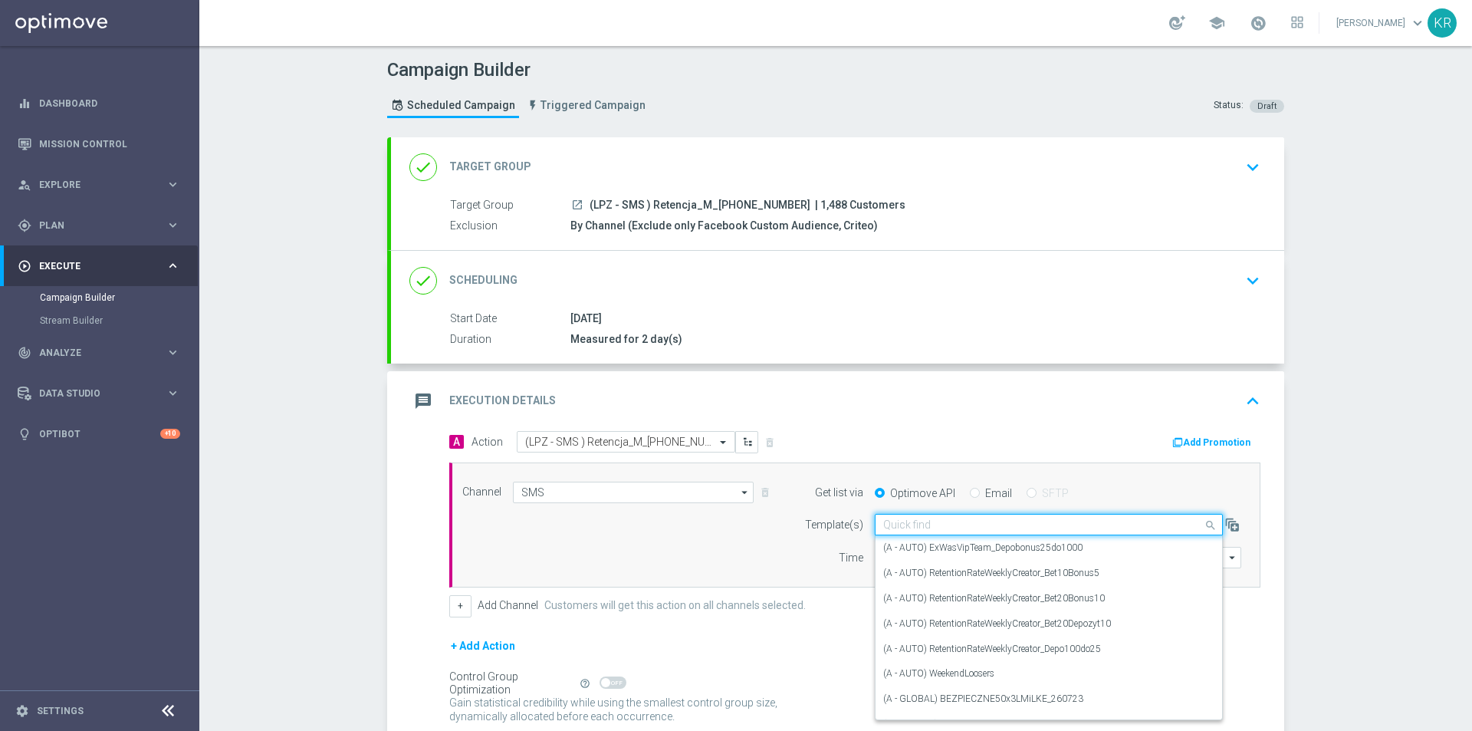
click at [926, 525] on input "text" at bounding box center [1033, 524] width 301 height 13
paste input "(LPZ - SMS ) Retencja_M_15082025"
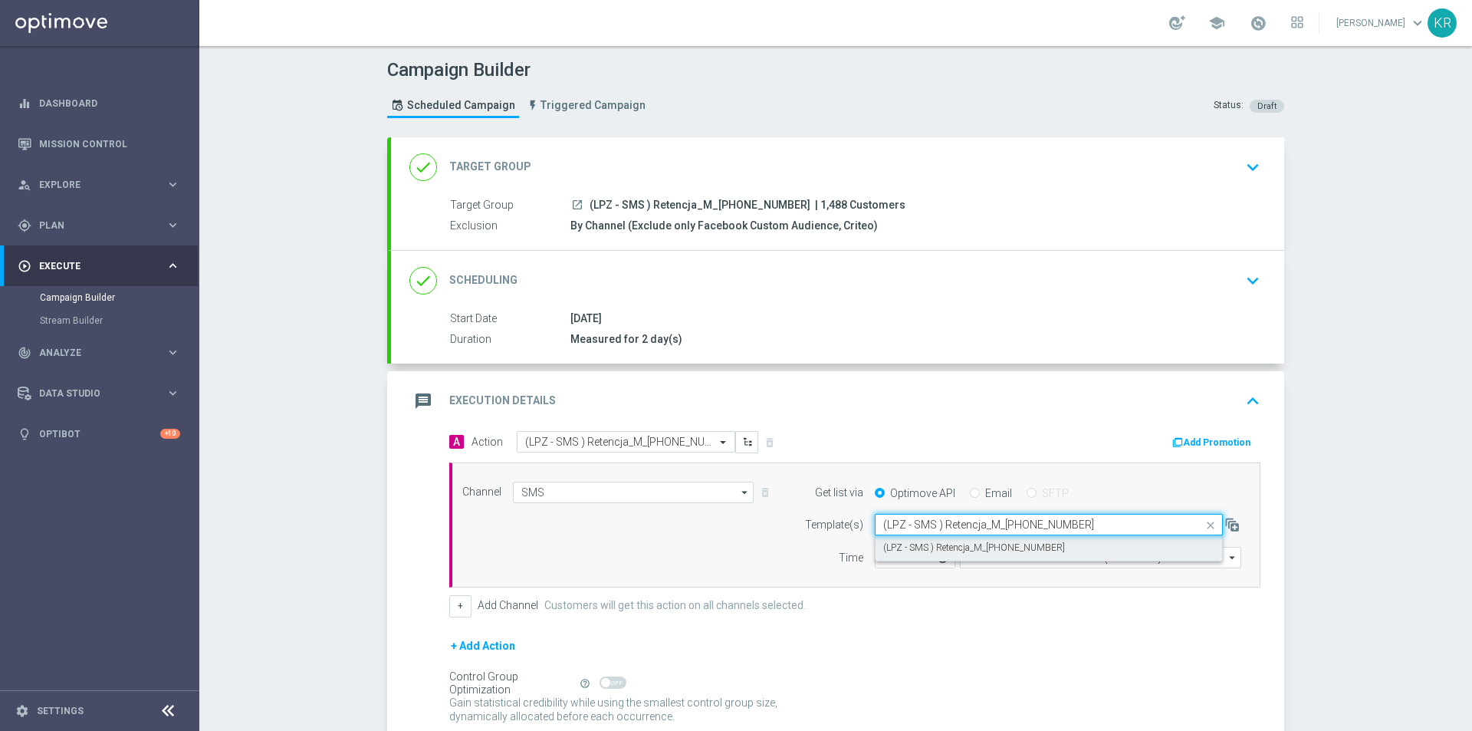
click at [936, 547] on label "(LPZ - SMS ) Retencja_M_15082025" at bounding box center [974, 547] width 182 height 13
type input "(LPZ - SMS ) Retencja_M_15082025"
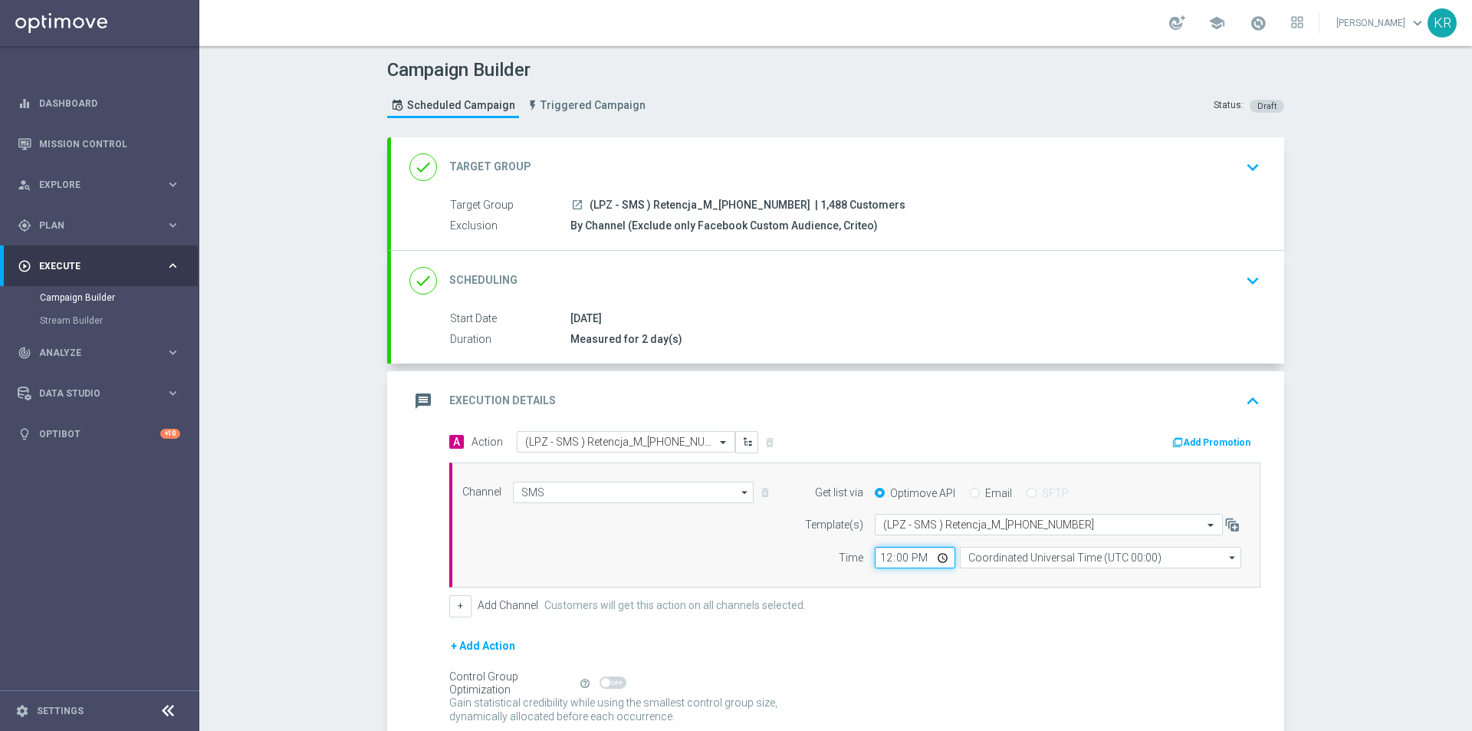
click at [875, 557] on input "12:00" at bounding box center [915, 557] width 81 height 21
type input "09:06"
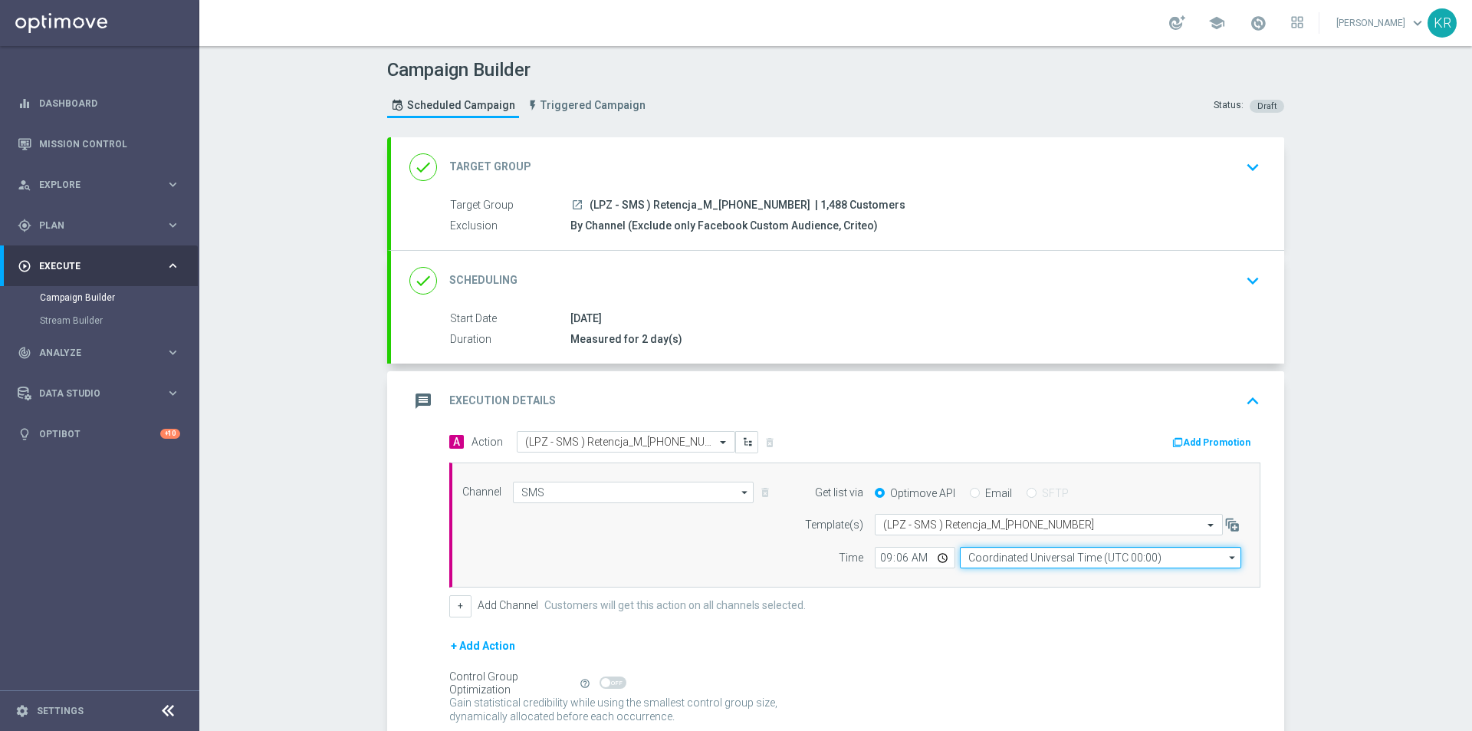
click at [1093, 555] on input "Coordinated Universal Time (UTC 00:00)" at bounding box center [1100, 557] width 281 height 21
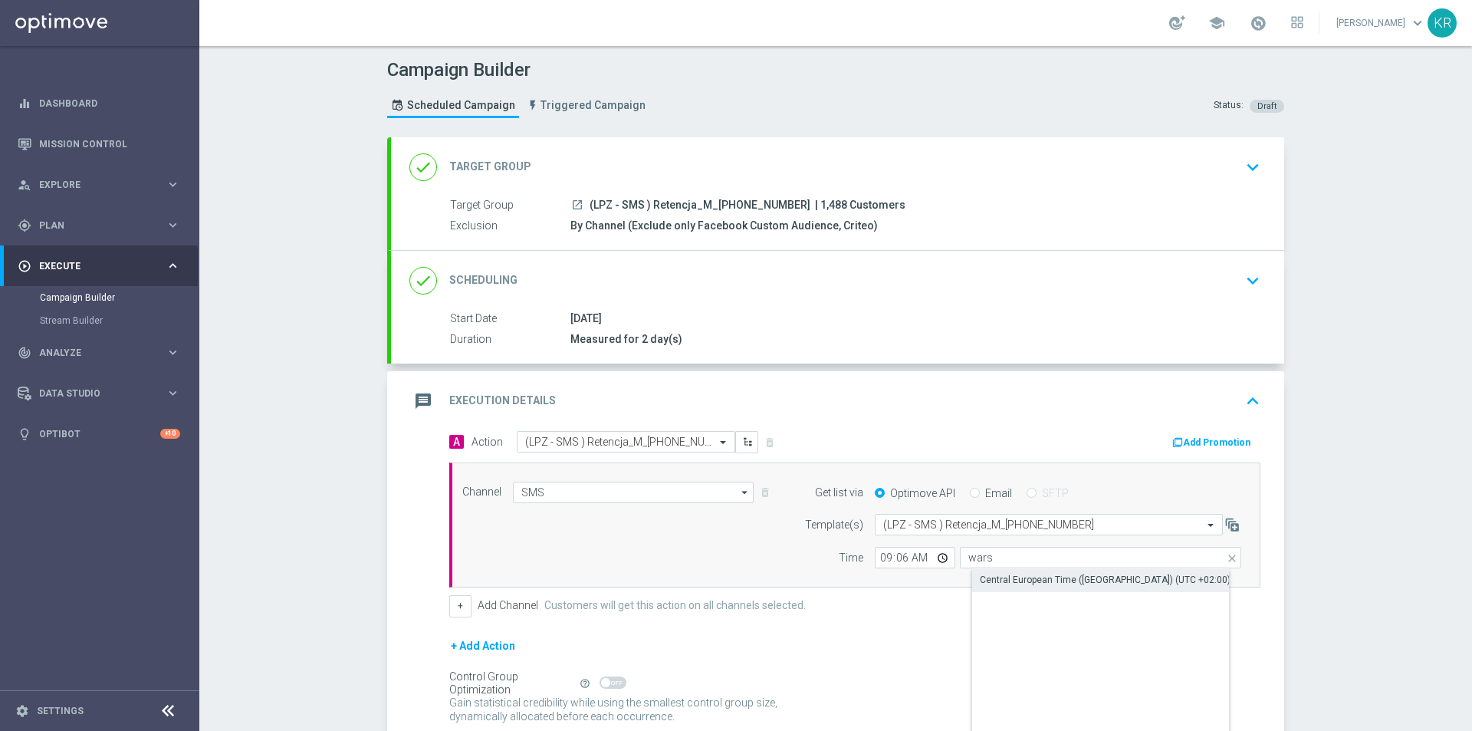
click at [1093, 577] on div "Central European Time (Warsaw) (UTC +02:00)" at bounding box center [1105, 580] width 251 height 14
type input "Central European Time (Warsaw) (UTC +02:00)"
click at [983, 659] on div "+ Add Action" at bounding box center [854, 655] width 811 height 38
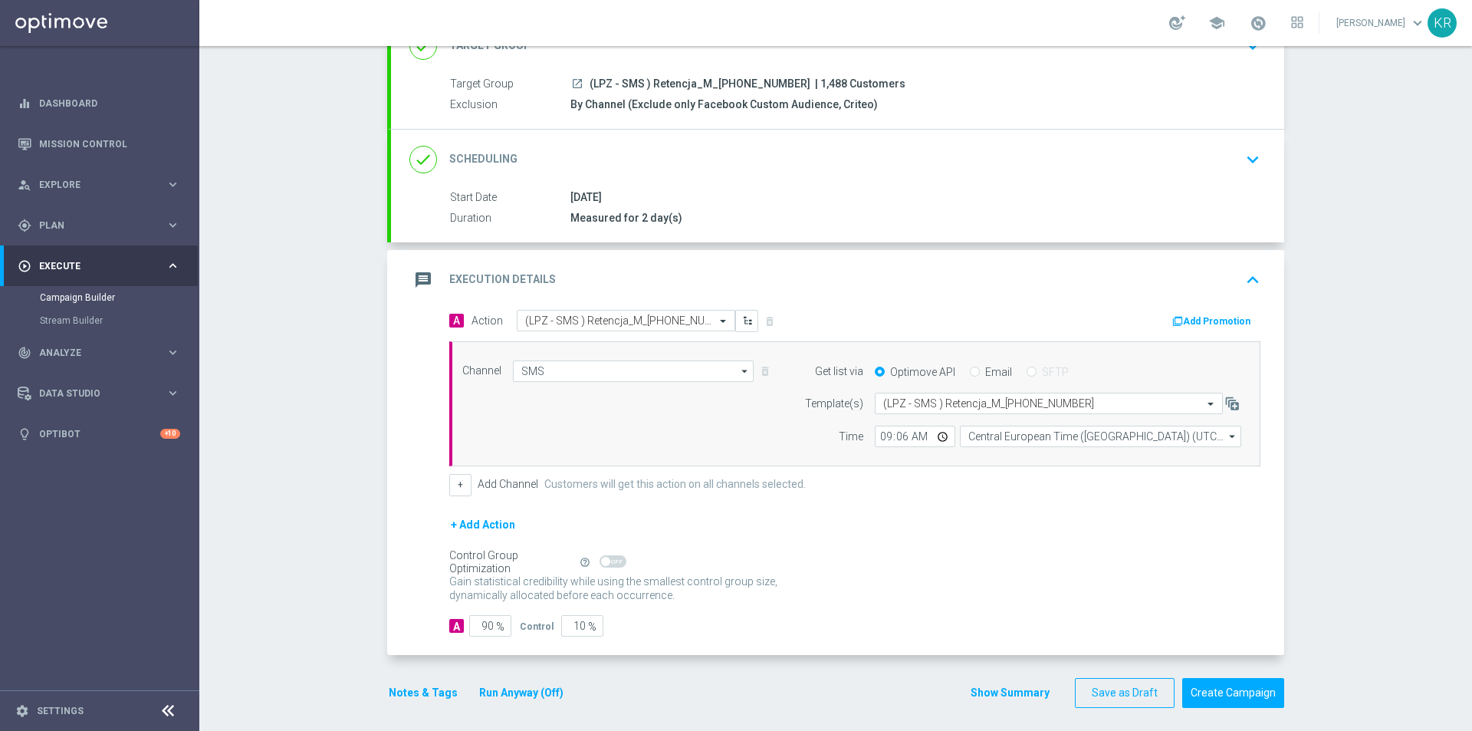
scroll to position [129, 0]
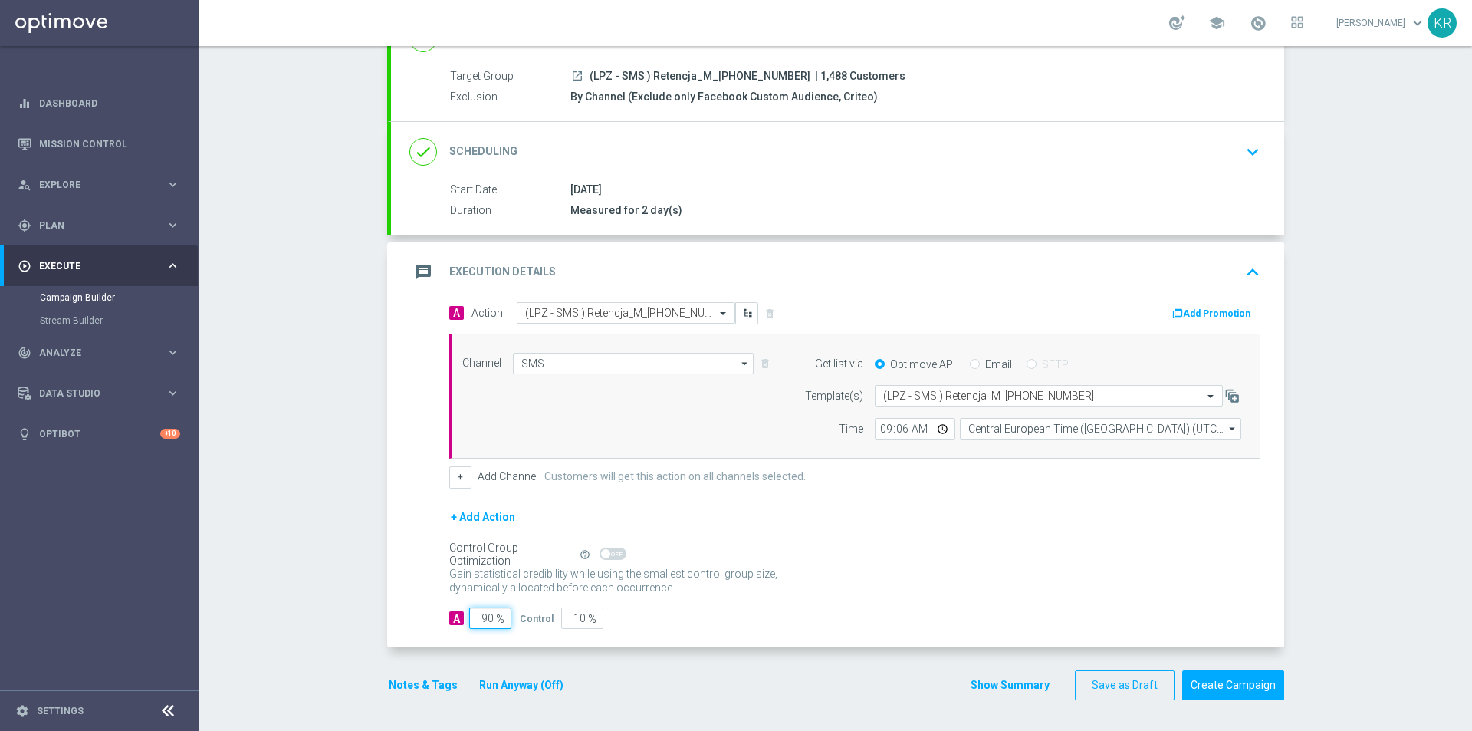
drag, startPoint x: 488, startPoint y: 623, endPoint x: 465, endPoint y: 608, distance: 27.2
click at [469, 615] on input "90" at bounding box center [490, 617] width 42 height 21
type input "1"
type input "99"
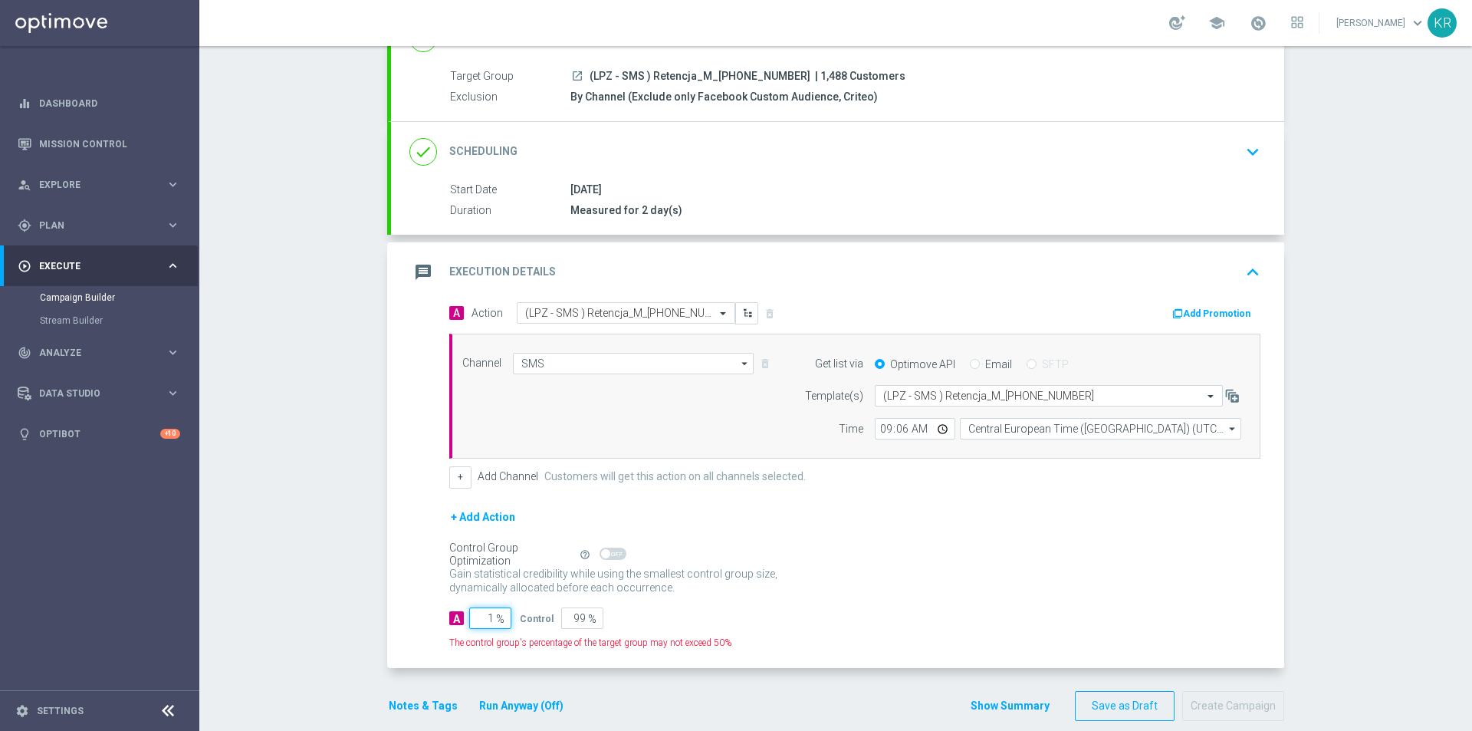
type input "10"
type input "90"
type input "100"
type input "0"
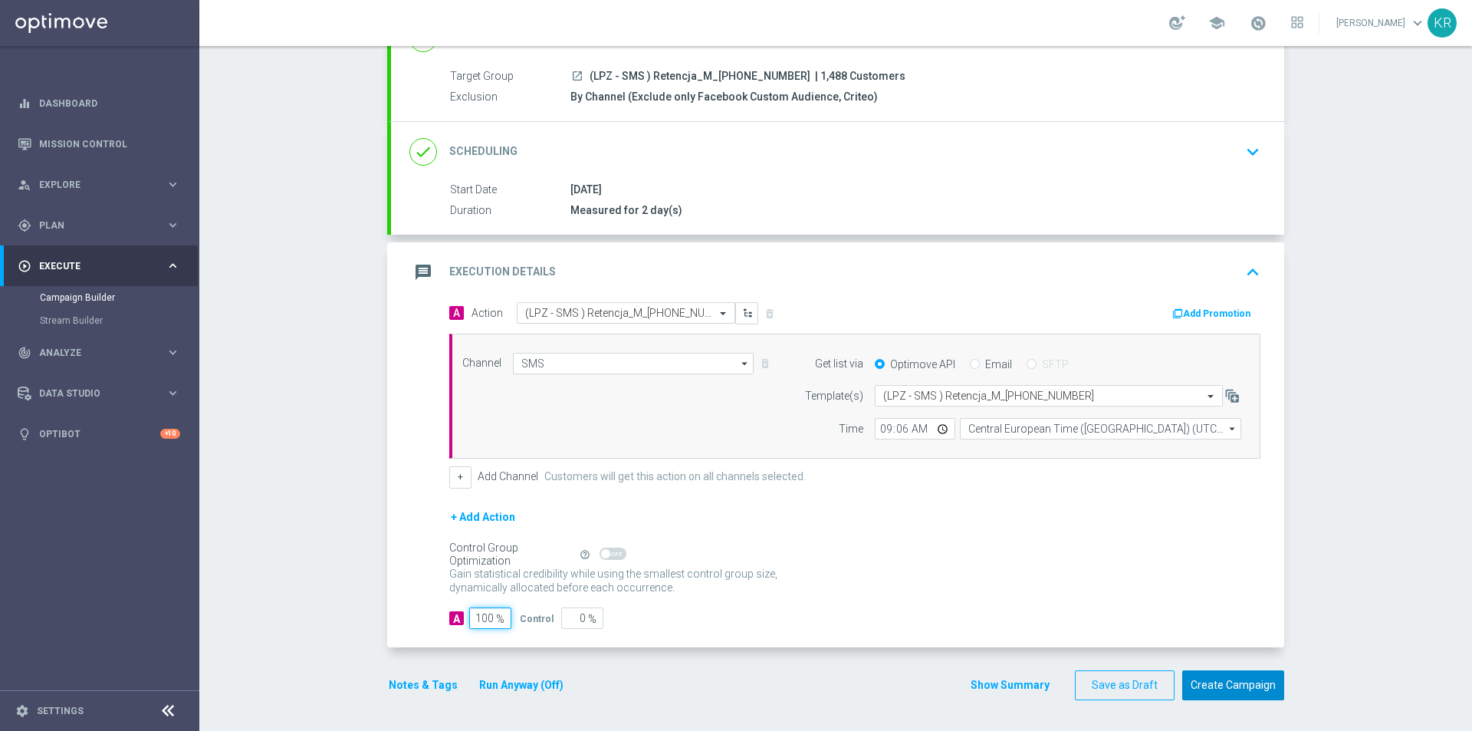
type input "100"
click at [1228, 685] on button "Create Campaign" at bounding box center [1233, 685] width 102 height 30
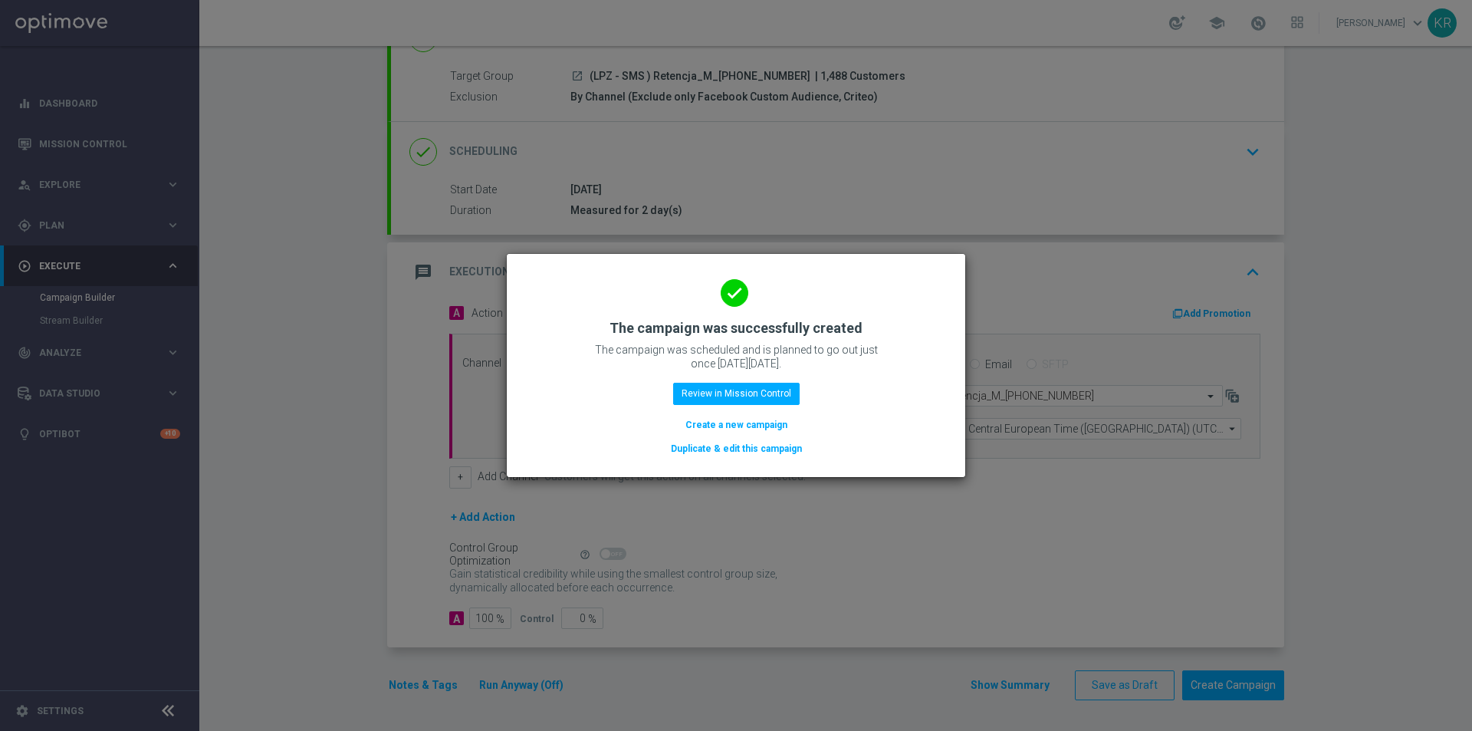
click at [695, 427] on button "Create a new campaign" at bounding box center [736, 424] width 105 height 17
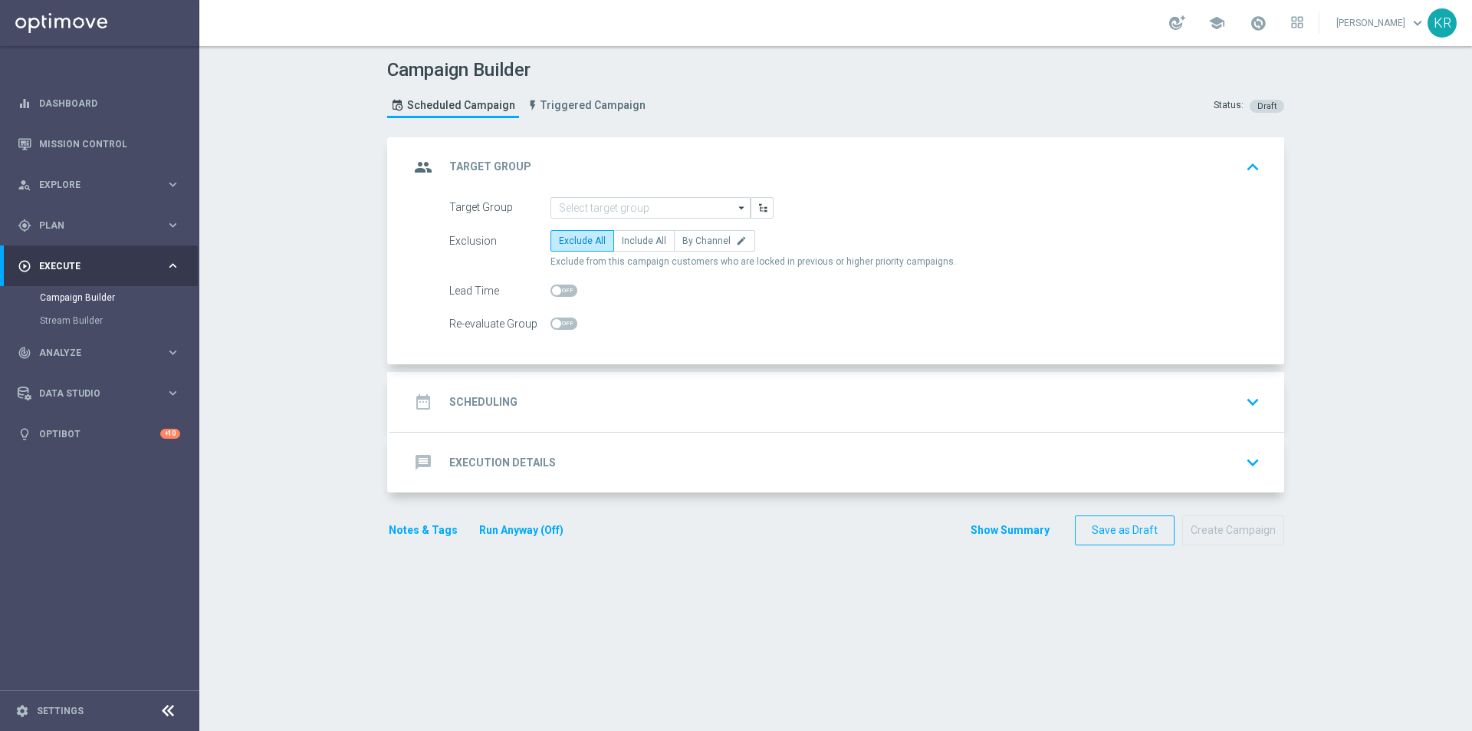
scroll to position [0, 0]
